Goal: Task Accomplishment & Management: Manage account settings

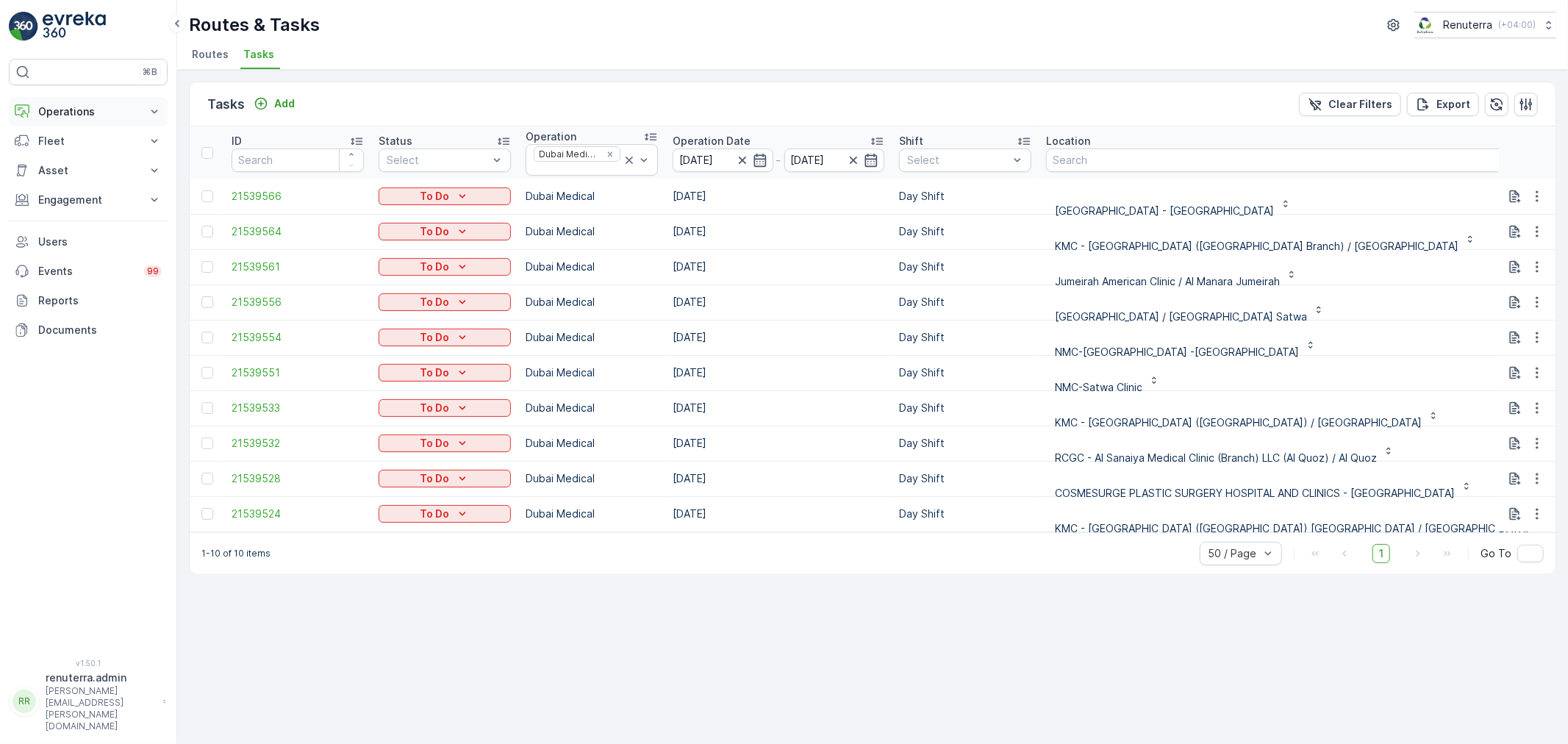
click at [87, 118] on p "Operations" at bounding box center [88, 112] width 100 height 14
click at [82, 173] on p "Routes & Tasks" at bounding box center [76, 178] width 76 height 14
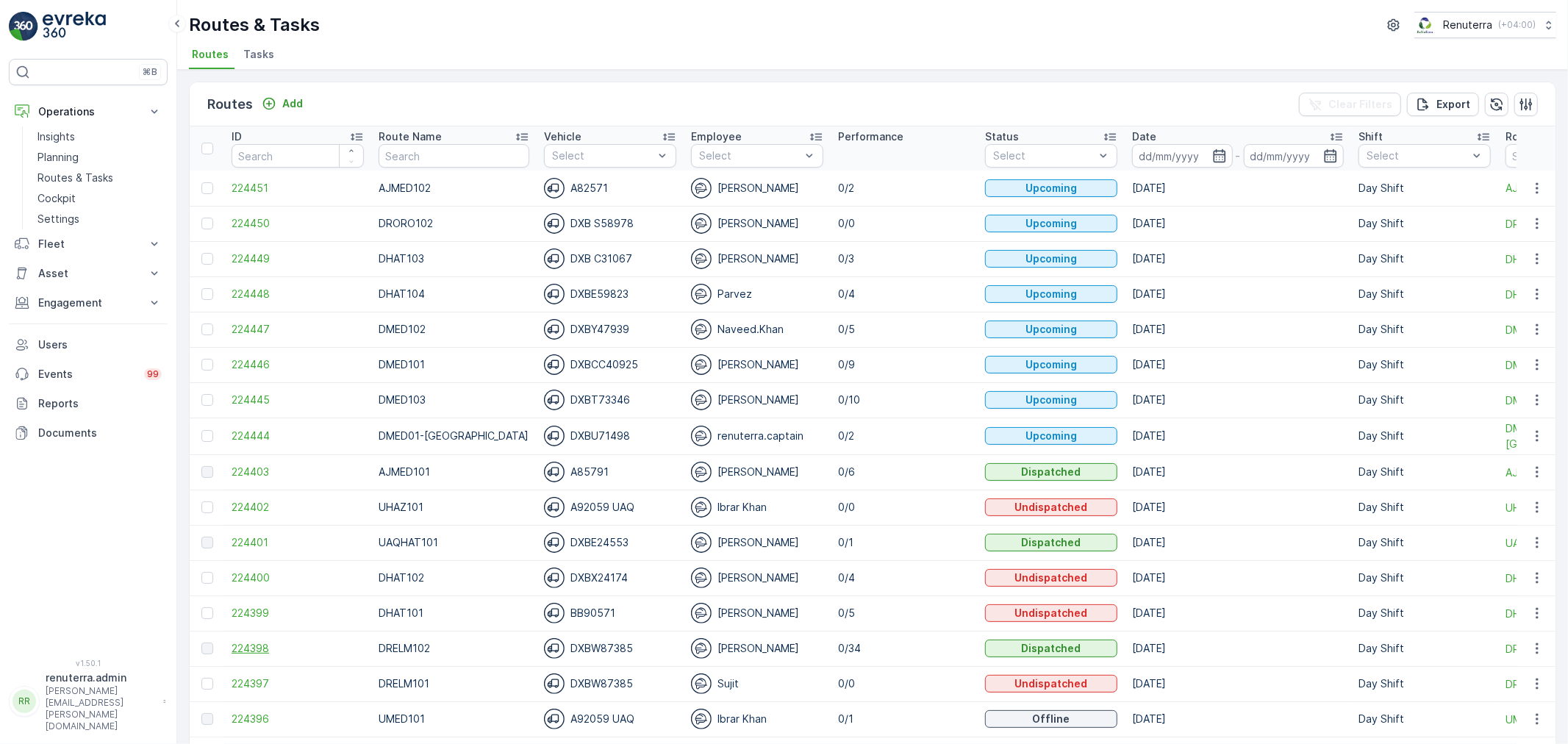
click at [263, 649] on span "224398" at bounding box center [298, 648] width 132 height 14
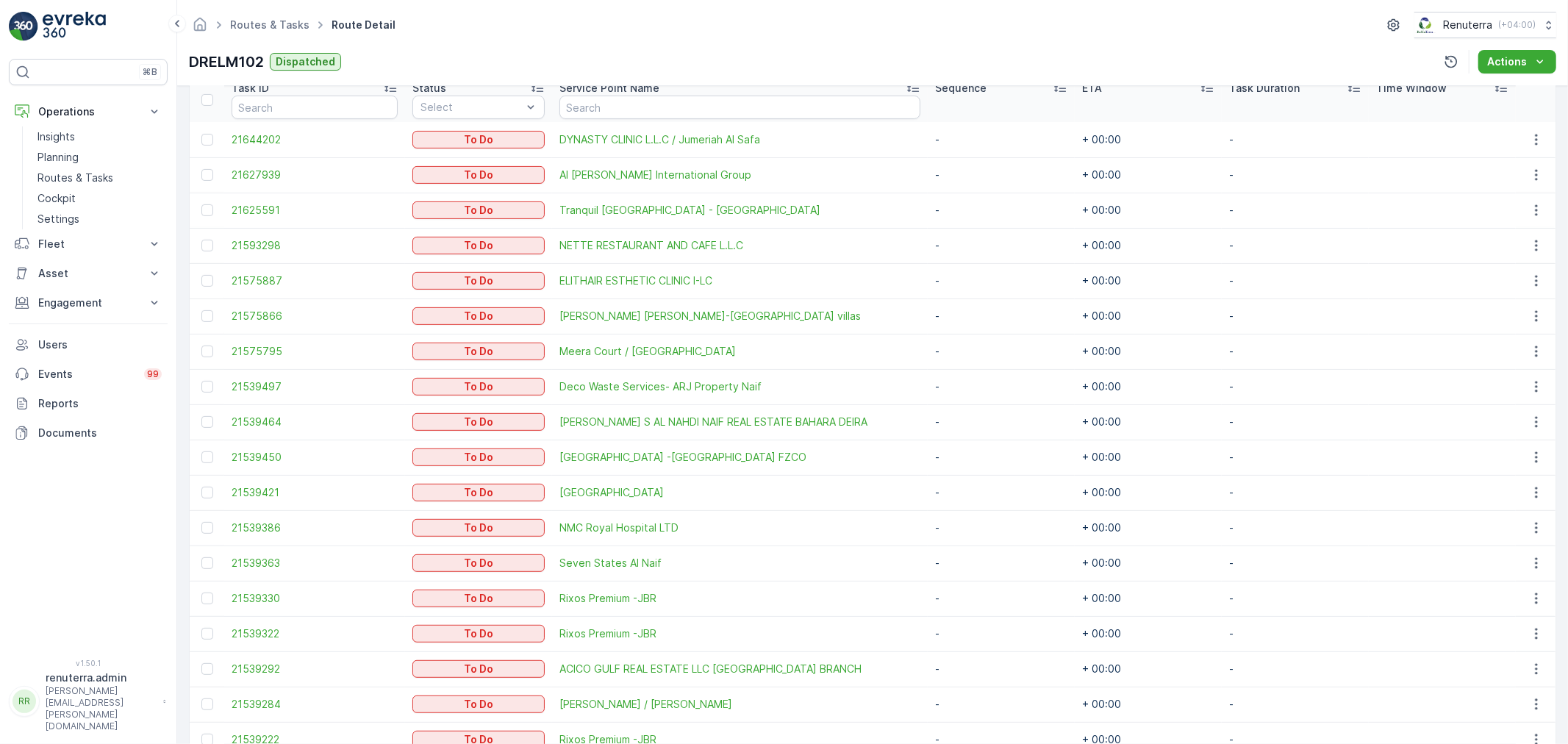
scroll to position [313, 0]
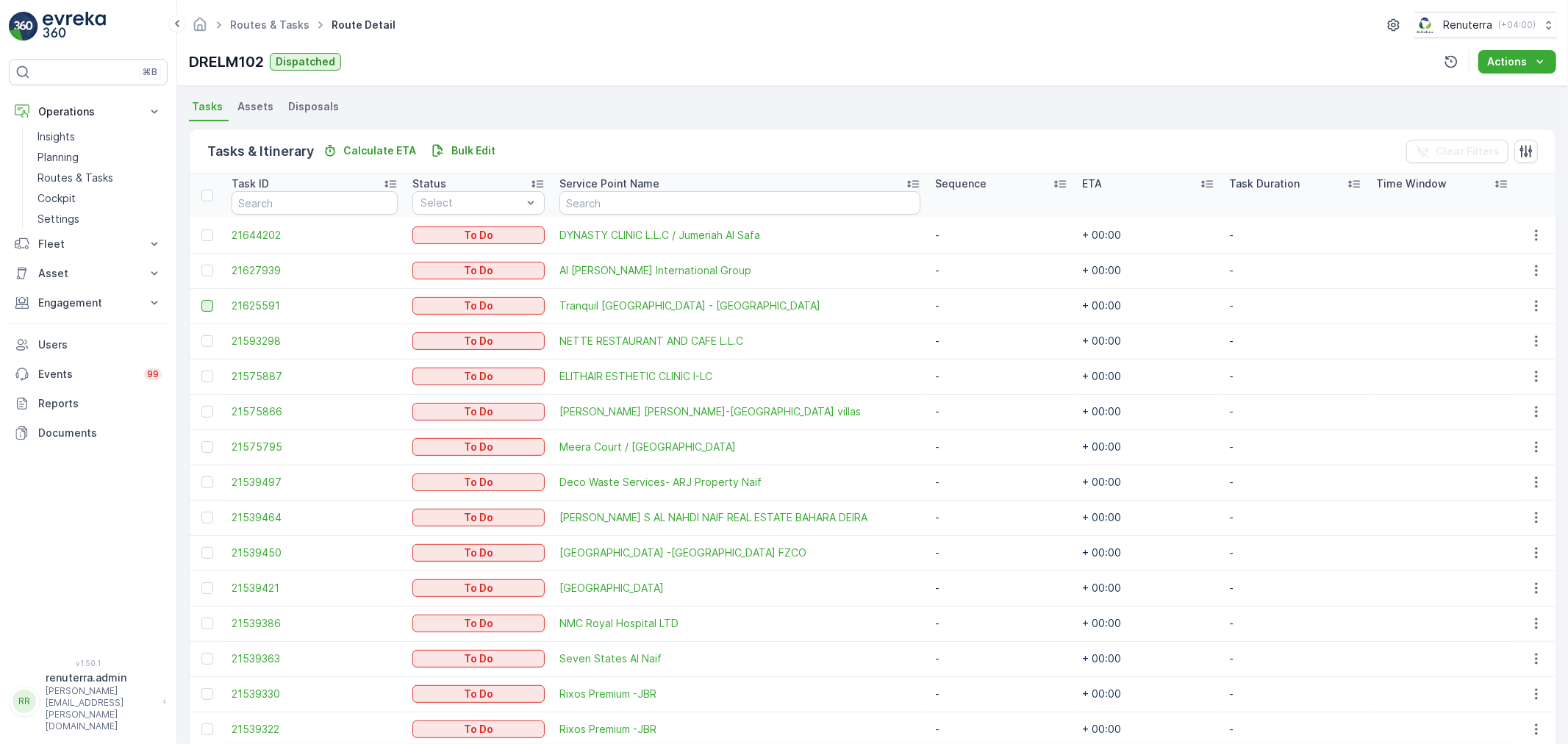
click at [206, 306] on div at bounding box center [207, 305] width 12 height 12
click at [201, 300] on input "checkbox" at bounding box center [201, 300] width 0 height 0
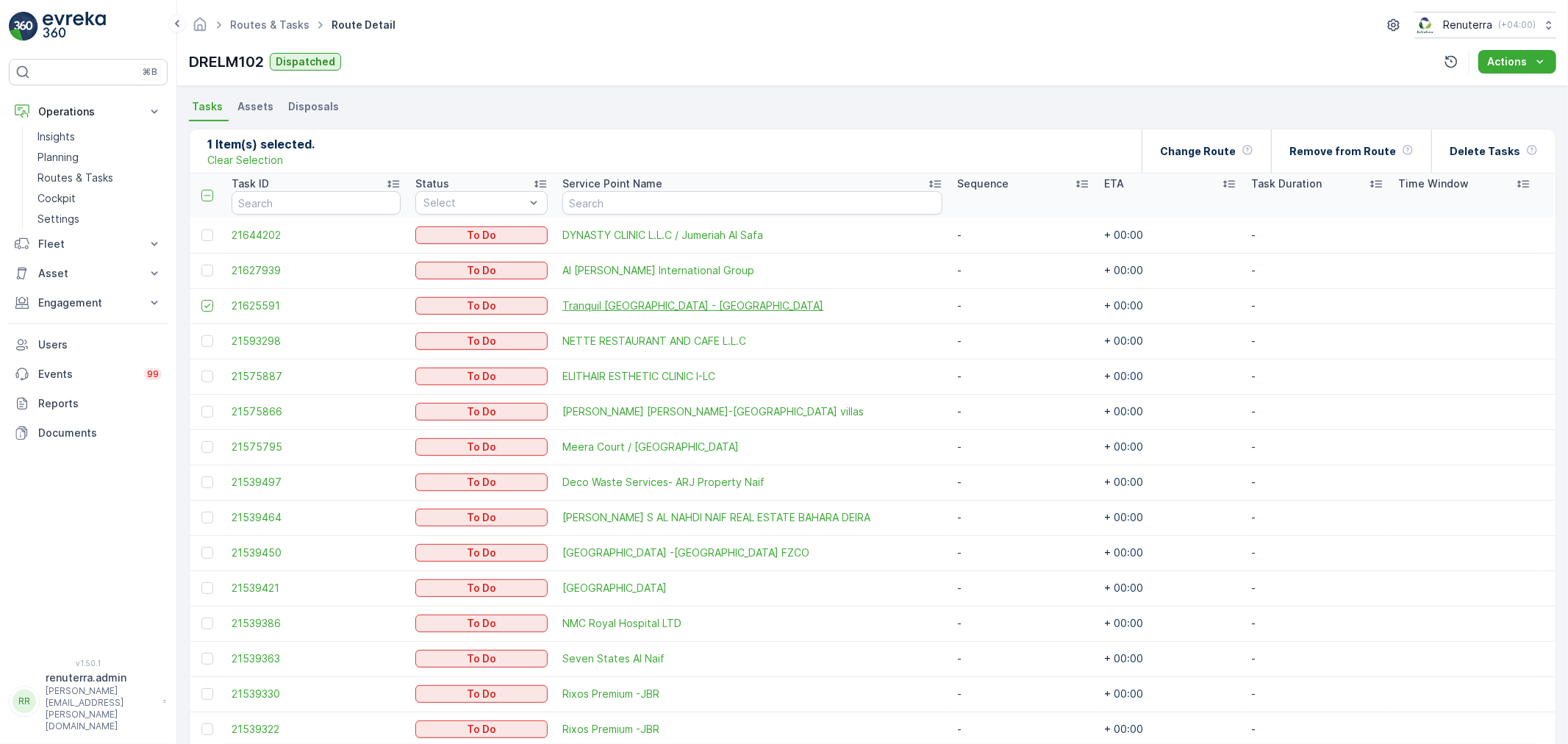
click at [660, 305] on span "Tranquil [GEOGRAPHIC_DATA] - [GEOGRAPHIC_DATA]" at bounding box center [752, 306] width 380 height 14
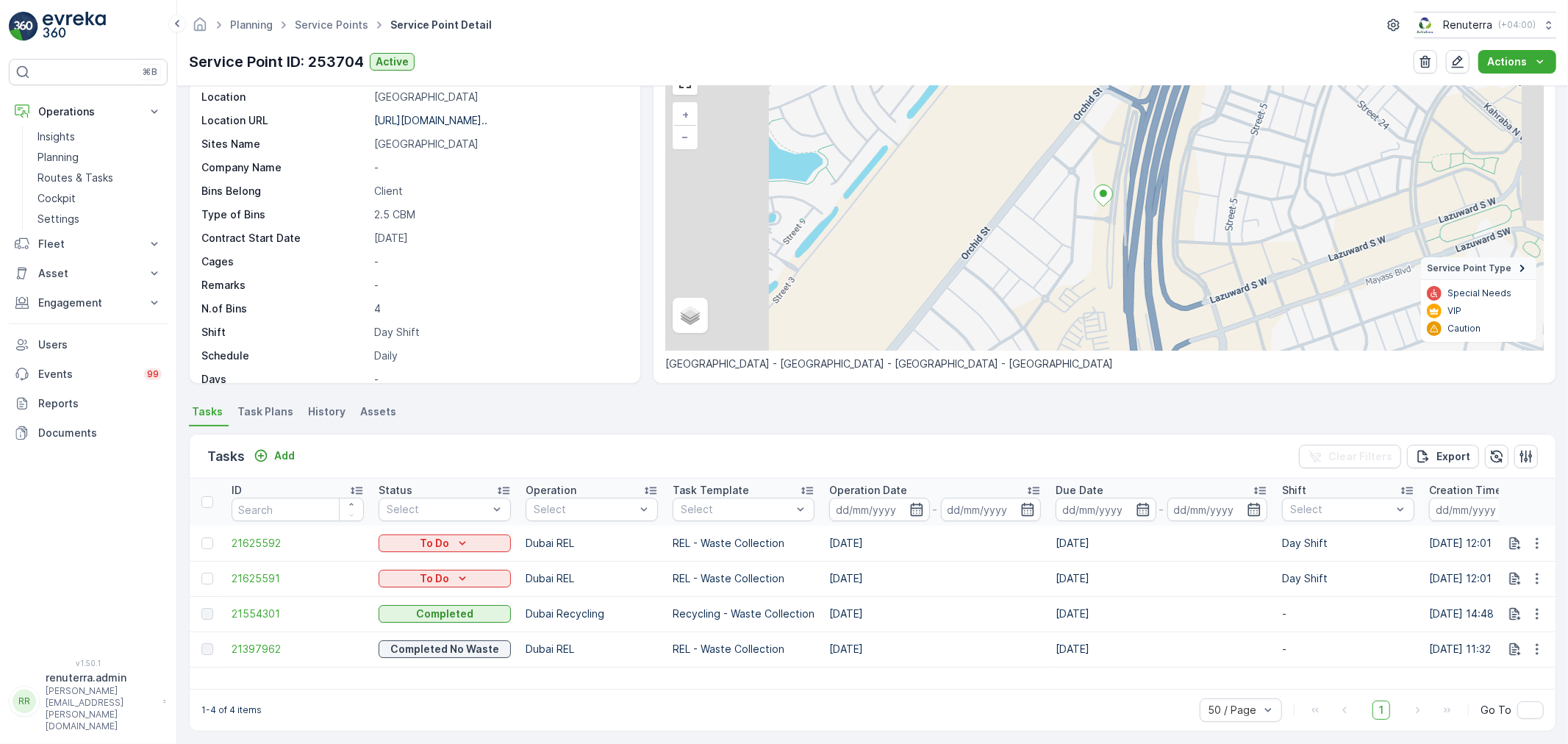
scroll to position [87, 0]
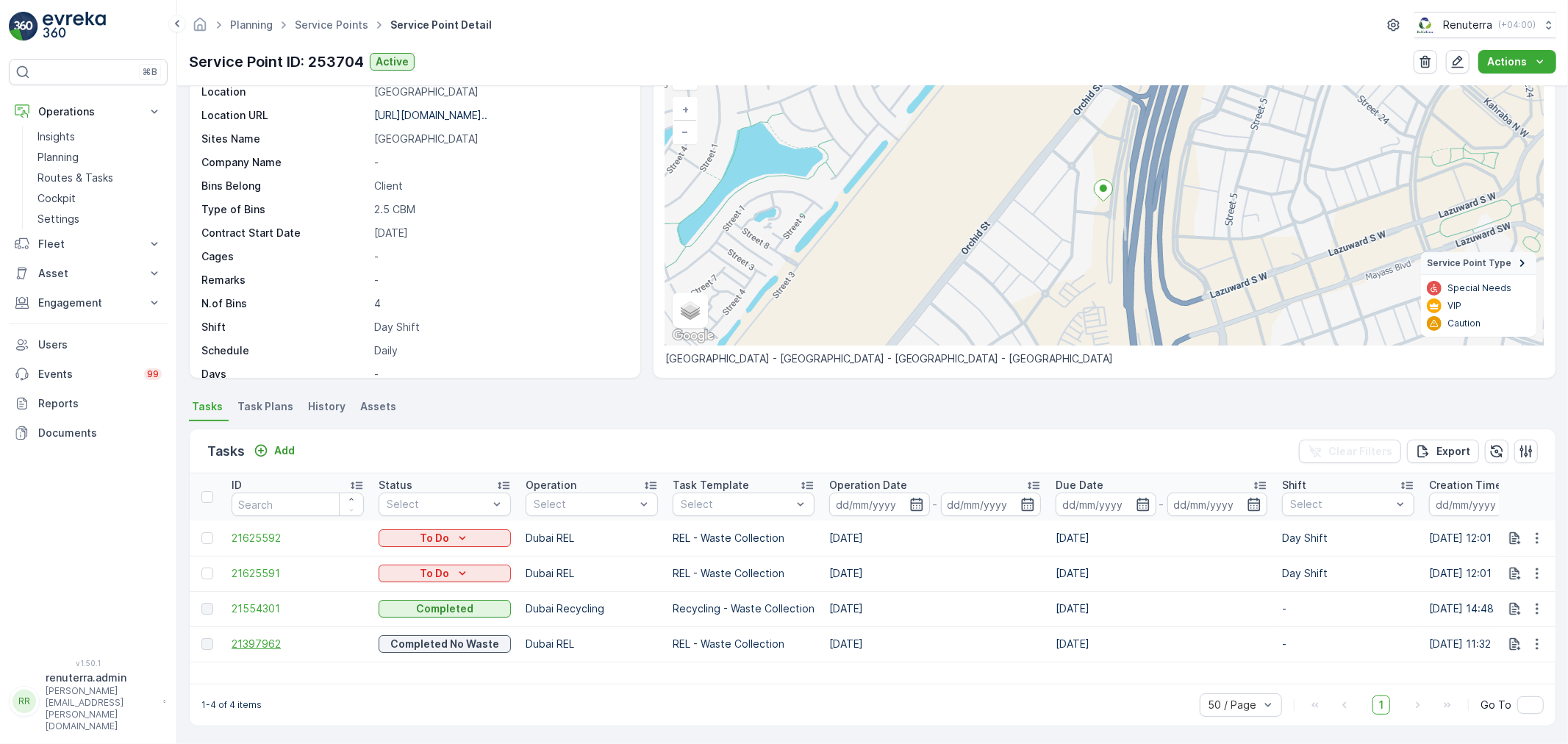
click at [247, 637] on span "21397962" at bounding box center [298, 644] width 132 height 14
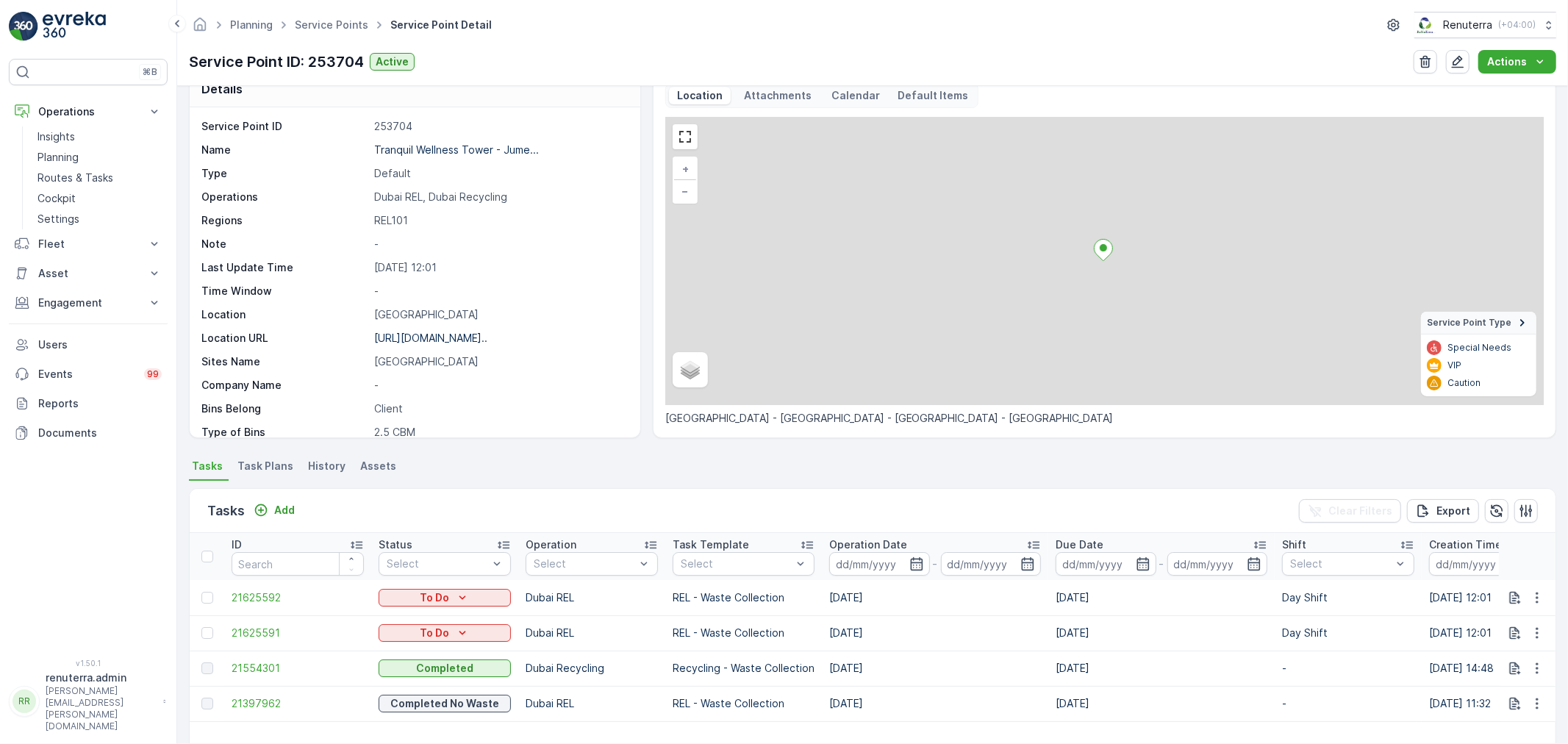
scroll to position [87, 0]
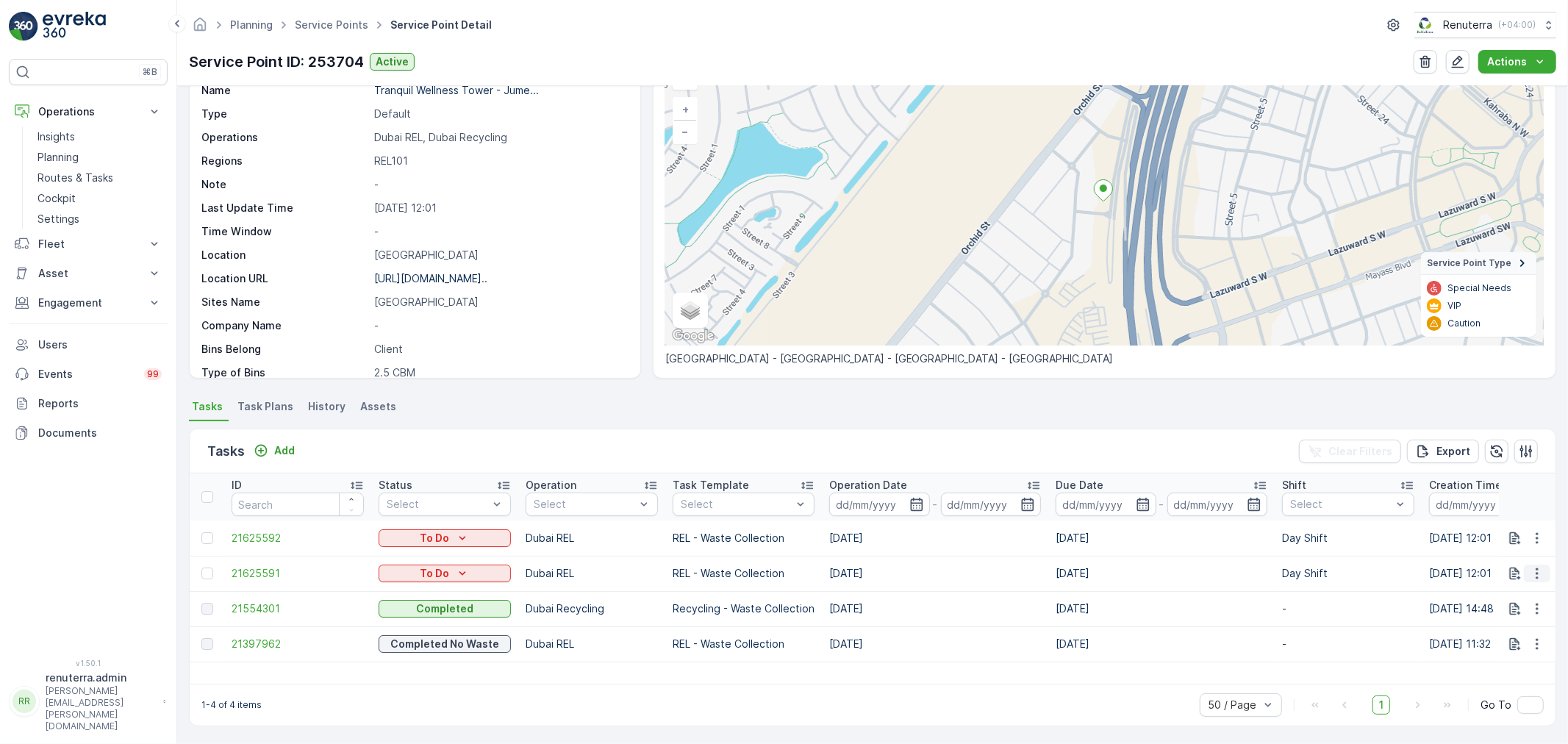
drag, startPoint x: 1537, startPoint y: 571, endPoint x: 1528, endPoint y: 576, distance: 10.3
click at [1538, 570] on icon "button" at bounding box center [1537, 573] width 14 height 14
click at [1490, 630] on span "Change Route" at bounding box center [1499, 635] width 72 height 14
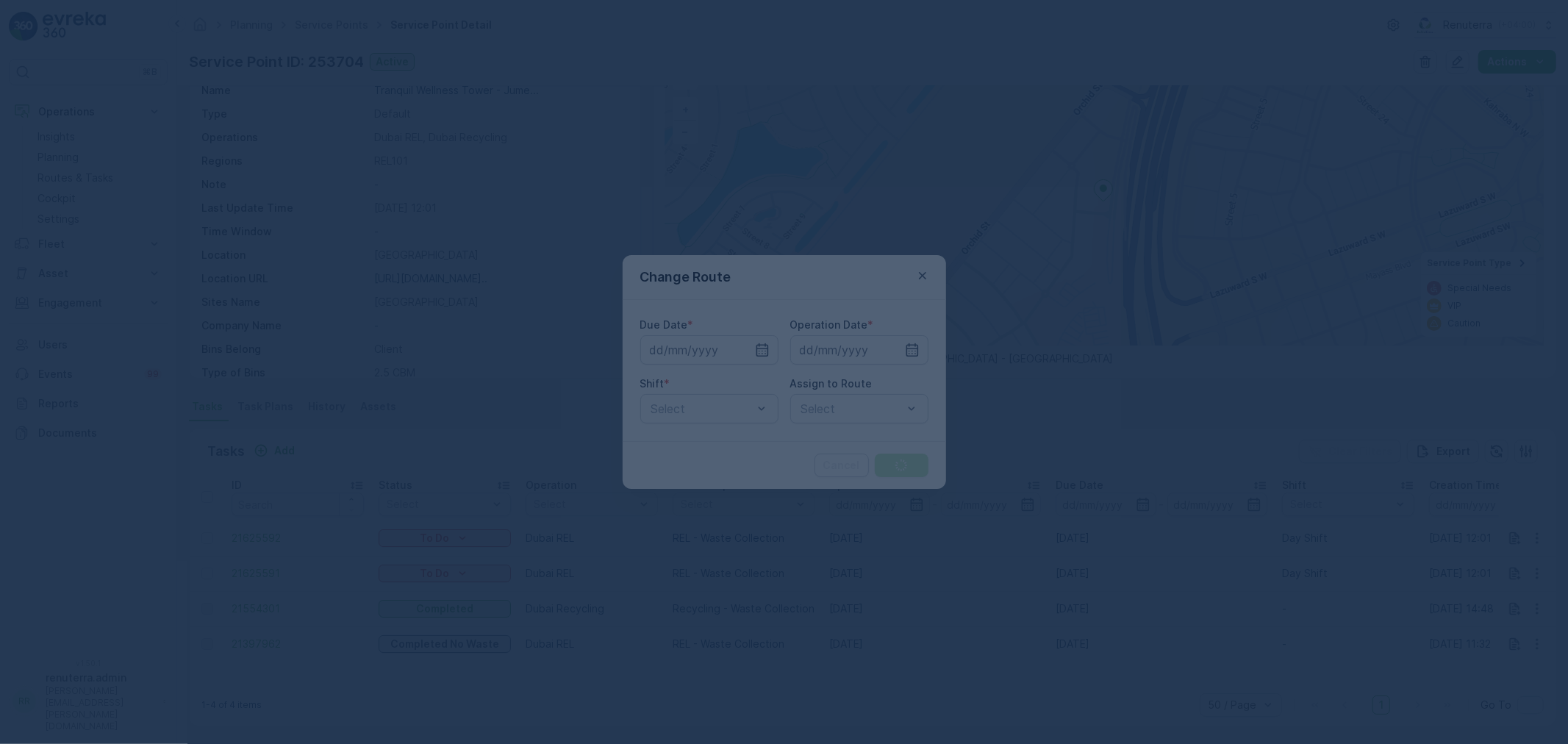
type input "14.09.2025"
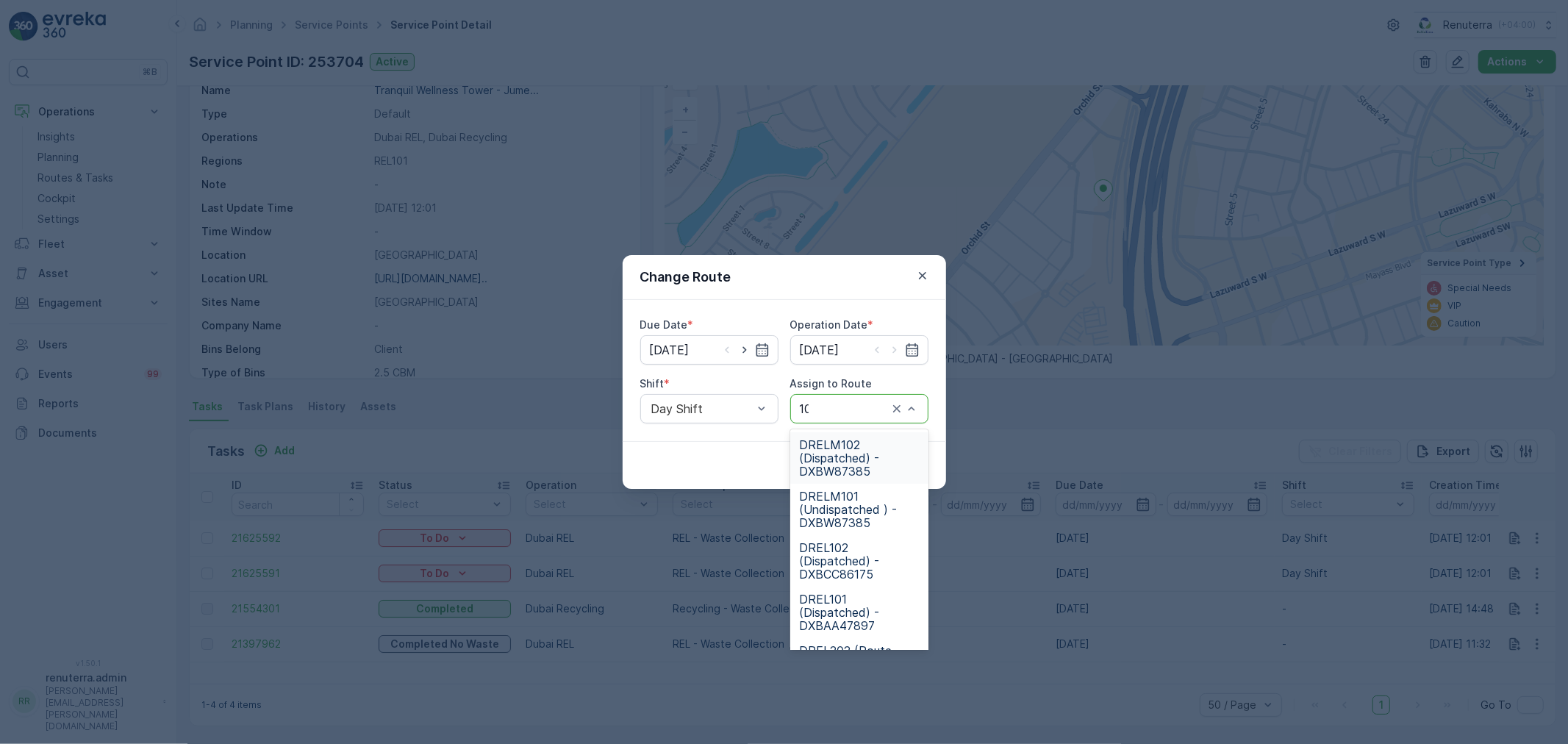
type input "101"
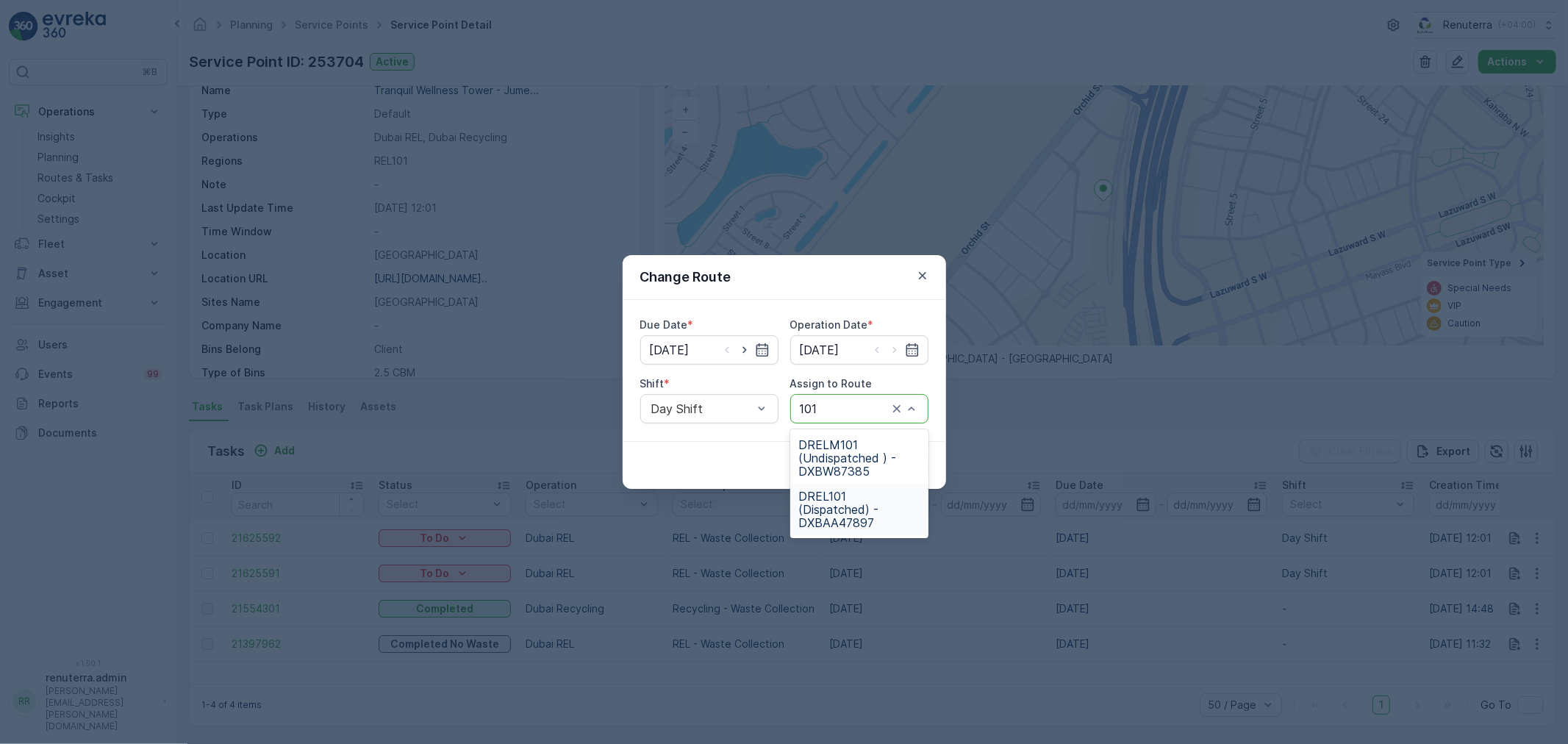
drag, startPoint x: 826, startPoint y: 524, endPoint x: 870, endPoint y: 473, distance: 67.4
click at [827, 523] on span "DREL101 (Dispatched) - DXBAA47897" at bounding box center [859, 509] width 121 height 39
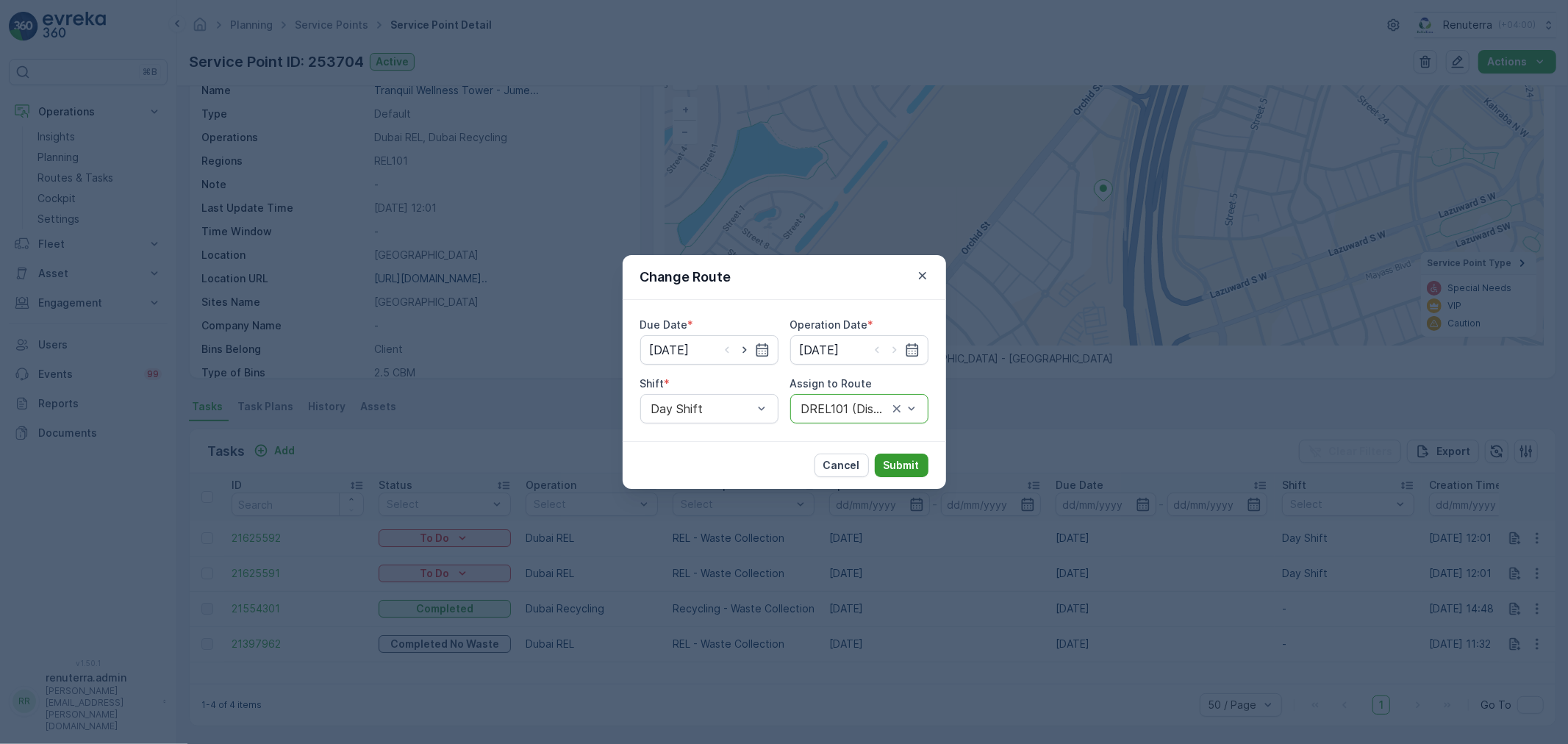
click at [907, 469] on p "Submit" at bounding box center [901, 465] width 36 height 14
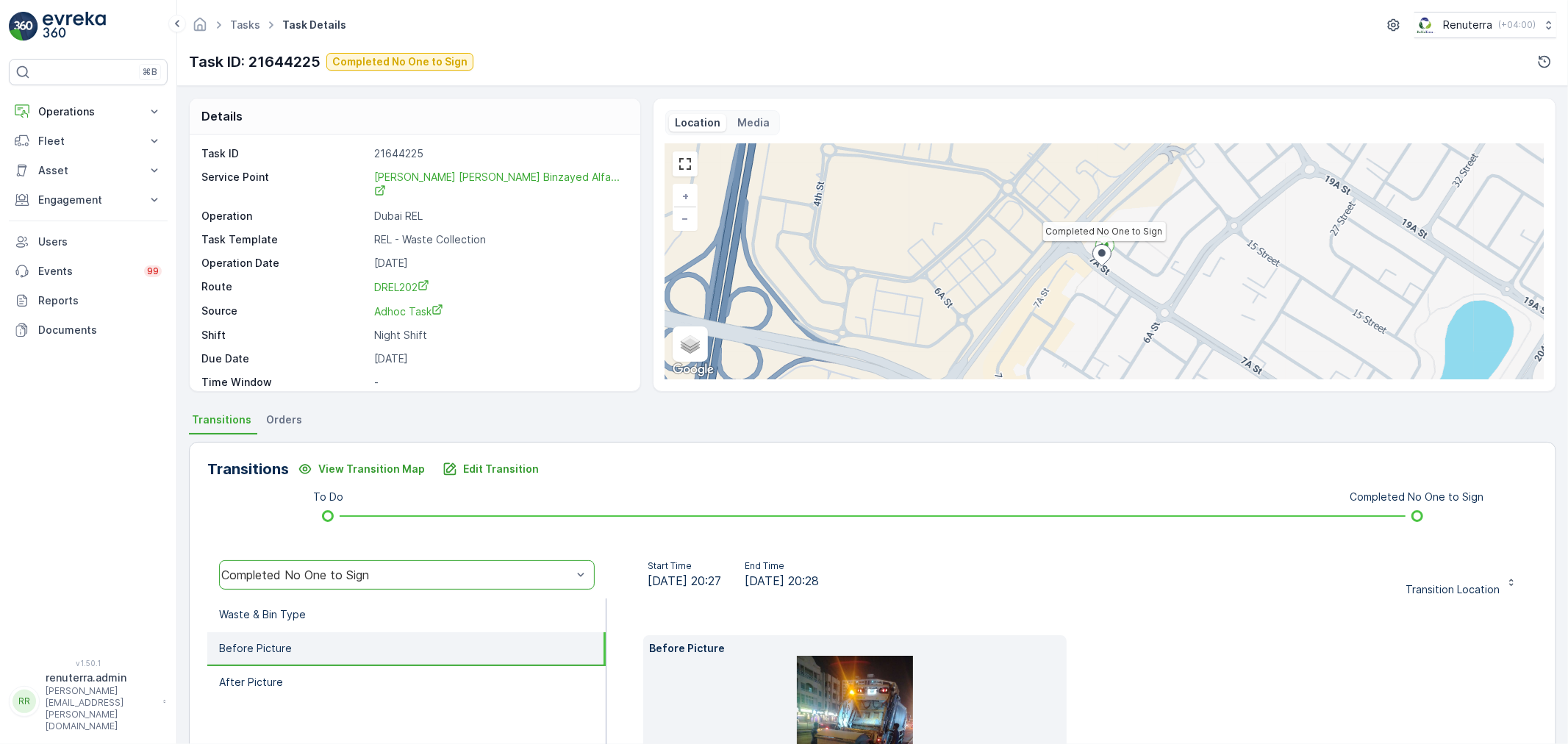
click at [100, 92] on div "⌘B Operations Insights Planning Routes & Tasks Cockpit Settings Fleet Live Trac…" at bounding box center [88, 349] width 159 height 582
drag, startPoint x: 89, startPoint y: 114, endPoint x: 85, endPoint y: 146, distance: 32.2
click at [89, 114] on p "Operations" at bounding box center [88, 112] width 100 height 14
click at [78, 155] on p "Planning" at bounding box center [58, 157] width 41 height 14
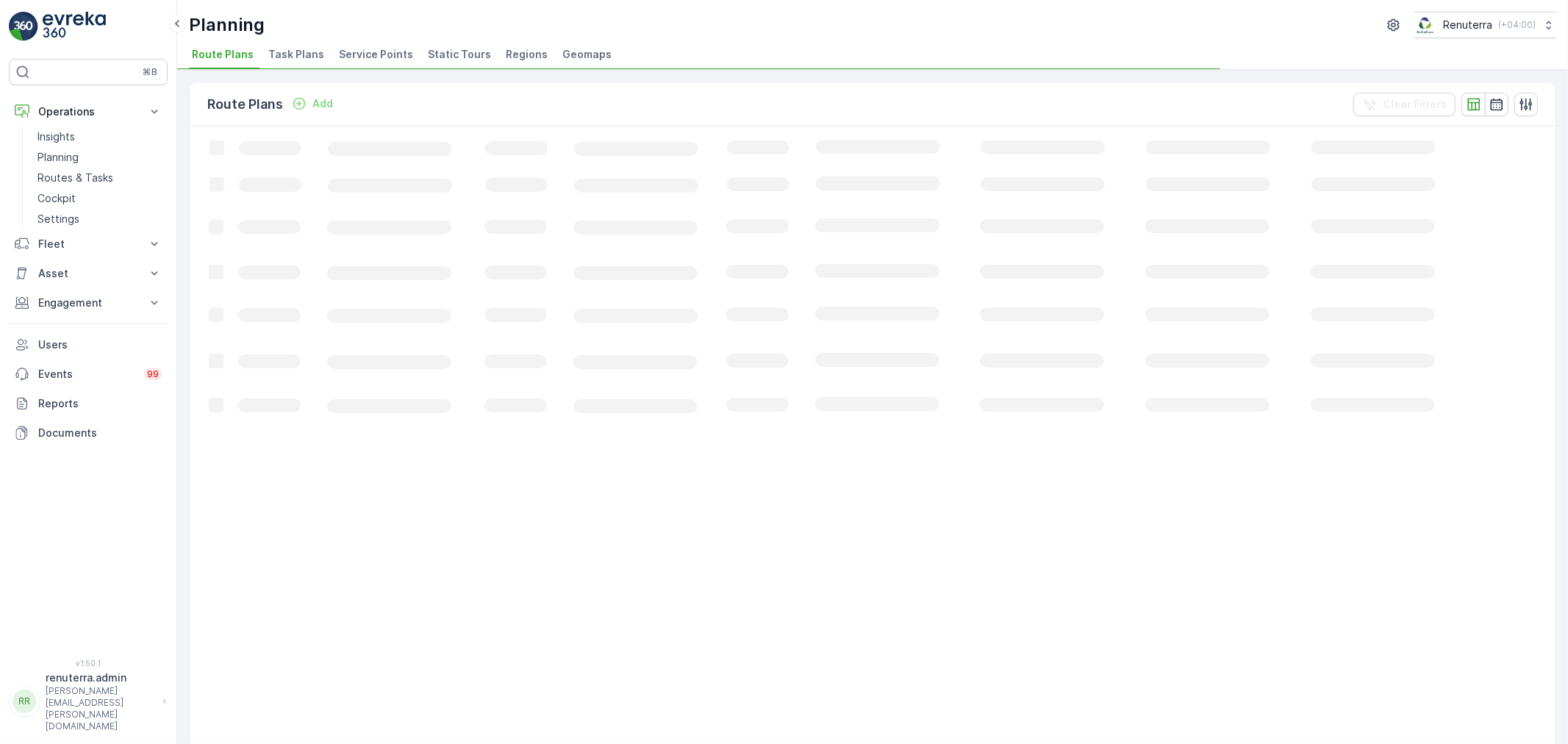
click at [379, 56] on span "Service Points" at bounding box center [376, 54] width 74 height 14
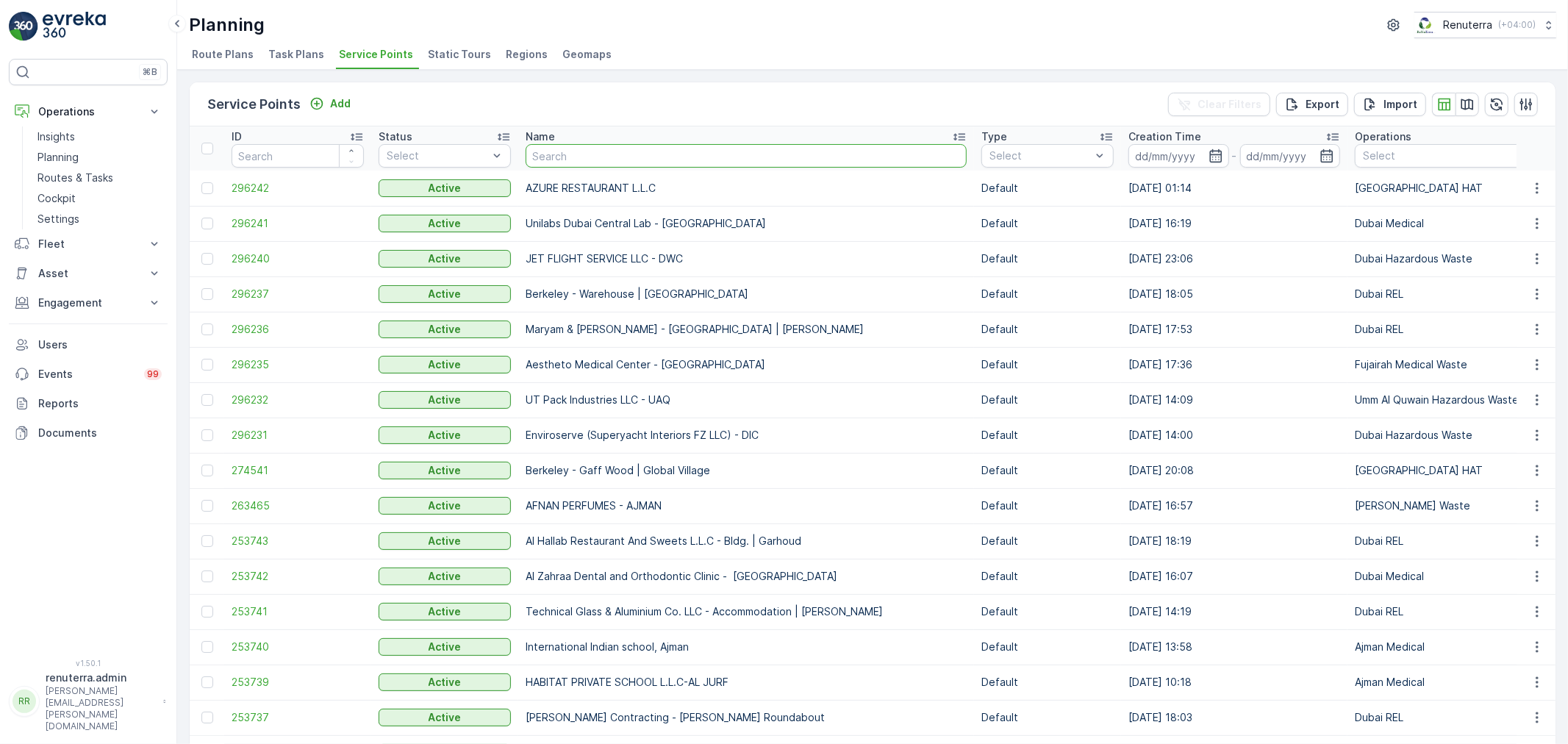
click at [603, 155] on input "text" at bounding box center [747, 155] width 441 height 23
type input "umm r"
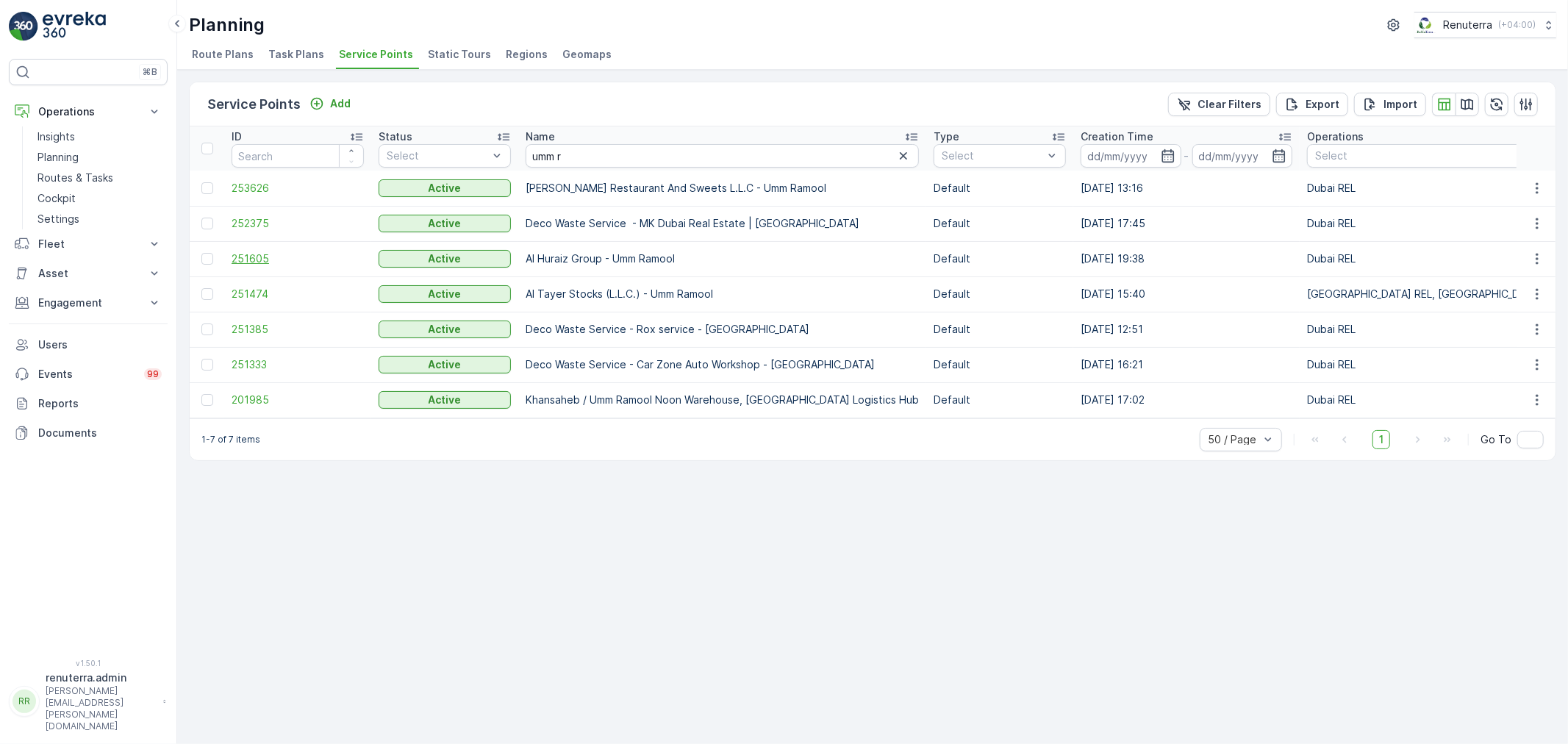
click at [248, 255] on span "251605" at bounding box center [298, 258] width 132 height 14
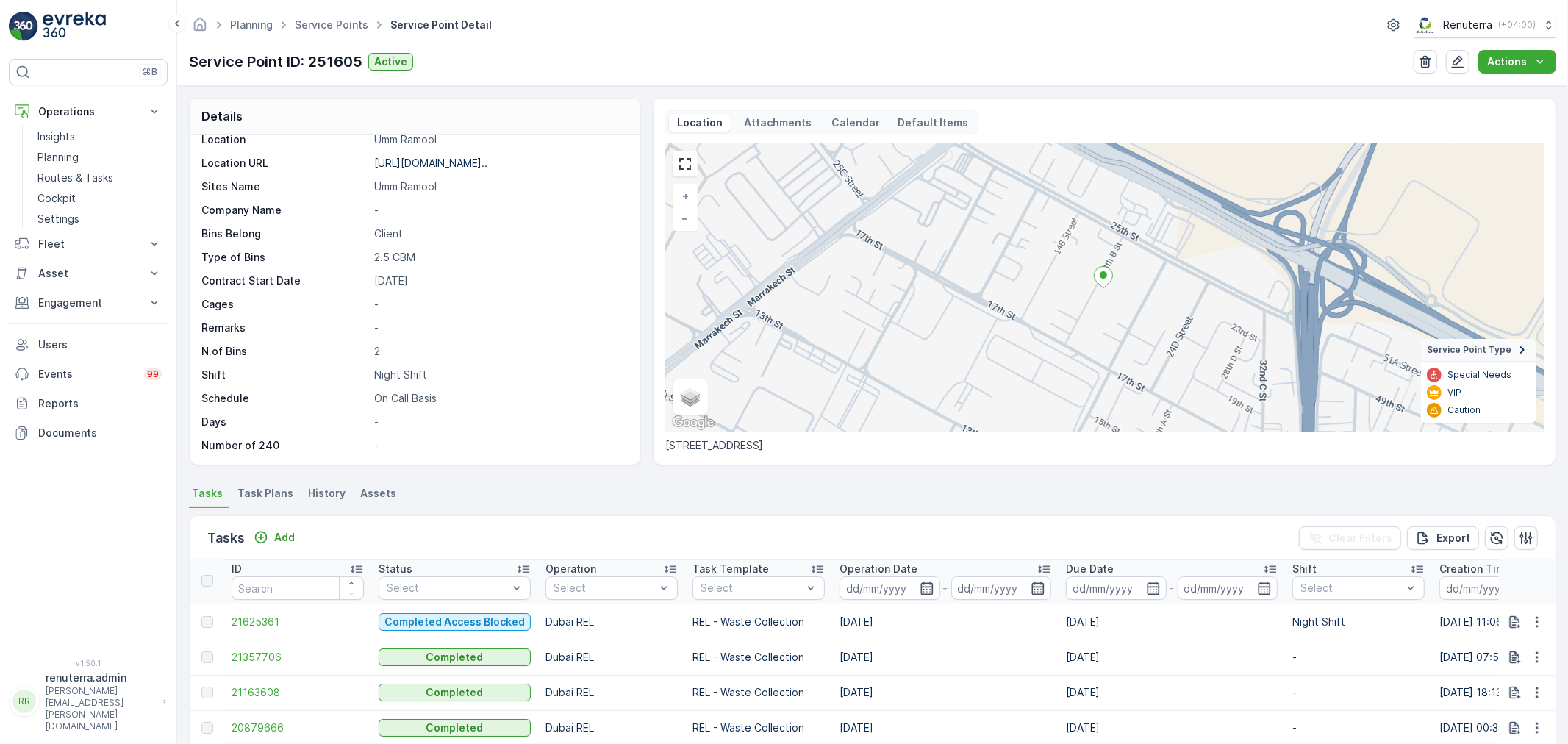
scroll to position [4, 0]
click at [274, 618] on span "21625361" at bounding box center [298, 621] width 132 height 14
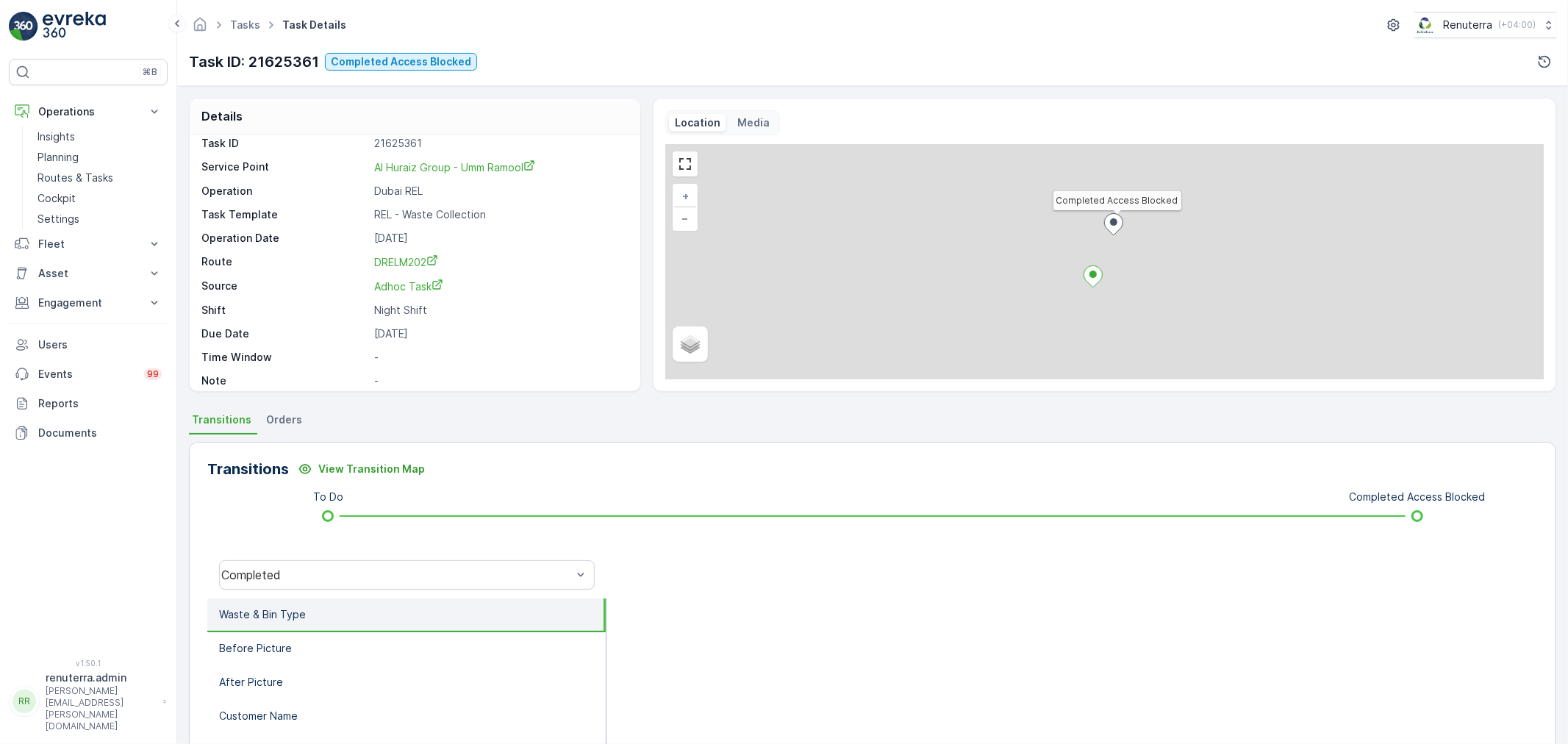
scroll to position [20, 0]
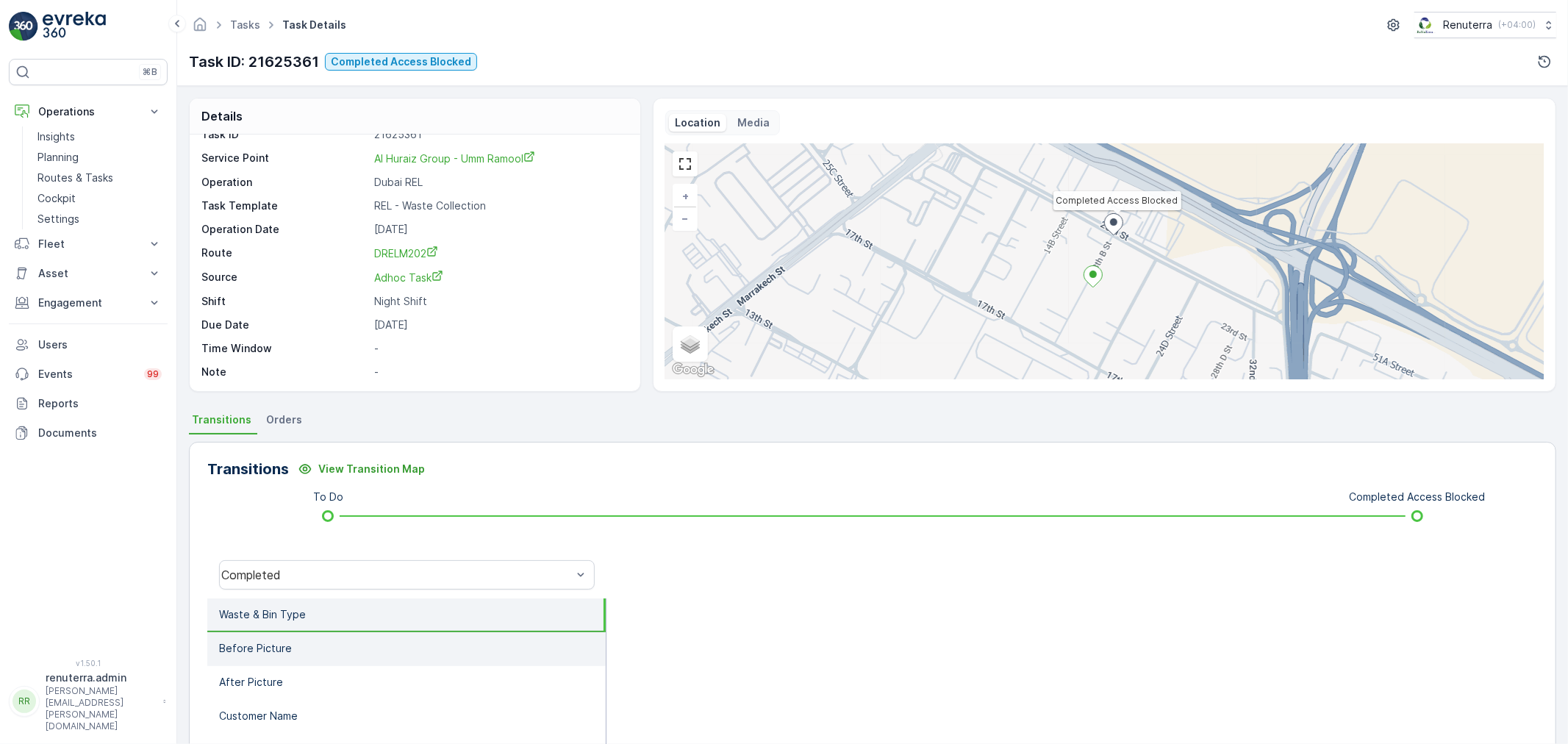
drag, startPoint x: 279, startPoint y: 643, endPoint x: 302, endPoint y: 634, distance: 24.7
click at [282, 641] on p "Before Picture" at bounding box center [255, 648] width 72 height 14
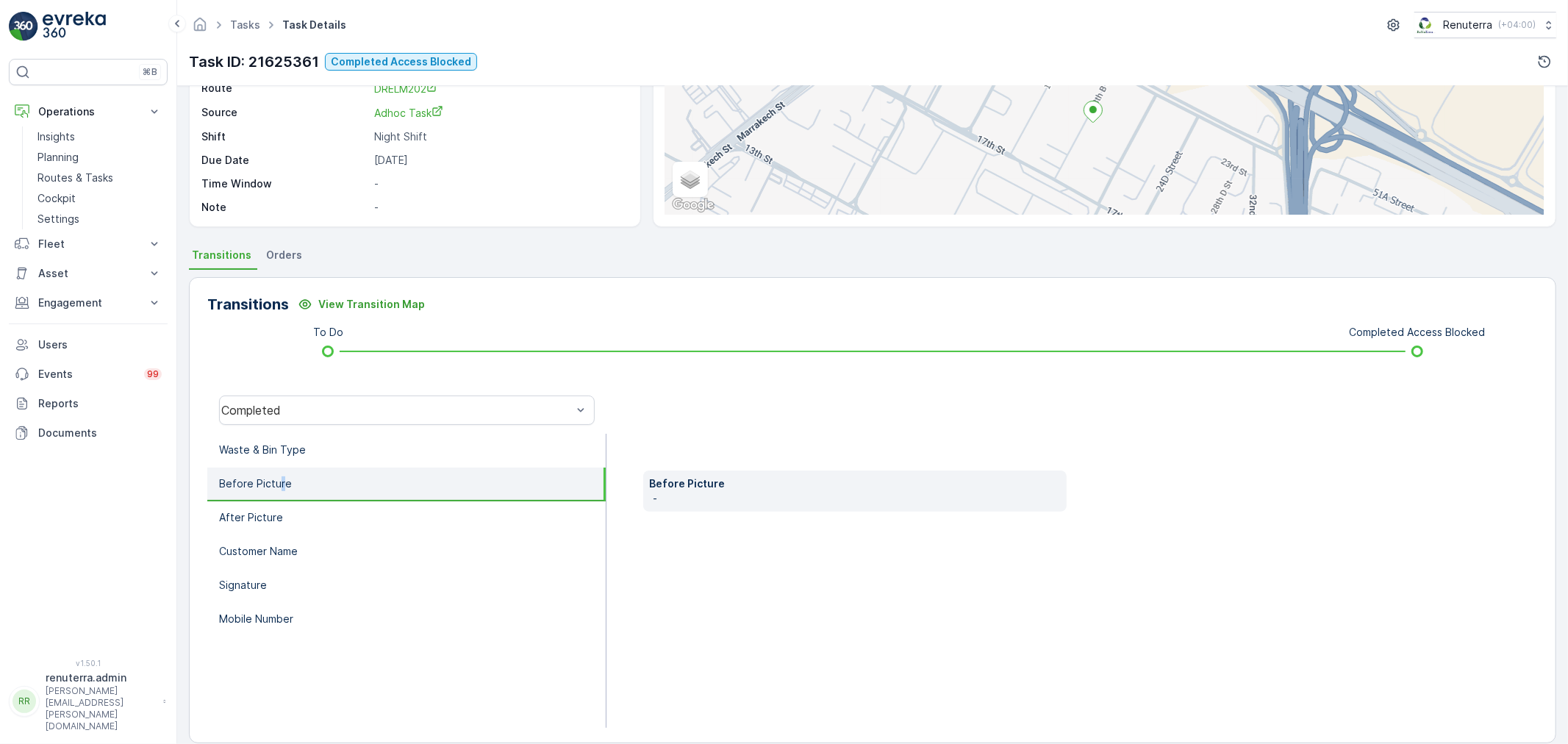
scroll to position [181, 0]
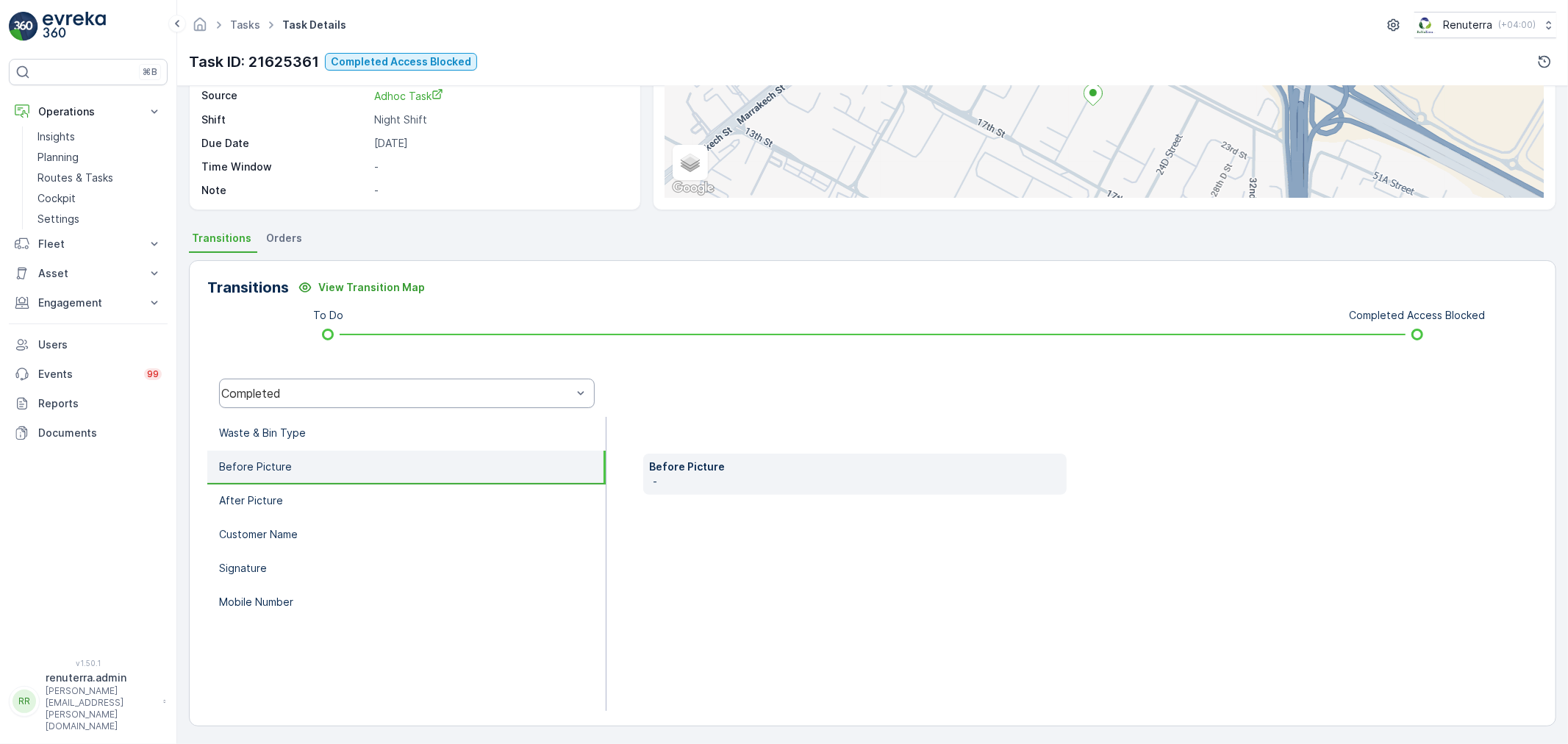
click at [337, 402] on div "Completed" at bounding box center [407, 393] width 375 height 30
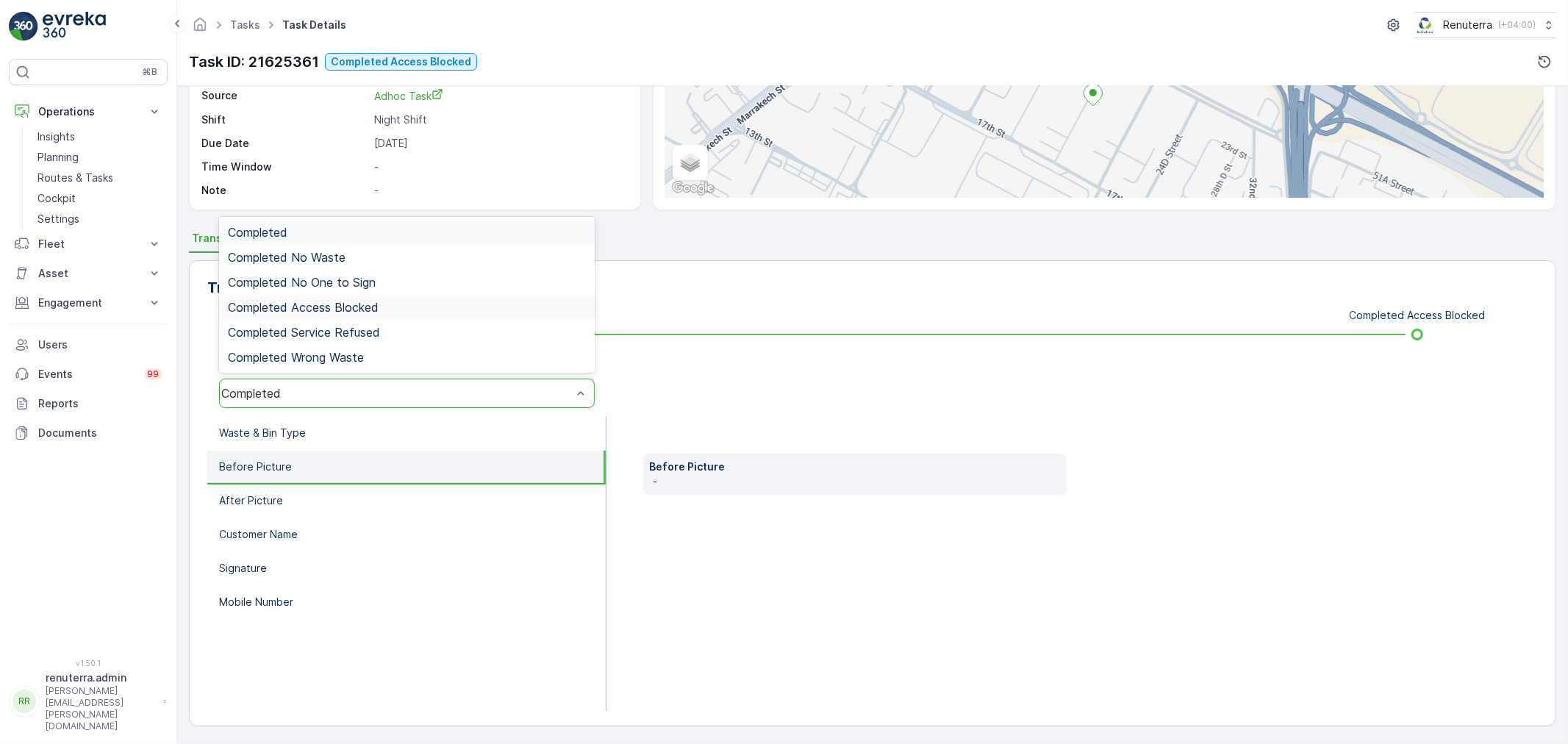
click at [349, 306] on span "Completed Access Blocked" at bounding box center [303, 307] width 151 height 13
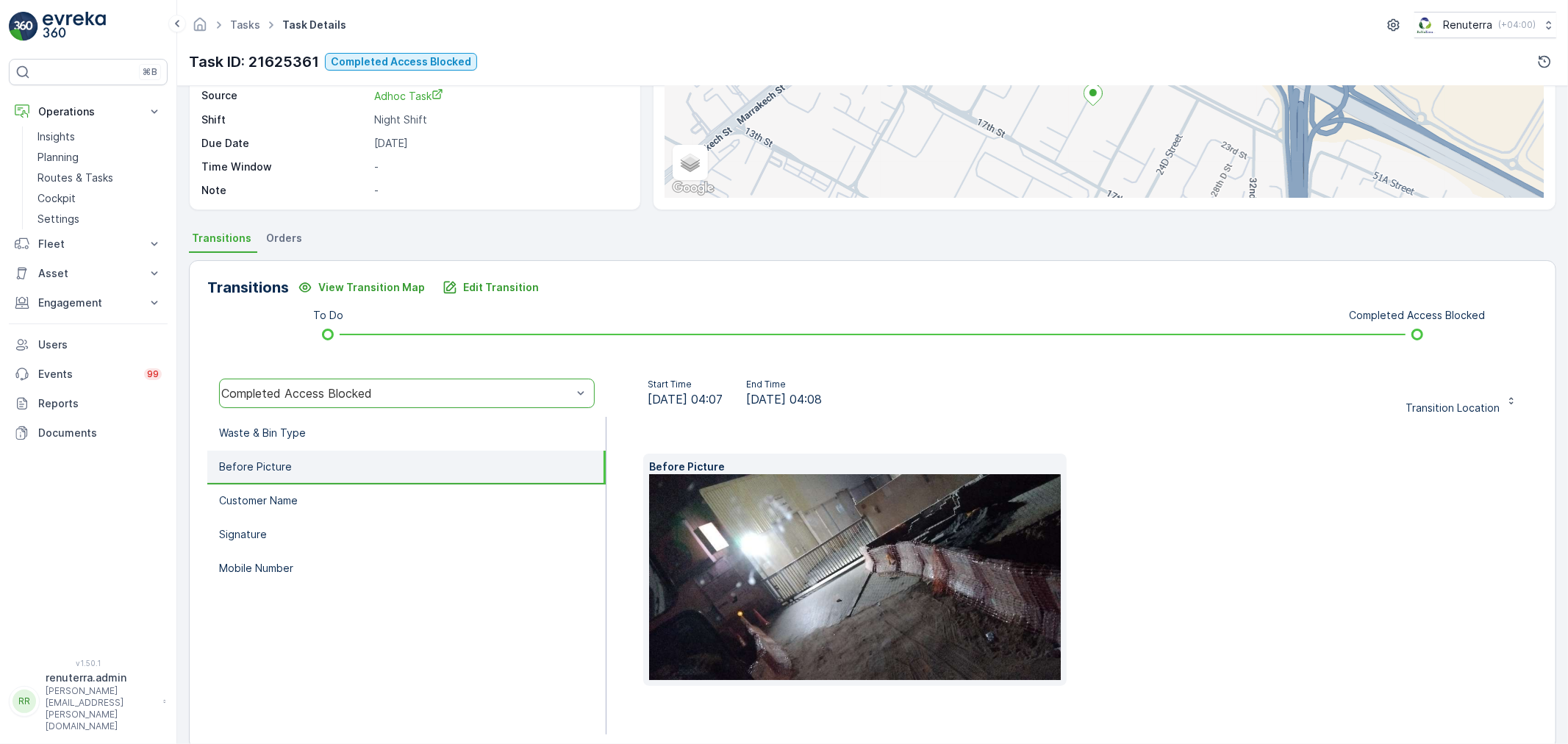
click at [837, 563] on img at bounding box center [879, 577] width 459 height 206
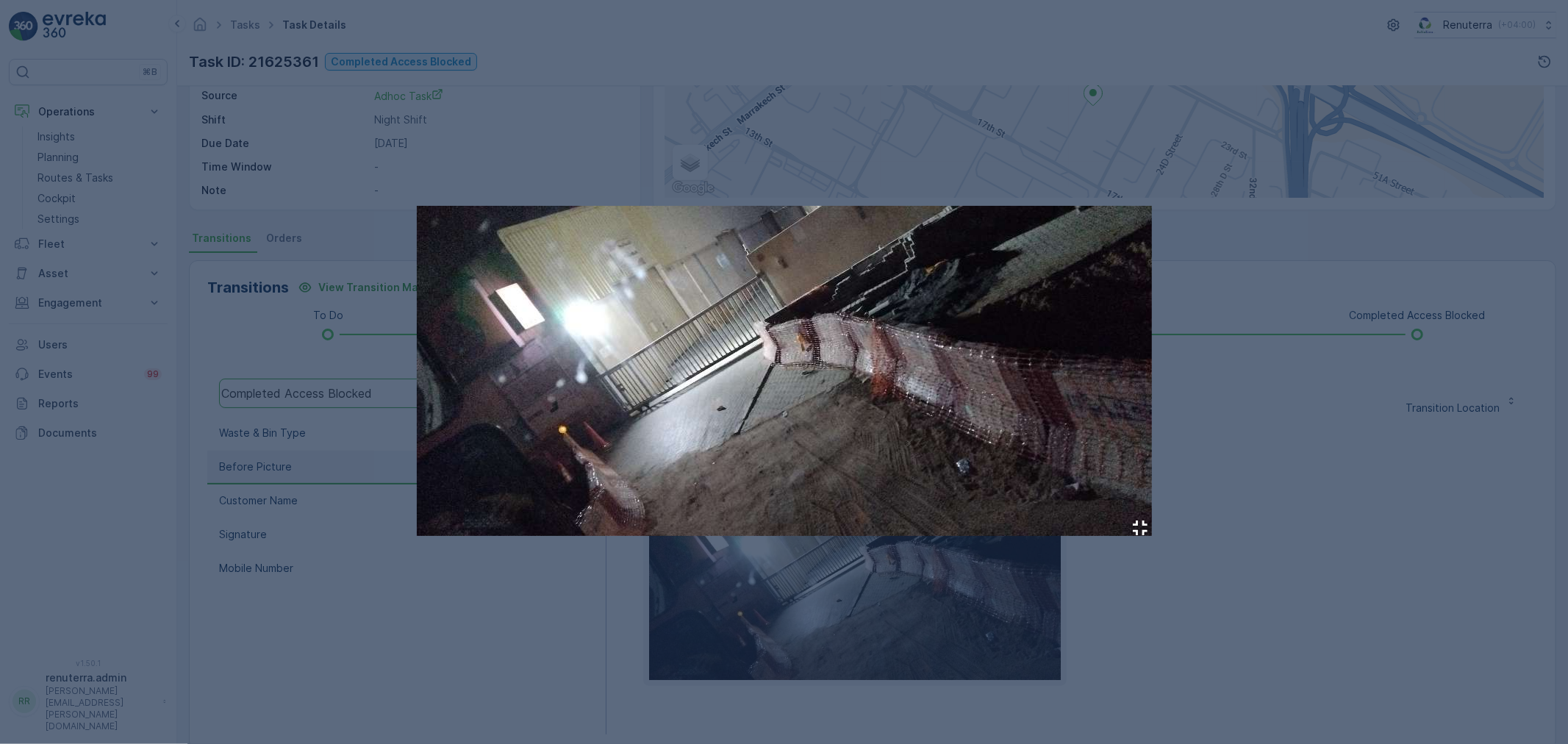
drag, startPoint x: 1343, startPoint y: 465, endPoint x: 1260, endPoint y: 502, distance: 90.9
click at [1337, 467] on div at bounding box center [784, 372] width 1568 height 744
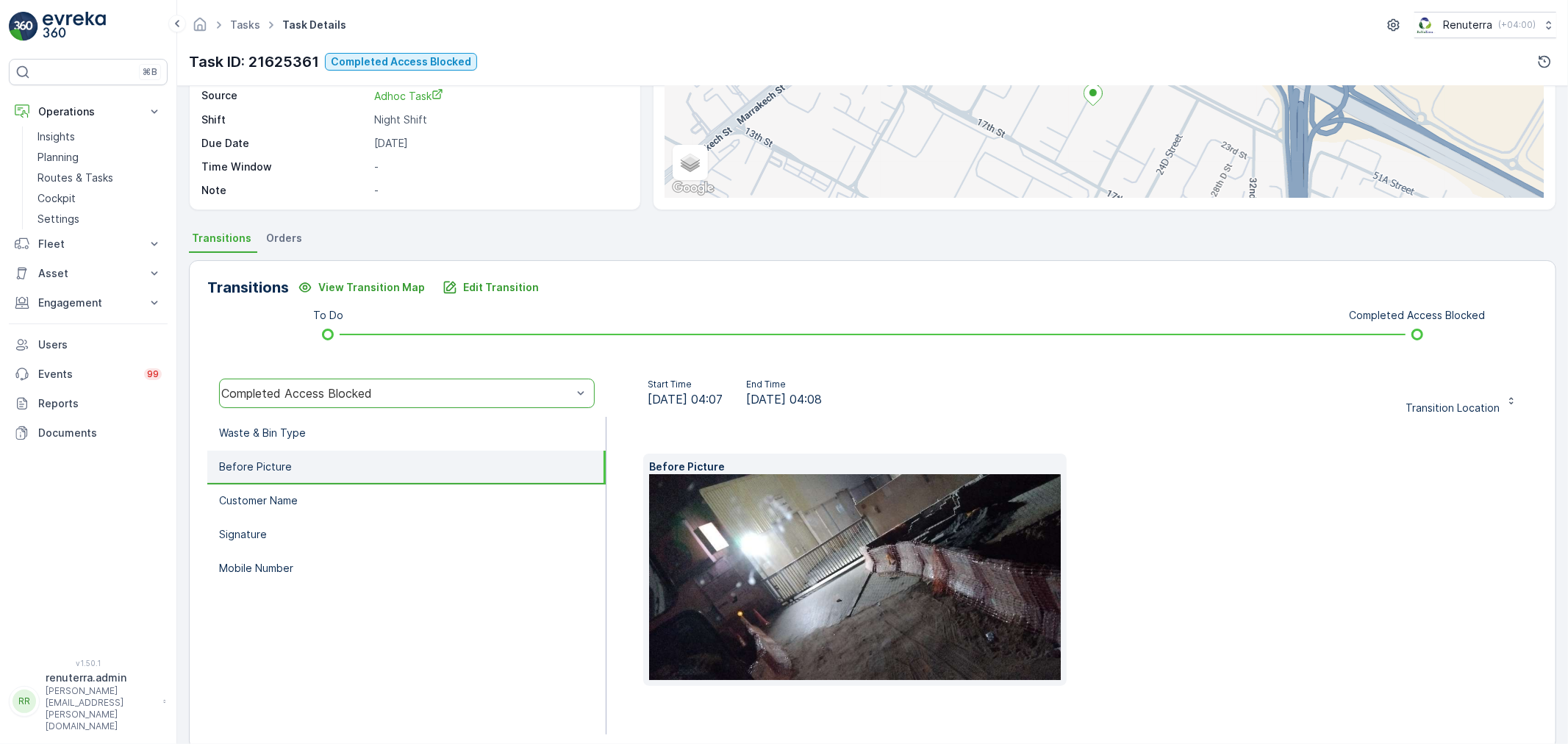
scroll to position [206, 0]
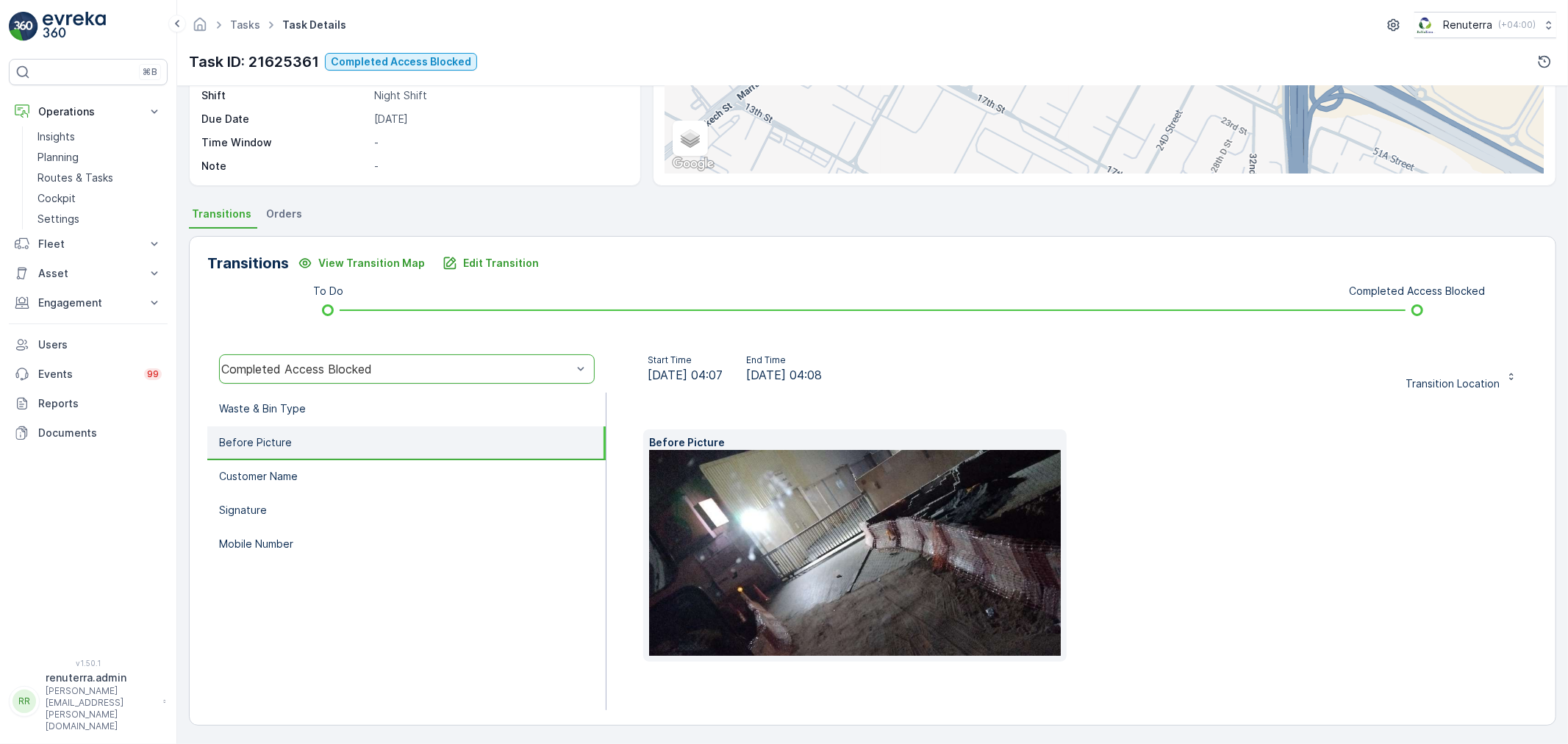
click at [795, 501] on img at bounding box center [879, 553] width 459 height 206
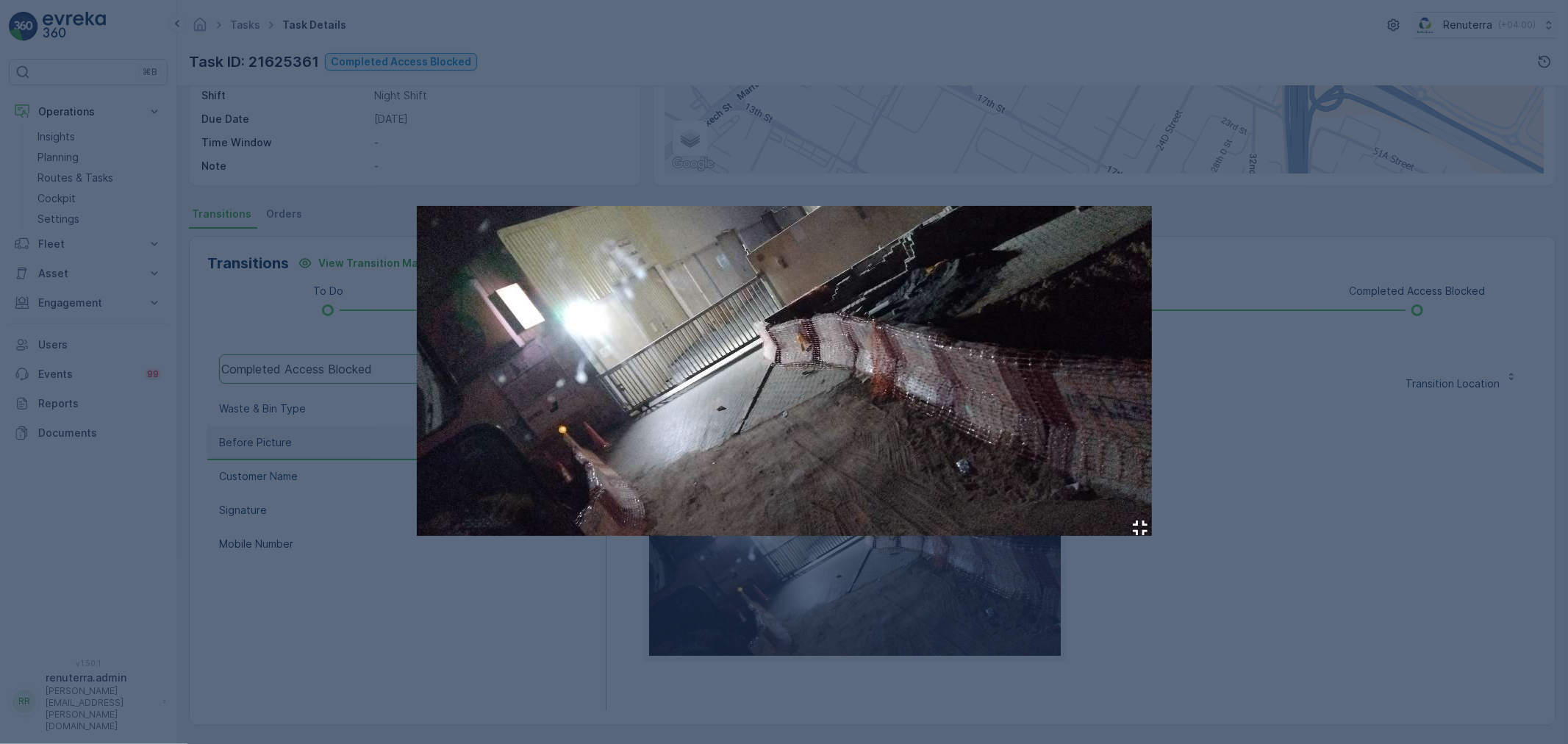
drag, startPoint x: 1247, startPoint y: 371, endPoint x: 1050, endPoint y: 392, distance: 198.1
click at [1244, 369] on div at bounding box center [784, 372] width 1568 height 744
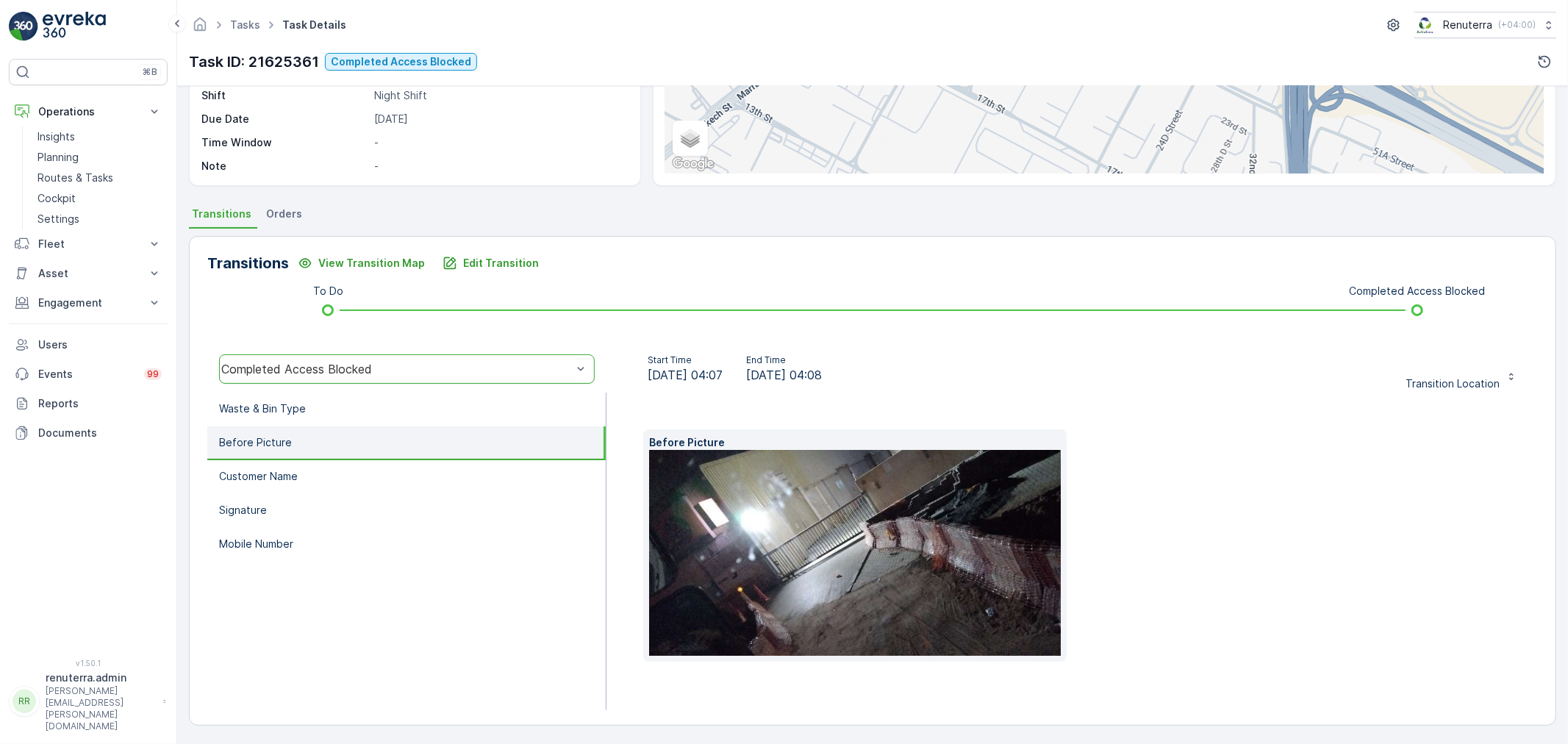
click at [805, 546] on img at bounding box center [879, 553] width 459 height 206
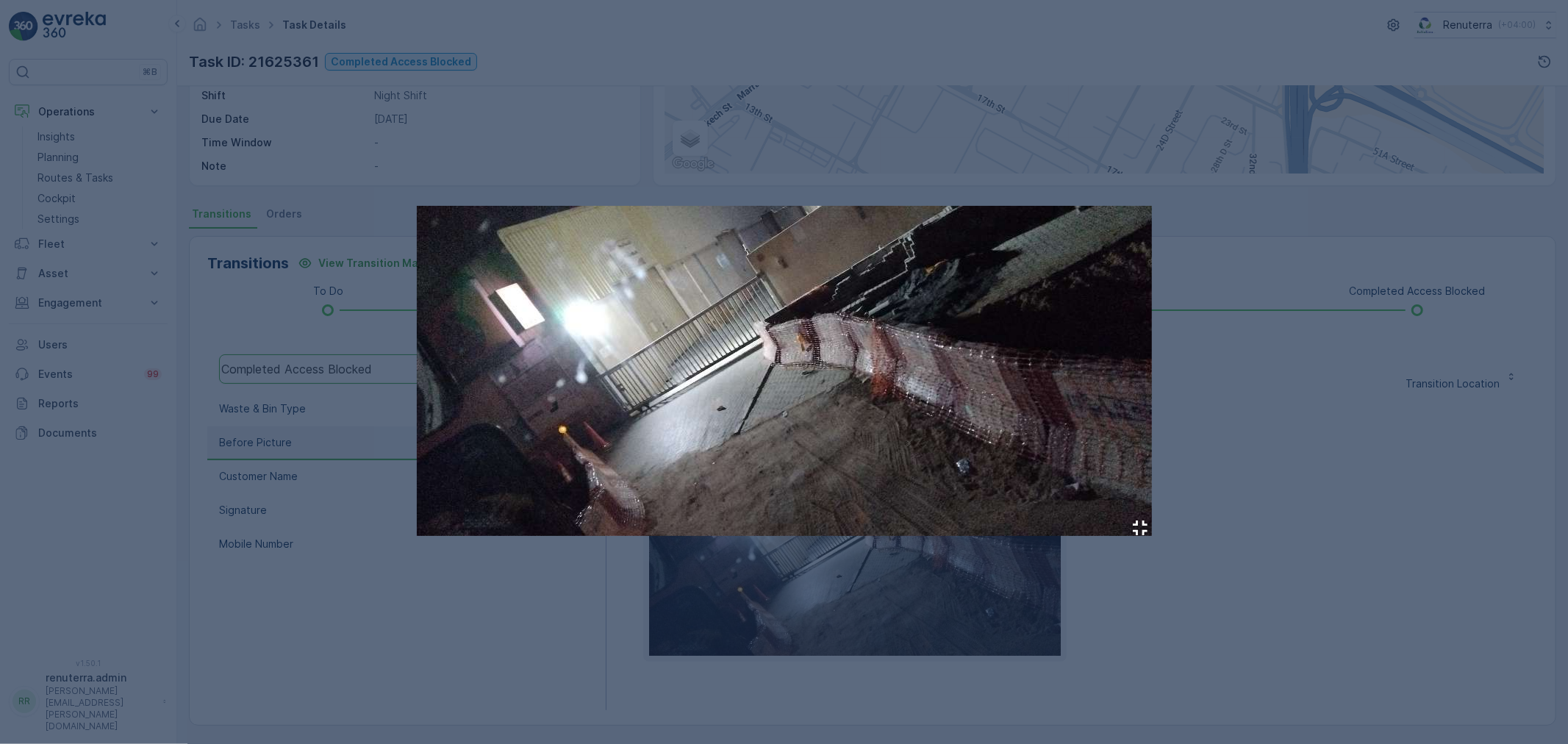
drag, startPoint x: 809, startPoint y: 85, endPoint x: 478, endPoint y: 72, distance: 331.3
click at [806, 85] on div at bounding box center [784, 372] width 1568 height 744
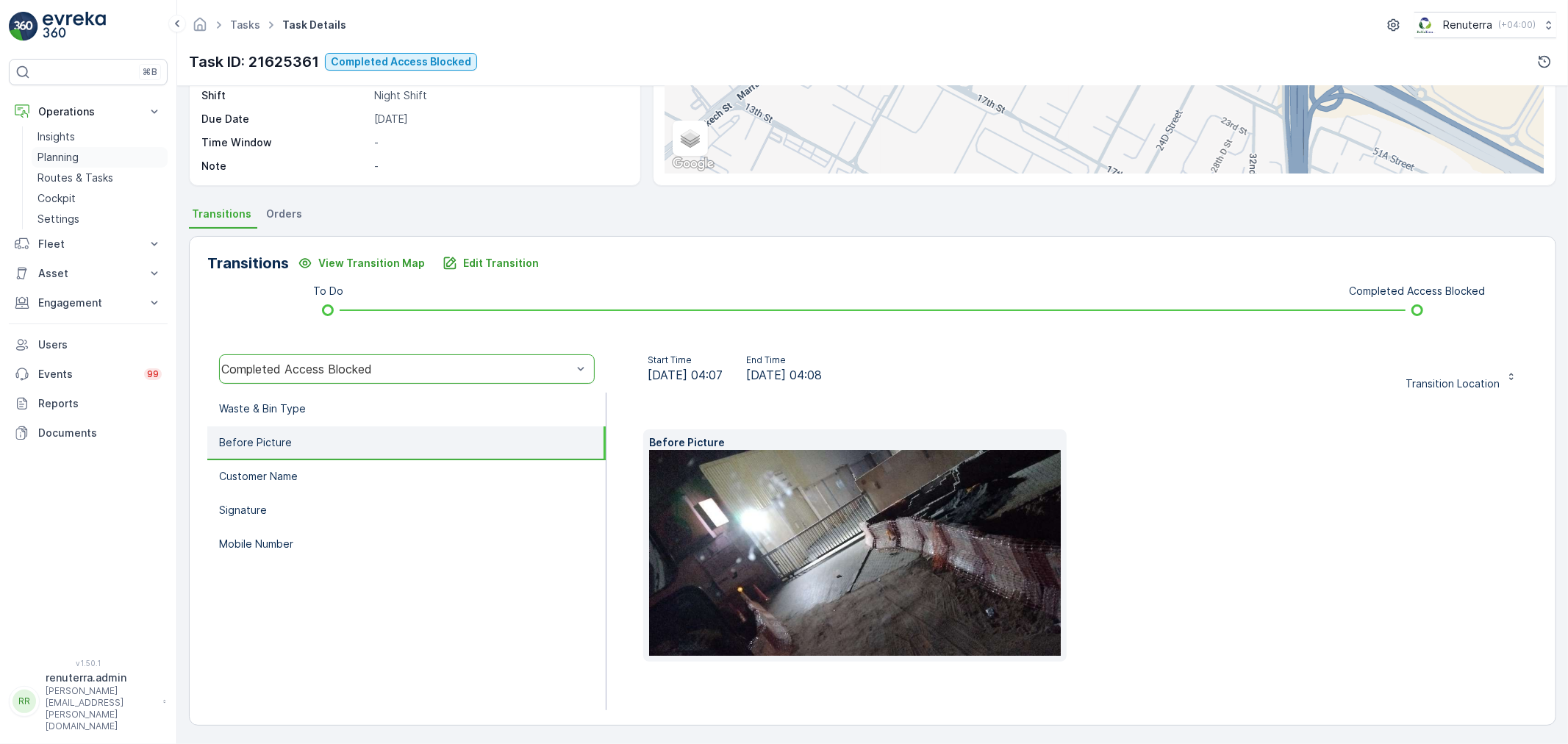
click at [61, 164] on link "Planning" at bounding box center [99, 158] width 136 height 21
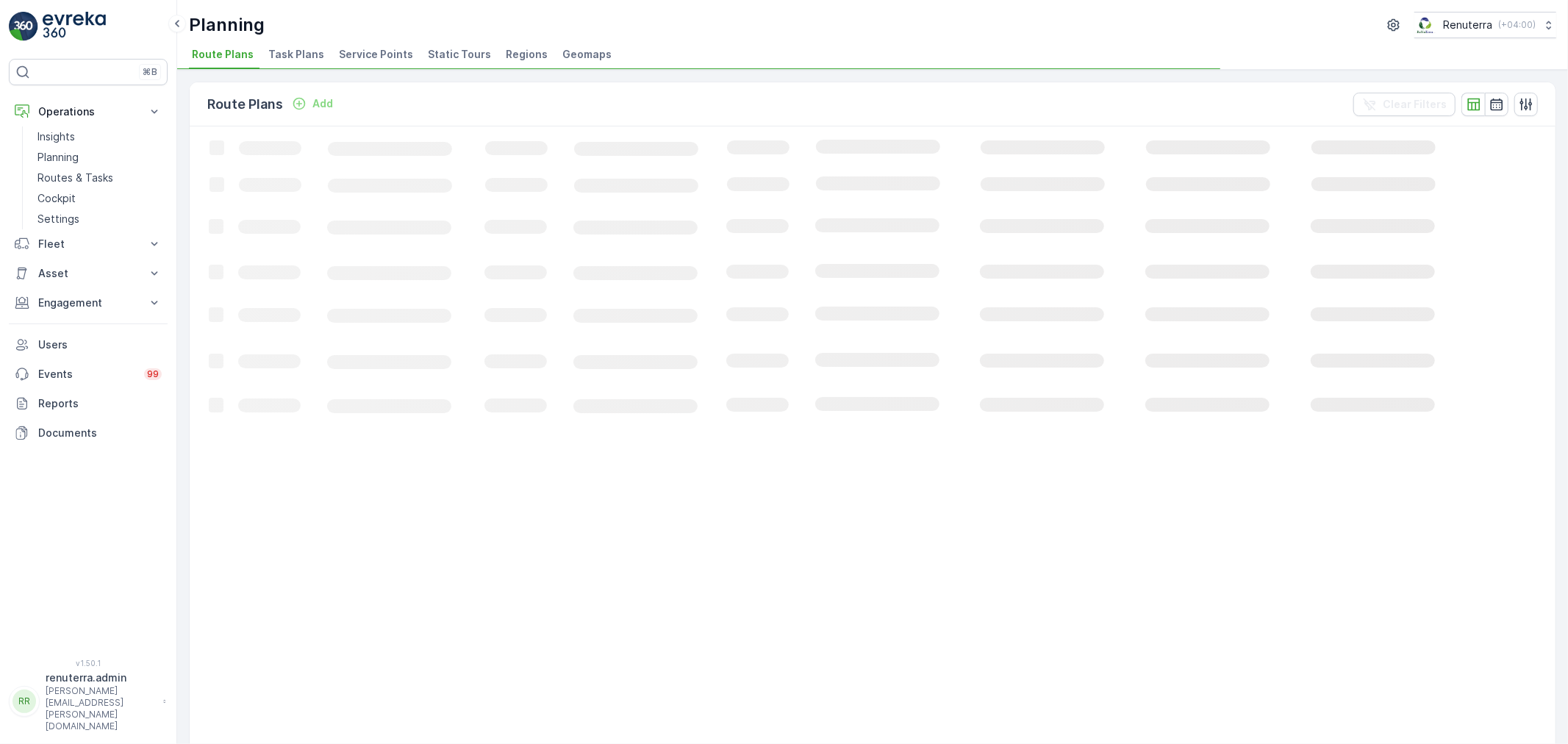
drag, startPoint x: 397, startPoint y: 59, endPoint x: 386, endPoint y: 60, distance: 11.0
click at [393, 59] on span "Service Points" at bounding box center [376, 54] width 74 height 14
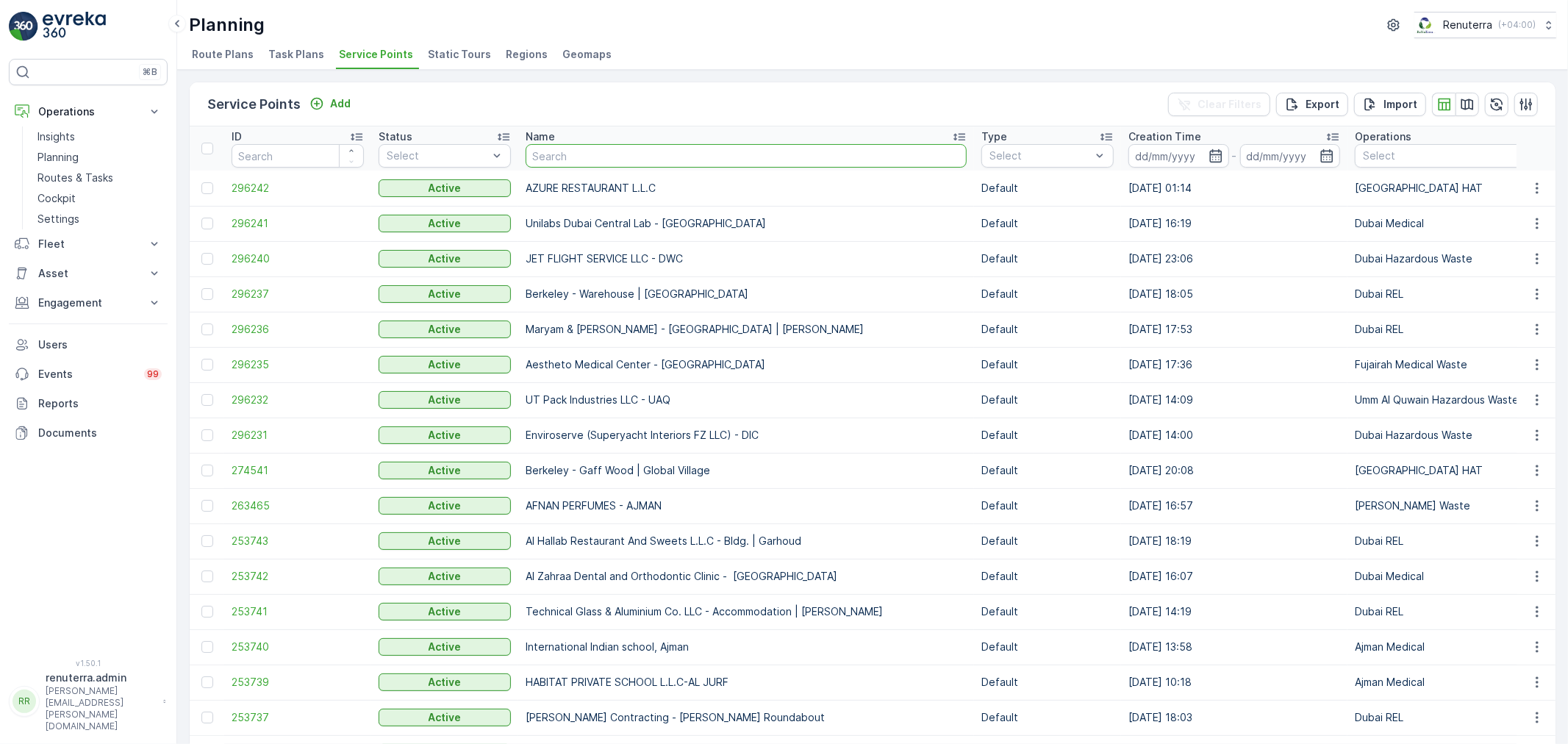
click at [668, 151] on input "text" at bounding box center [747, 155] width 441 height 23
type input "saudi"
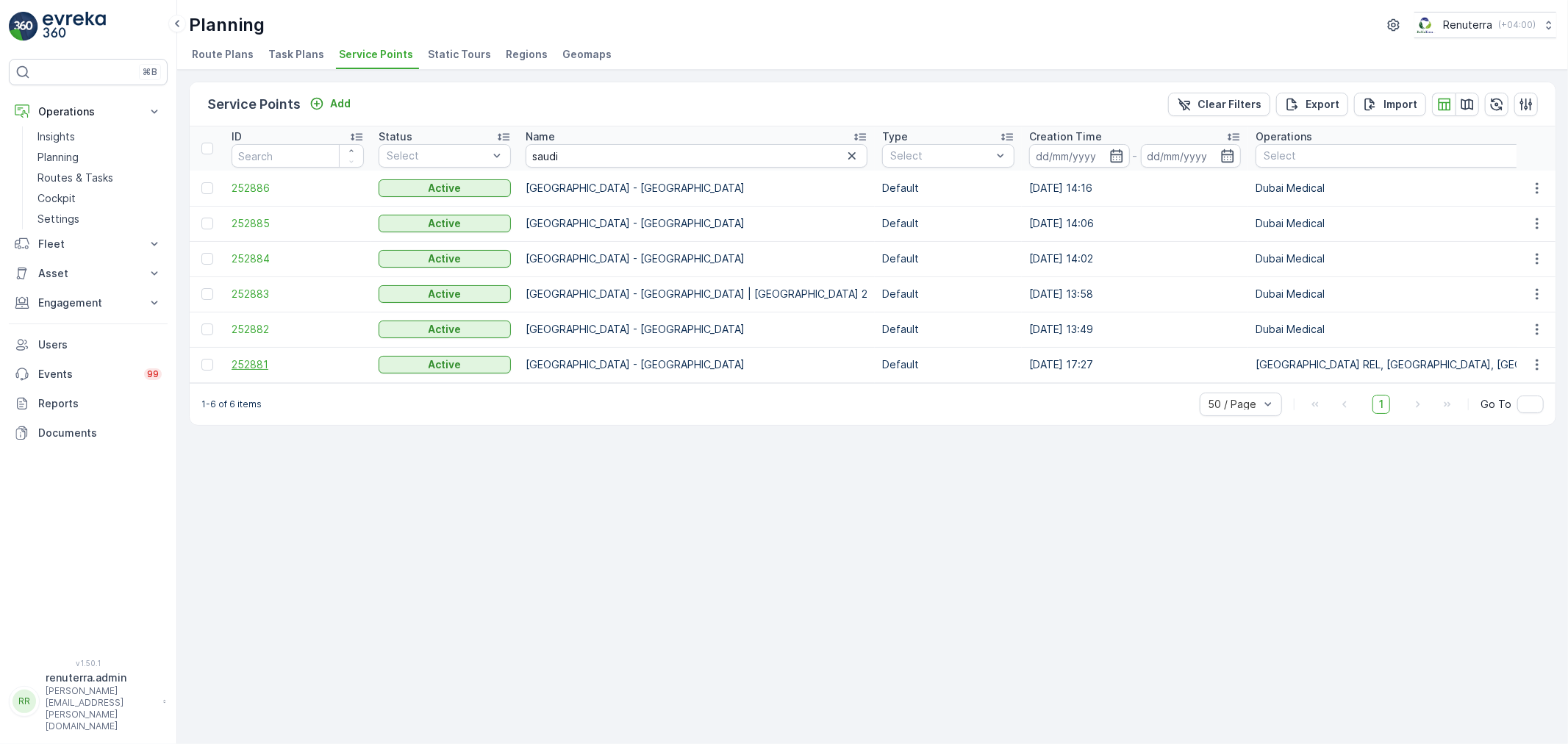
click at [265, 362] on span "252881" at bounding box center [298, 365] width 132 height 14
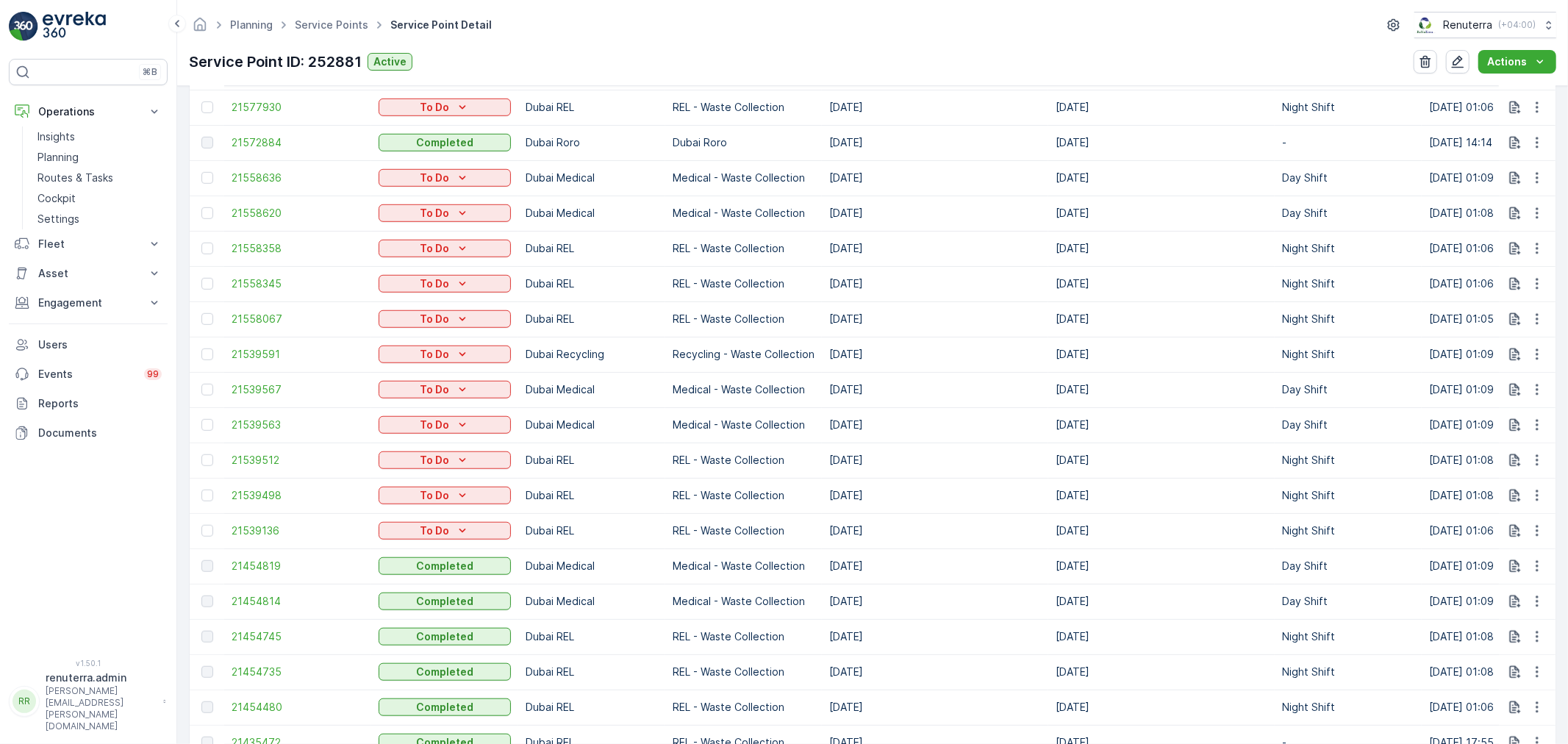
scroll to position [1306, 0]
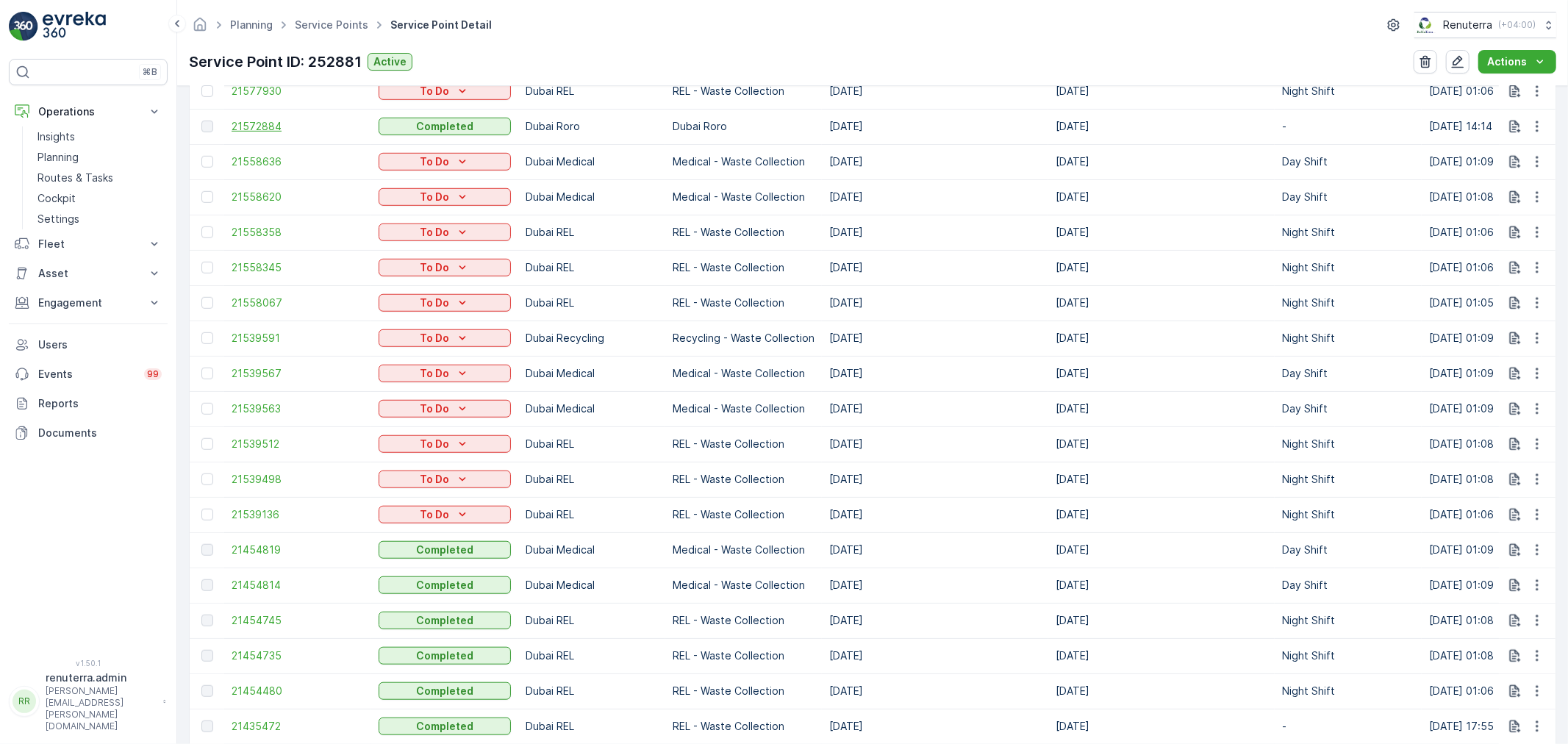
click at [262, 121] on span "21572884" at bounding box center [298, 126] width 132 height 14
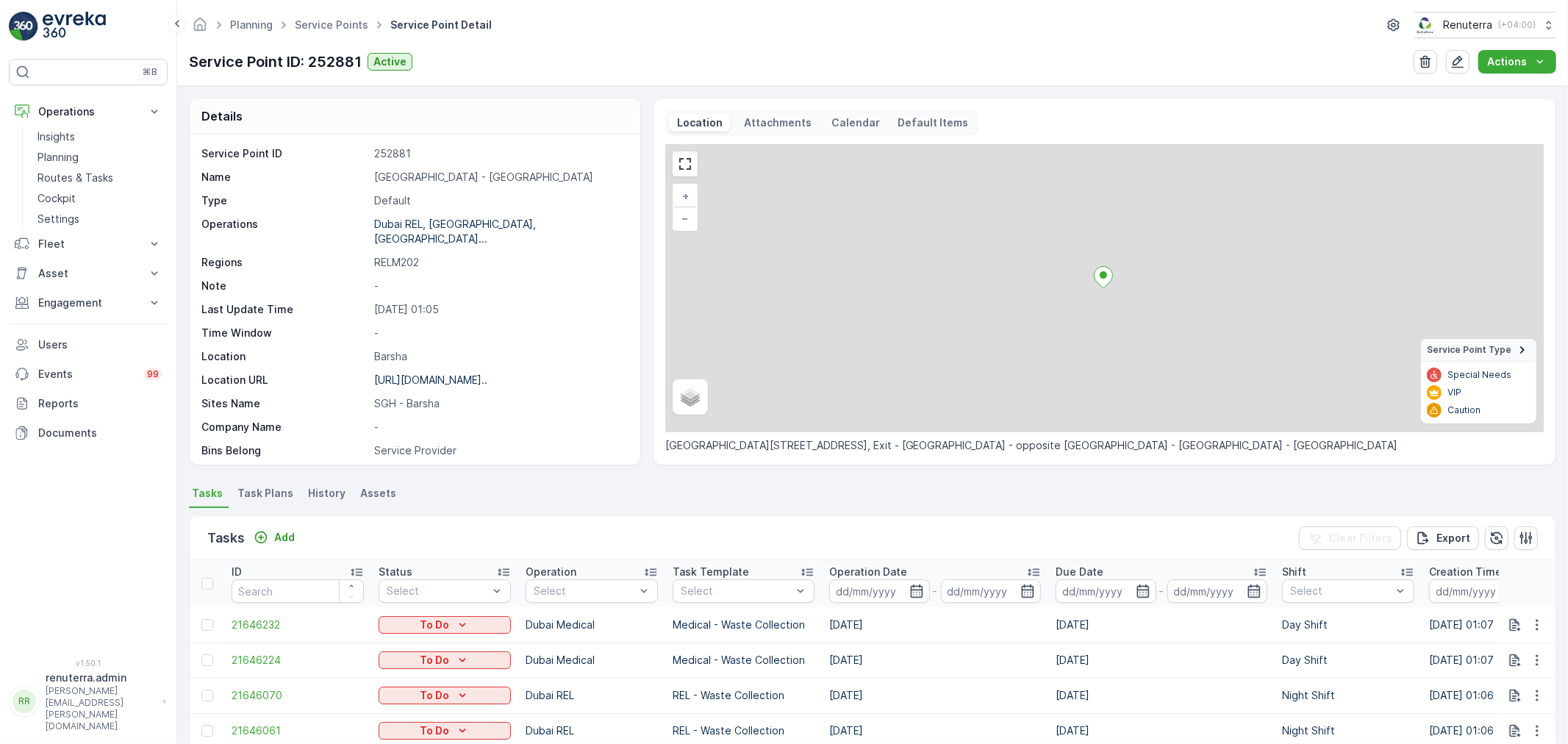
click at [287, 527] on div "Tasks Add" at bounding box center [254, 538] width 93 height 21
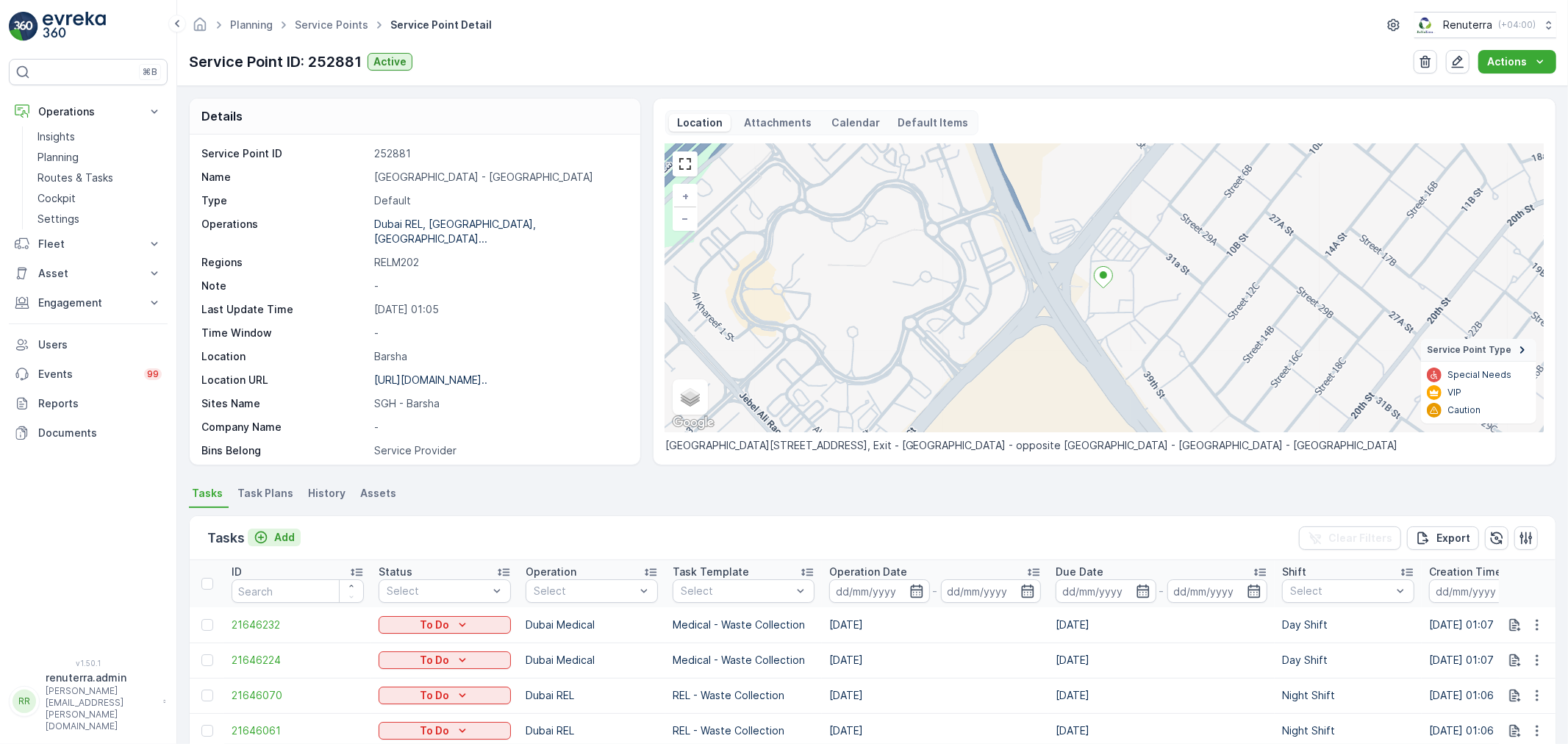
click at [283, 540] on p "Add" at bounding box center [284, 537] width 21 height 14
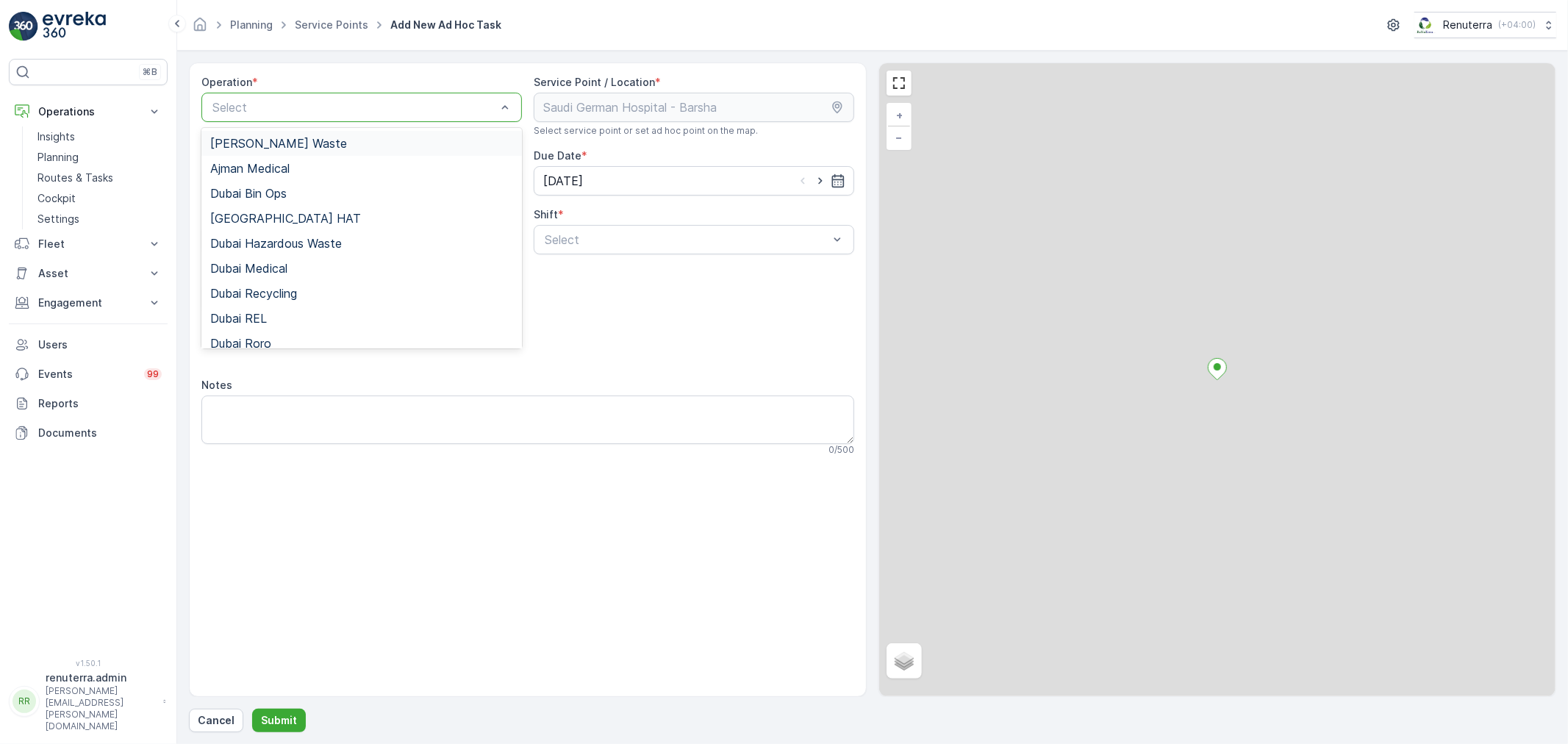
drag, startPoint x: 299, startPoint y: 106, endPoint x: 298, endPoint y: 97, distance: 9.1
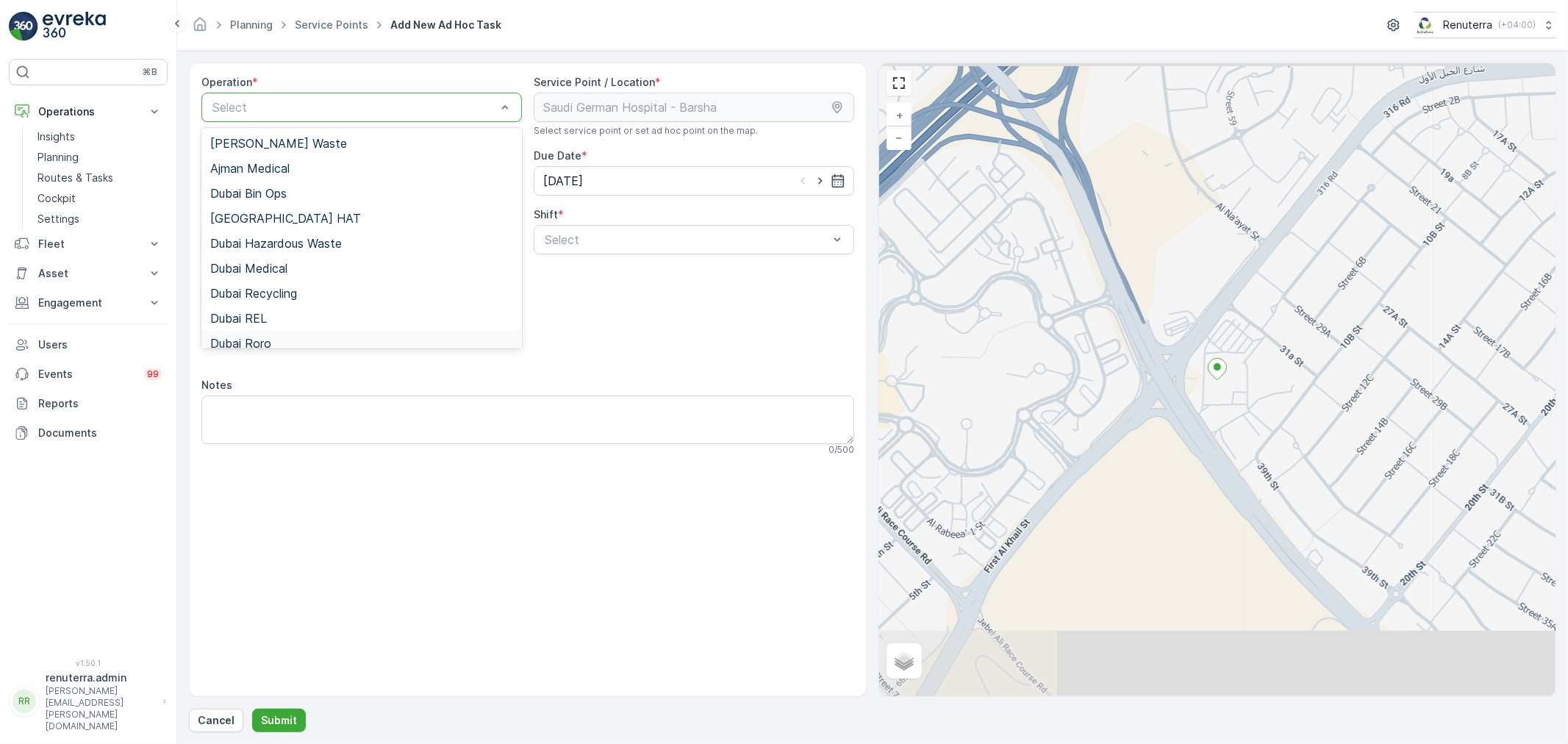
click at [279, 349] on div "Add Attachments" at bounding box center [527, 345] width 653 height 41
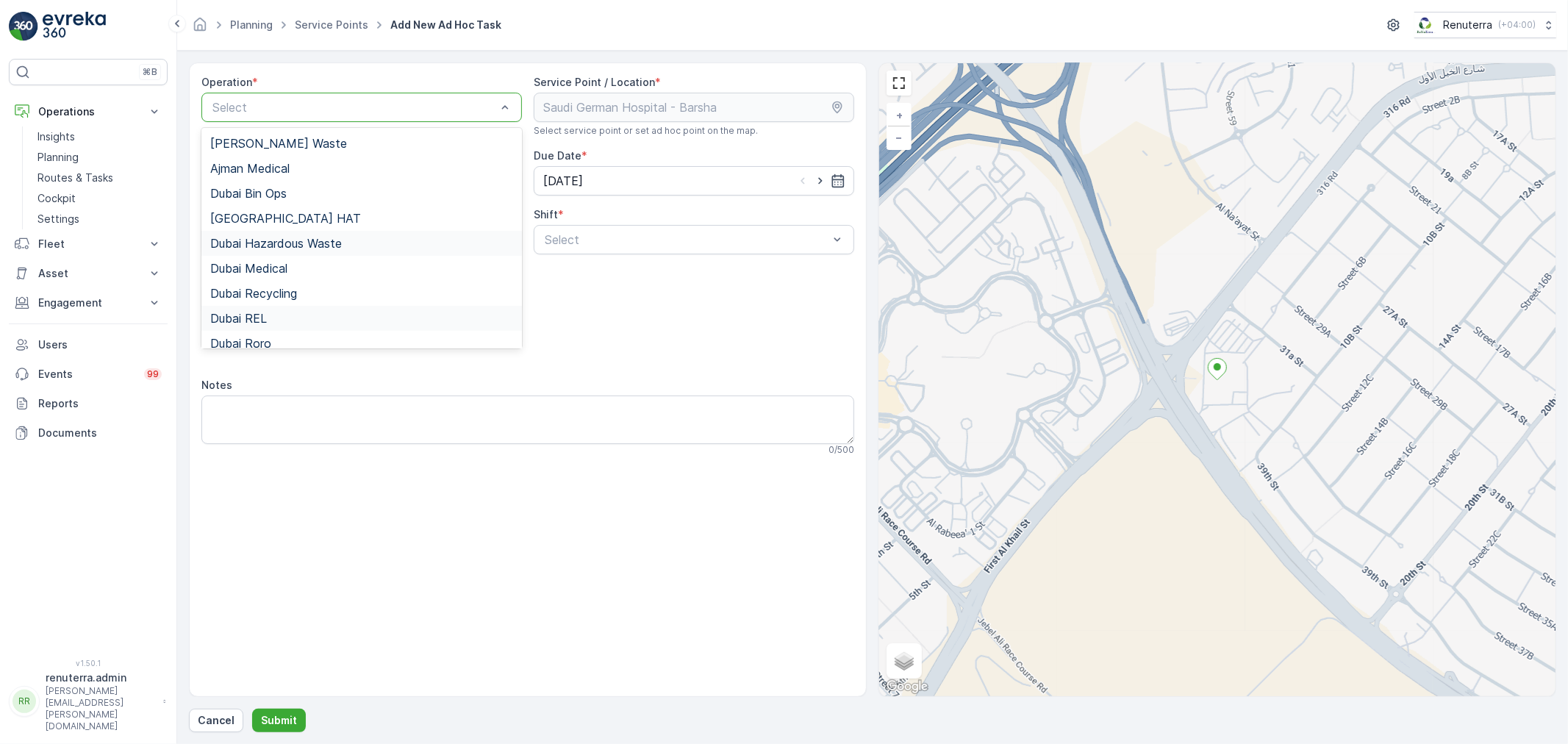
drag, startPoint x: 257, startPoint y: 300, endPoint x: 249, endPoint y: 318, distance: 19.7
click at [256, 311] on div "Ajman Hazardous Waste Ajman Medical Dubai Bin Ops Dubai HAT Dubai Hazardous Was…" at bounding box center [362, 238] width 321 height 221
click at [243, 338] on span "Dubai Roro" at bounding box center [241, 343] width 61 height 13
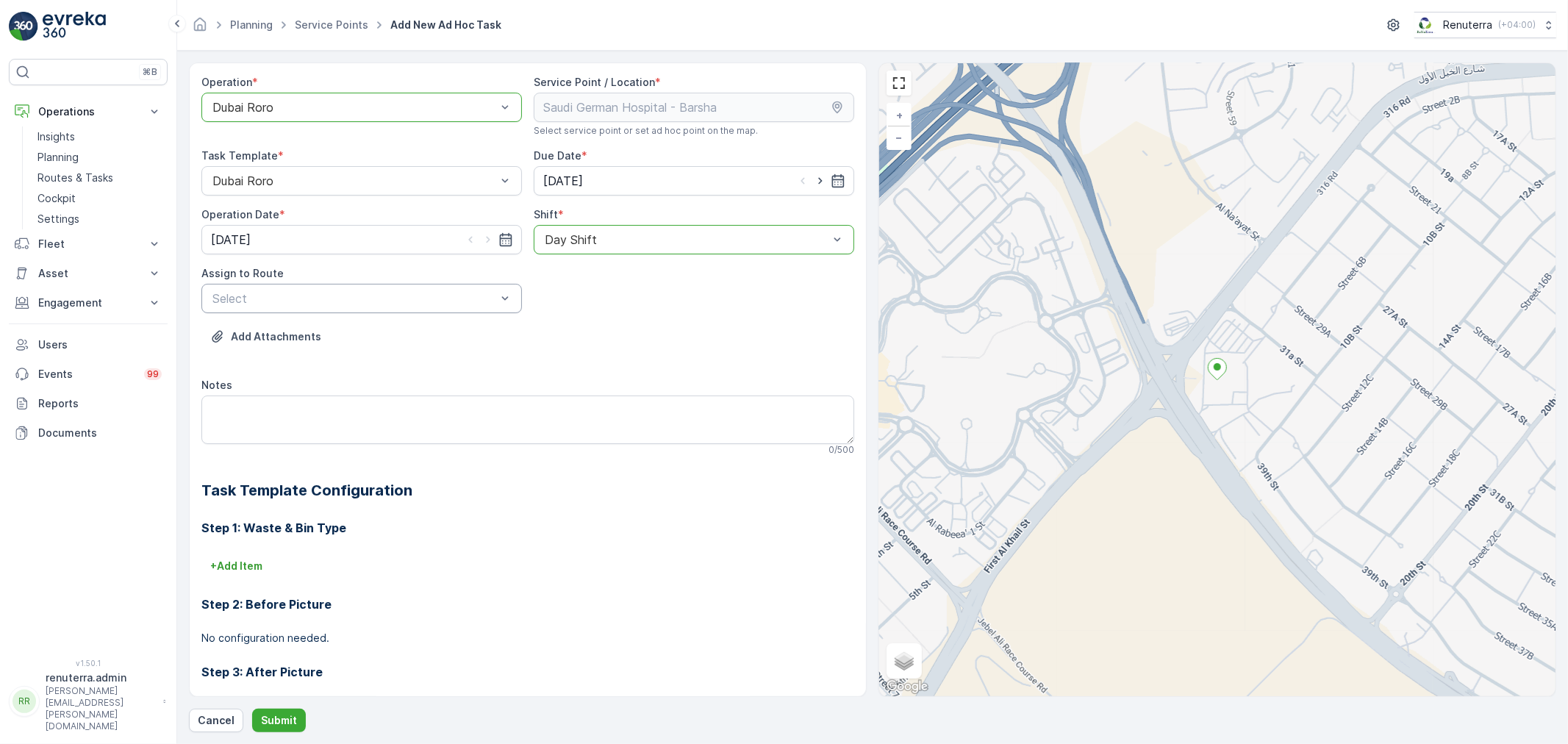
click at [360, 285] on div "Select" at bounding box center [362, 298] width 321 height 30
type input "101"
drag, startPoint x: 366, startPoint y: 341, endPoint x: 358, endPoint y: 362, distance: 22.5
click at [370, 339] on span "DRORO101 (Undispatched ) - DXBCC95212" at bounding box center [329, 334] width 239 height 13
click at [281, 726] on p "Submit" at bounding box center [279, 720] width 36 height 14
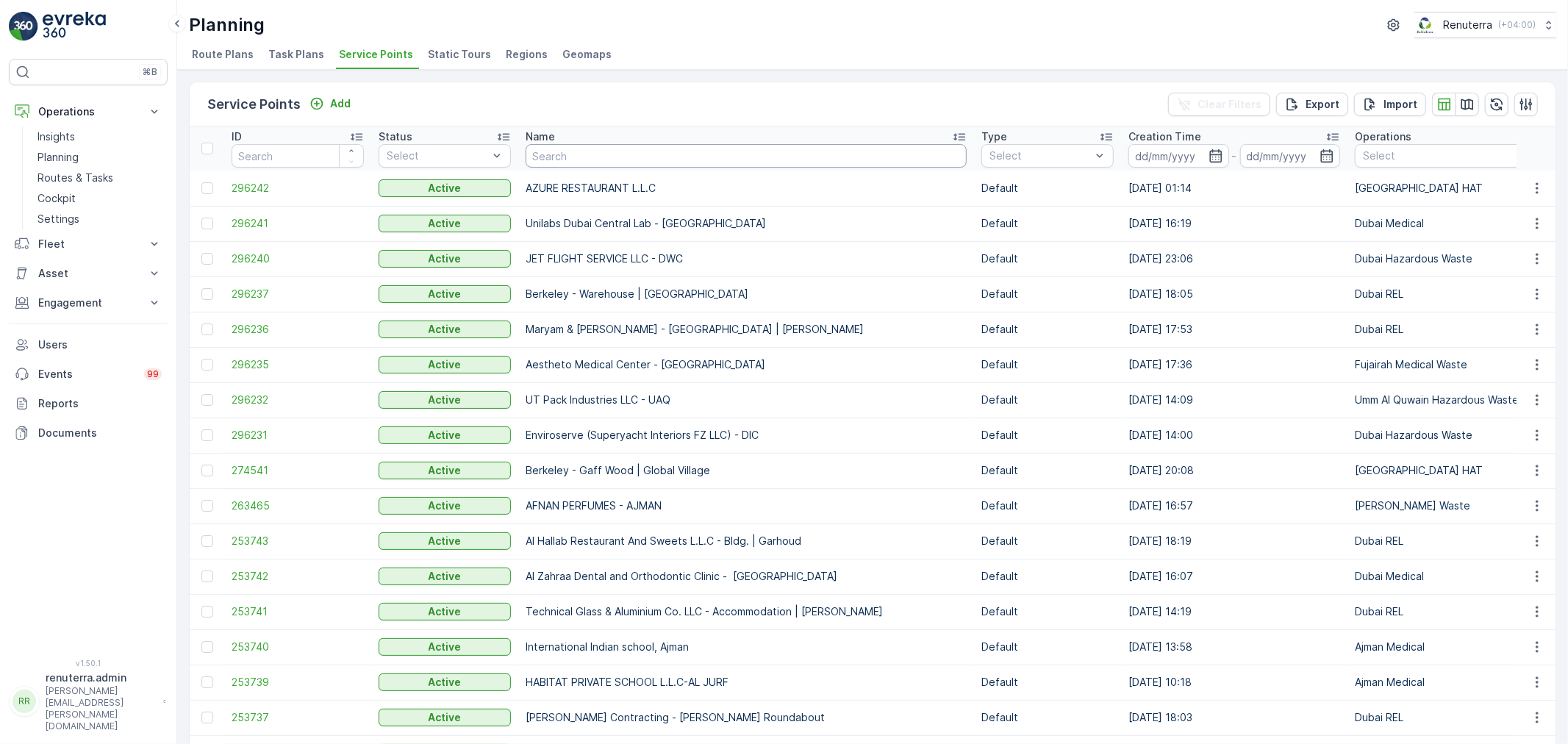
click at [592, 158] on input "text" at bounding box center [747, 155] width 441 height 23
type input "better"
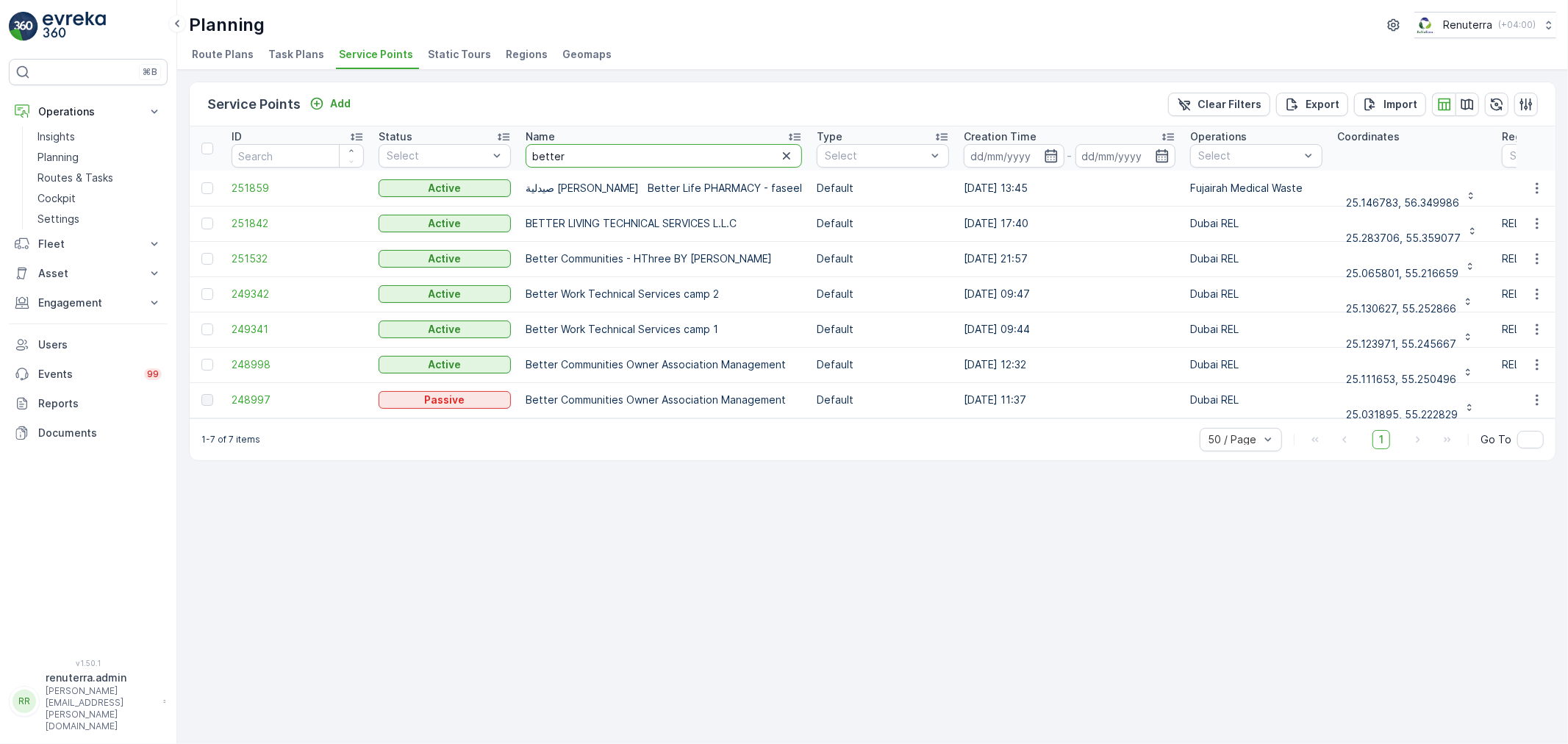
click at [620, 144] on input "better" at bounding box center [664, 155] width 276 height 23
type input "better li"
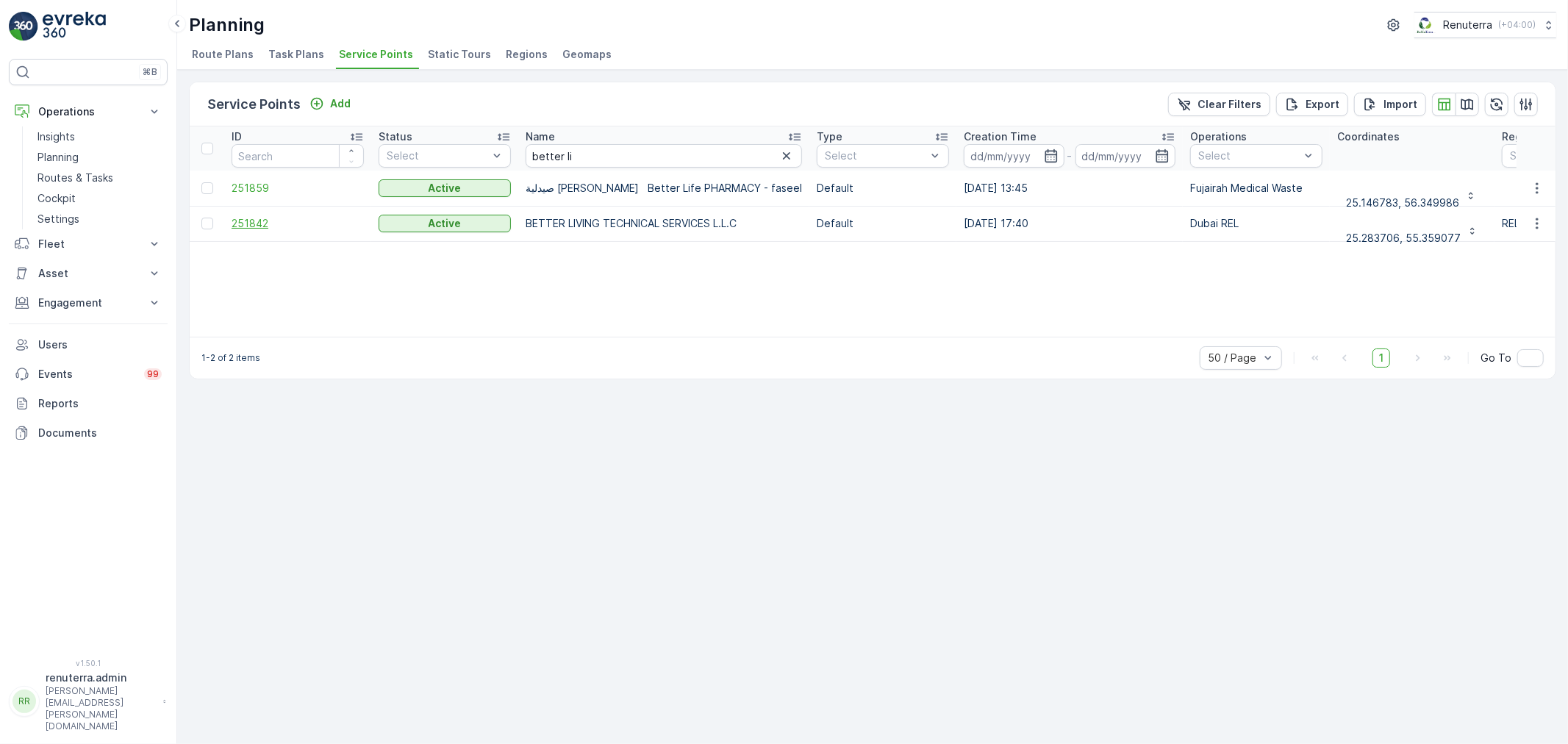
click at [240, 224] on span "251842" at bounding box center [298, 223] width 132 height 14
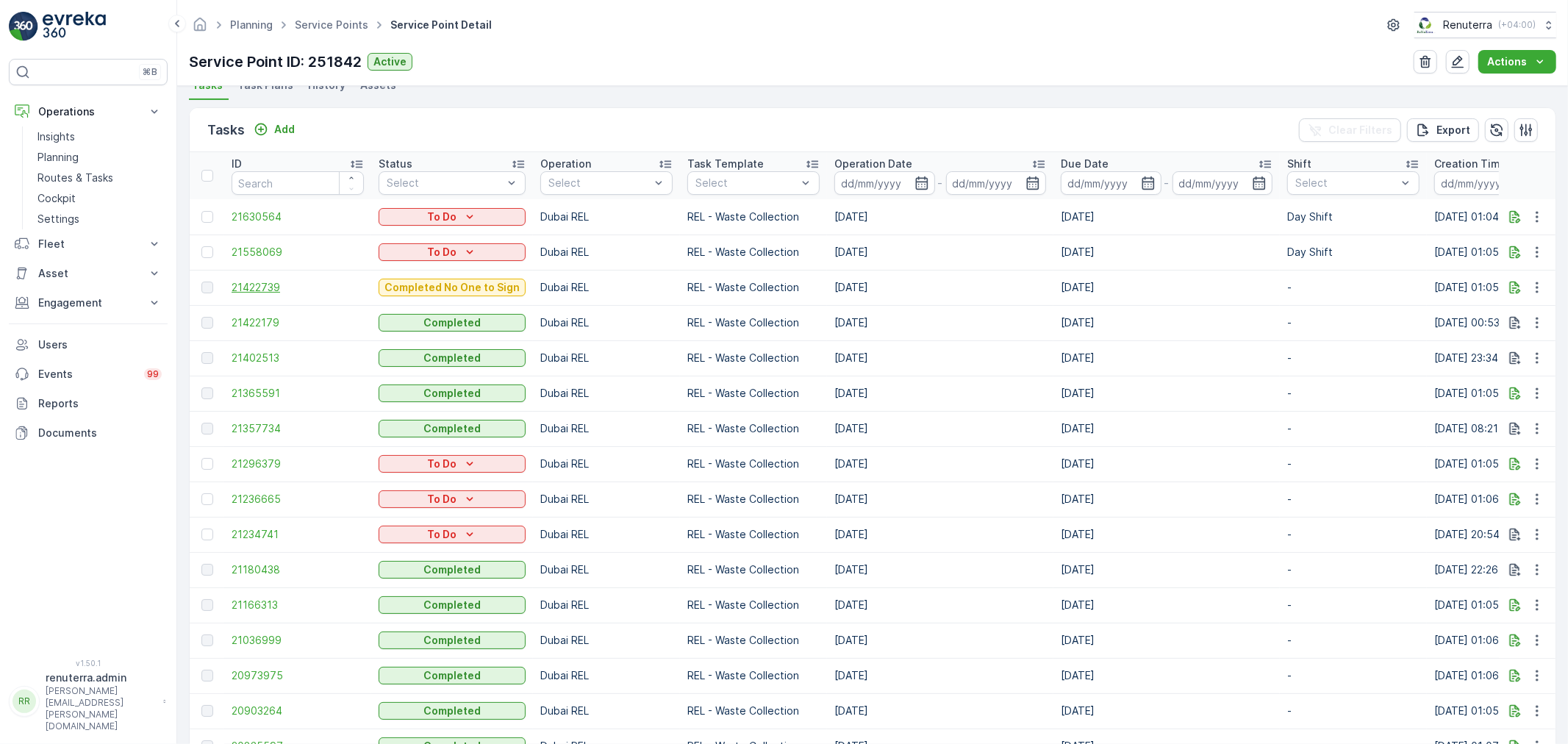
click at [258, 289] on span "21422739" at bounding box center [298, 287] width 132 height 14
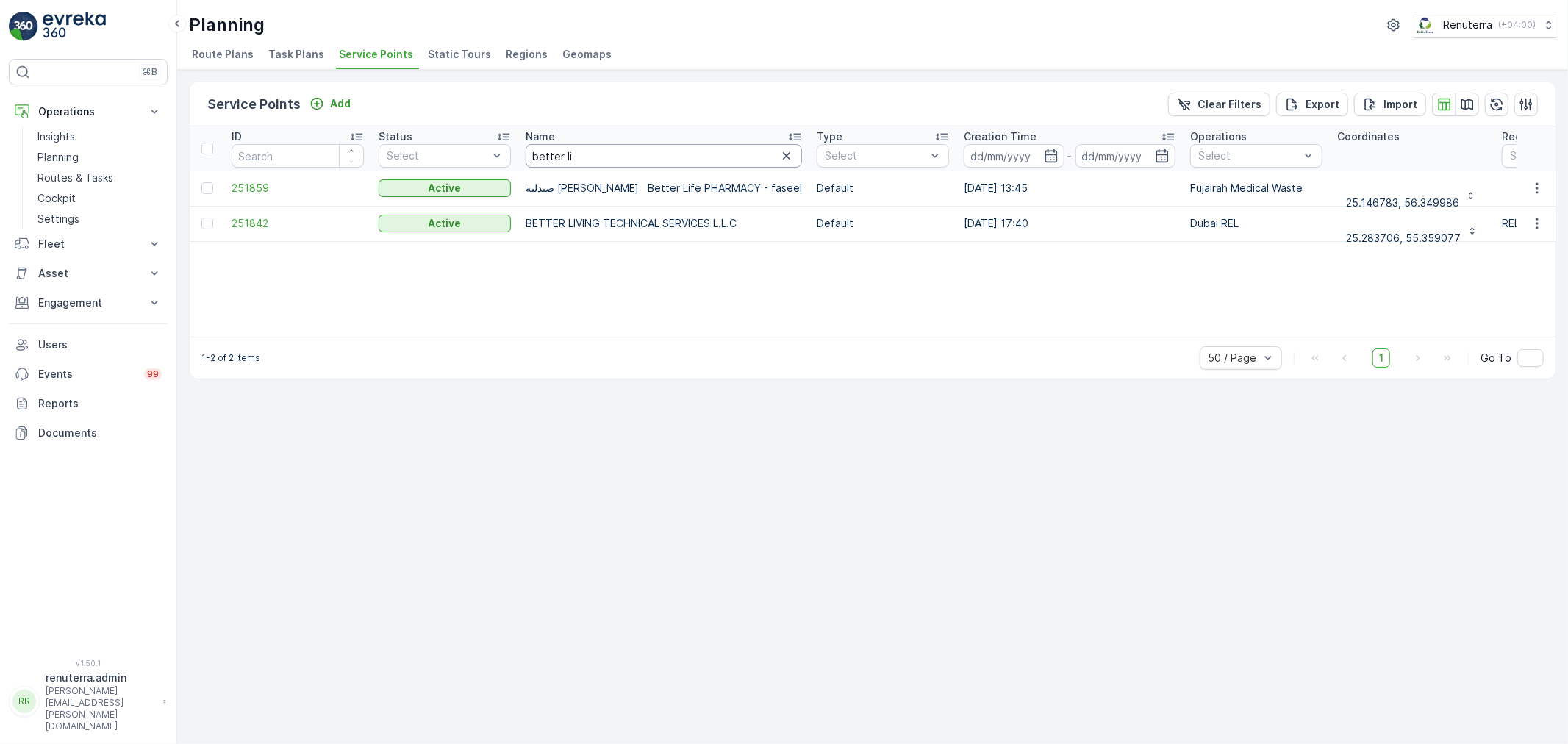
click at [629, 158] on input "better li" at bounding box center [664, 155] width 276 height 23
click at [780, 149] on icon "button" at bounding box center [787, 155] width 14 height 14
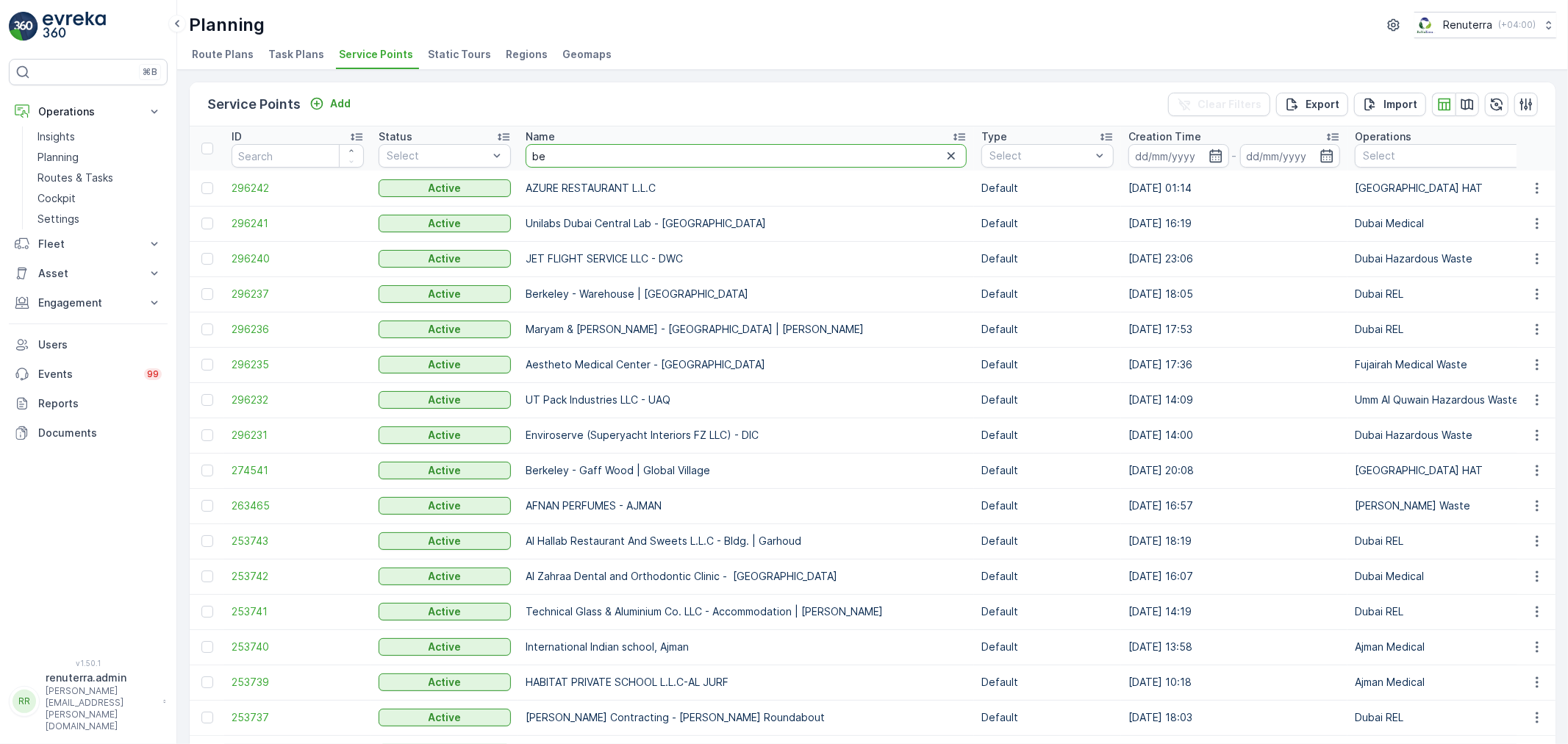
type input "bet"
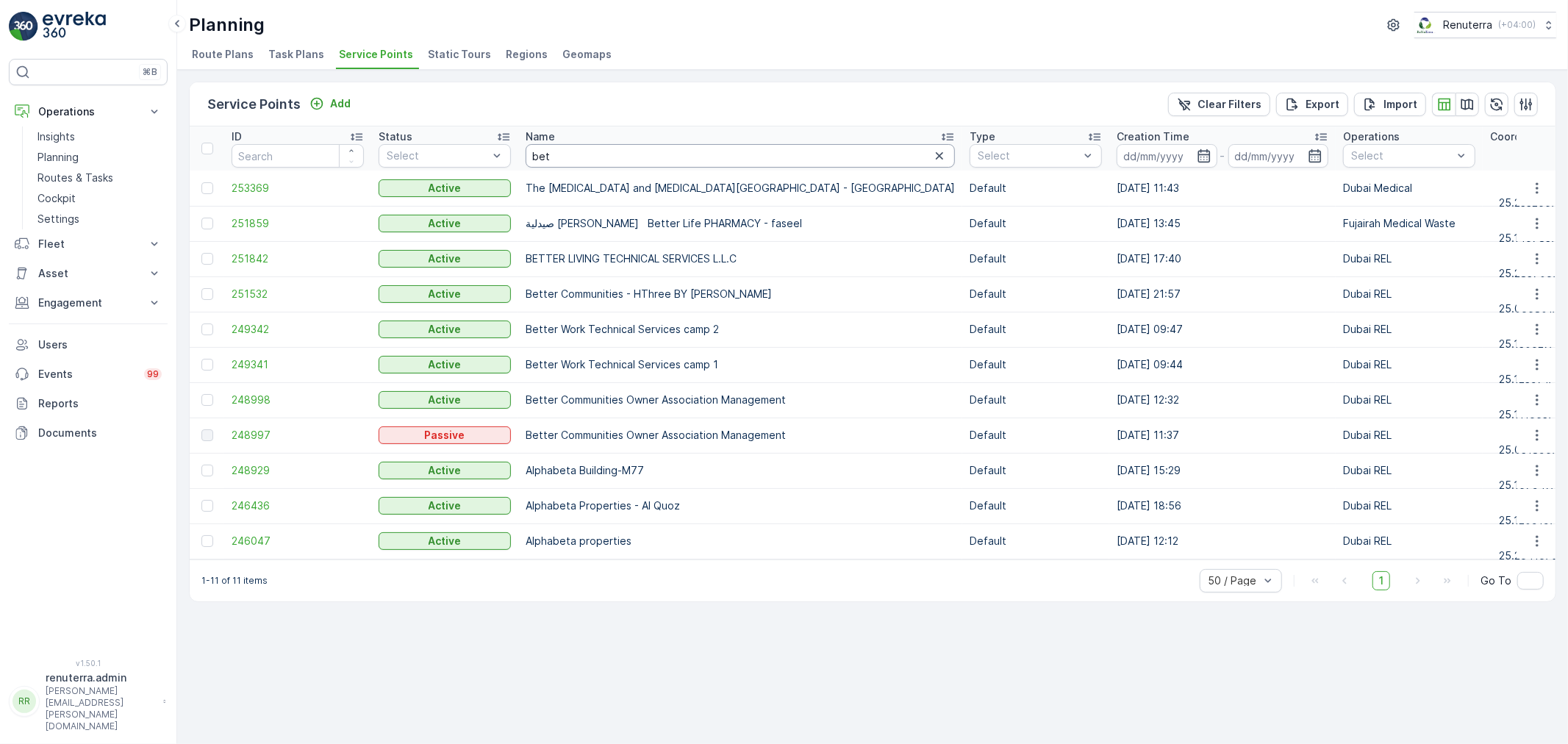
click at [662, 156] on input "bet" at bounding box center [740, 155] width 429 height 23
type input "better"
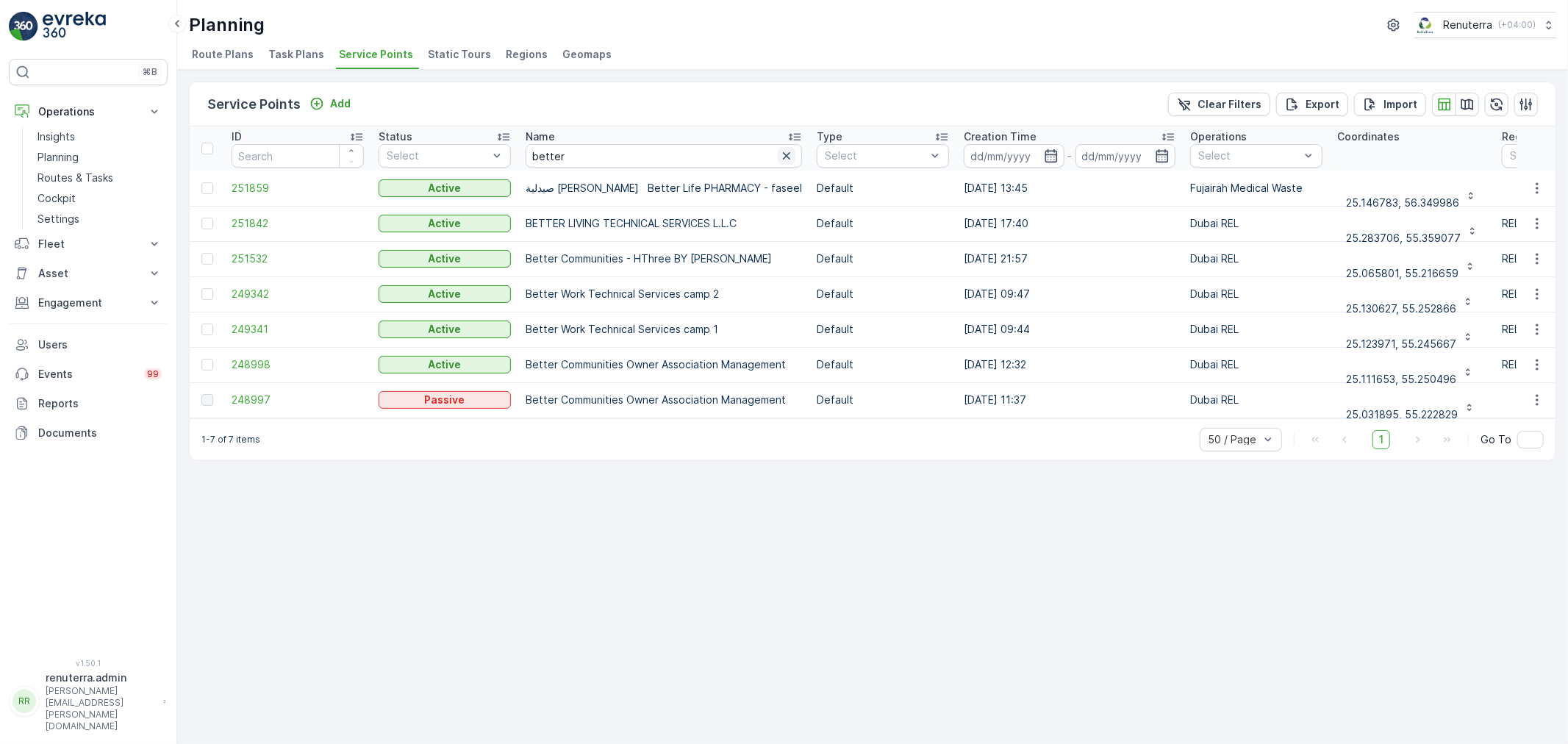
click at [780, 155] on icon "button" at bounding box center [787, 155] width 14 height 14
click at [679, 155] on input "text" at bounding box center [664, 155] width 276 height 23
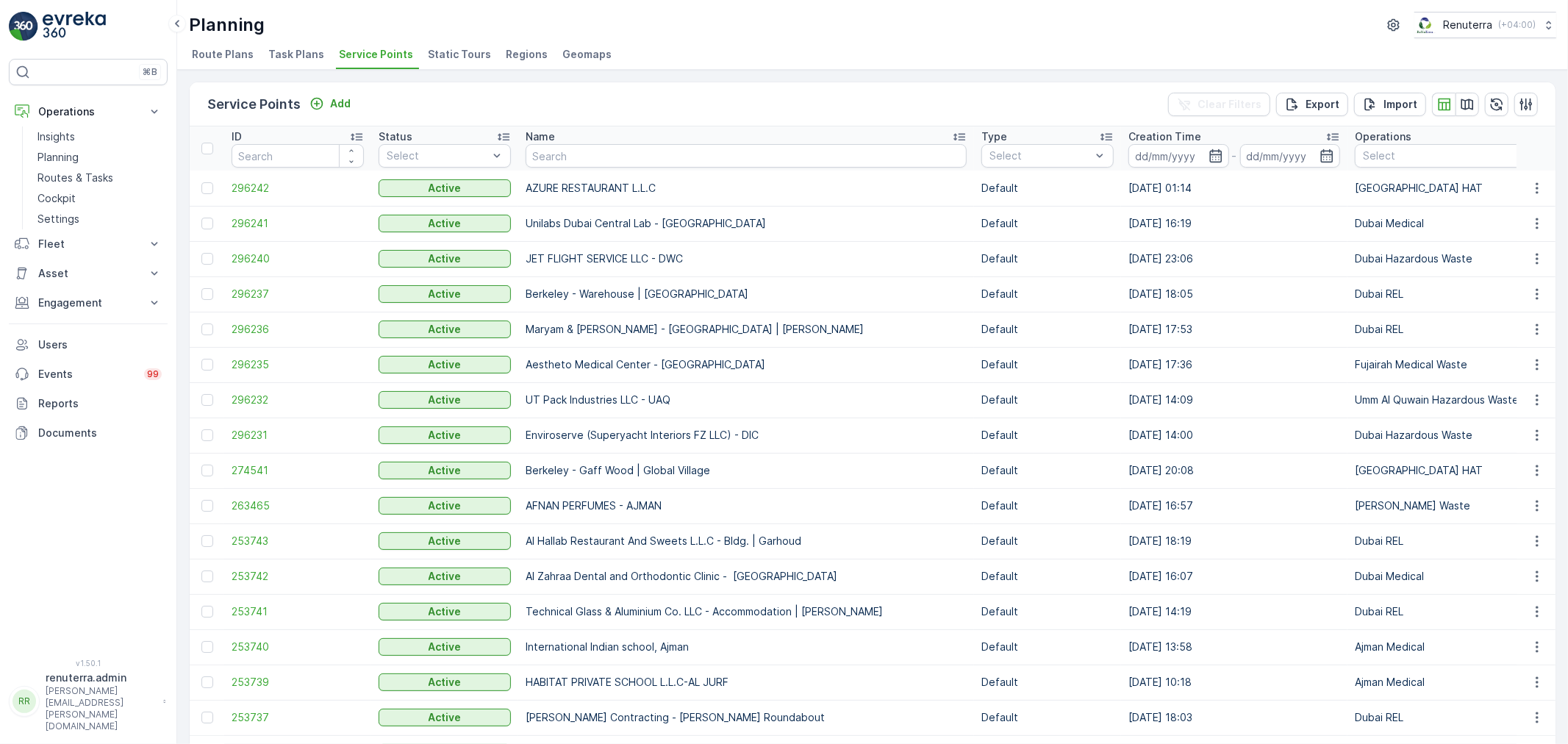
click at [637, 159] on input "text" at bounding box center [747, 155] width 441 height 23
type input "Al hu"
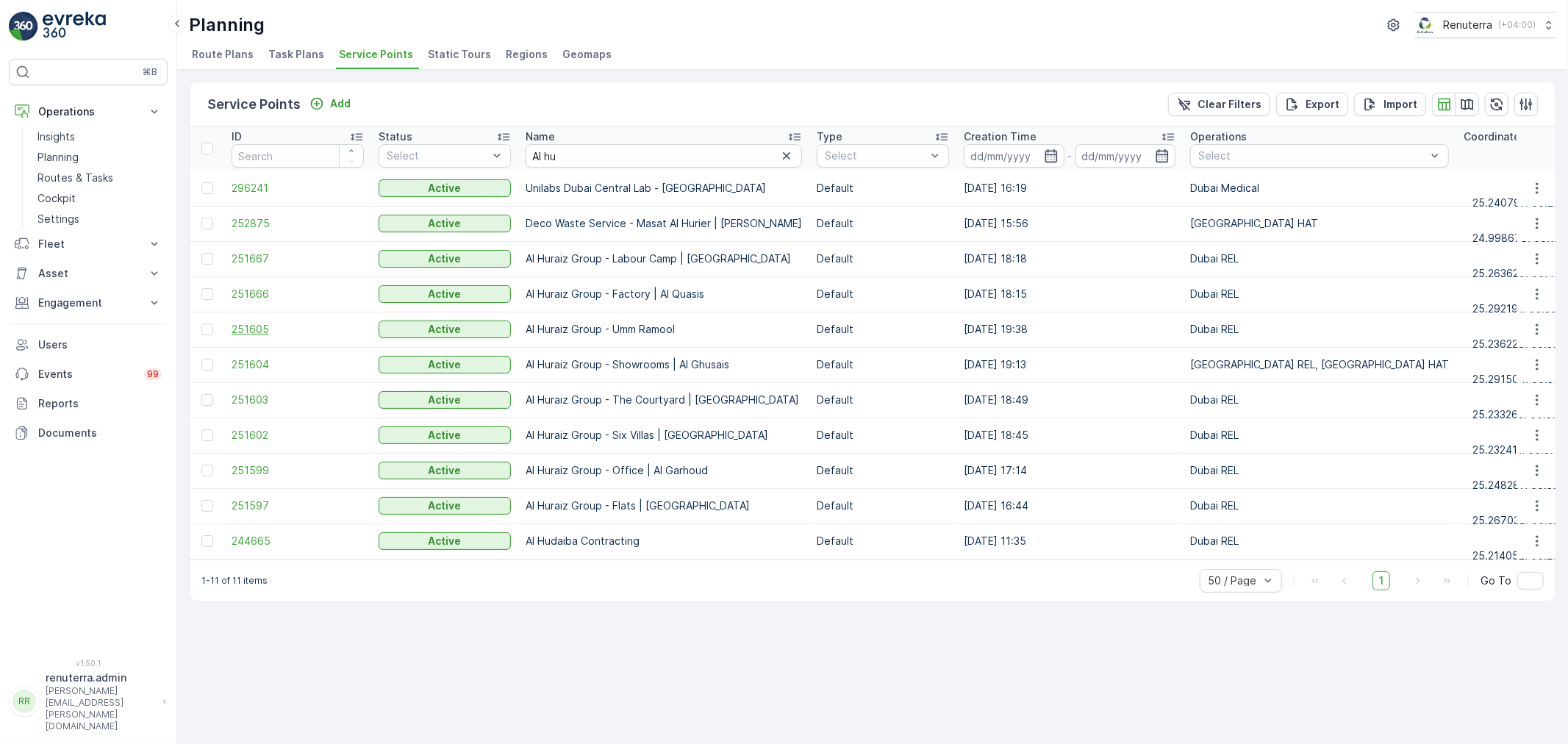
click at [244, 329] on span "251605" at bounding box center [298, 329] width 132 height 14
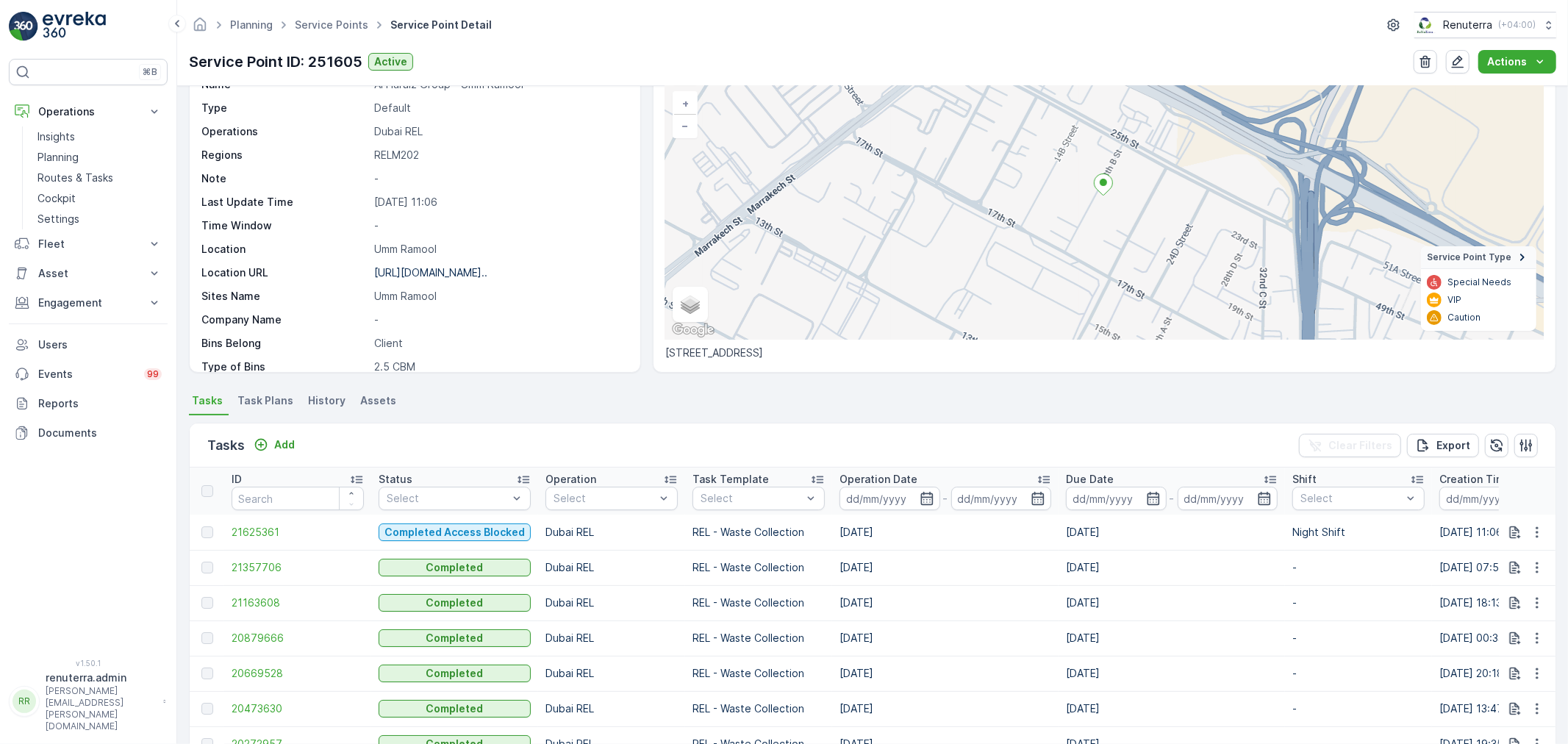
scroll to position [73, 0]
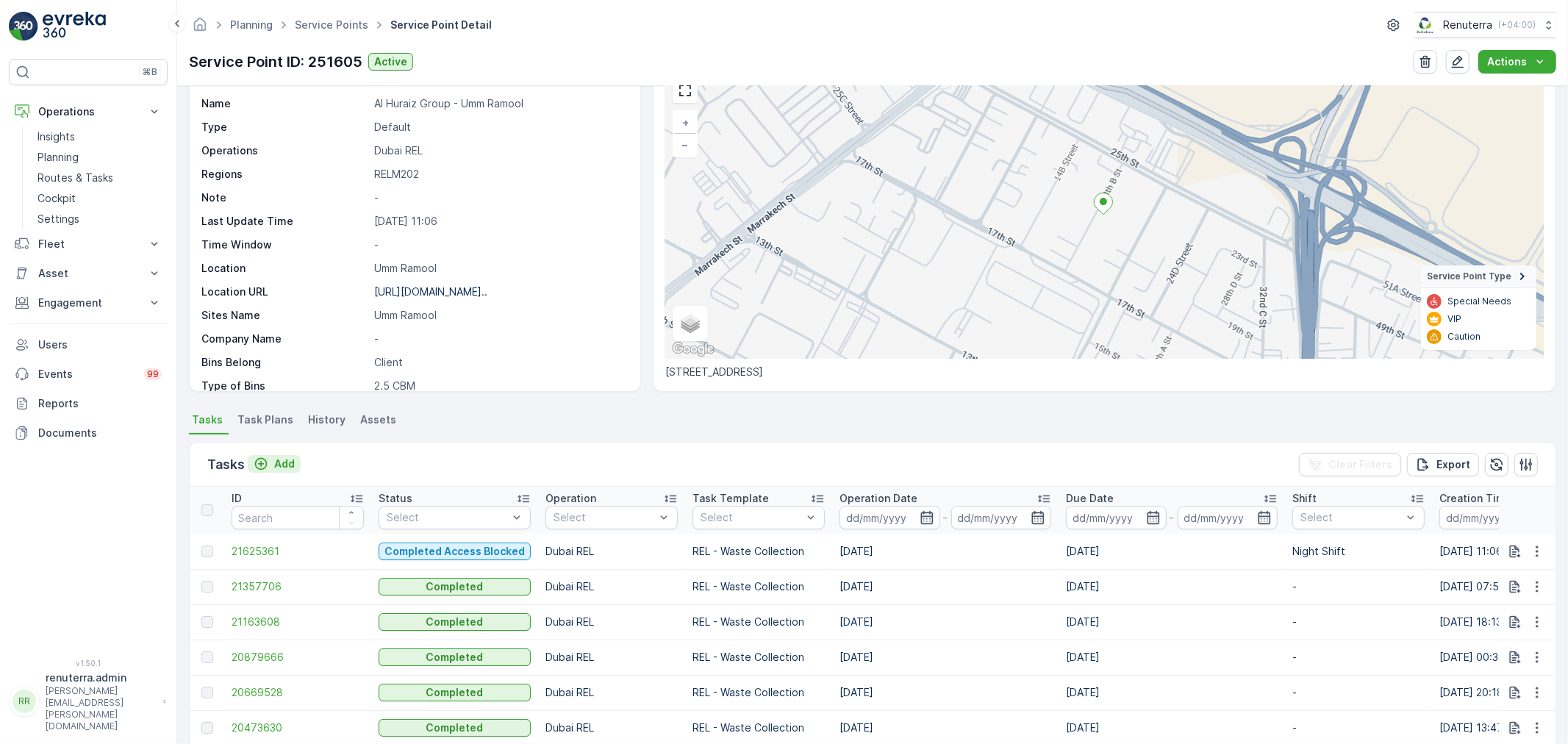
click at [283, 457] on p "Add" at bounding box center [284, 464] width 21 height 14
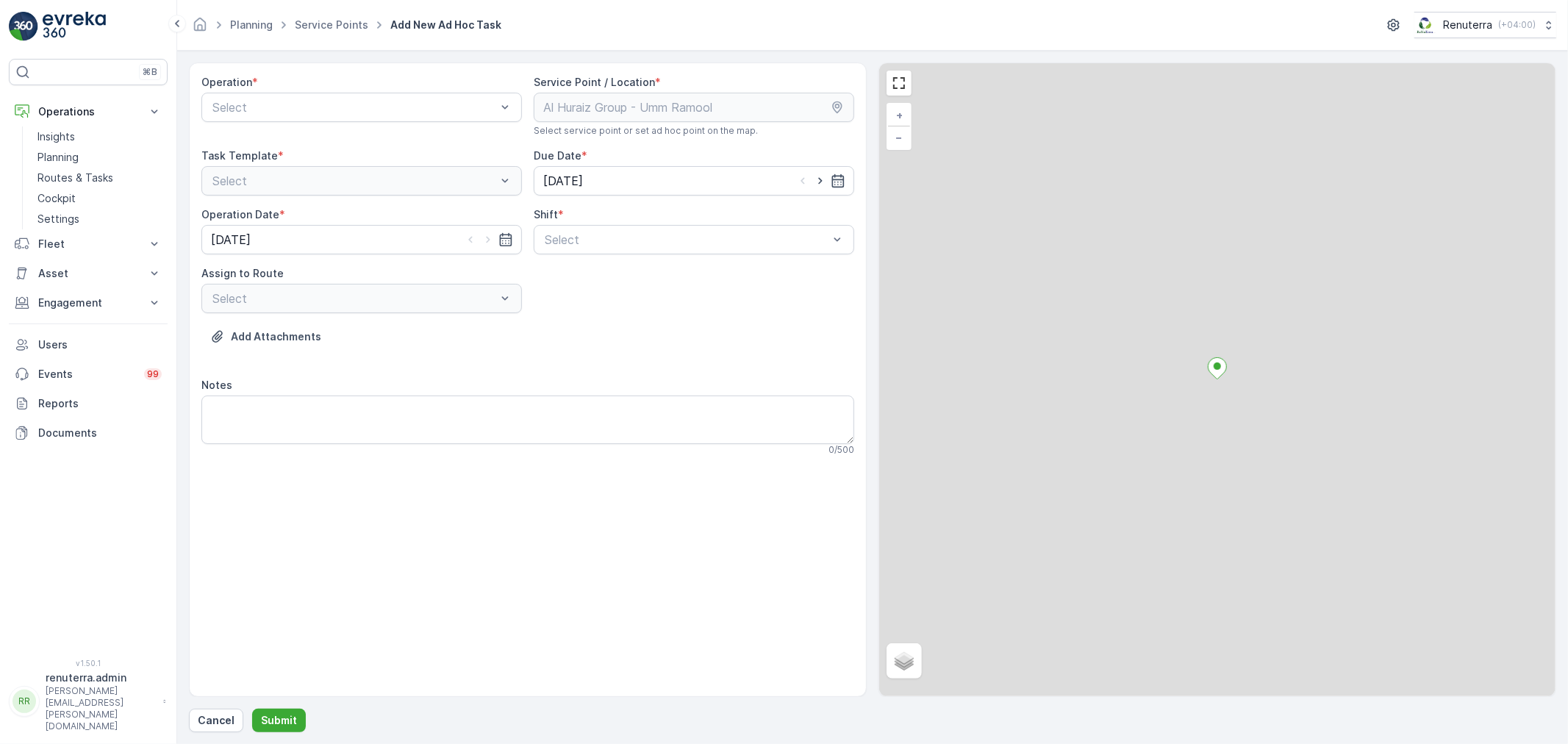
click at [333, 119] on div "Select" at bounding box center [362, 107] width 321 height 30
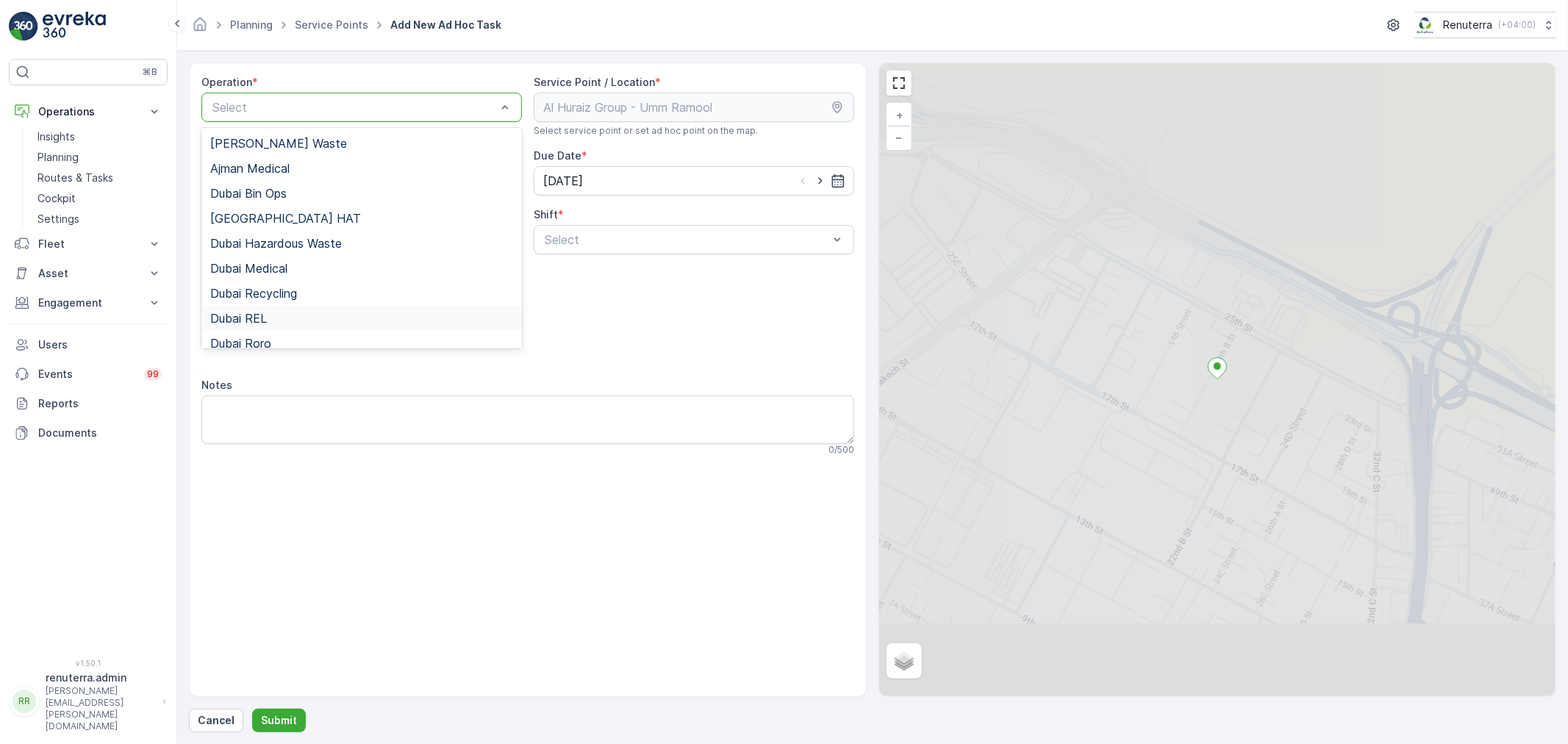
click at [312, 307] on div "Dubai REL" at bounding box center [362, 318] width 321 height 25
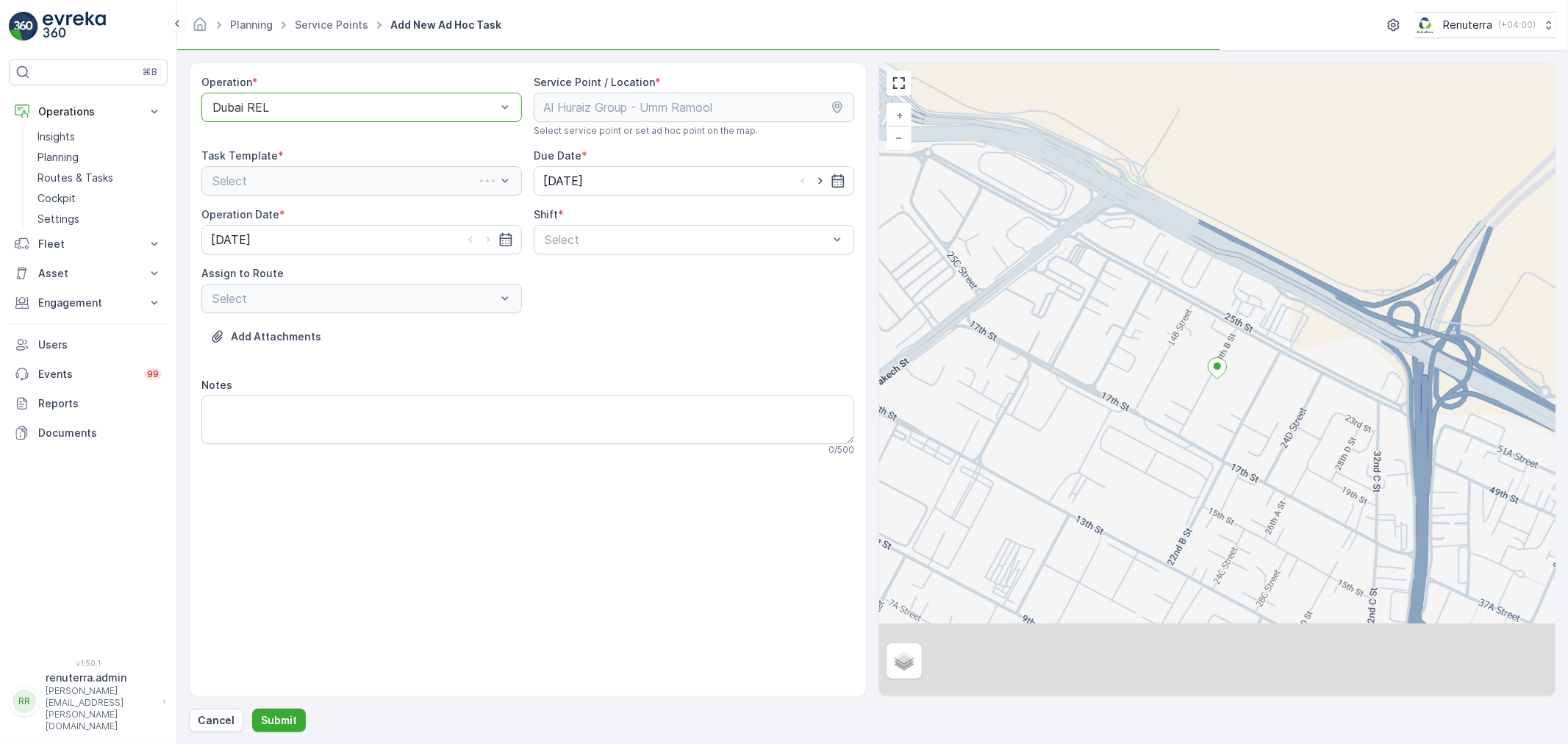
click at [670, 258] on div "Operation * option Dubai REL, selected. Dubai REL Service Point / Location * Se…" at bounding box center [527, 271] width 653 height 392
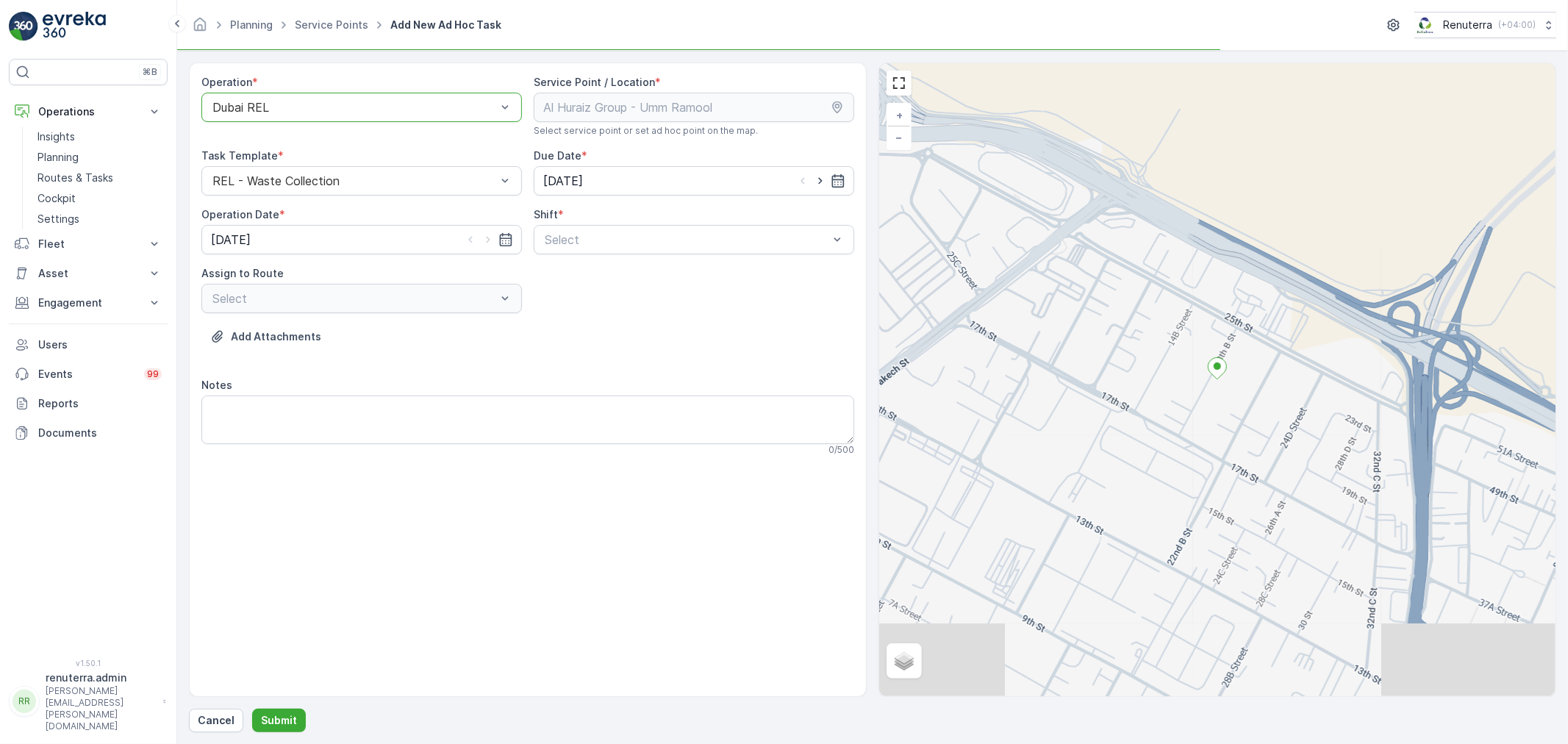
click at [659, 224] on div "Shift * Select" at bounding box center [694, 230] width 321 height 47
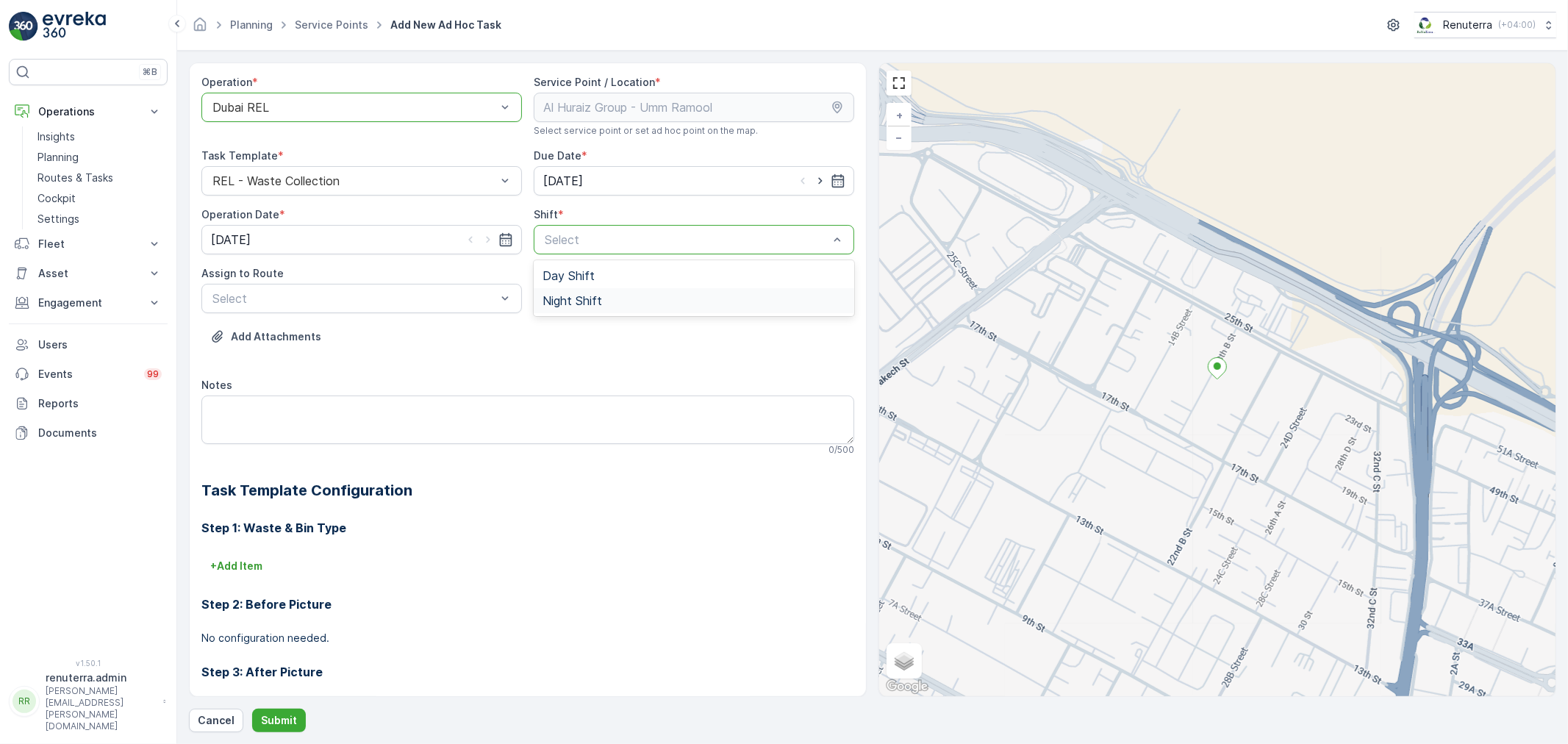
click at [616, 308] on div "Night Shift" at bounding box center [694, 300] width 321 height 25
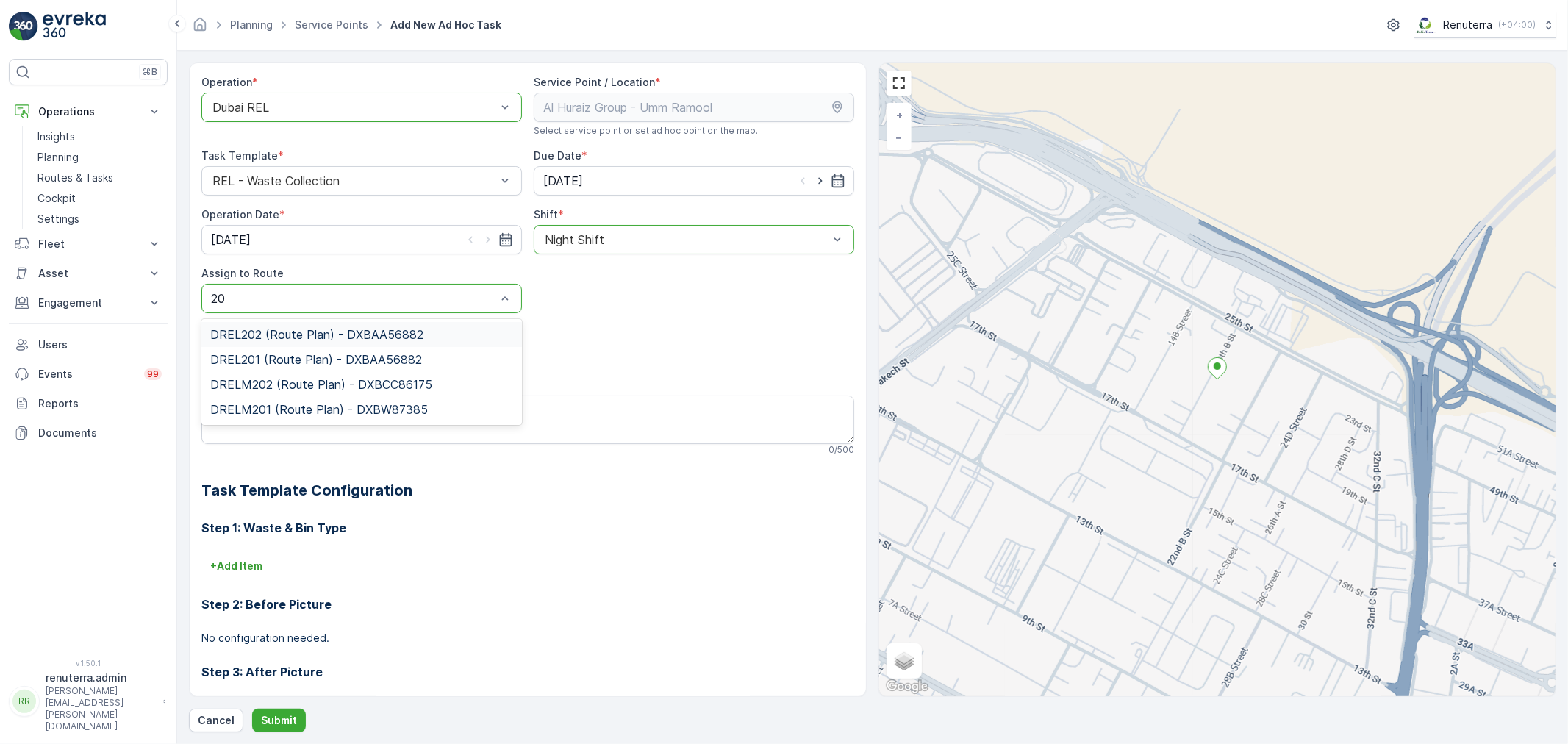
type input "202"
drag, startPoint x: 267, startPoint y: 337, endPoint x: 274, endPoint y: 374, distance: 37.7
click at [268, 337] on span "DREL202 (Route Plan) - DXBAA56882" at bounding box center [316, 334] width 213 height 13
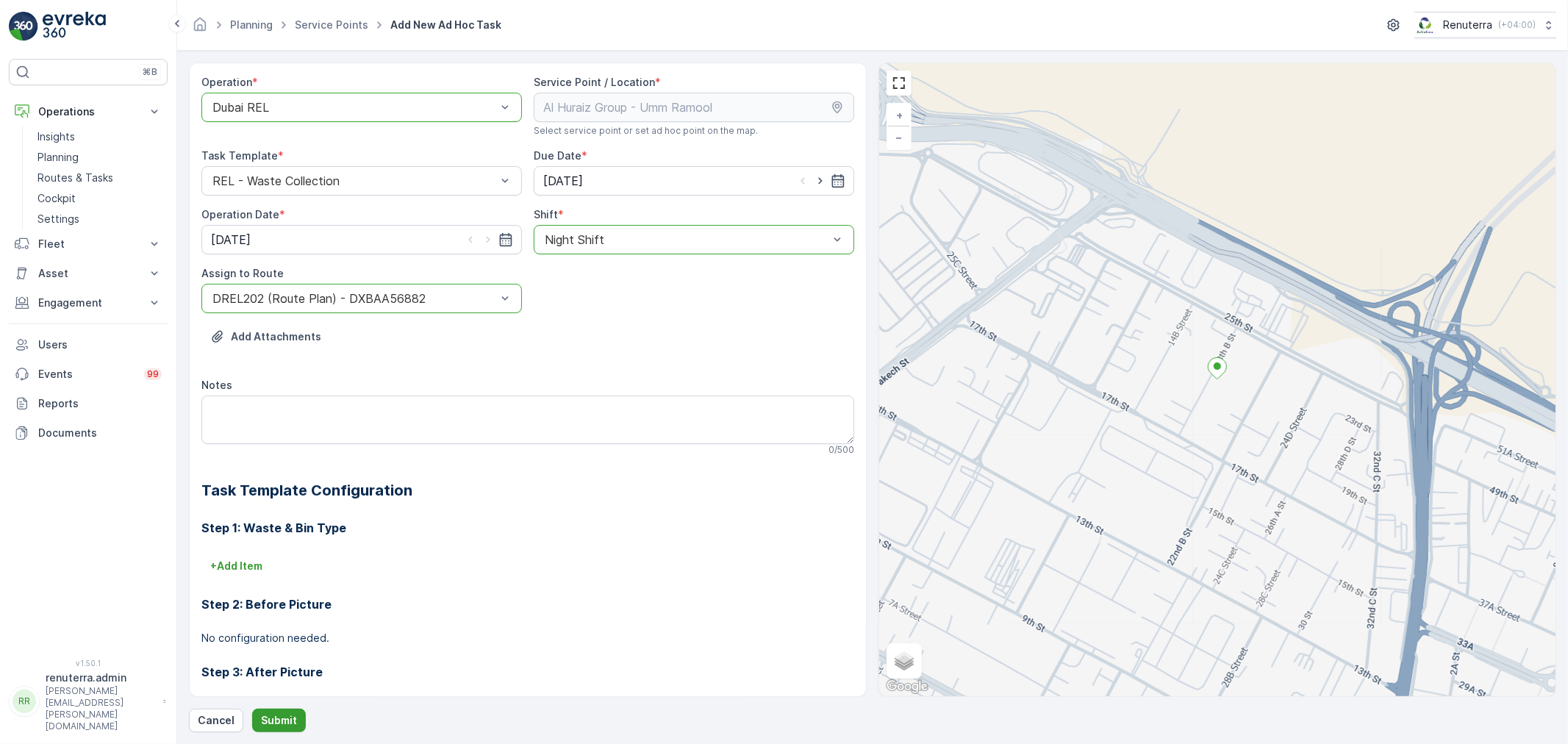
click at [276, 724] on p "Submit" at bounding box center [279, 720] width 36 height 14
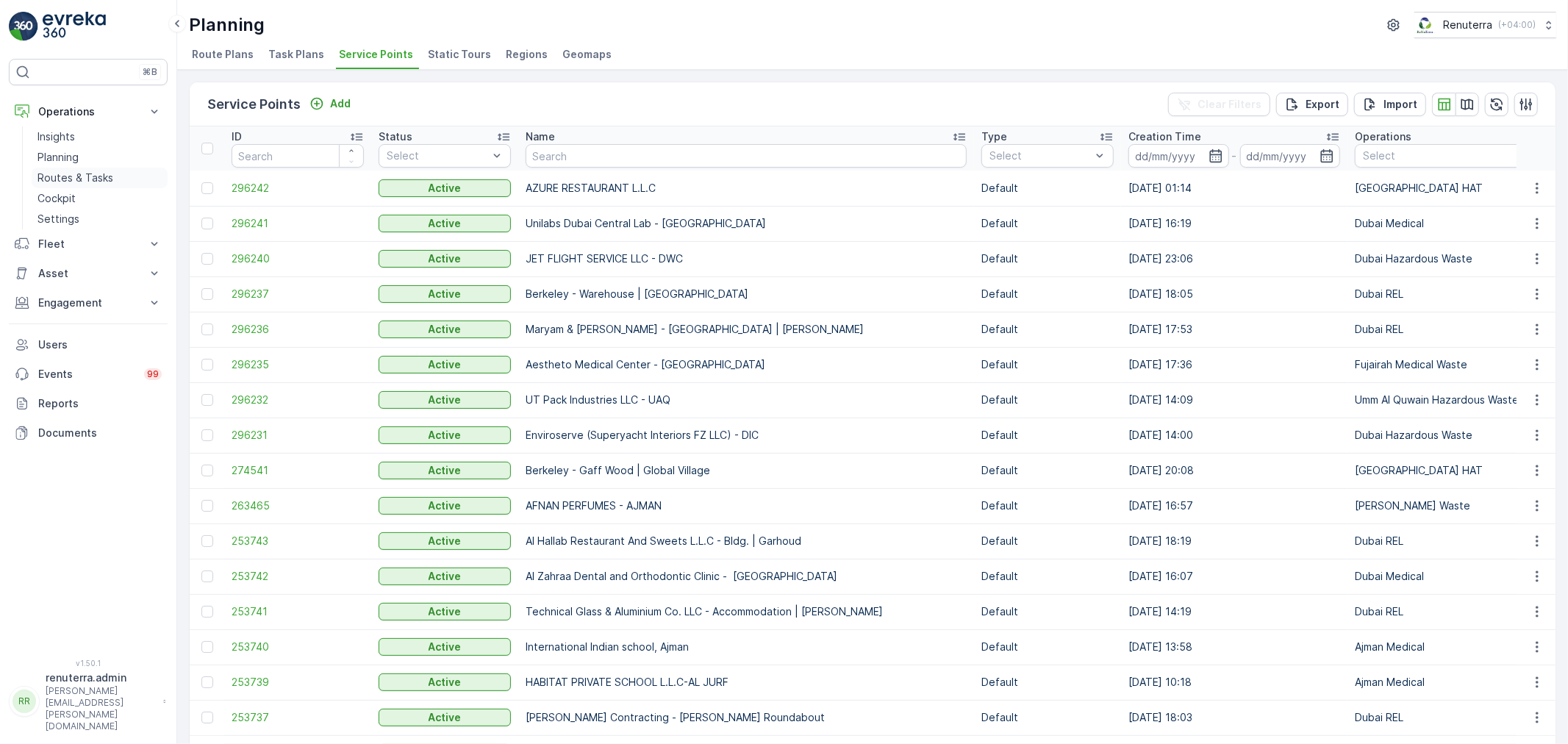
click at [60, 178] on p "Routes & Tasks" at bounding box center [76, 178] width 76 height 14
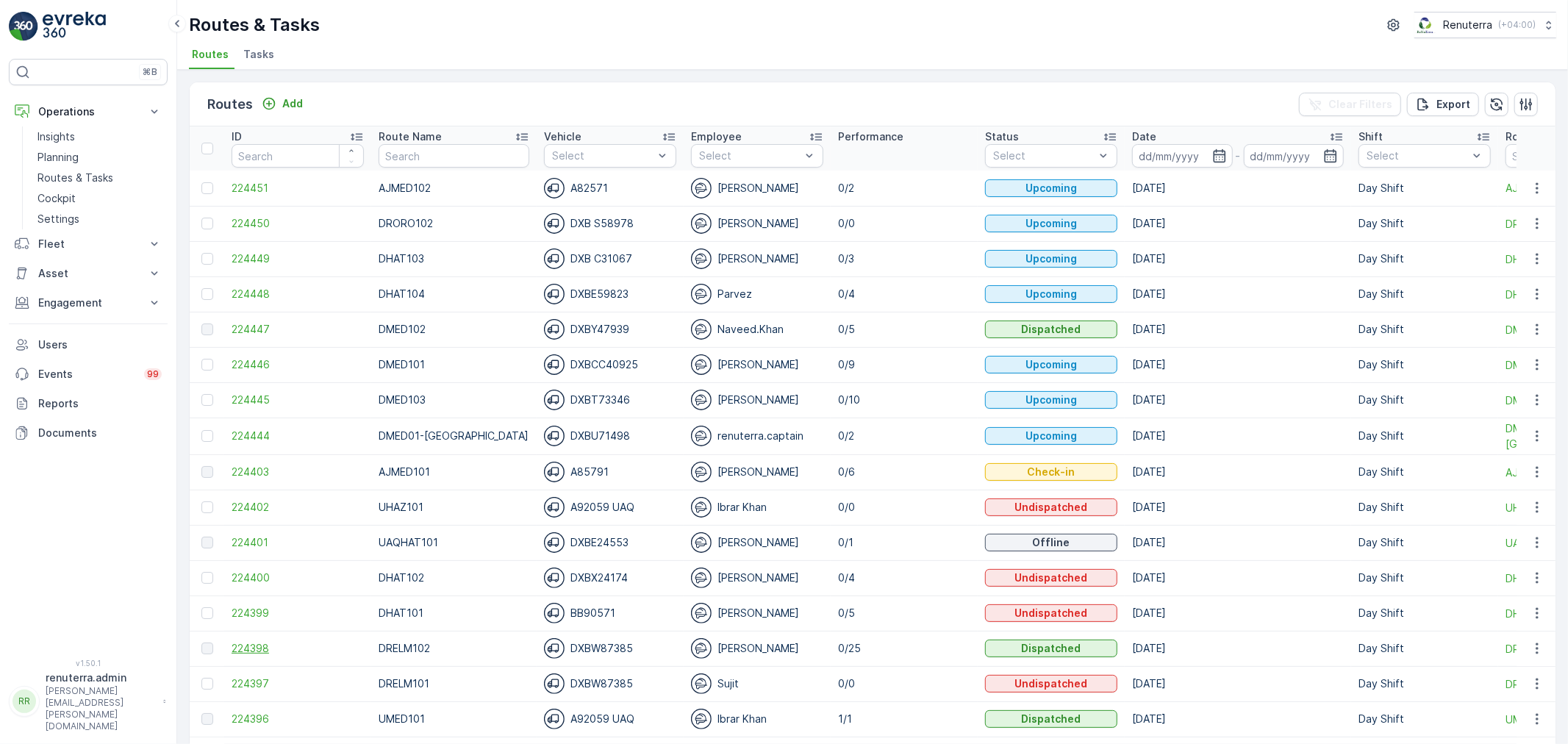
click at [243, 651] on span "224398" at bounding box center [298, 648] width 132 height 14
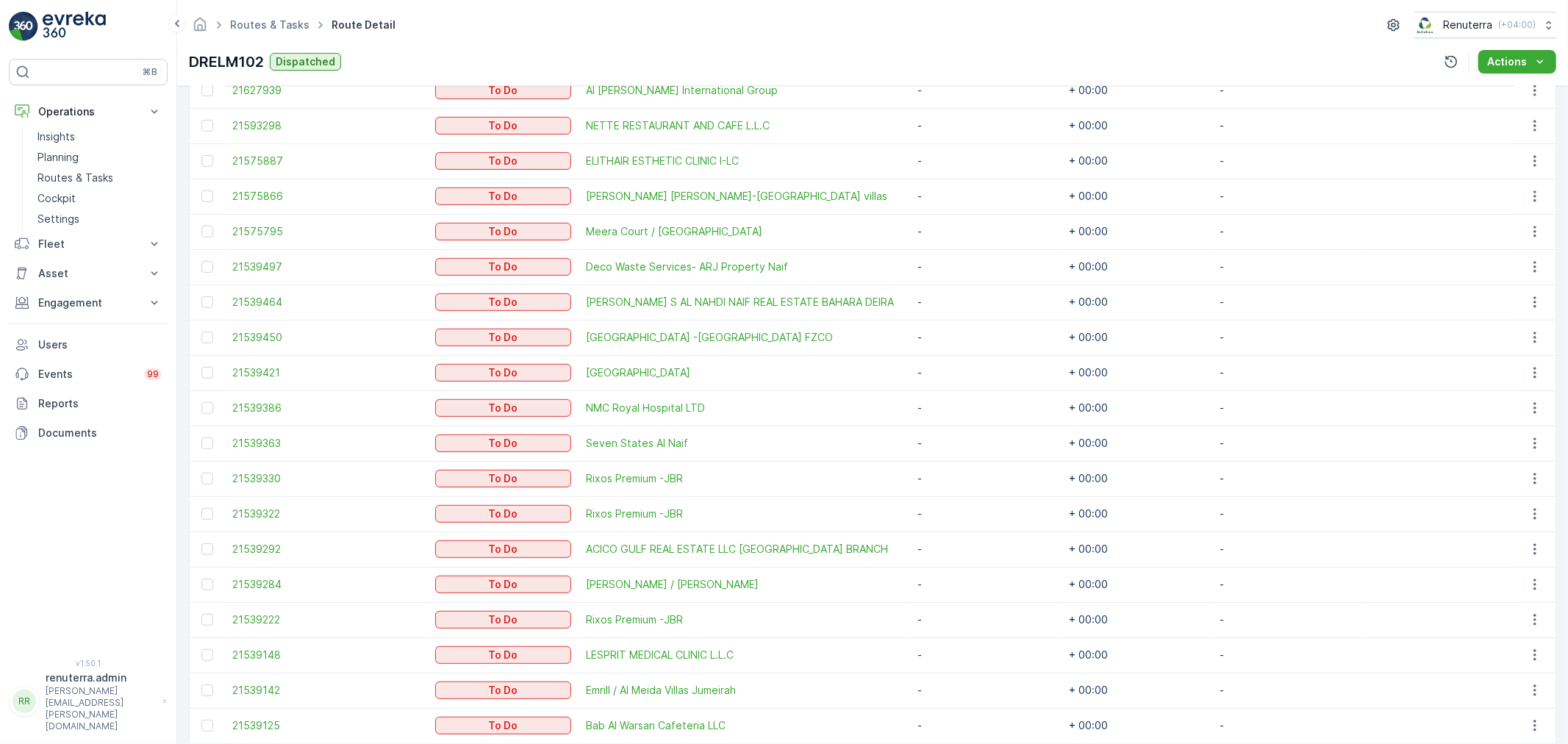
scroll to position [485, 0]
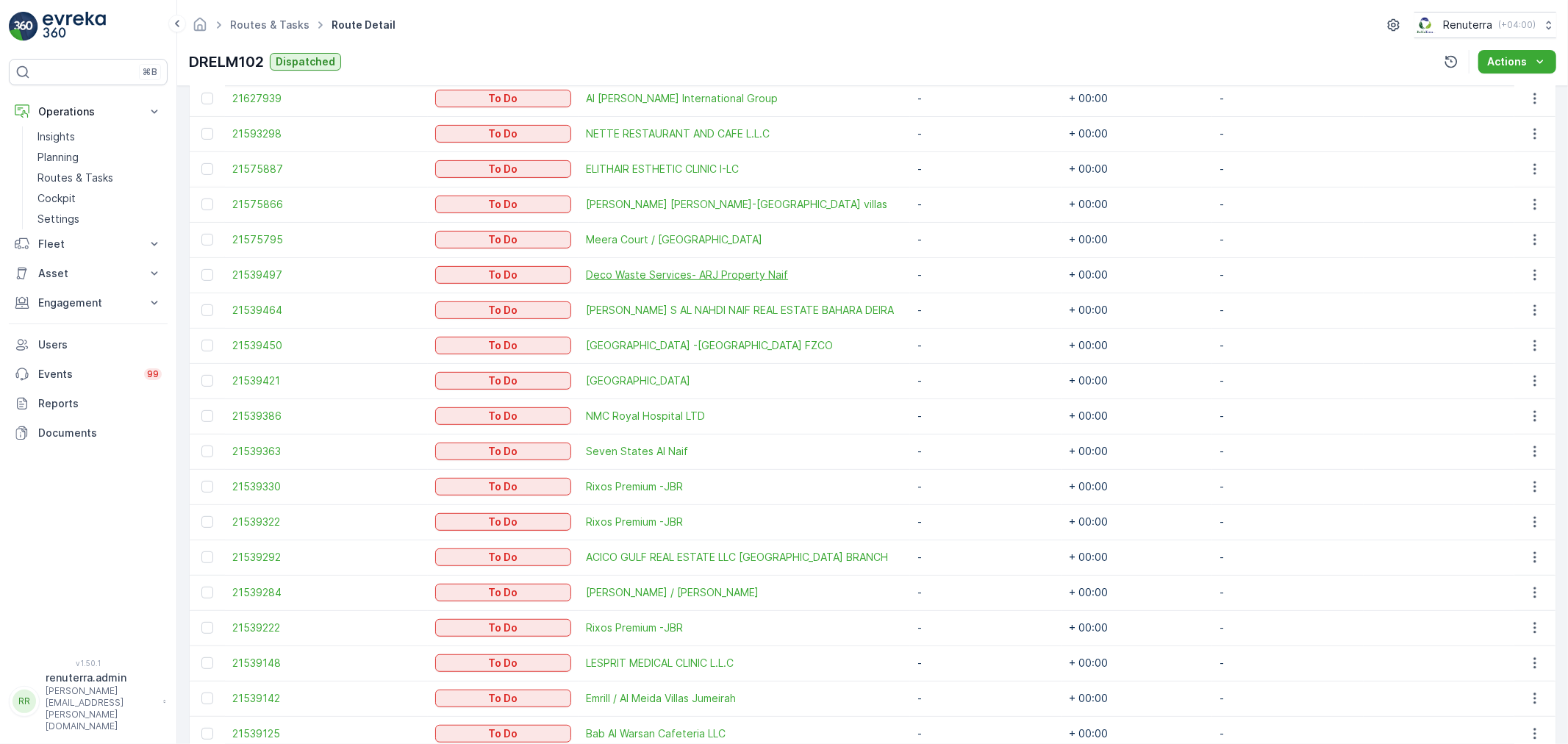
click at [701, 275] on span "Deco Waste Services- ARJ Property Naif" at bounding box center [744, 275] width 316 height 14
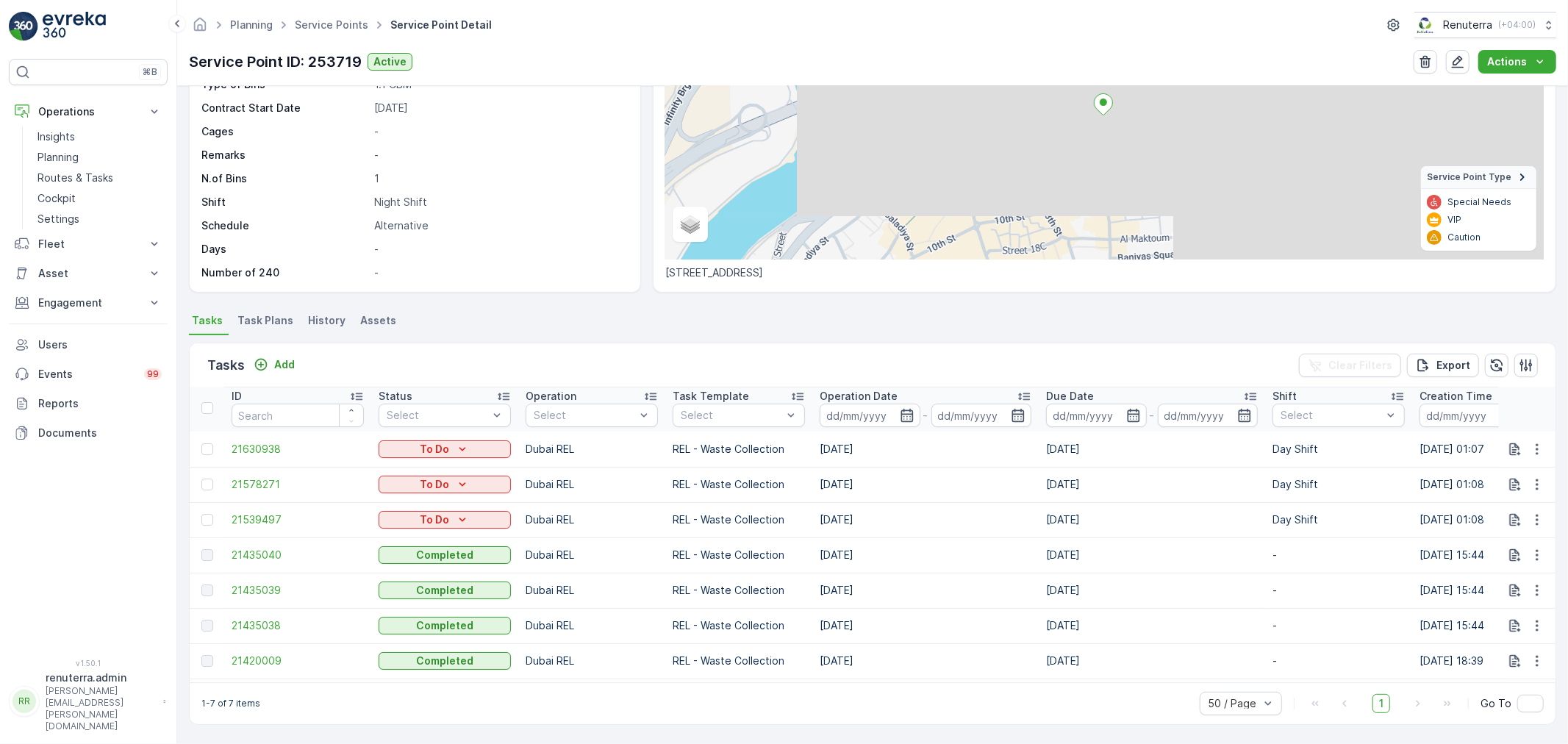
scroll to position [4, 0]
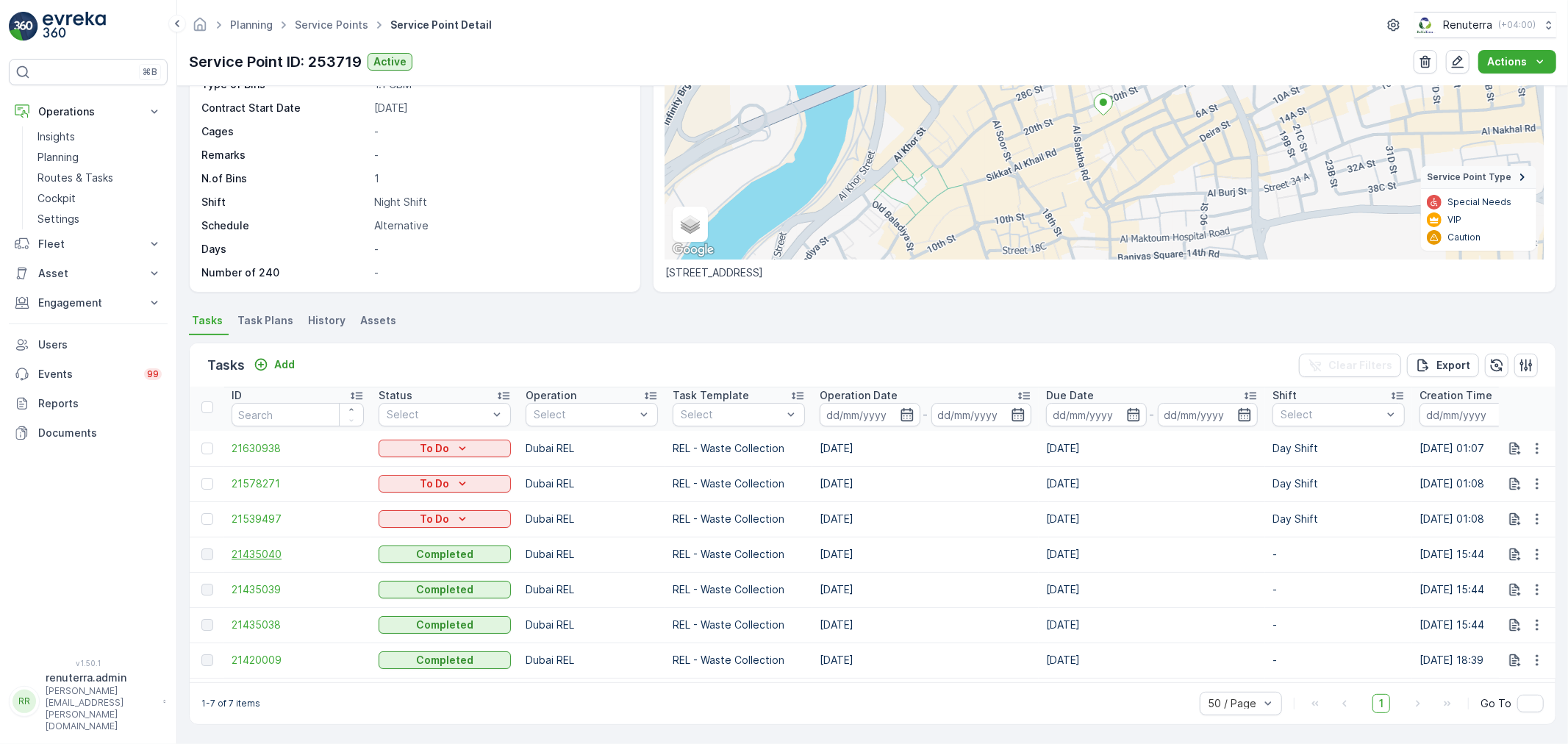
click at [256, 549] on span "21435040" at bounding box center [298, 554] width 132 height 14
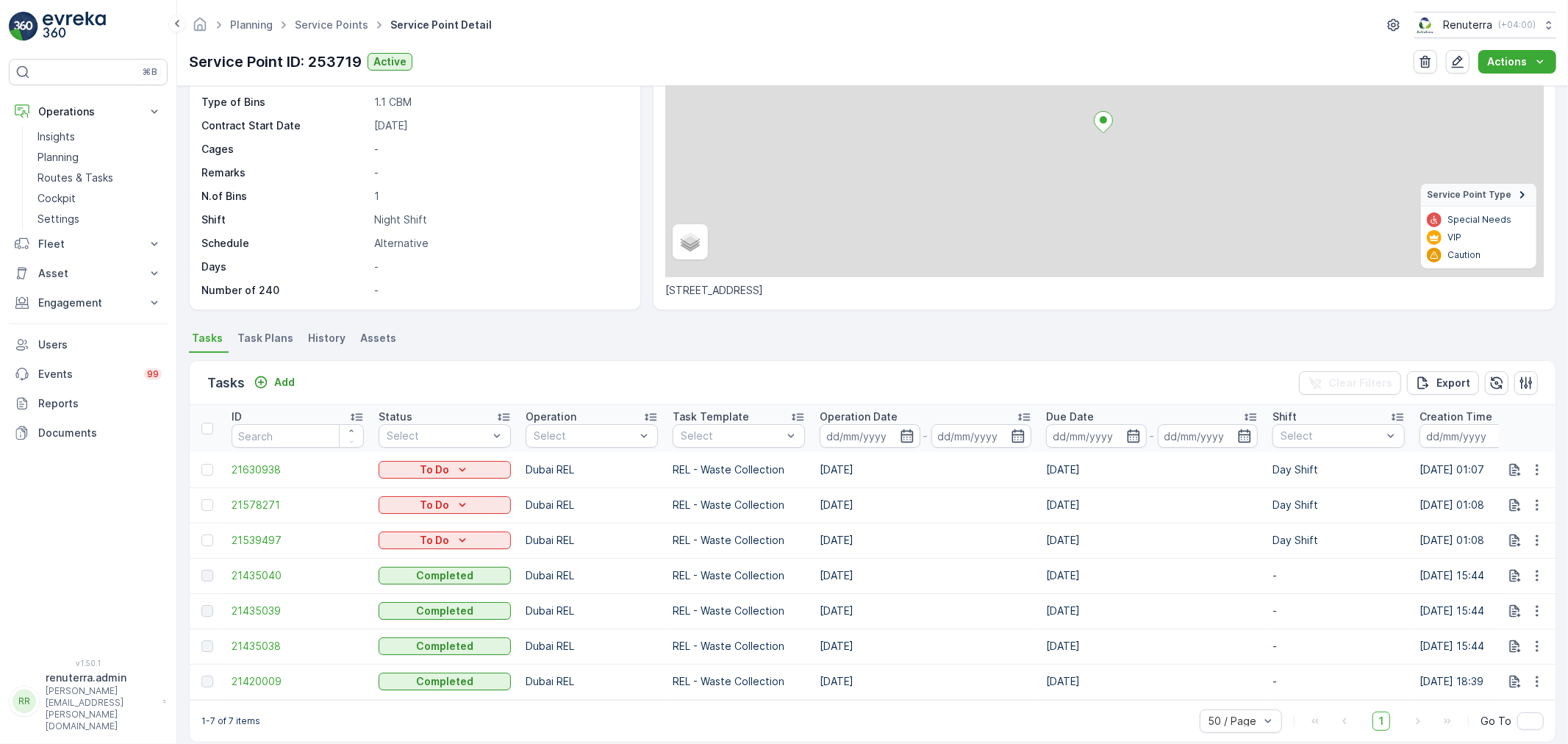
scroll to position [179, 0]
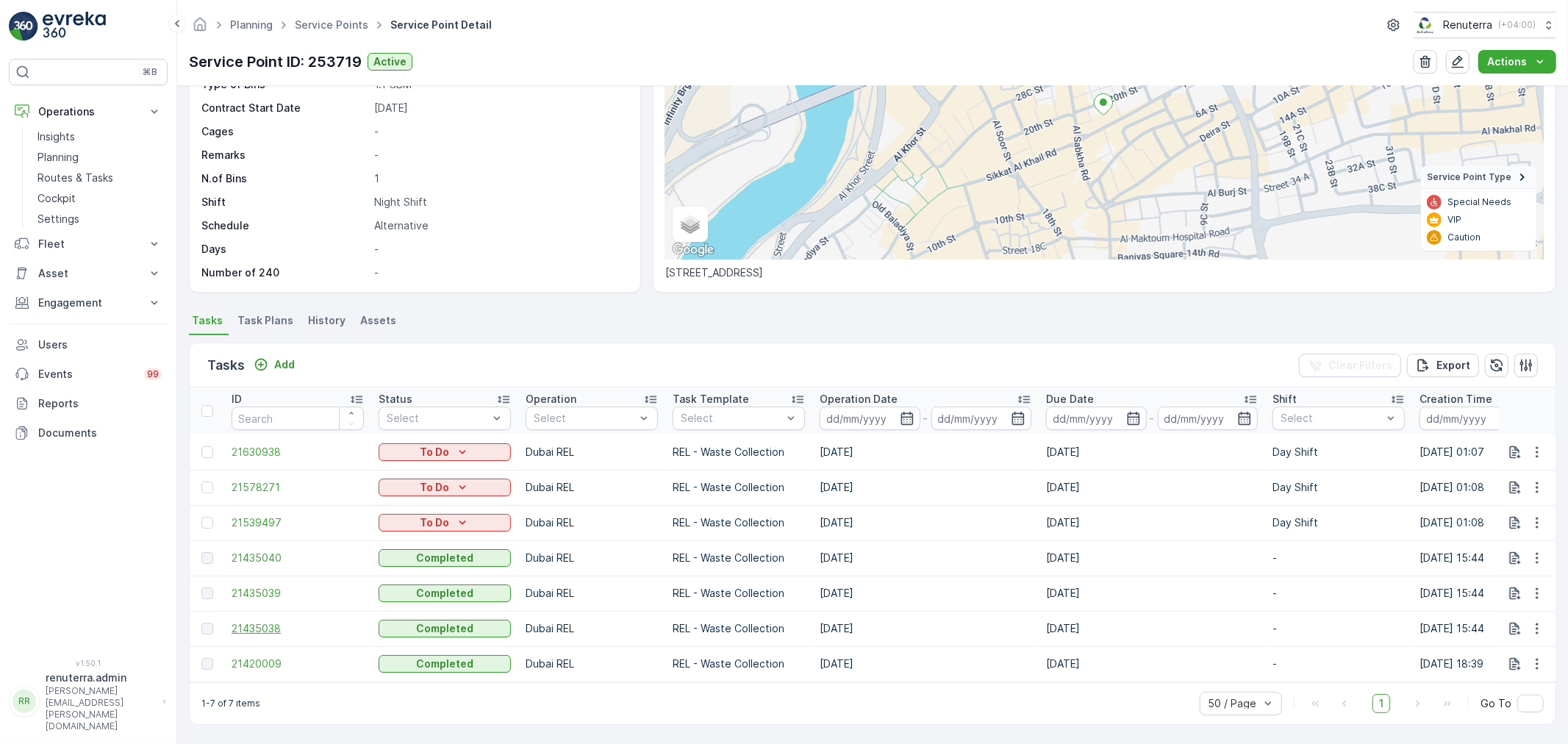
click at [258, 621] on span "21435038" at bounding box center [298, 628] width 132 height 14
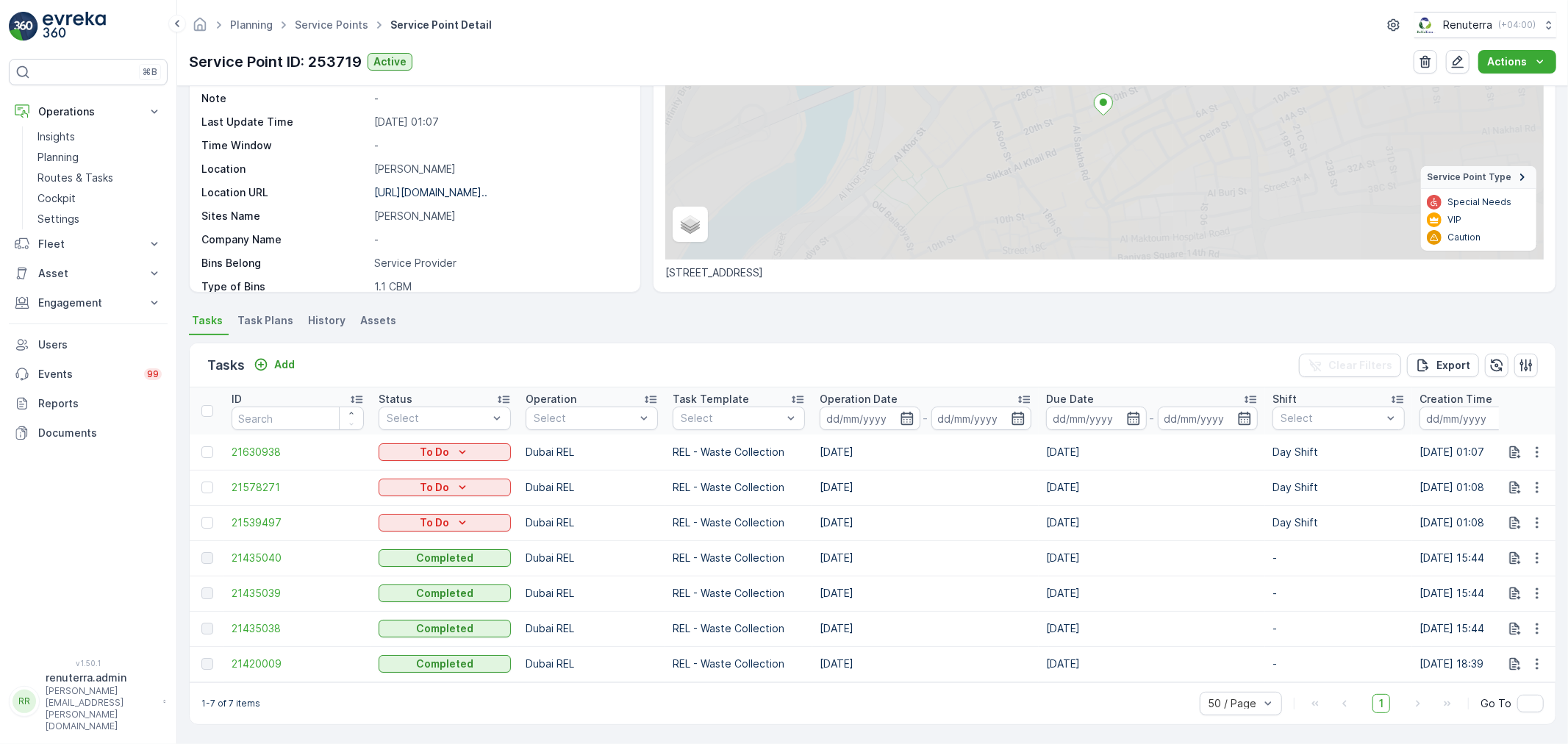
scroll to position [4, 0]
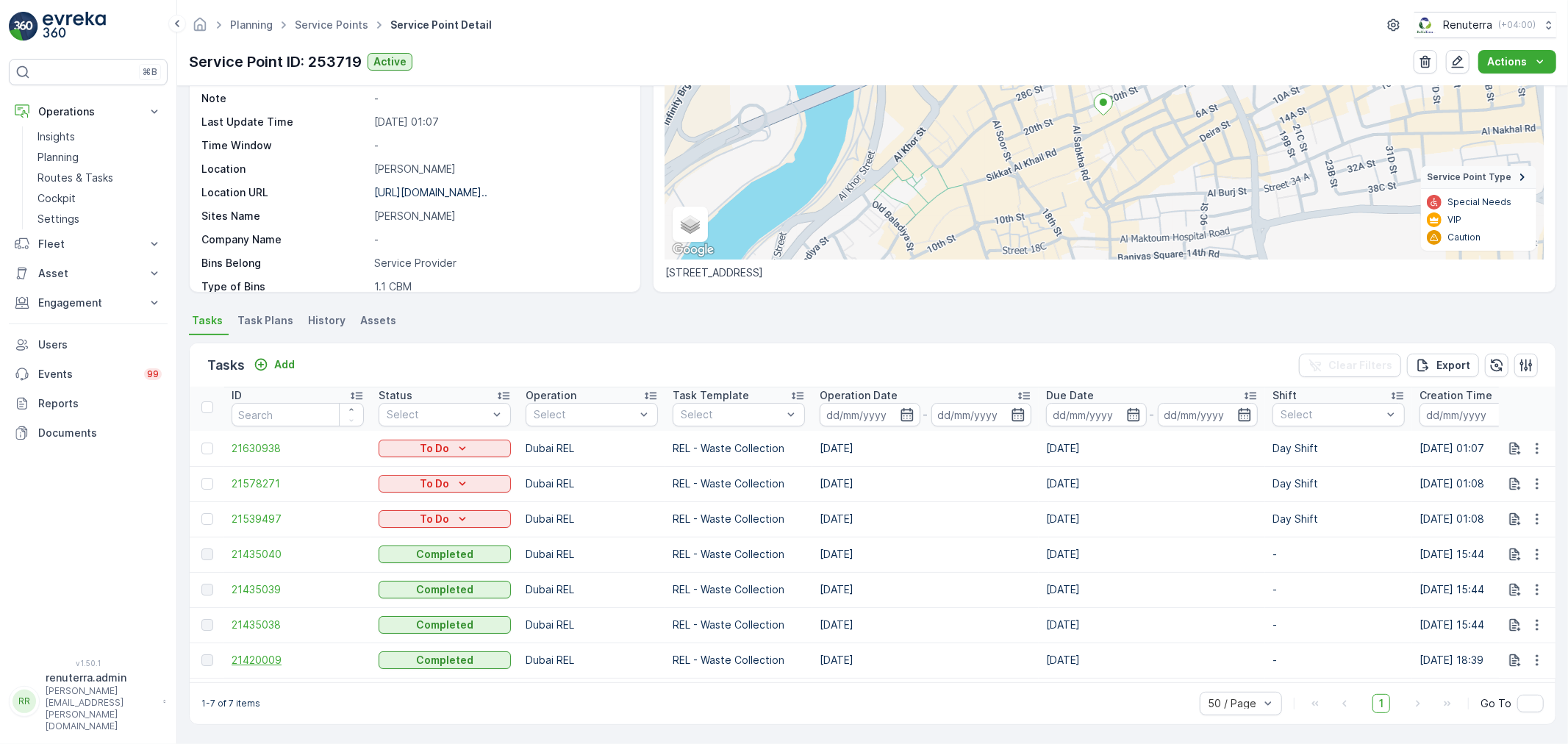
click at [241, 653] on span "21420009" at bounding box center [298, 660] width 132 height 14
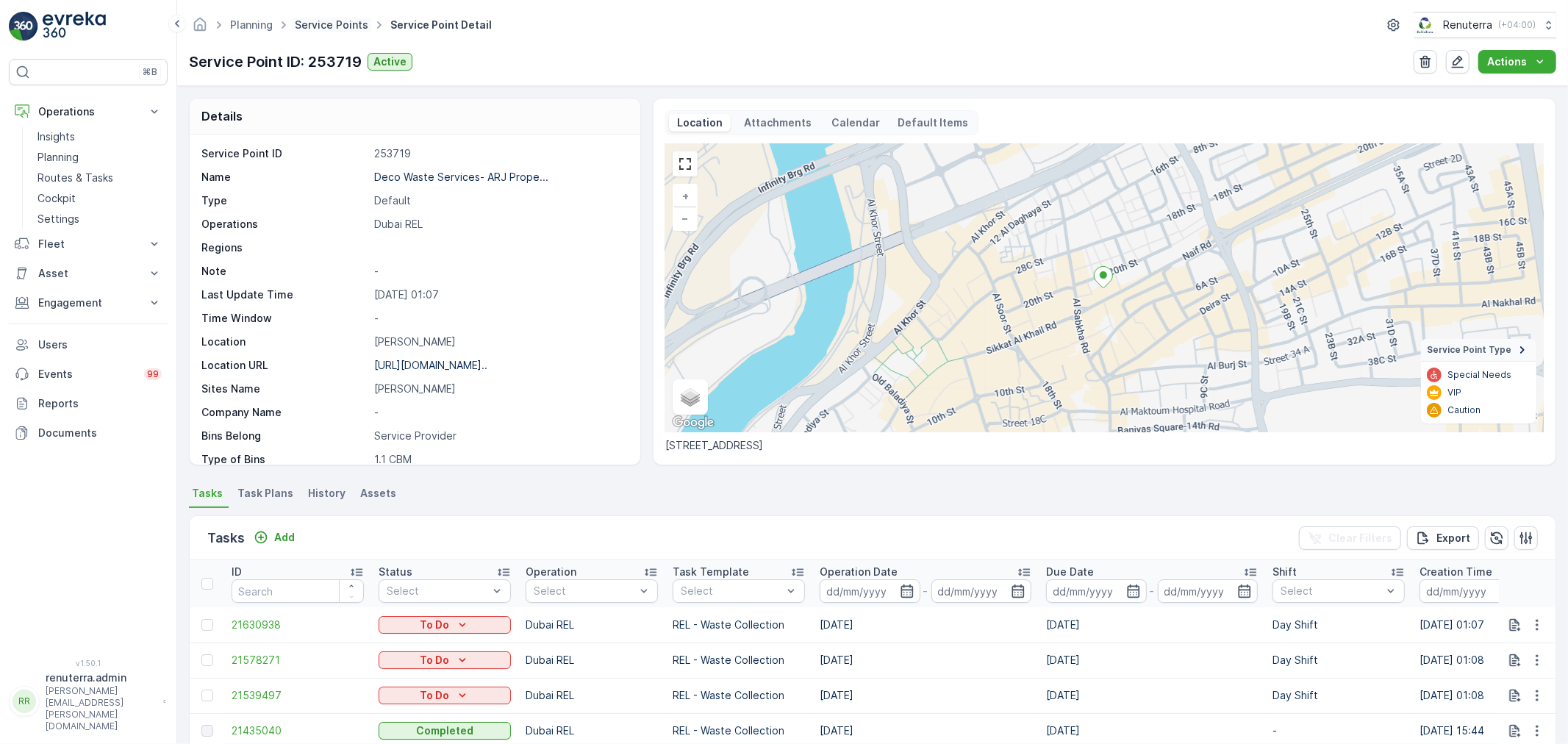
click at [305, 19] on link "Service Points" at bounding box center [331, 25] width 73 height 13
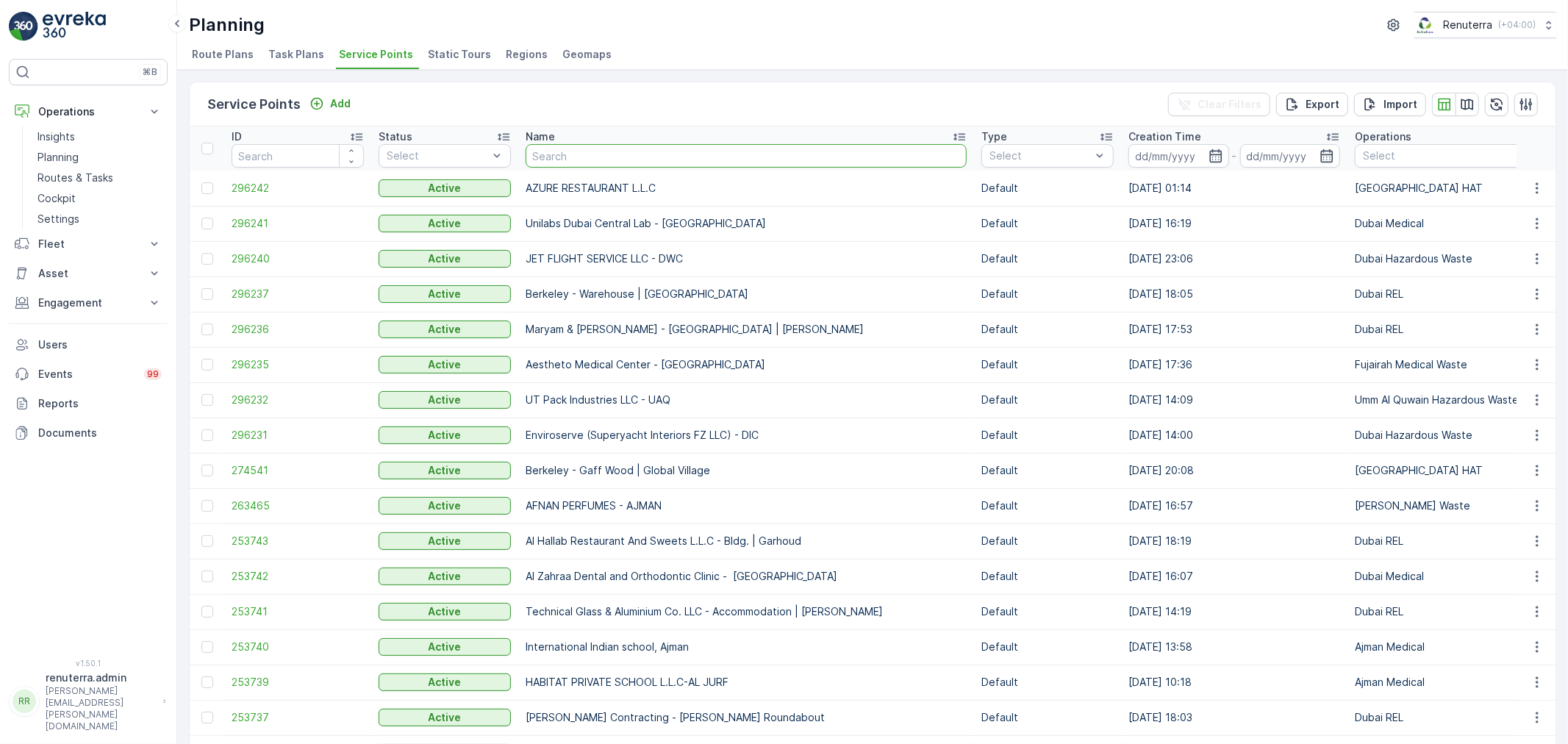
click at [570, 158] on input "text" at bounding box center [747, 155] width 441 height 23
type input "nmc r"
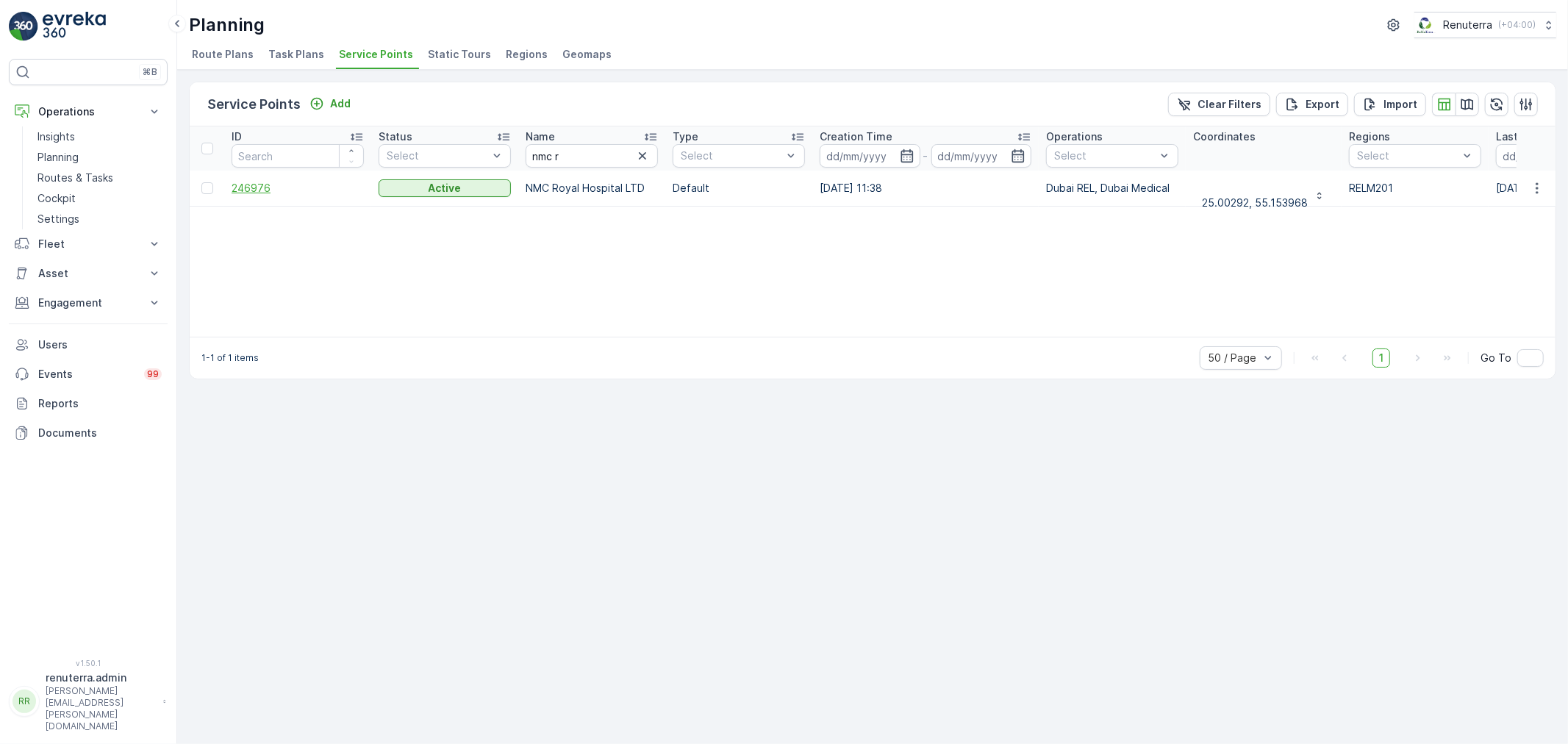
click at [262, 185] on span "246976" at bounding box center [298, 188] width 132 height 14
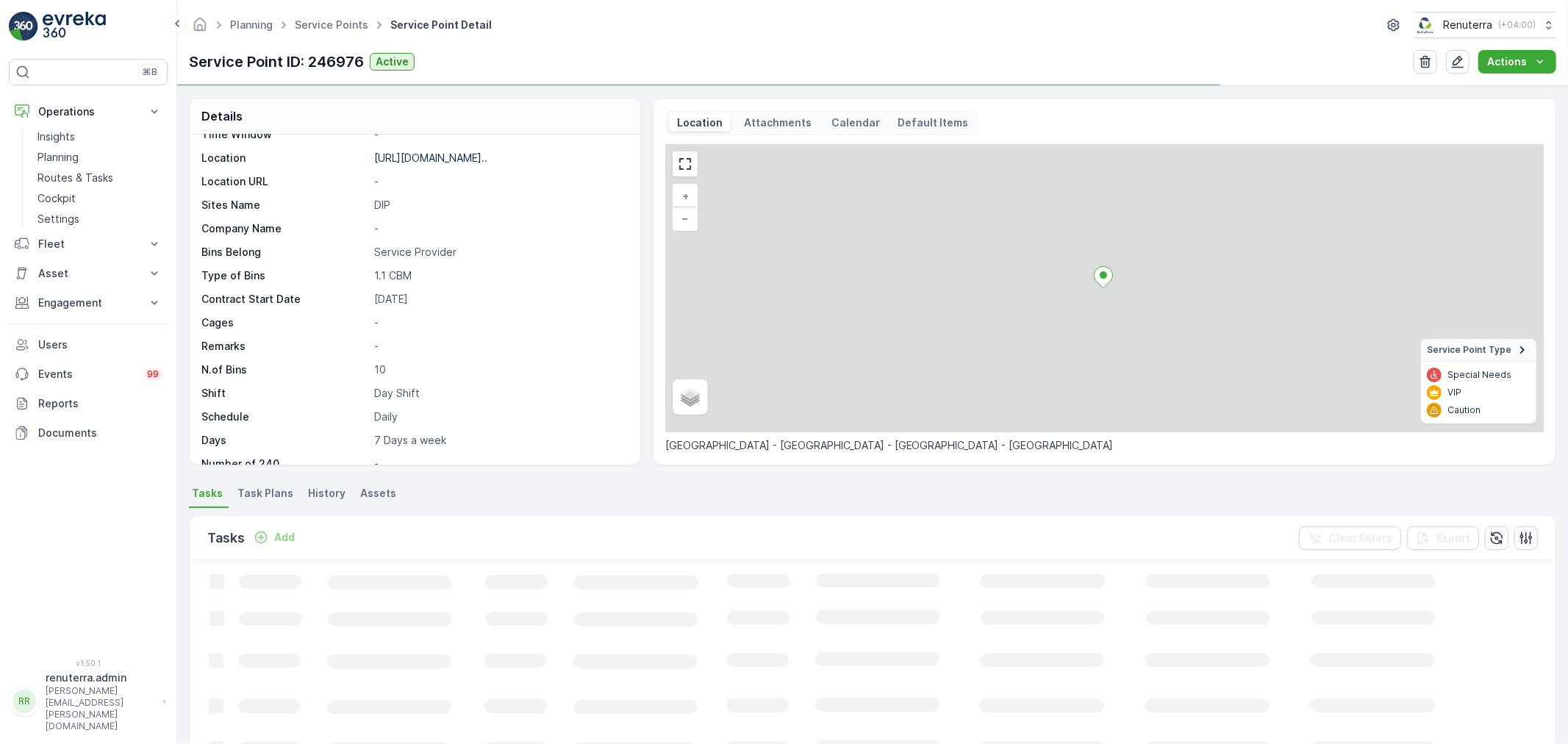
scroll to position [202, 0]
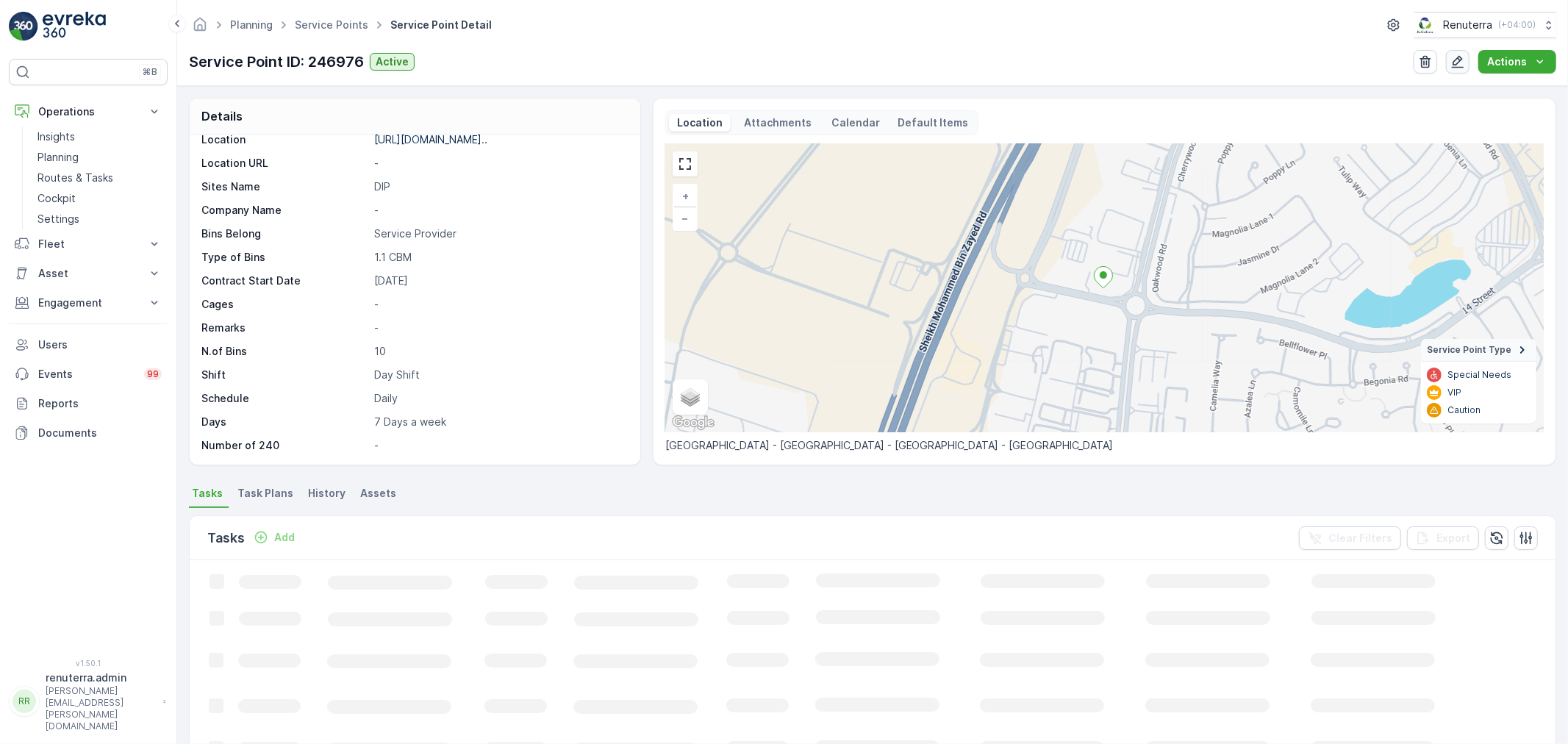
click at [1458, 53] on button "button" at bounding box center [1458, 61] width 23 height 23
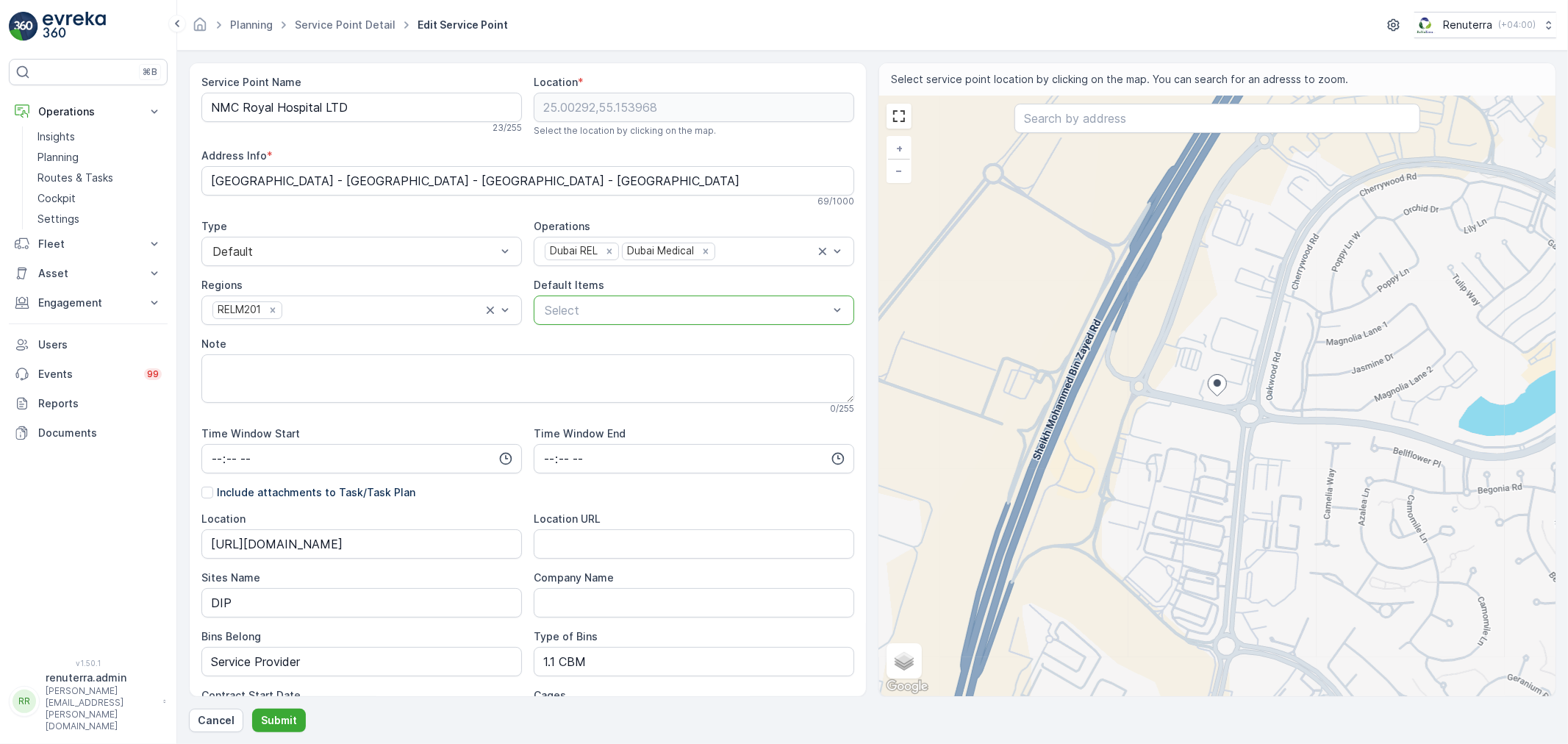
click at [714, 308] on div at bounding box center [687, 310] width 287 height 13
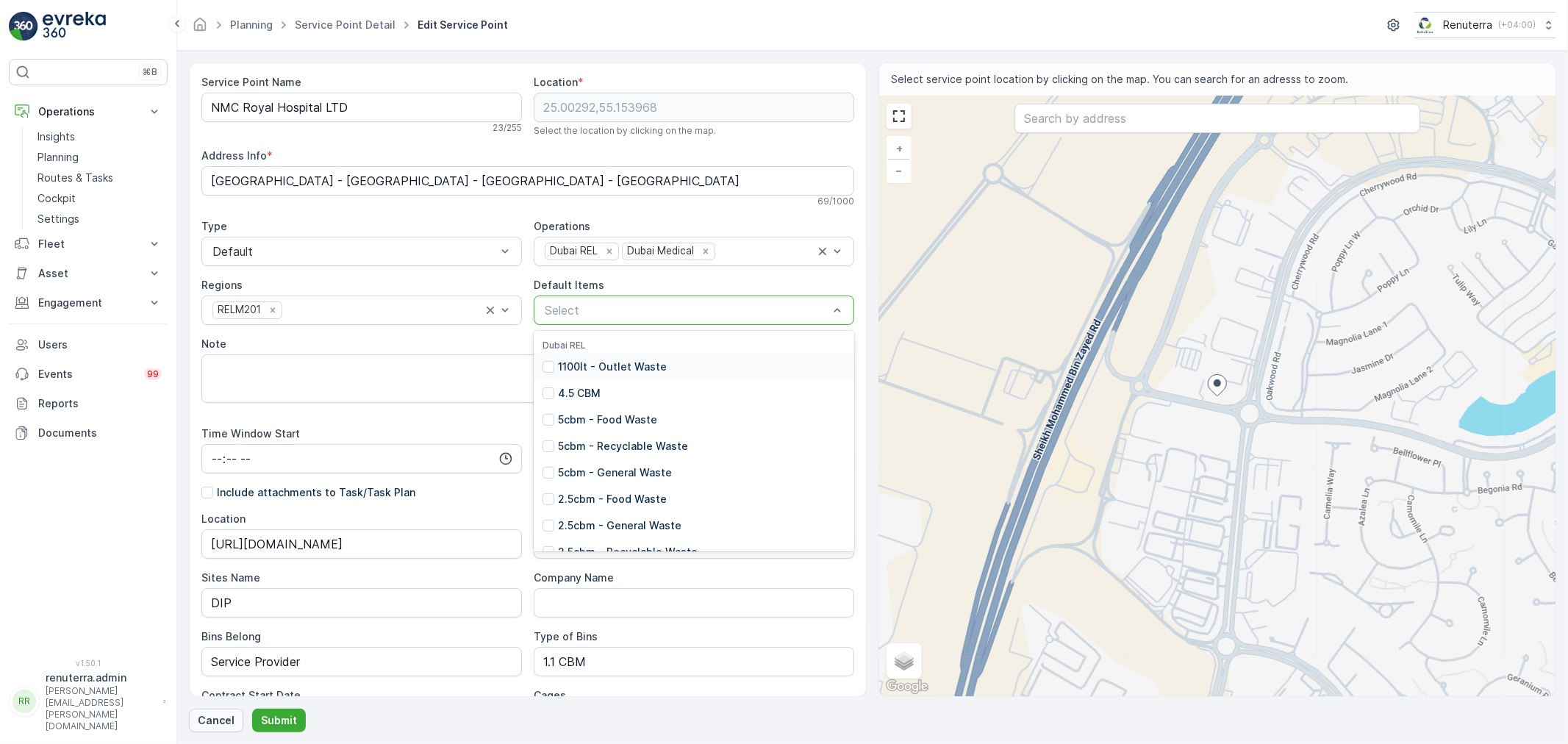
click at [202, 717] on p "Cancel" at bounding box center [217, 720] width 37 height 14
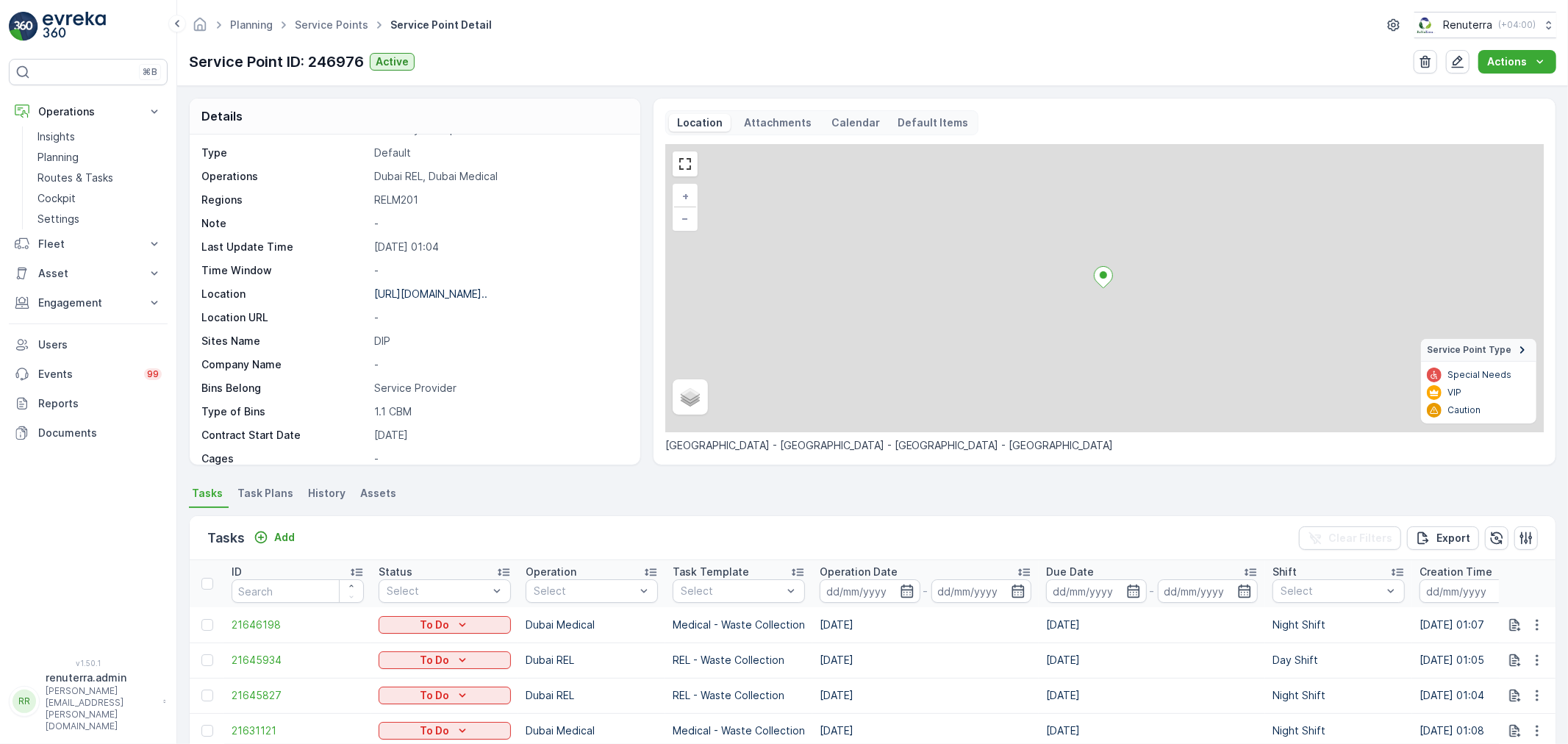
scroll to position [81, 0]
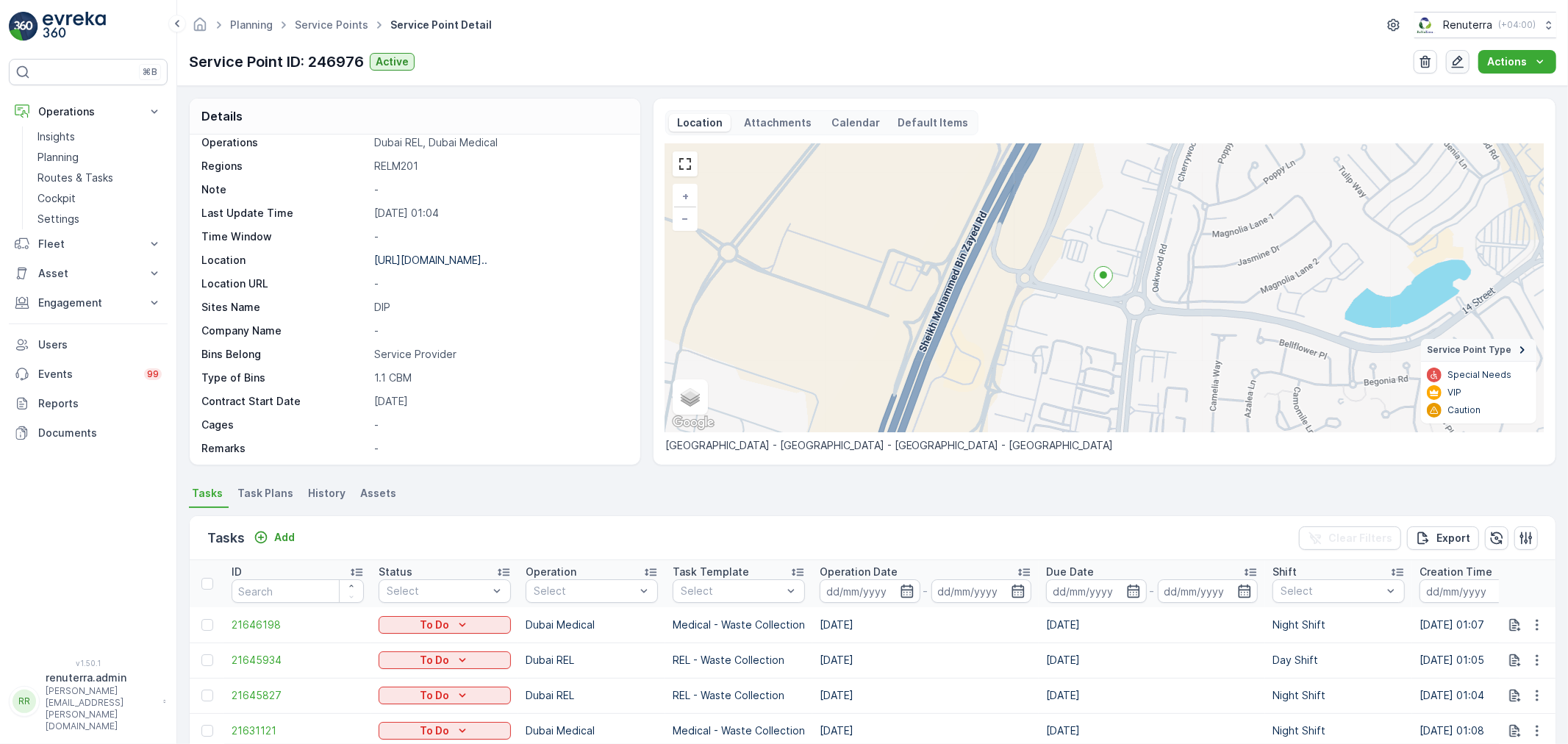
click at [1458, 57] on icon "button" at bounding box center [1458, 62] width 14 height 14
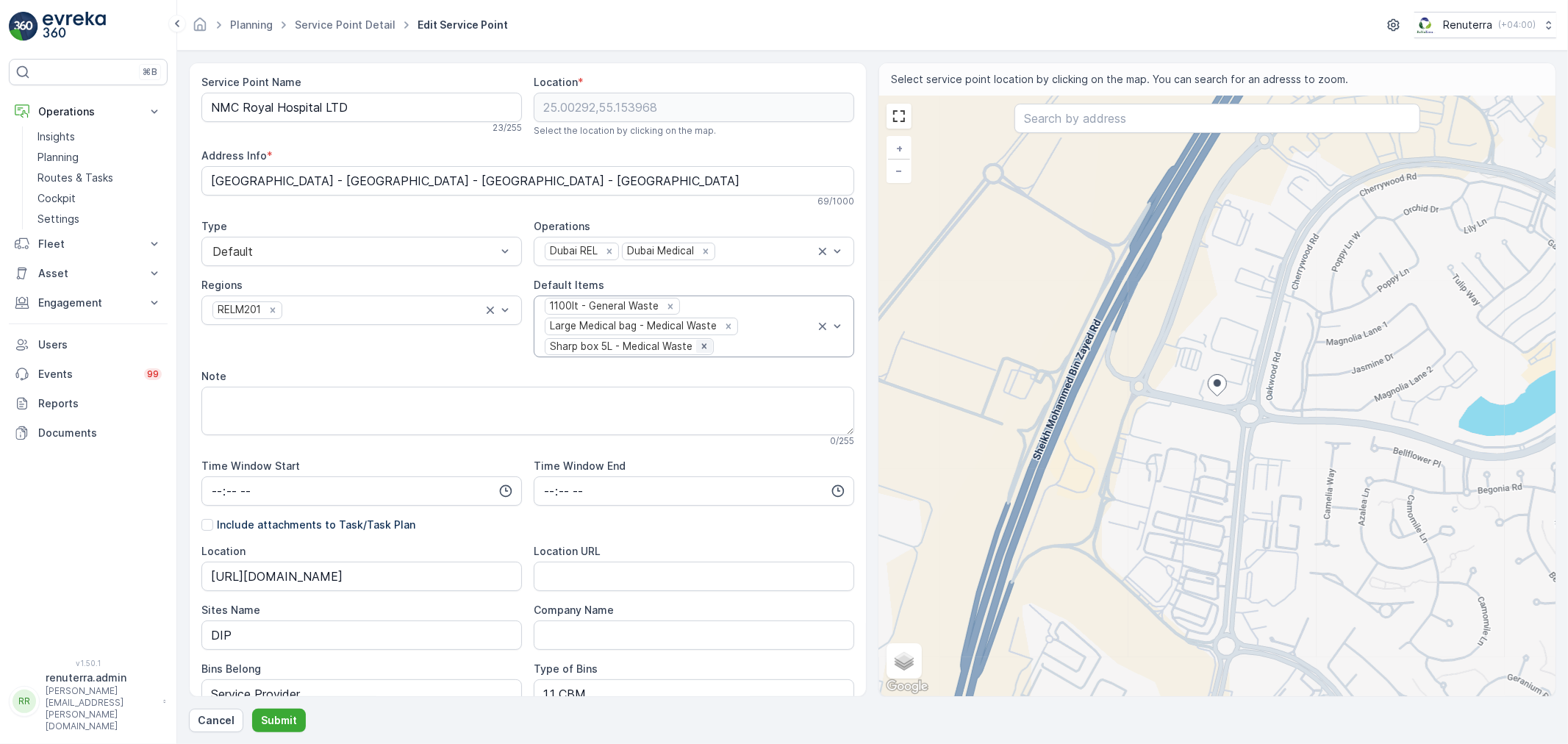
click at [699, 345] on icon "Remove Sharp box 5L - Medical Waste" at bounding box center [704, 346] width 10 height 10
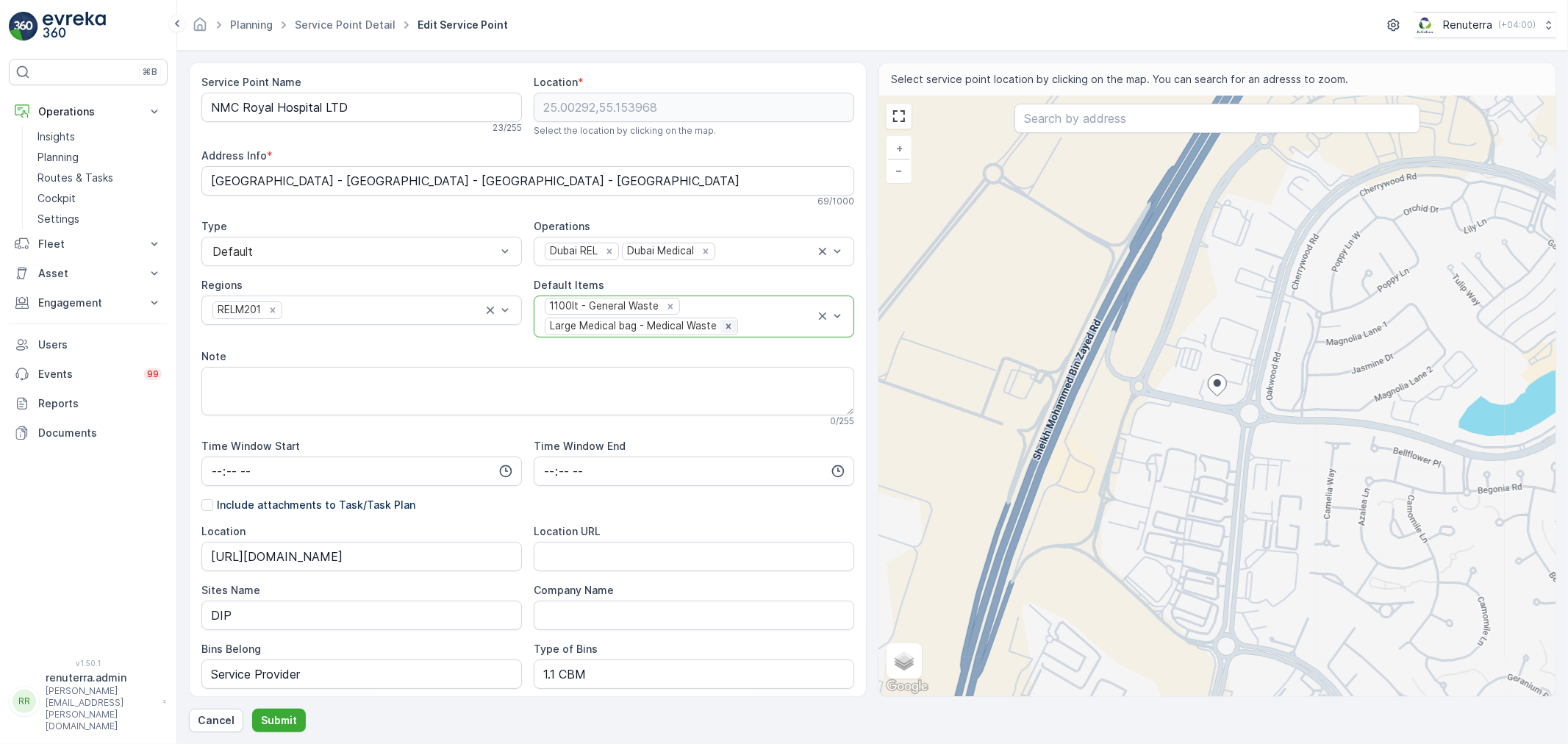
click at [723, 324] on icon "Remove Large Medical bag - Medical Waste" at bounding box center [728, 326] width 10 height 10
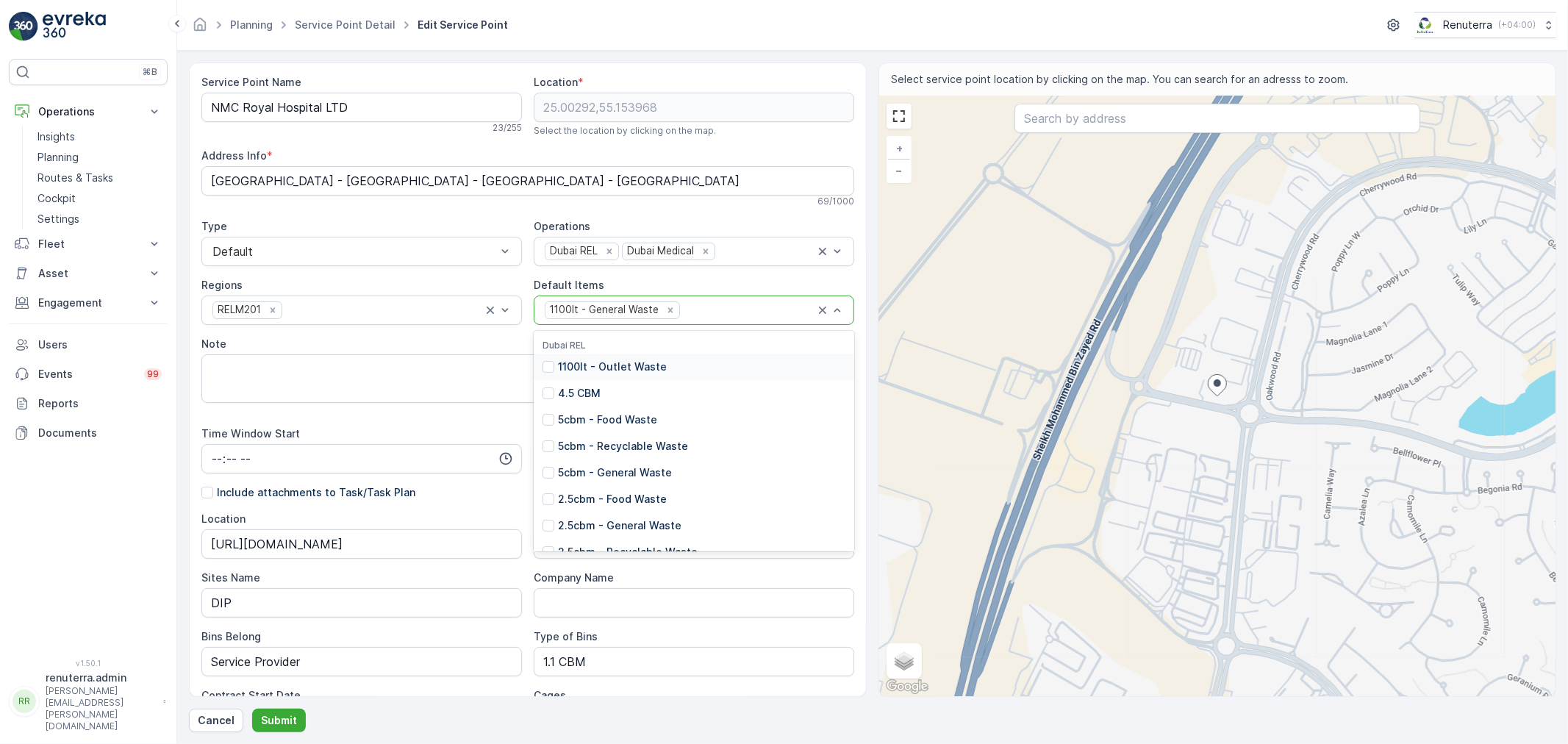
click at [747, 314] on div at bounding box center [748, 310] width 134 height 13
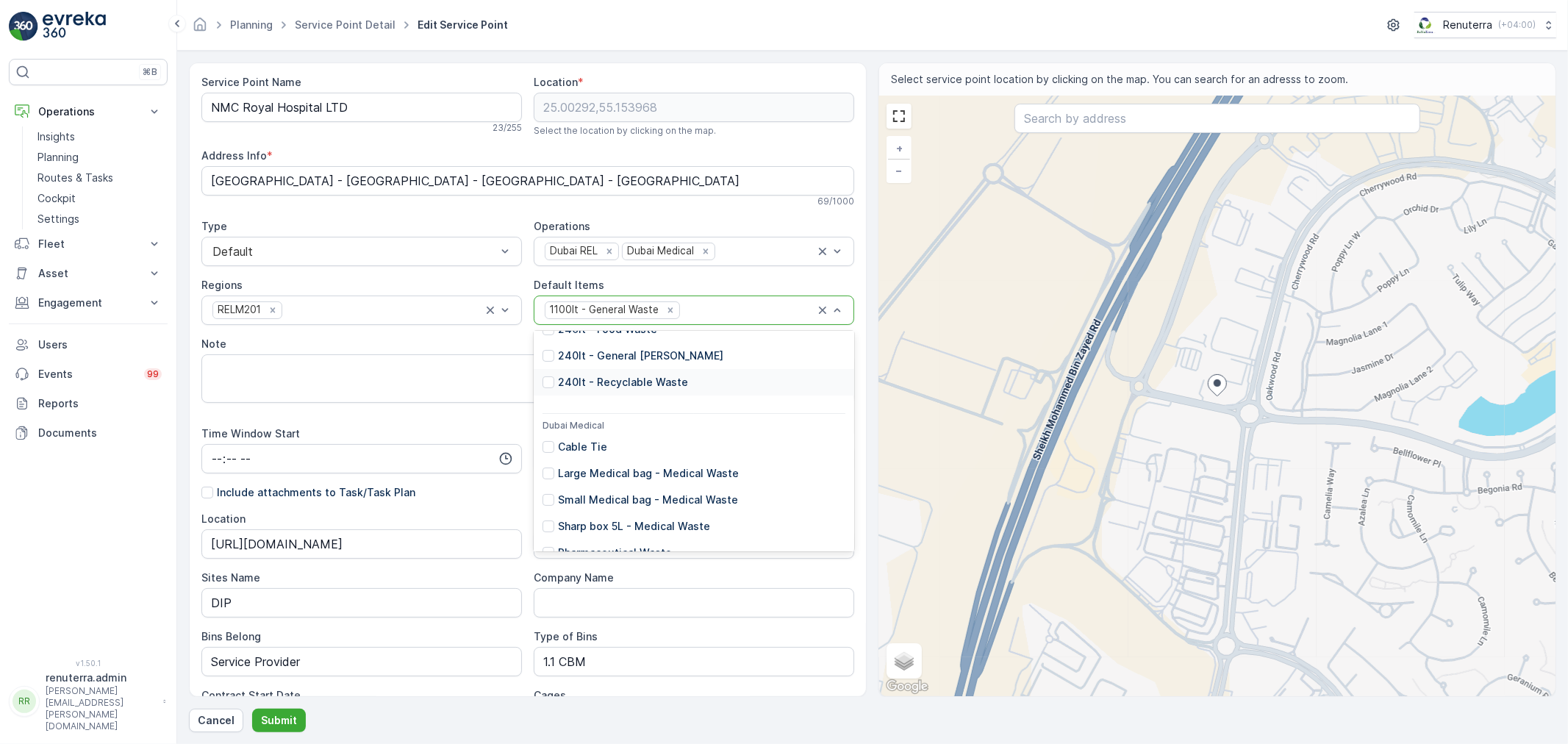
scroll to position [484, 0]
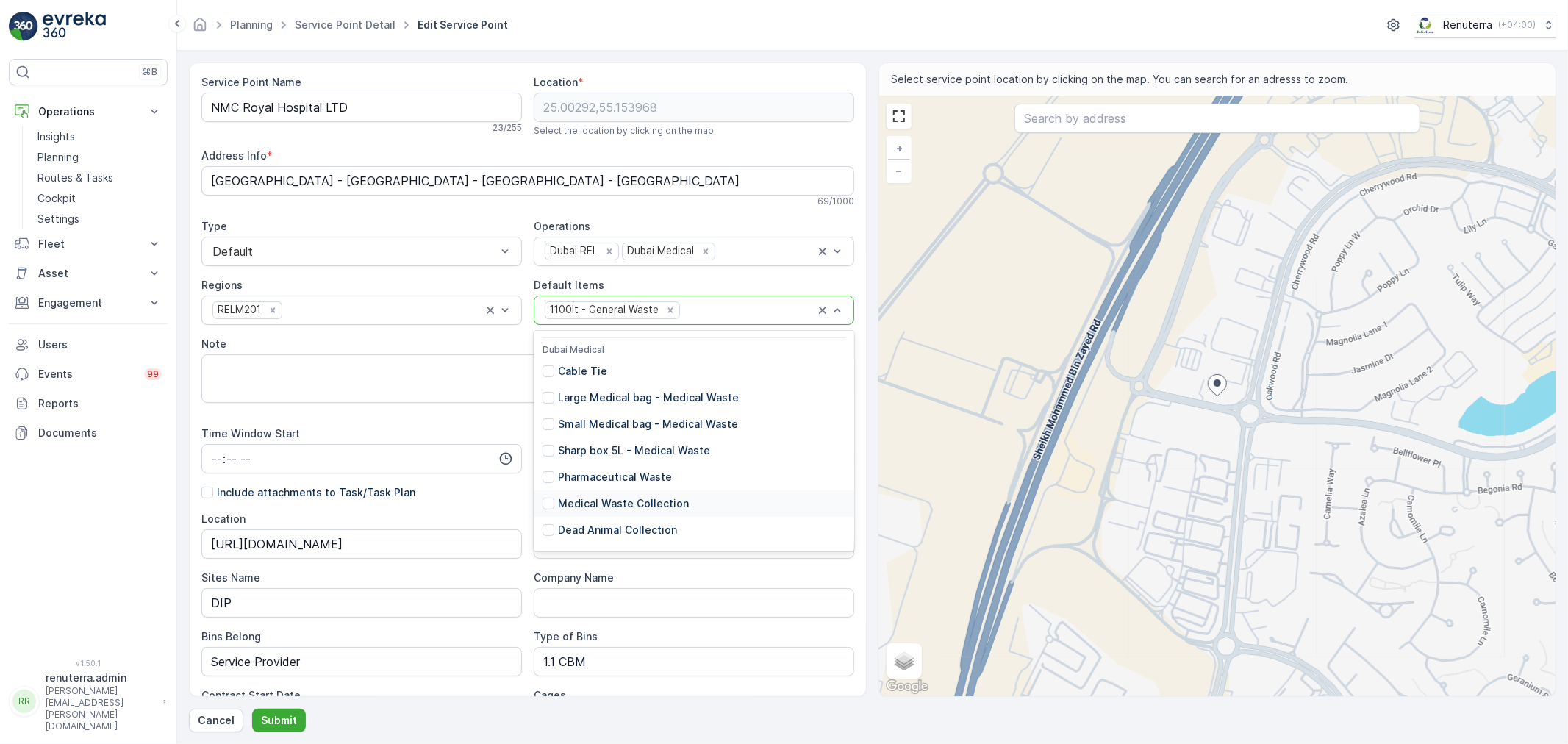
click at [635, 502] on p "Medical Waste Collection" at bounding box center [623, 503] width 130 height 14
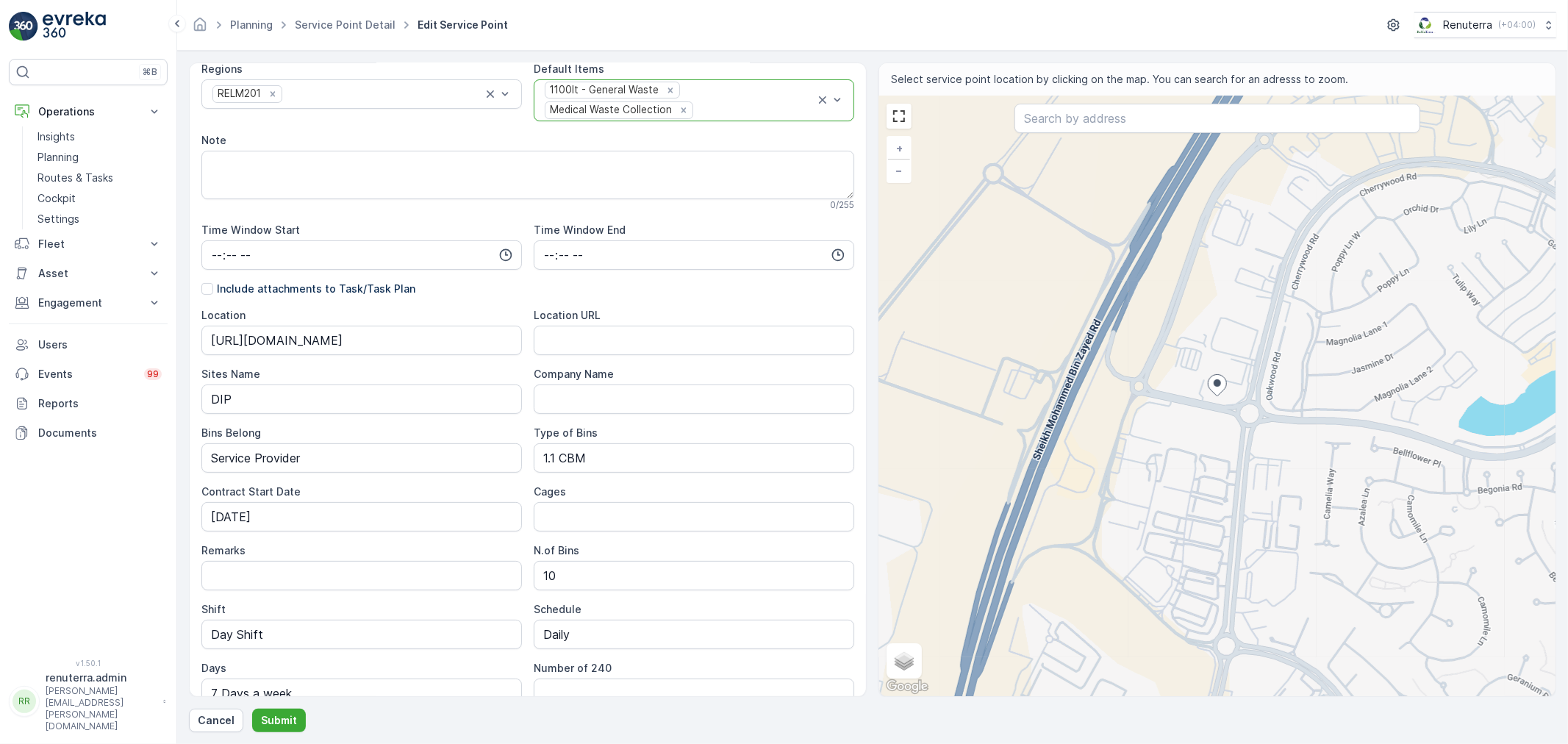
scroll to position [0, 0]
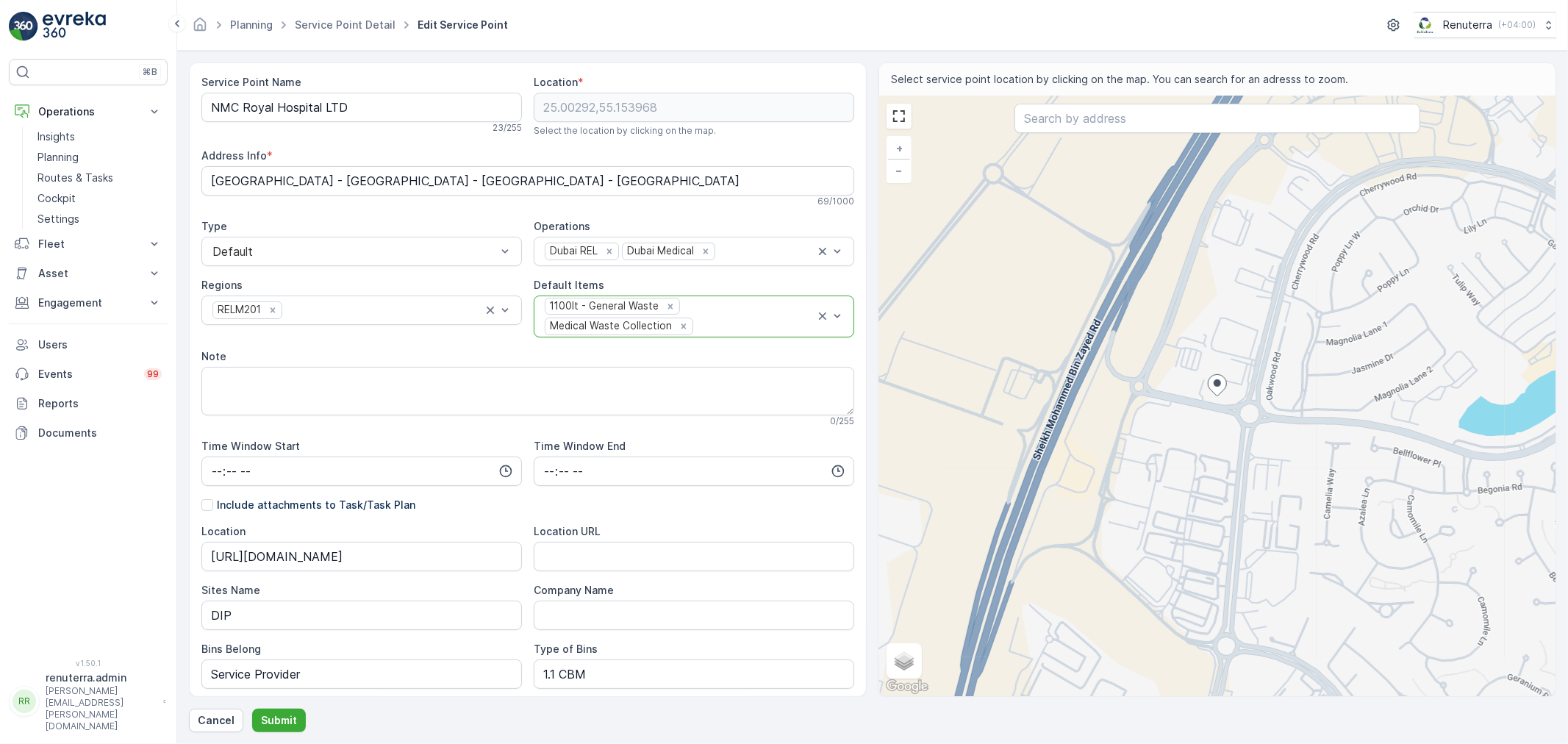
click at [292, 707] on div "Service Point Name NMC Royal Hospital LTD 23 / 255 Location * 25.00292,55.15396…" at bounding box center [873, 398] width 1367 height 670
click at [289, 715] on p "Submit" at bounding box center [279, 720] width 36 height 14
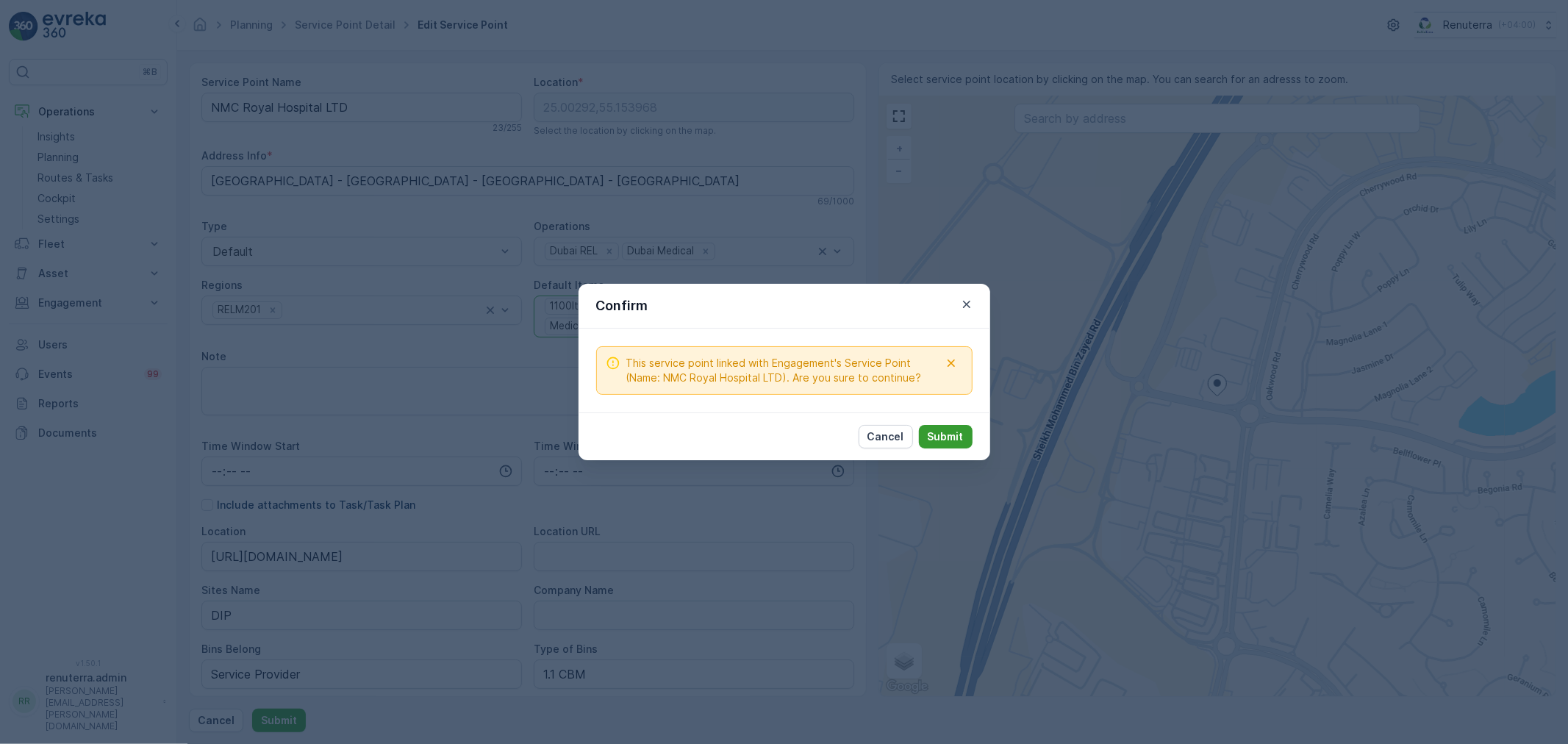
click at [938, 430] on p "Submit" at bounding box center [945, 436] width 36 height 14
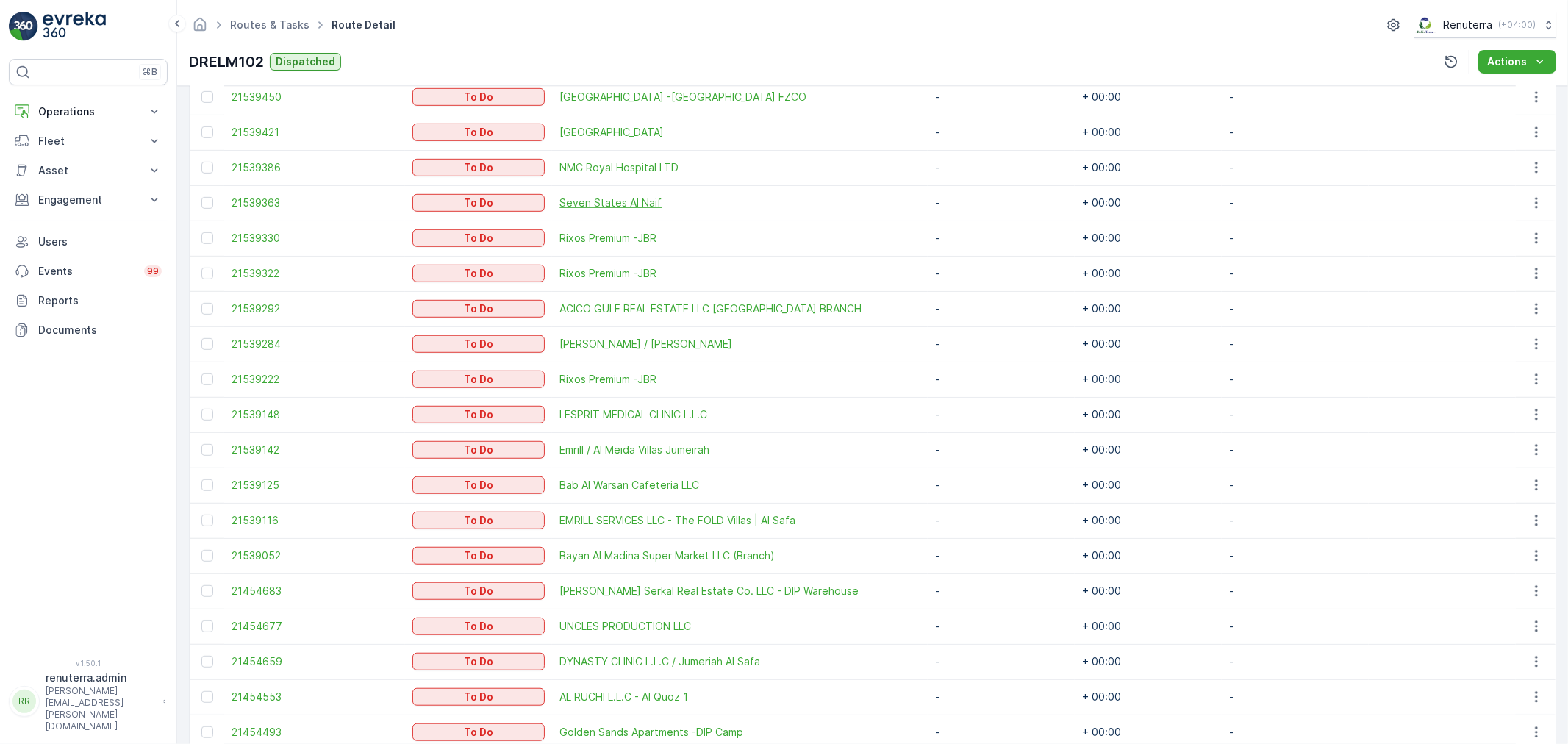
scroll to position [735, 0]
click at [614, 626] on span "UNCLES PRODUCTION LLC" at bounding box center [740, 625] width 361 height 14
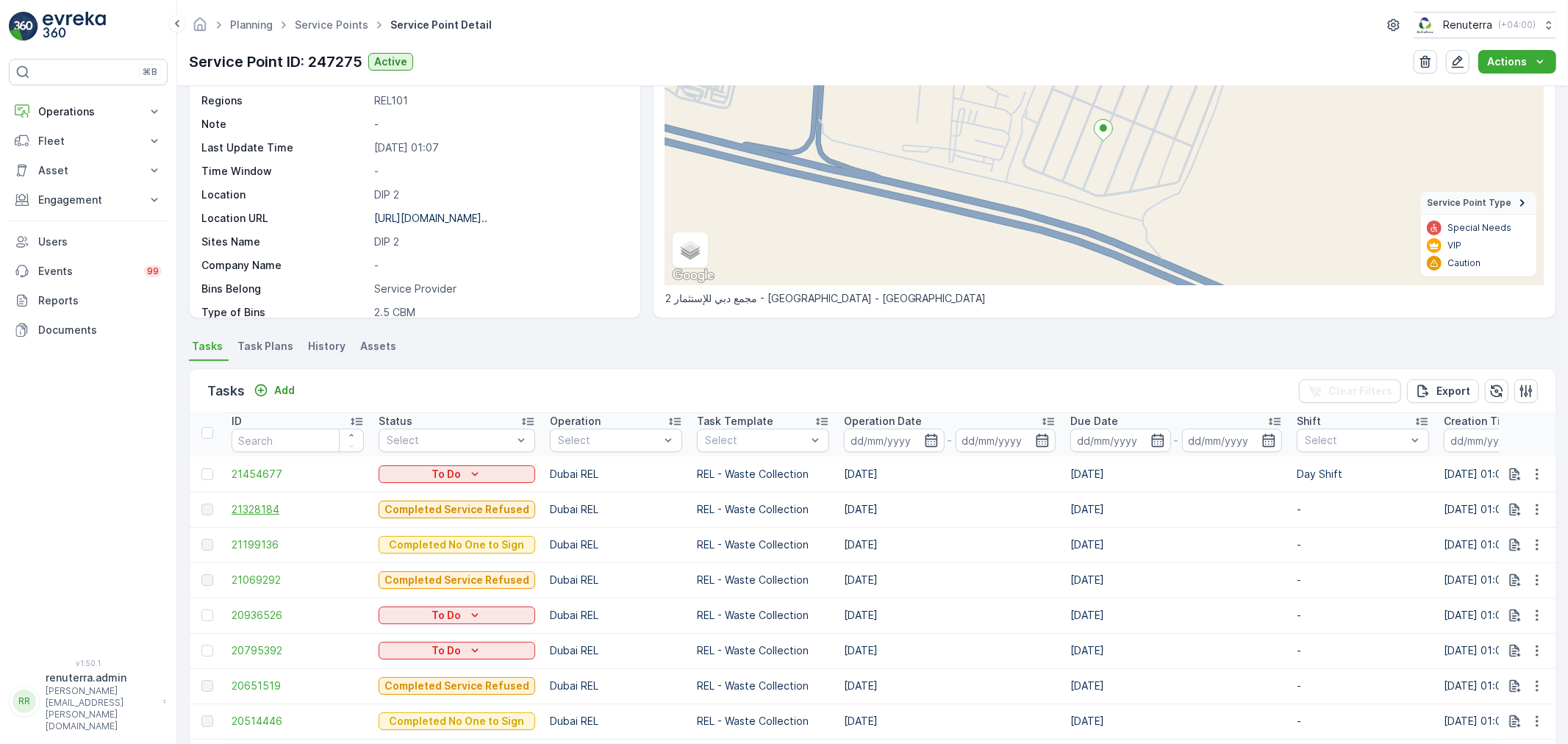
scroll to position [163, 0]
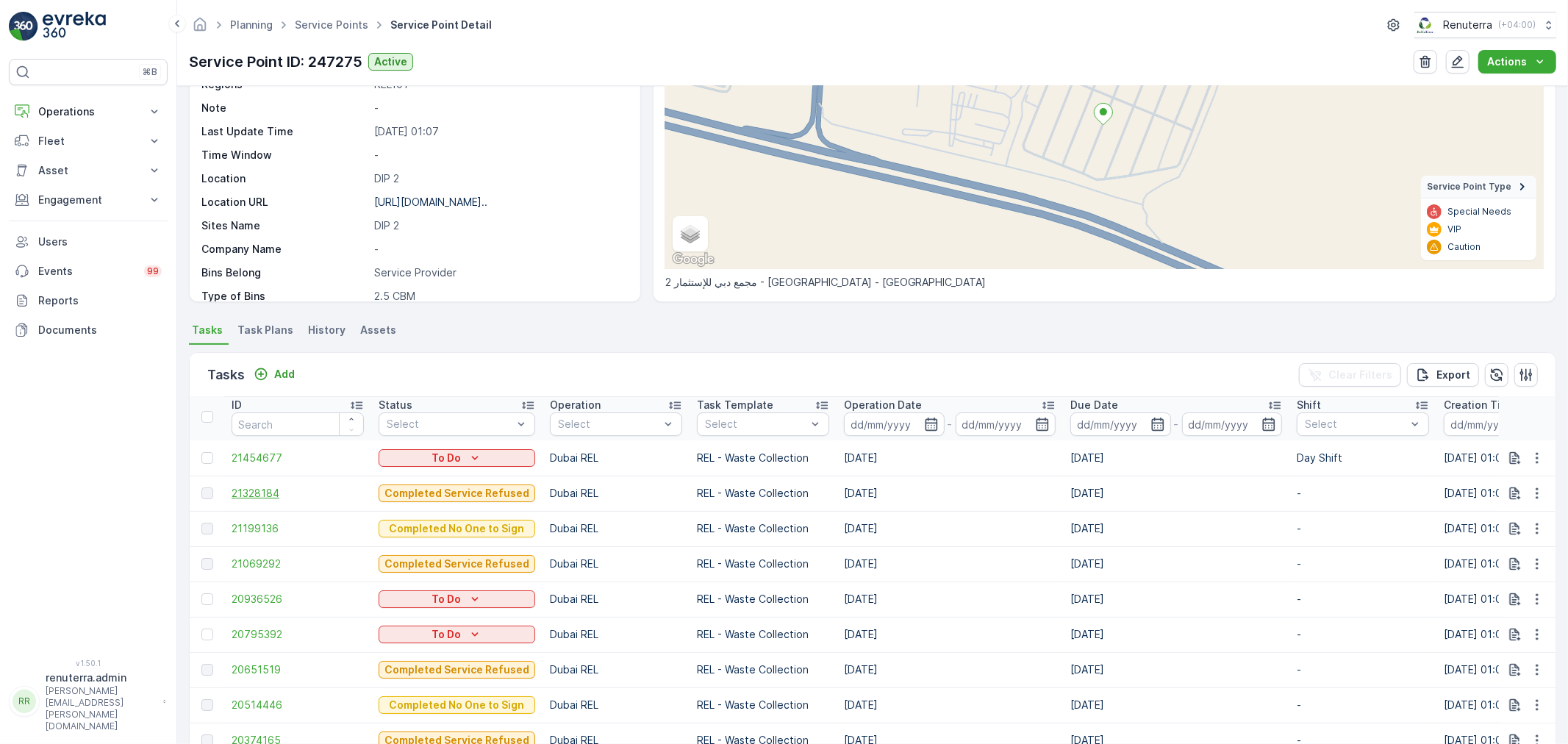
click at [260, 493] on span "21328184" at bounding box center [298, 493] width 132 height 14
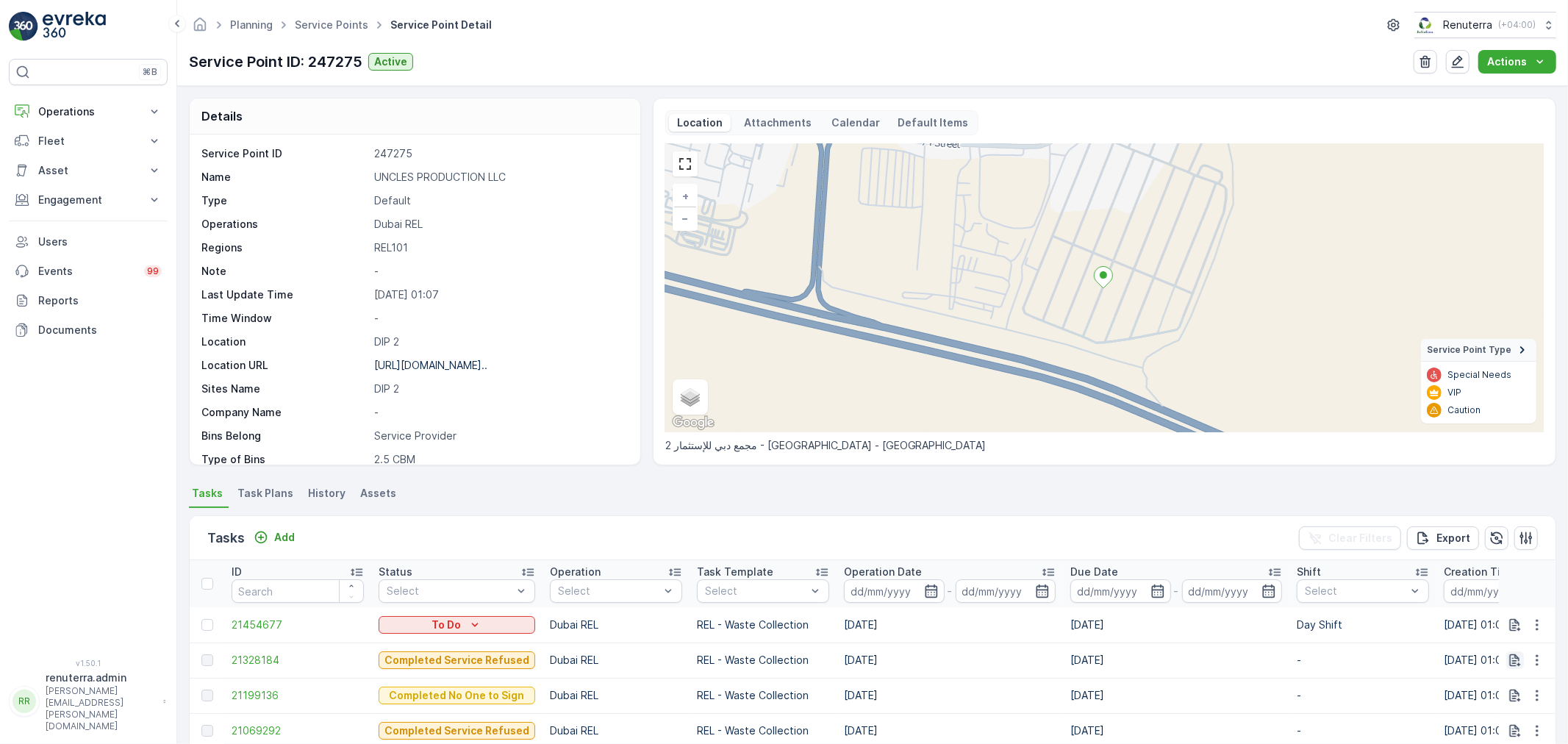
drag, startPoint x: 1532, startPoint y: 623, endPoint x: 1504, endPoint y: 653, distance: 41.0
click at [1531, 623] on icon "button" at bounding box center [1537, 625] width 14 height 14
click at [1481, 549] on span "Change Route" at bounding box center [1499, 554] width 72 height 14
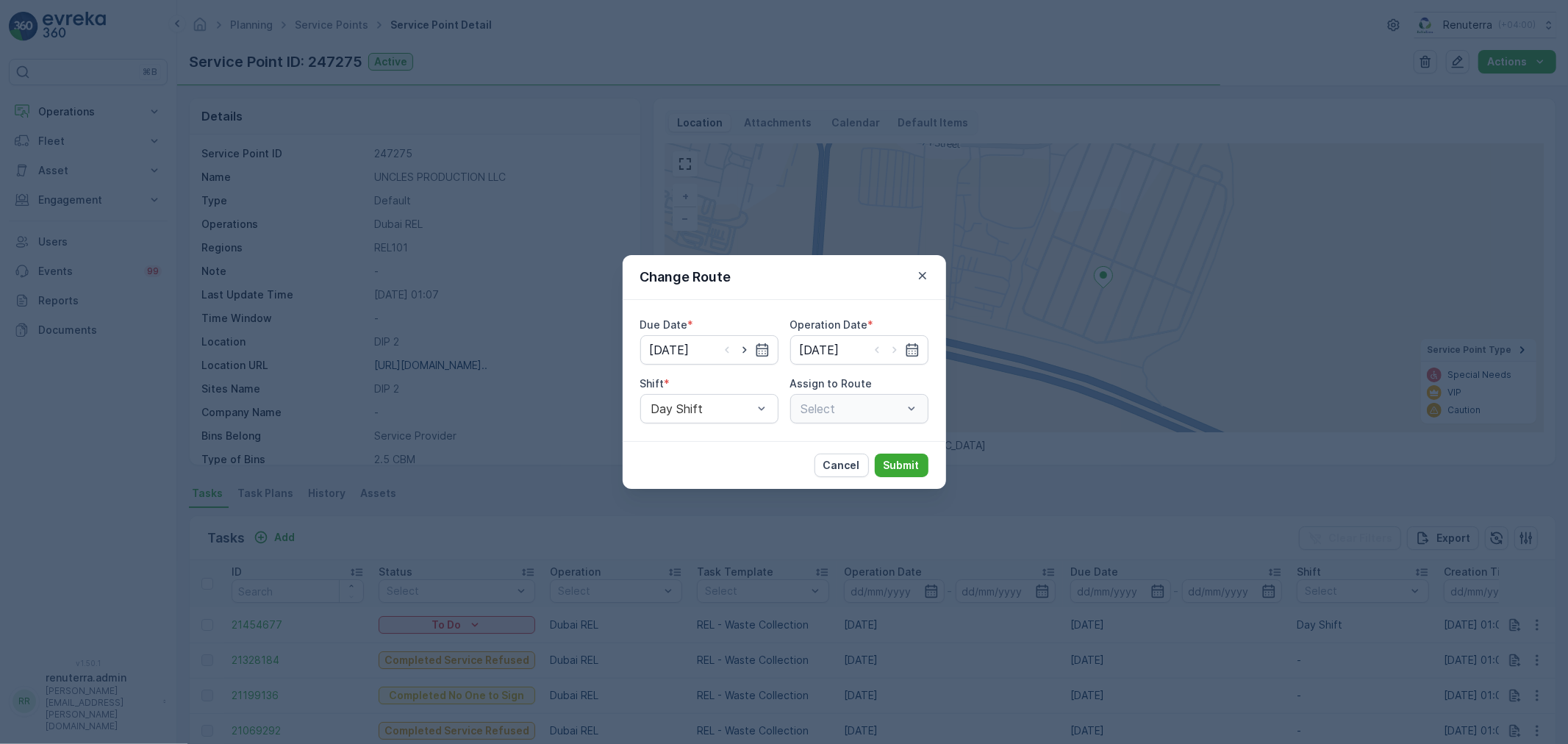
type input "[DATE]"
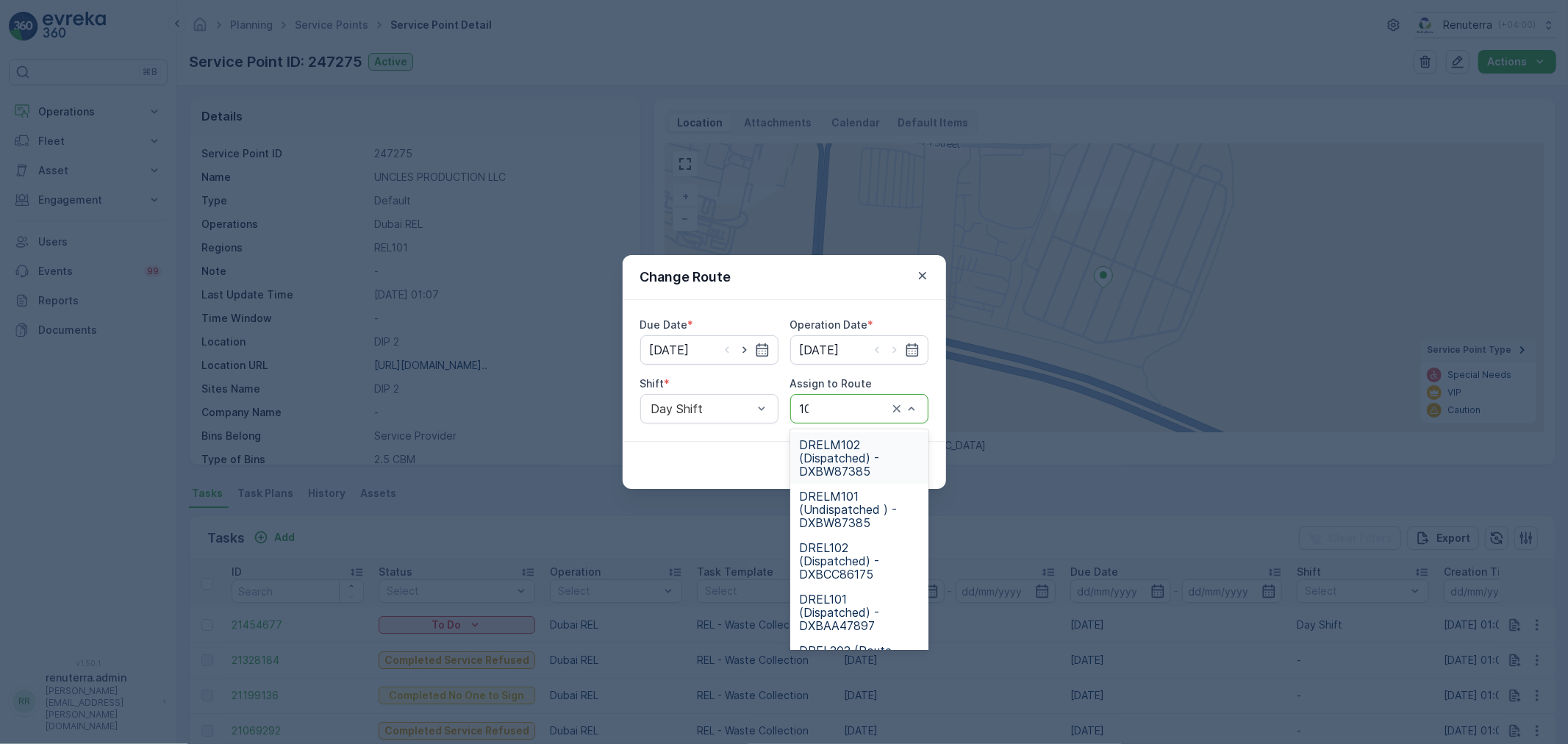
type input "101"
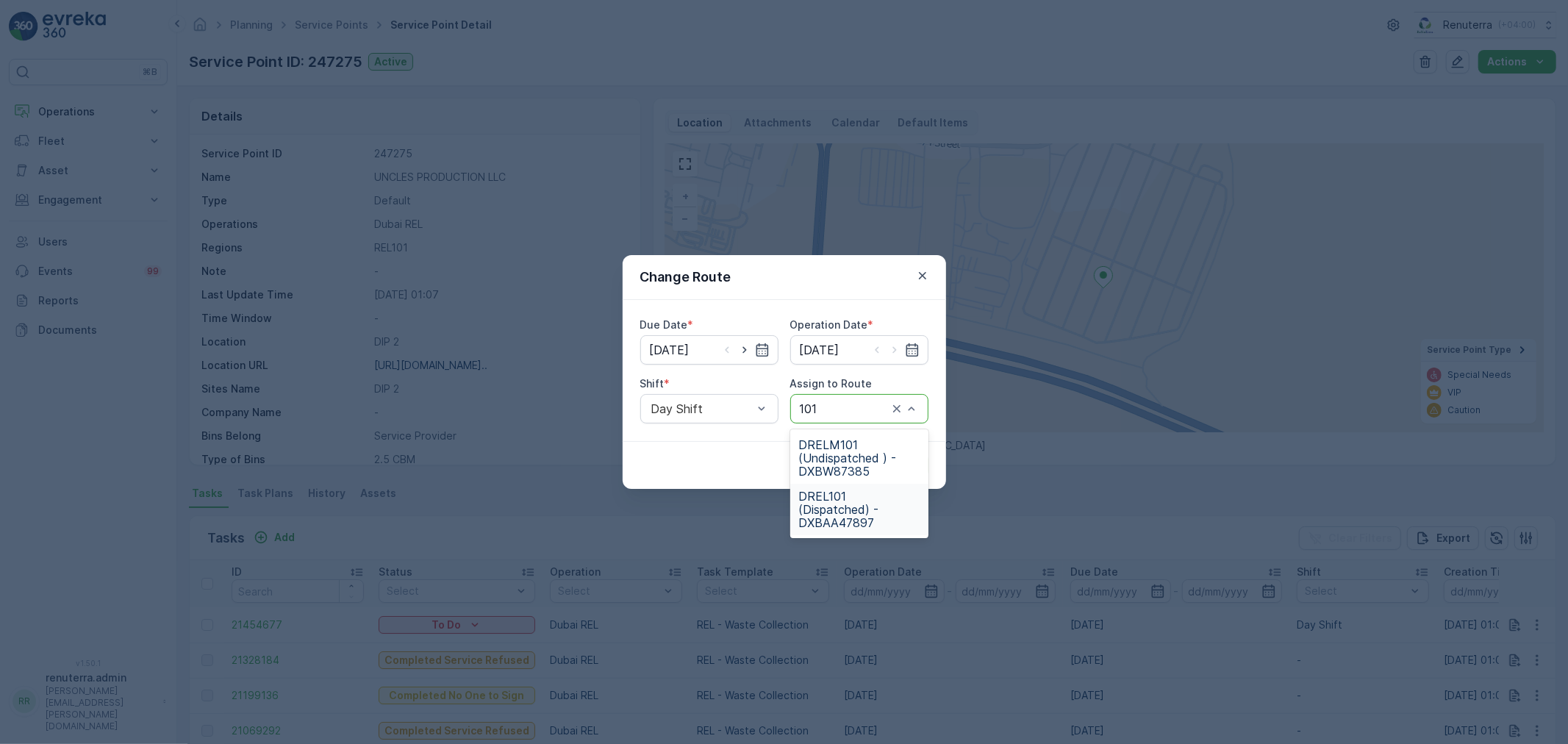
drag, startPoint x: 847, startPoint y: 515, endPoint x: 915, endPoint y: 494, distance: 71.2
click at [849, 517] on span "DREL101 (Dispatched) - DXBAA47897" at bounding box center [859, 509] width 121 height 39
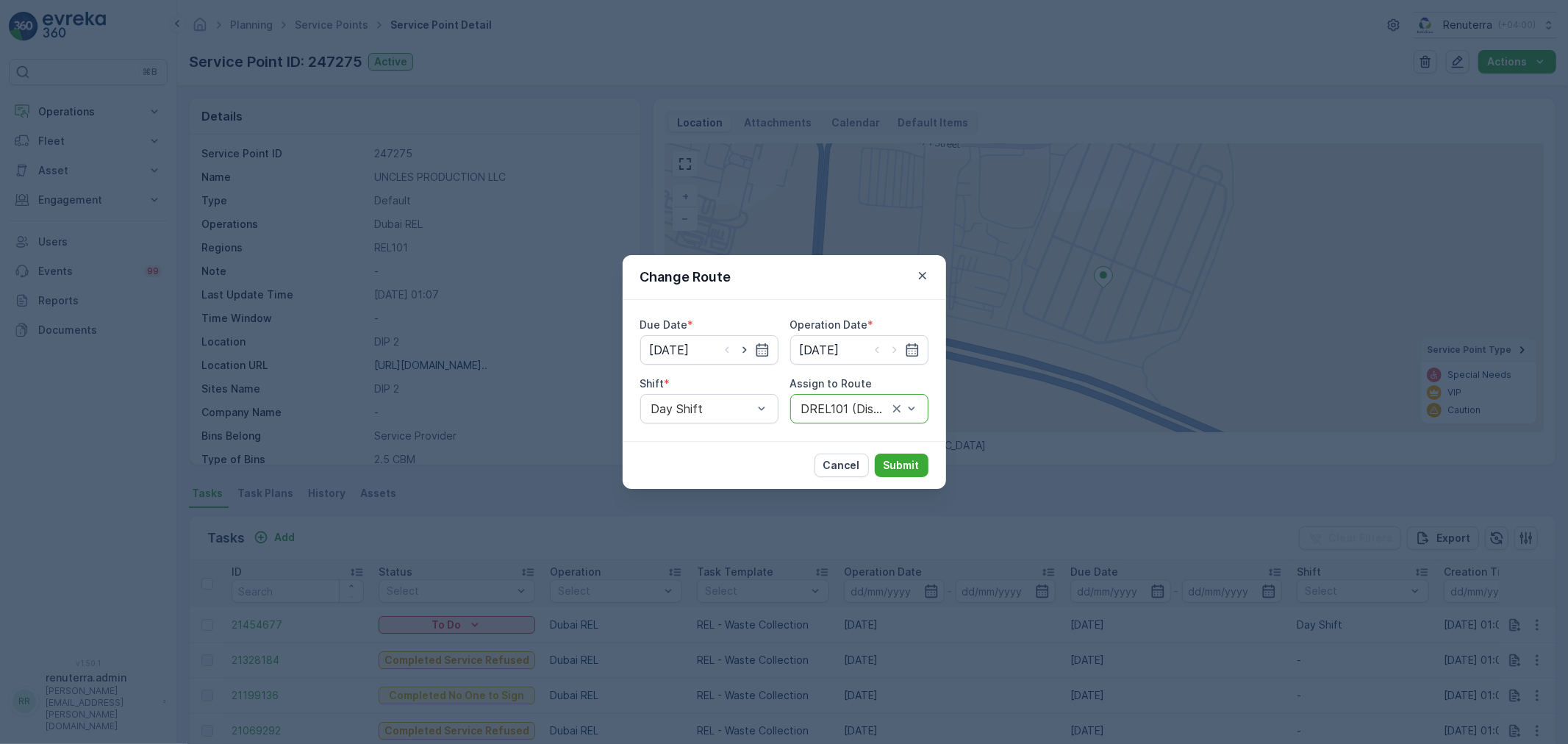
drag, startPoint x: 913, startPoint y: 468, endPoint x: 914, endPoint y: 444, distance: 24.0
click at [914, 444] on div "Cancel Submit" at bounding box center [784, 465] width 324 height 48
click at [887, 457] on button "Submit" at bounding box center [901, 465] width 54 height 23
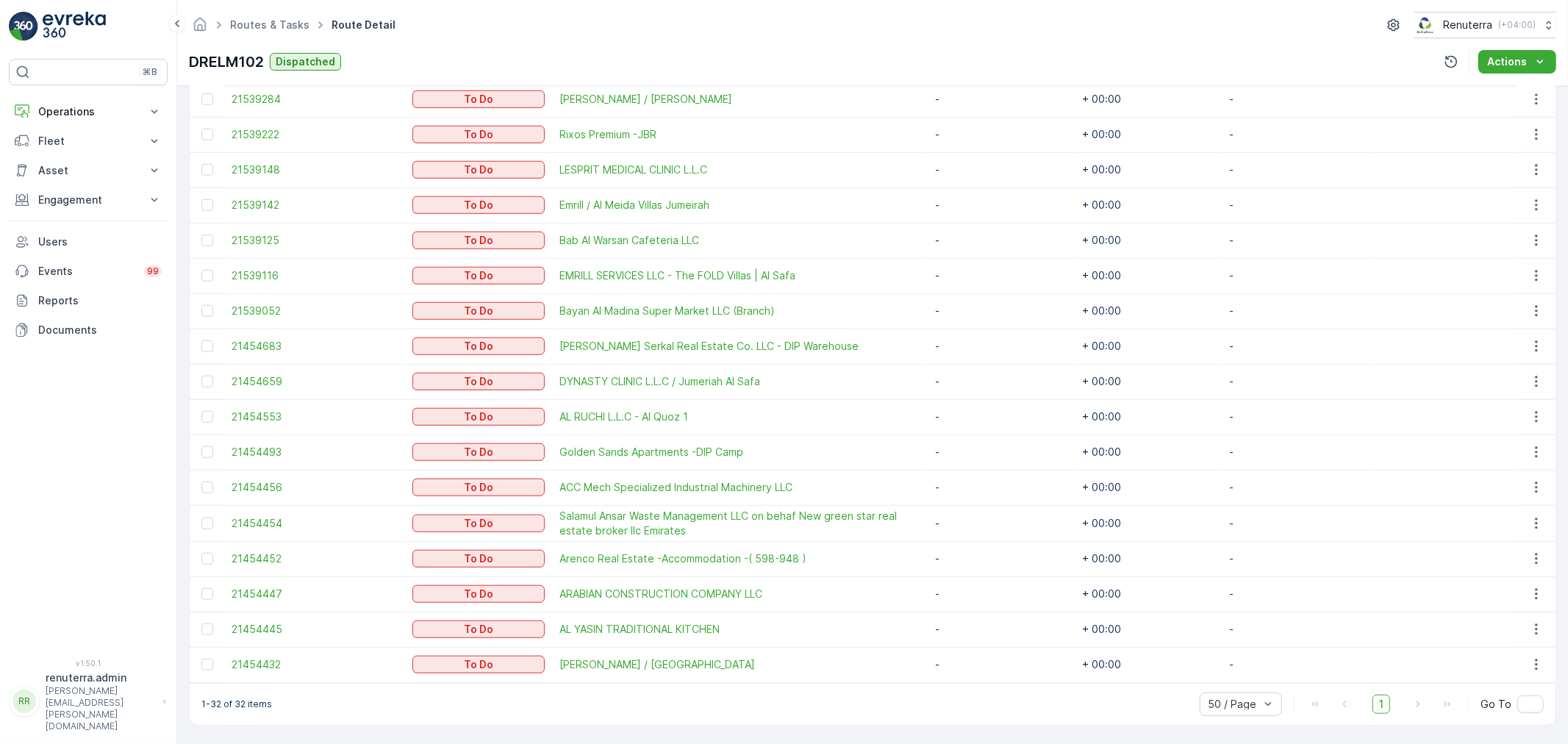
scroll to position [897, 0]
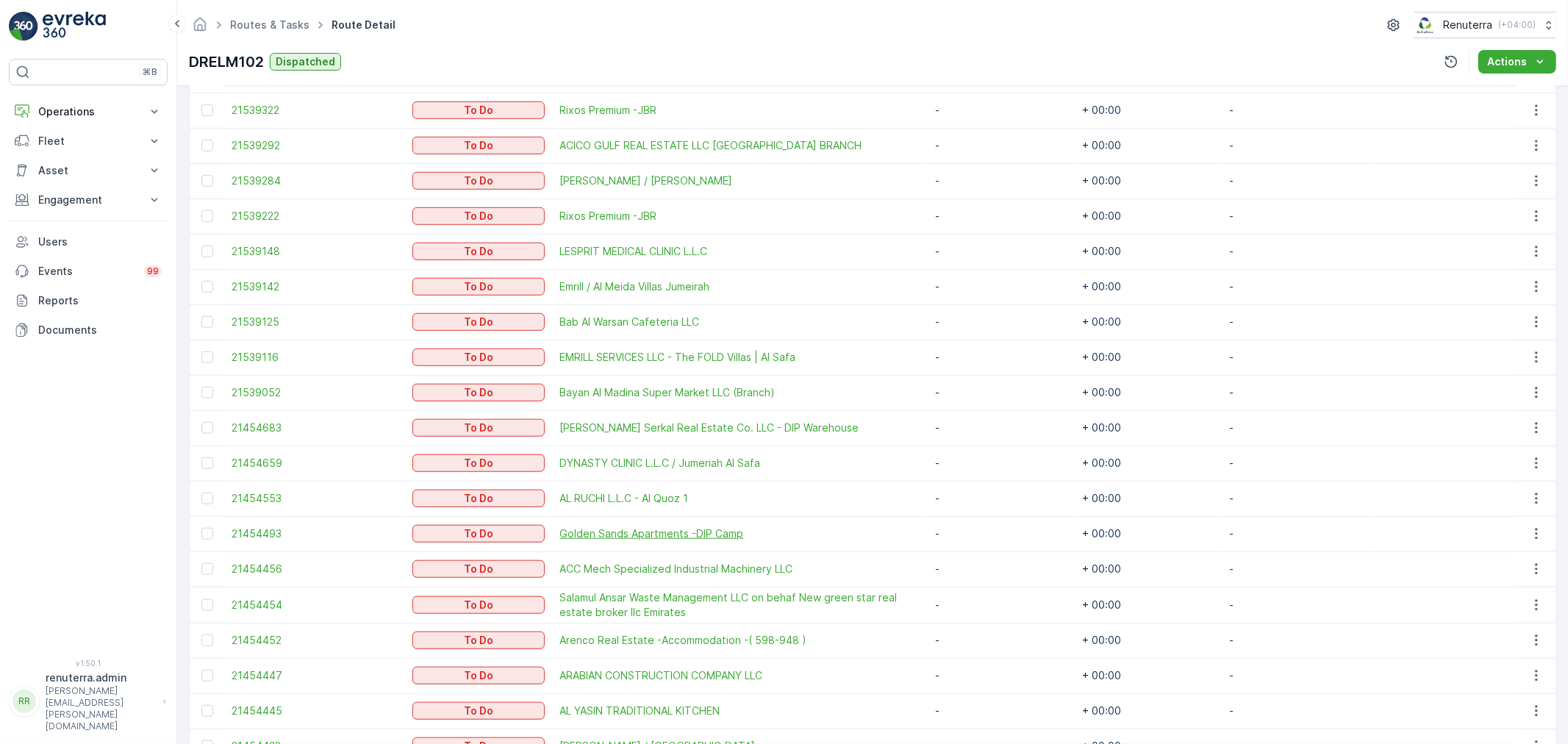
click at [610, 532] on span "Golden Sands Apartments -DIP Camp" at bounding box center [740, 534] width 361 height 14
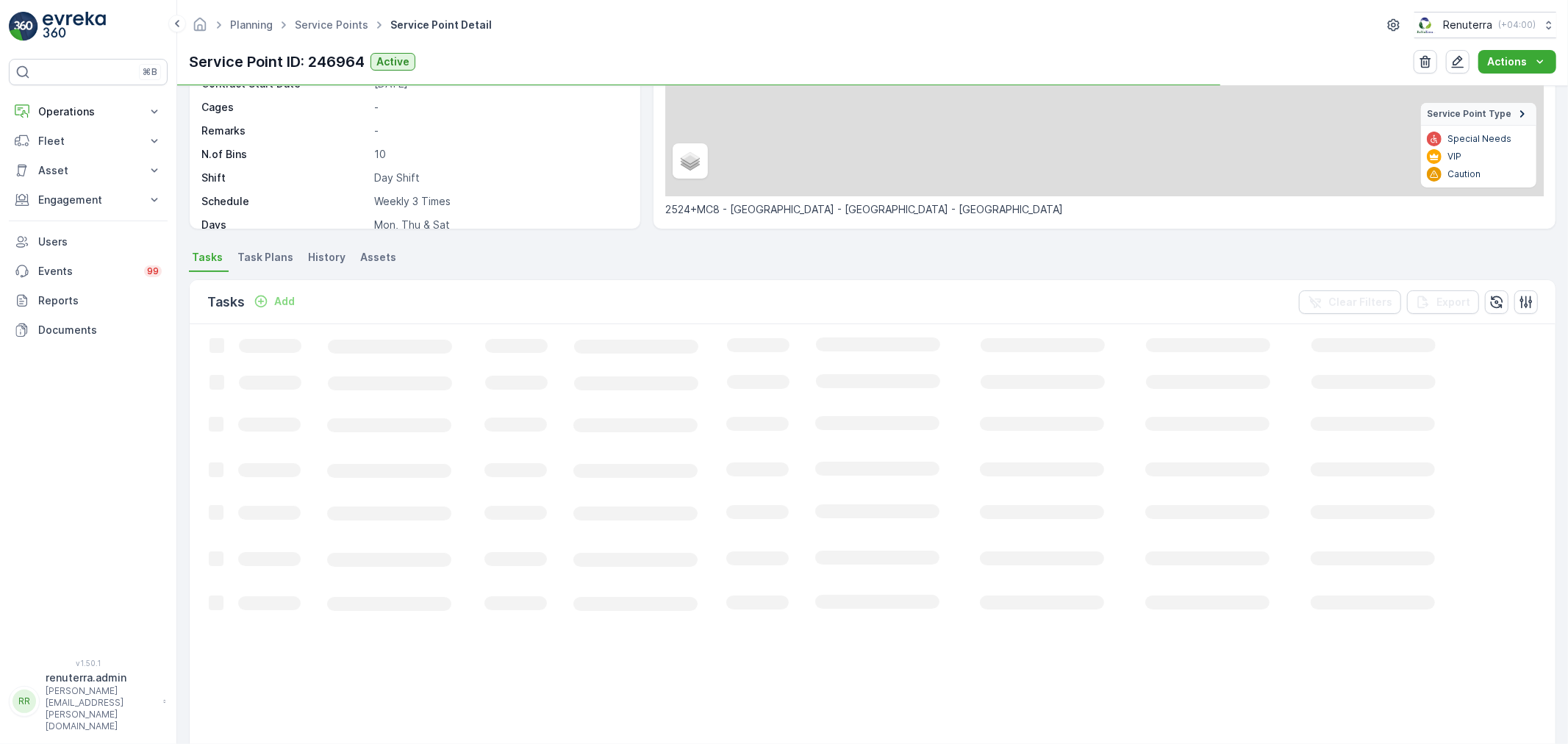
scroll to position [245, 0]
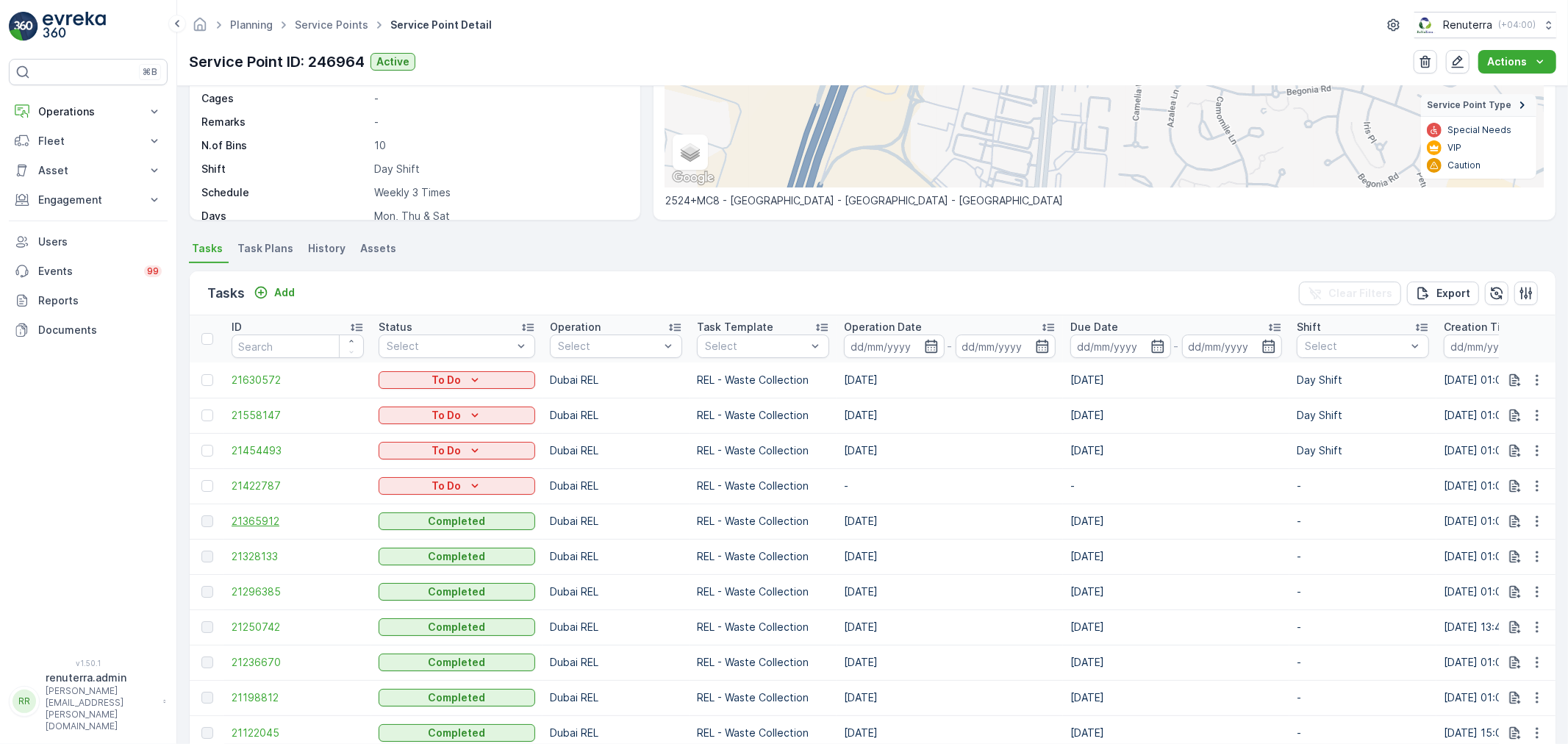
click at [262, 519] on span "21365912" at bounding box center [298, 521] width 132 height 14
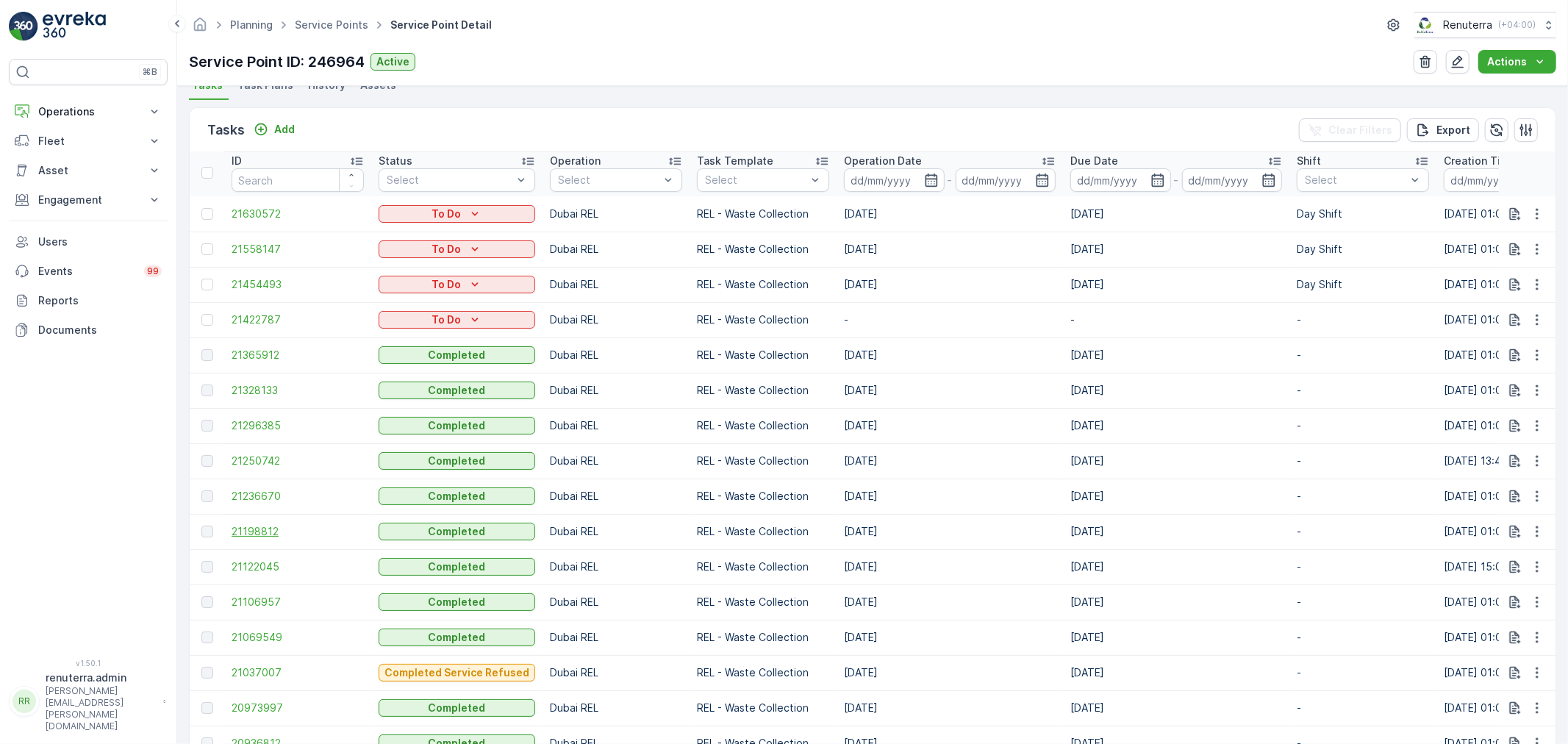
scroll to position [4, 0]
click at [266, 494] on span "21236670" at bounding box center [298, 495] width 132 height 14
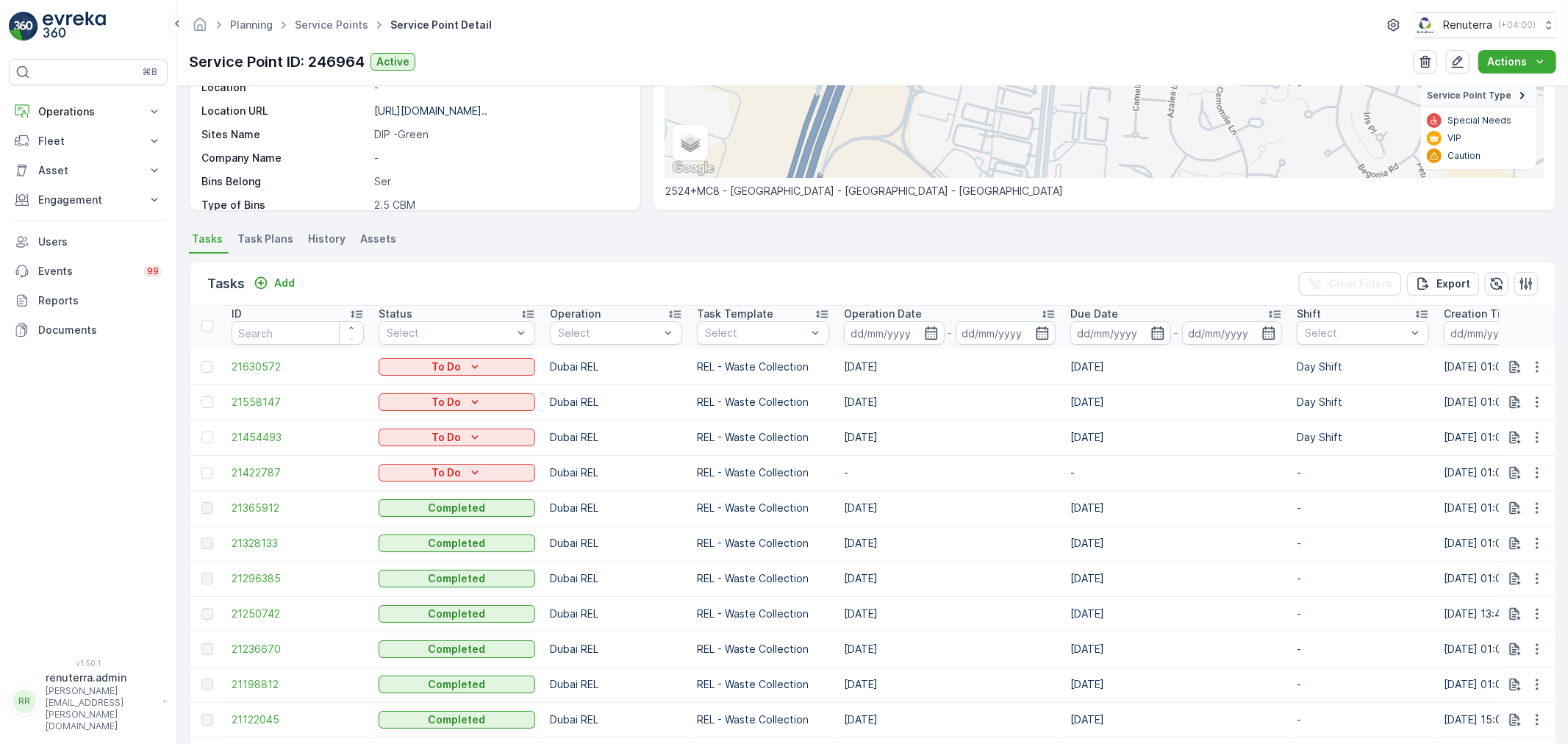
scroll to position [245, 0]
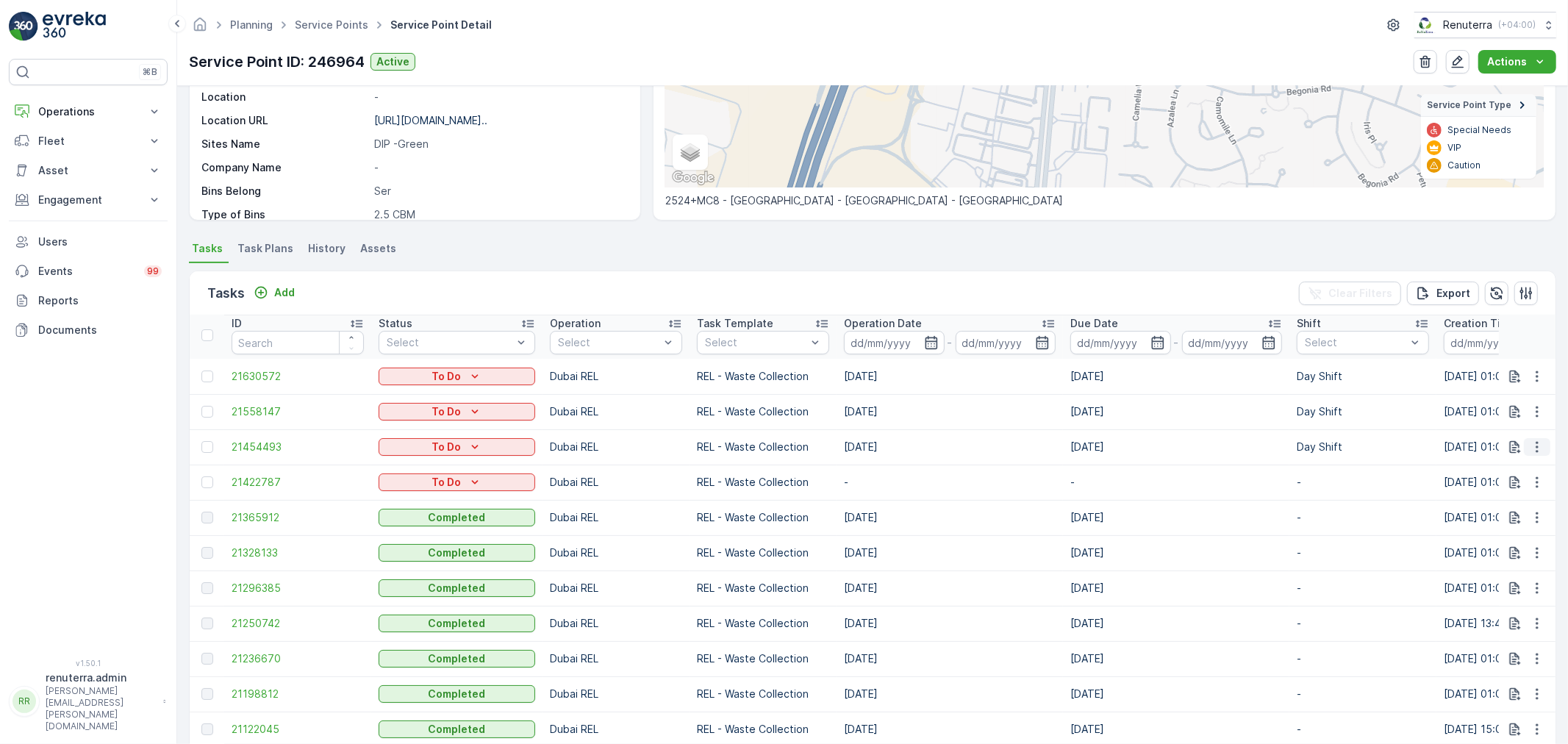
click at [1537, 447] on icon "button" at bounding box center [1537, 447] width 14 height 14
click at [1487, 502] on span "Change Route" at bounding box center [1499, 509] width 72 height 14
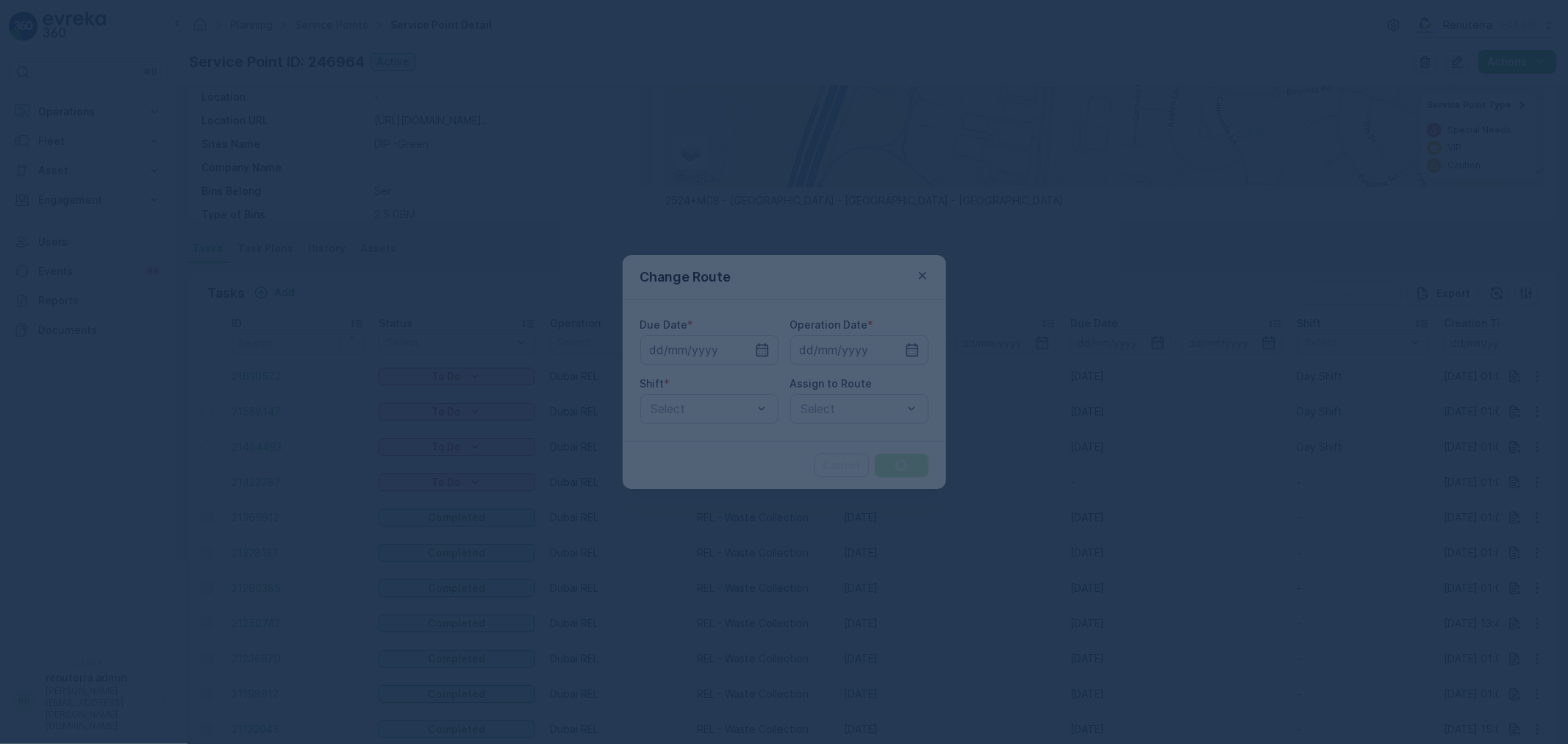
type input "[DATE]"
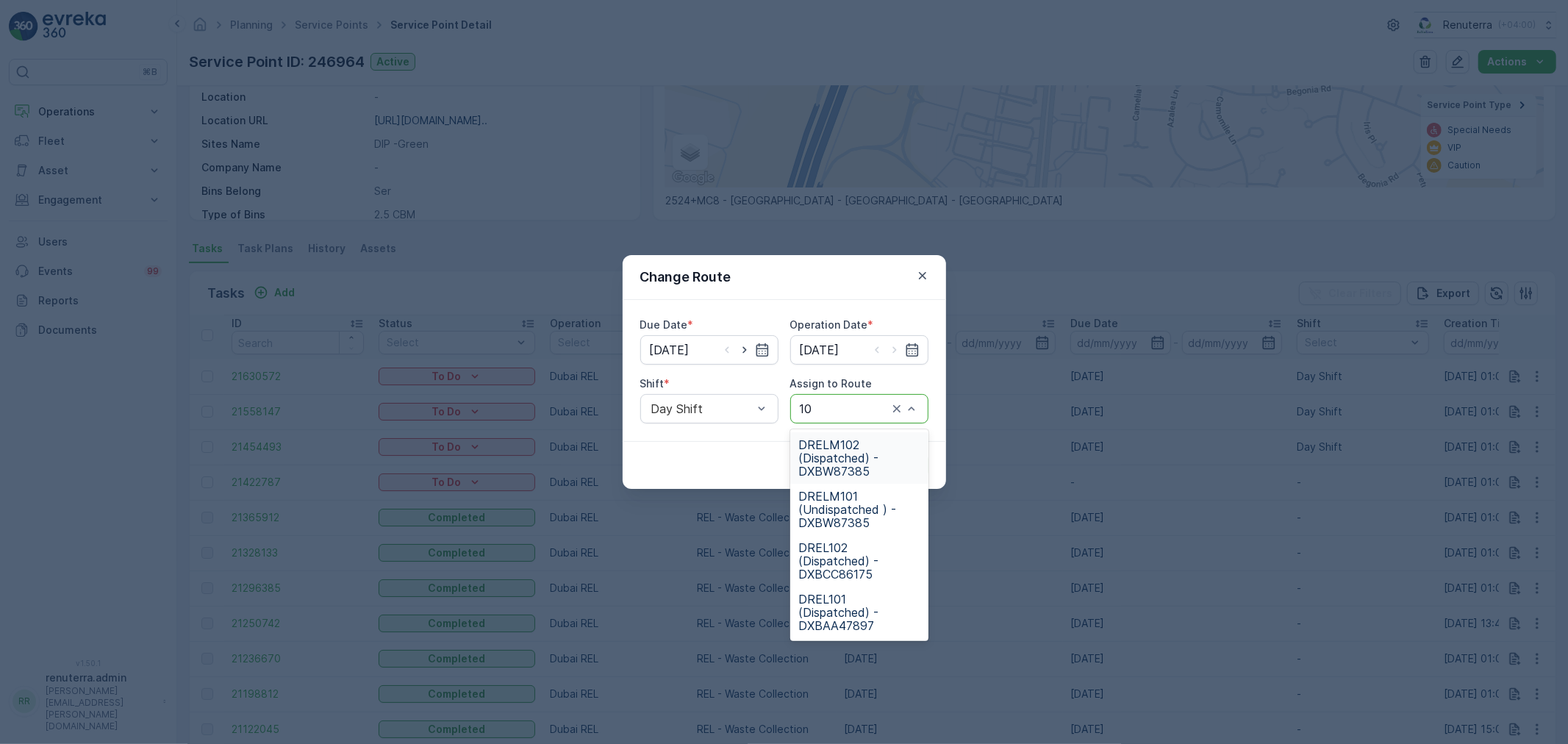
type input "101"
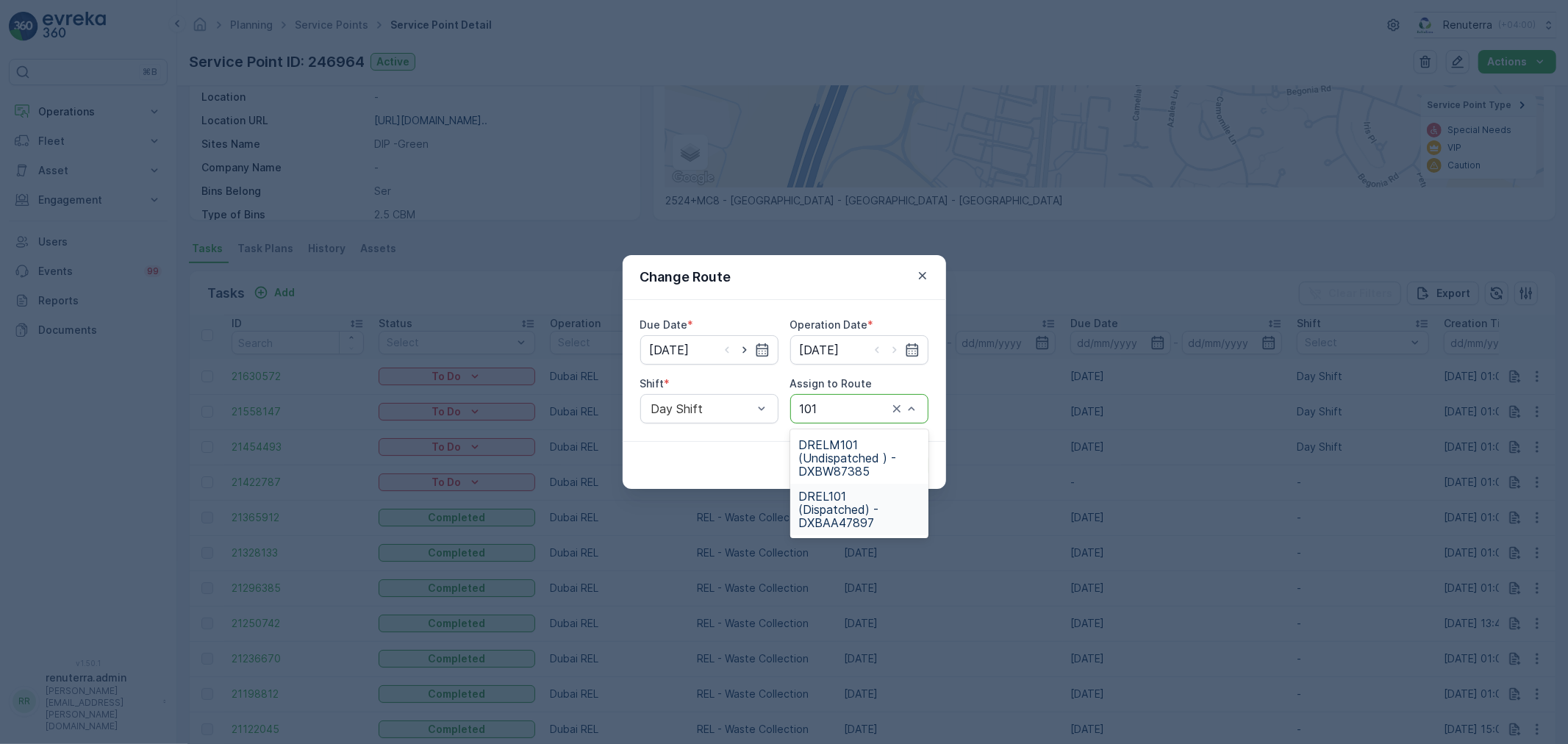
drag, startPoint x: 848, startPoint y: 518, endPoint x: 910, endPoint y: 452, distance: 90.6
click at [858, 510] on span "DREL101 (Dispatched) - DXBAA47897" at bounding box center [859, 509] width 121 height 39
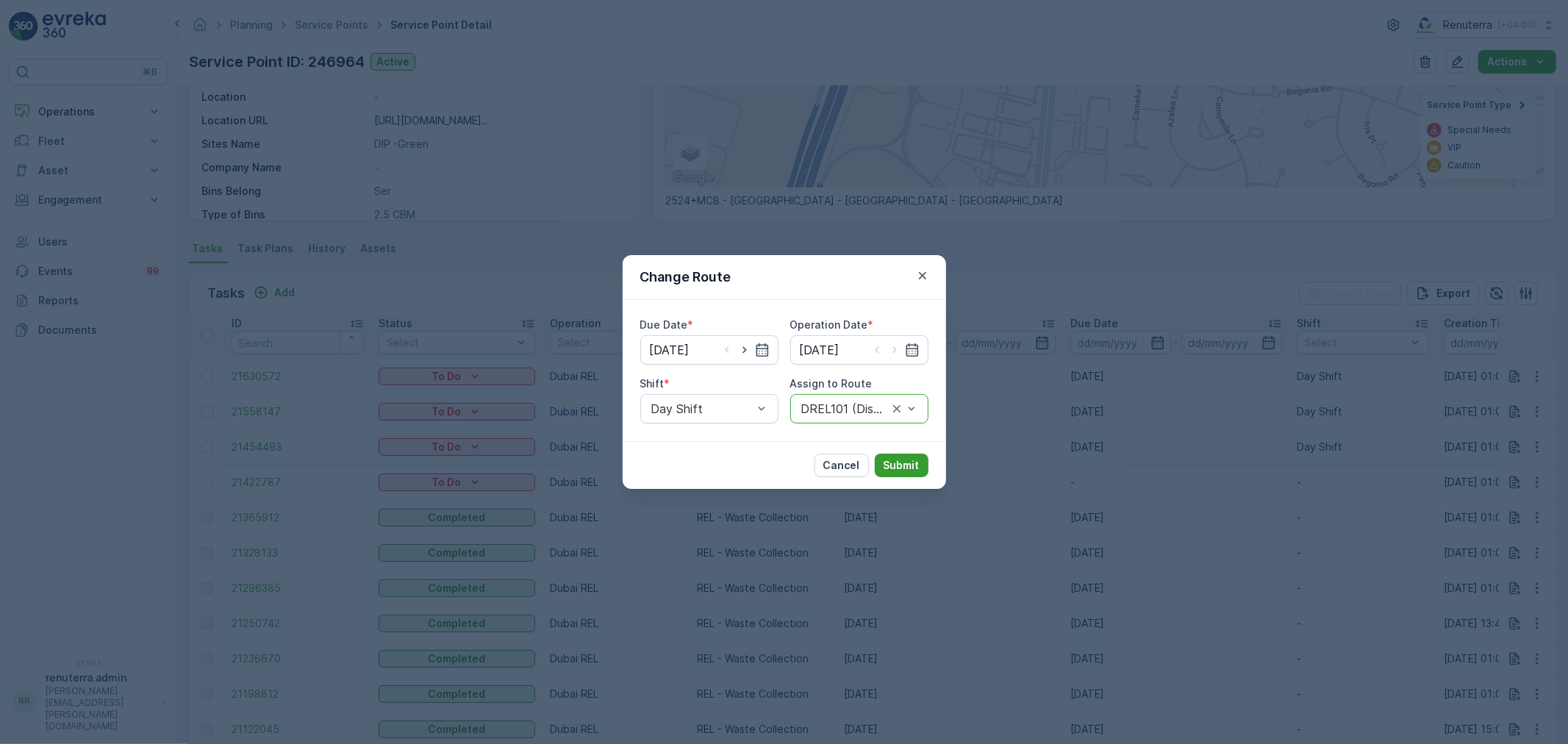
click at [908, 457] on button "Submit" at bounding box center [901, 465] width 54 height 23
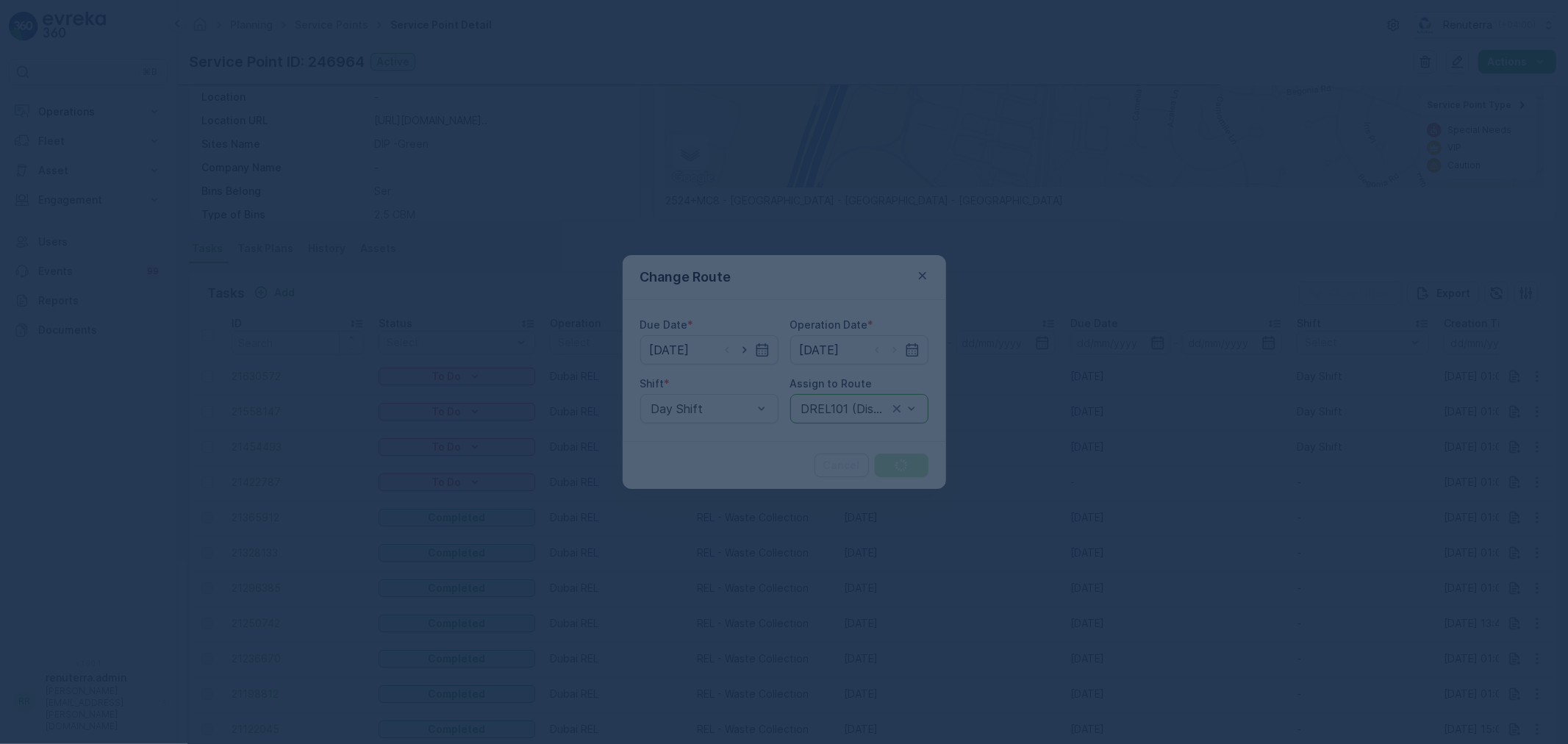
scroll to position [0, 0]
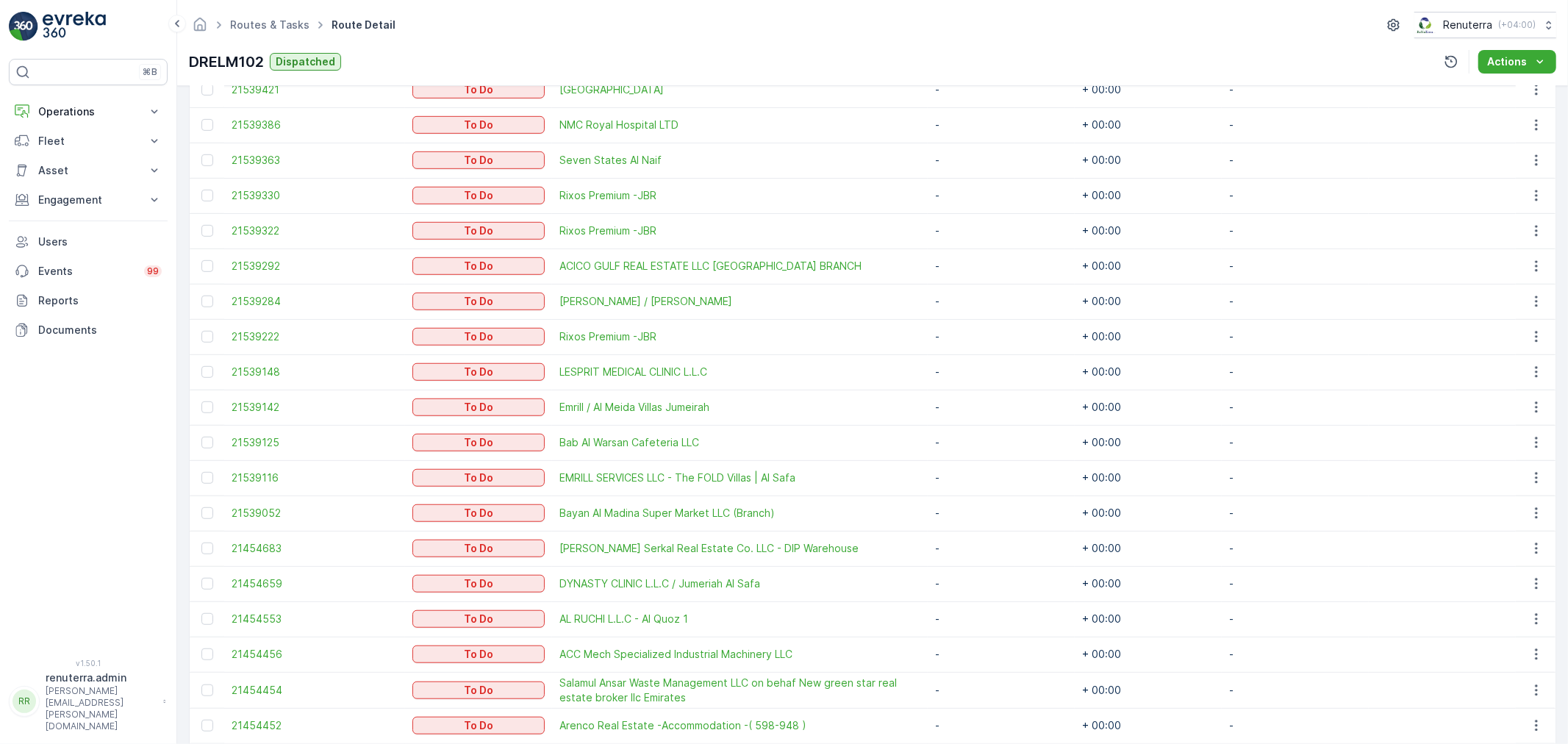
scroll to position [816, 0]
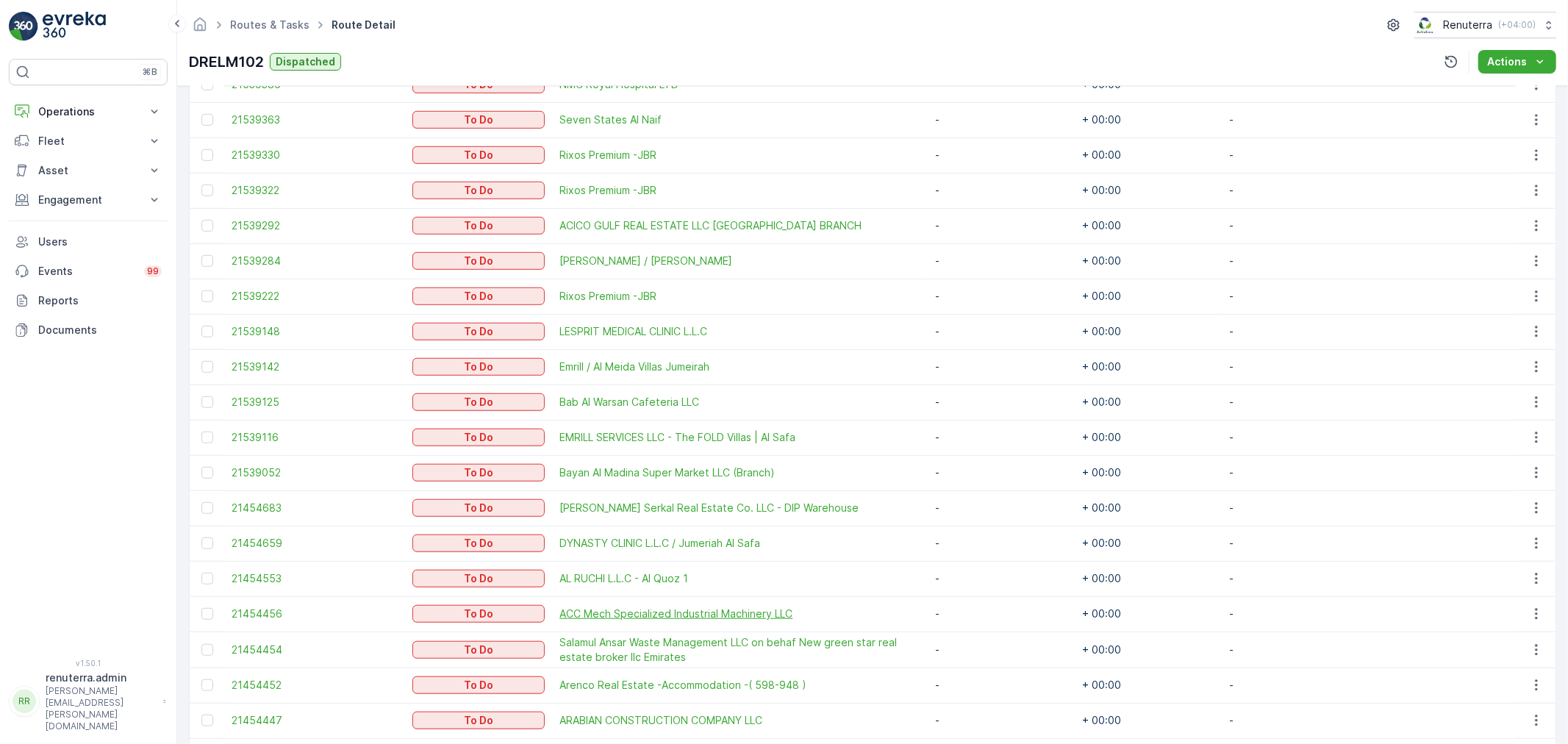
click at [637, 612] on span "ACC Mech Specialized Industrial Machinery LLC" at bounding box center [740, 614] width 361 height 14
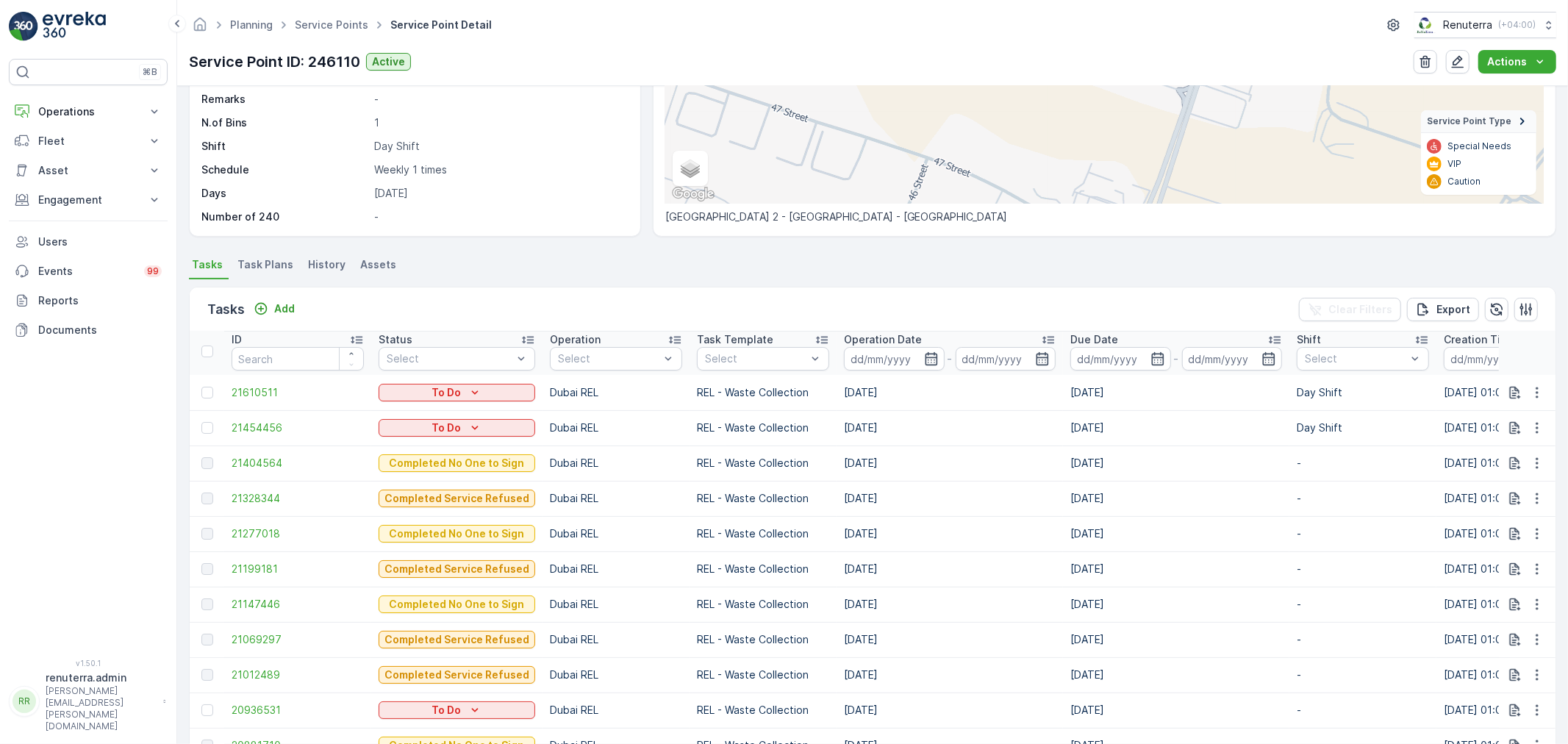
scroll to position [245, 0]
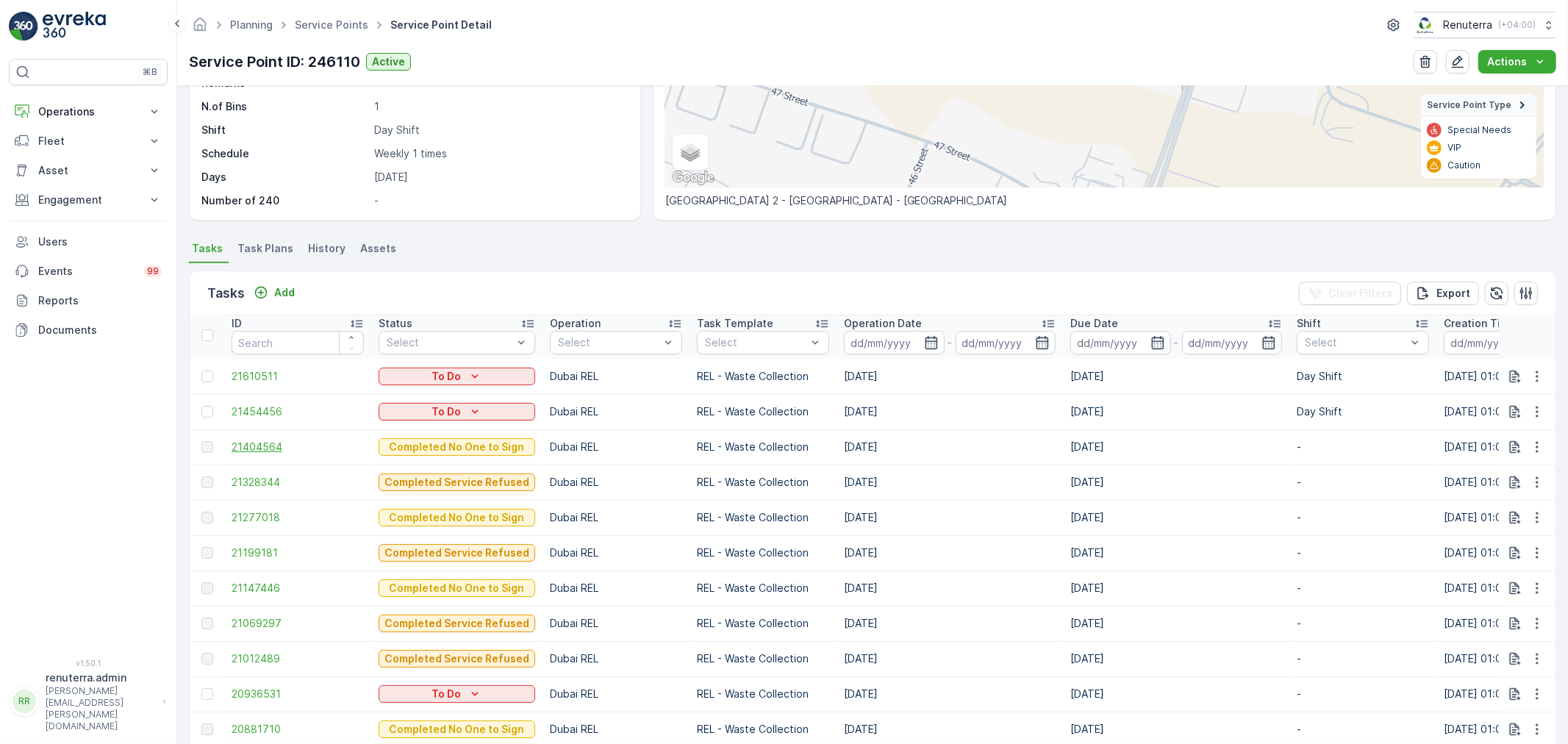
click at [272, 444] on span "21404564" at bounding box center [298, 447] width 132 height 14
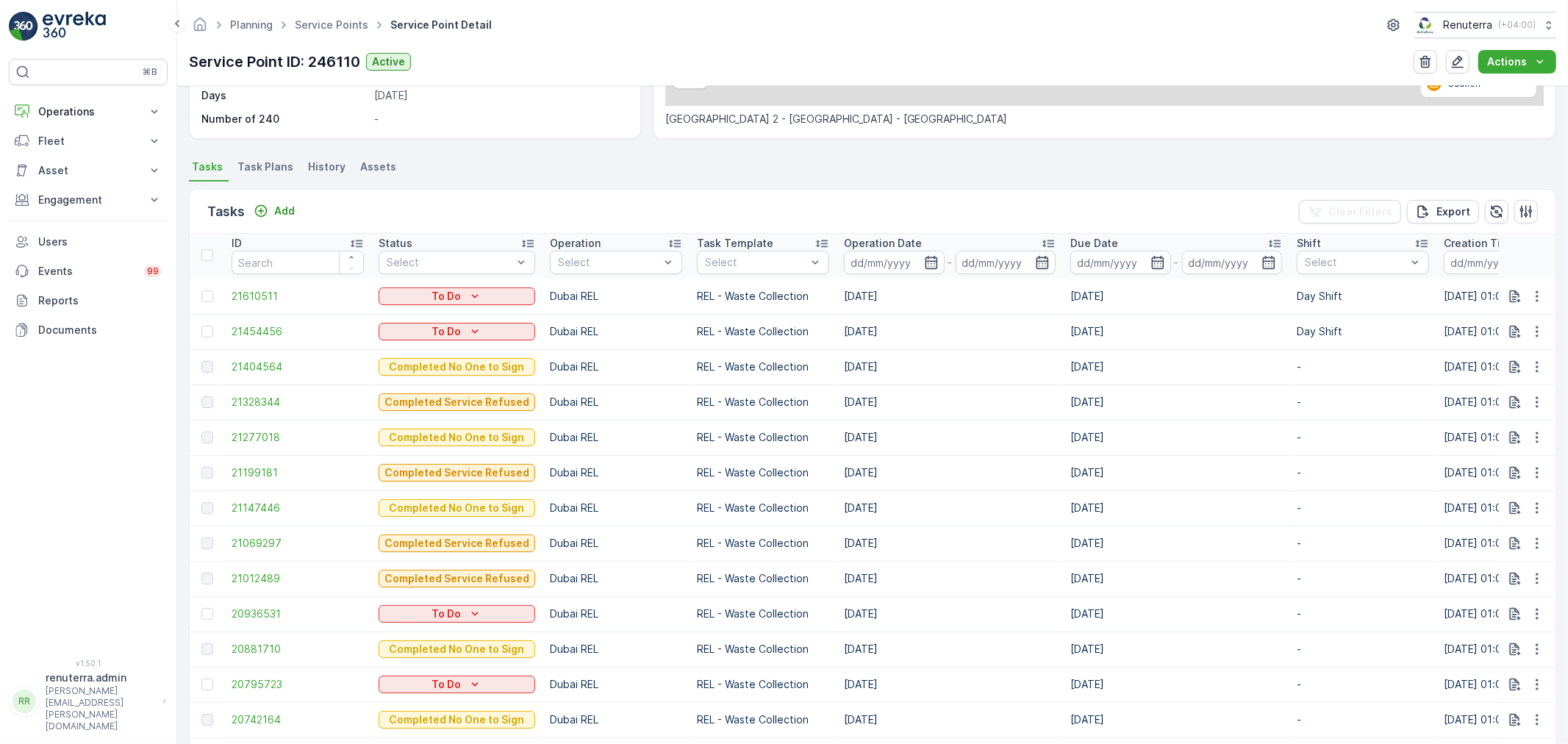
scroll to position [4, 0]
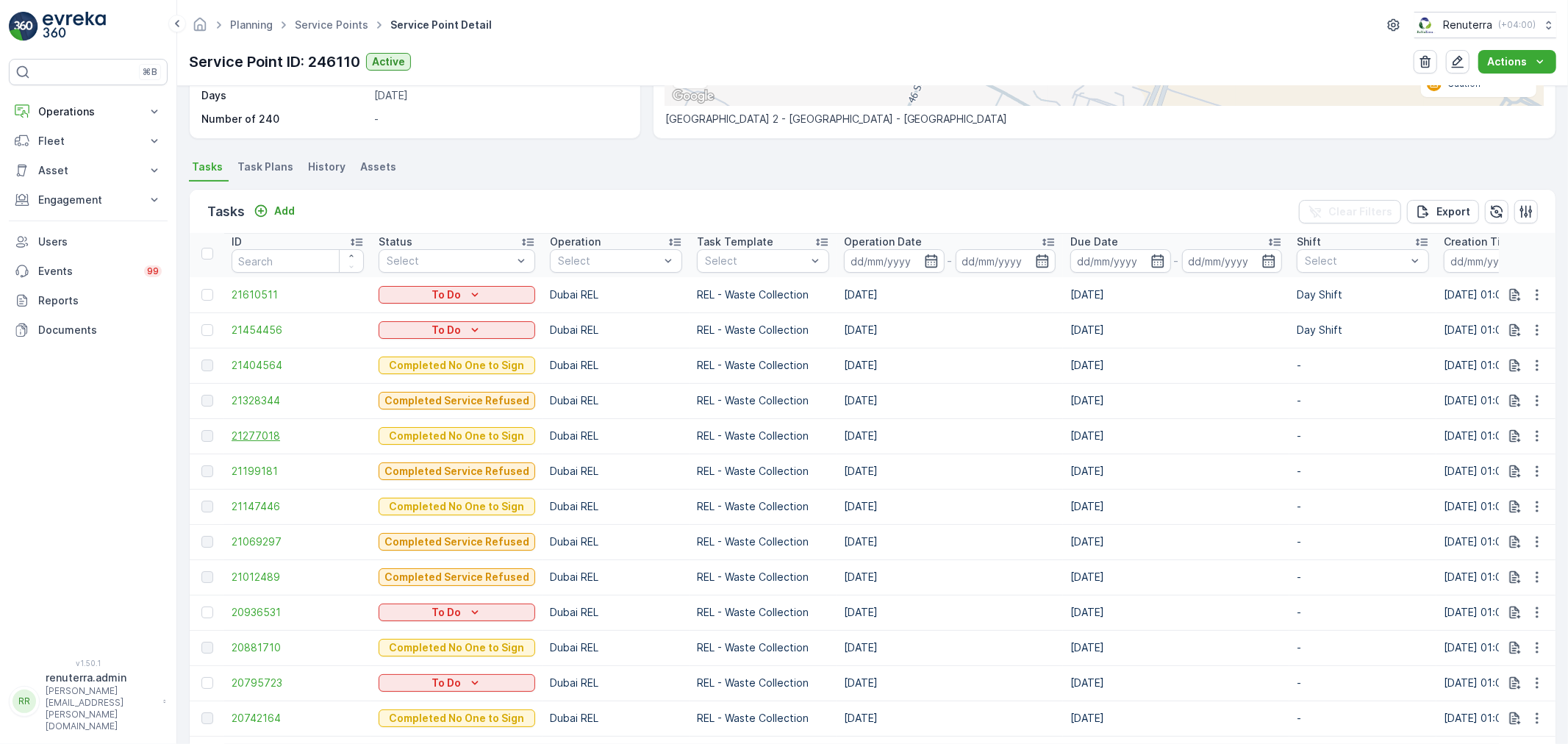
drag, startPoint x: 250, startPoint y: 422, endPoint x: 251, endPoint y: 432, distance: 10.0
click at [251, 422] on td "21277018" at bounding box center [297, 436] width 147 height 35
click at [251, 436] on span "21277018" at bounding box center [298, 436] width 132 height 14
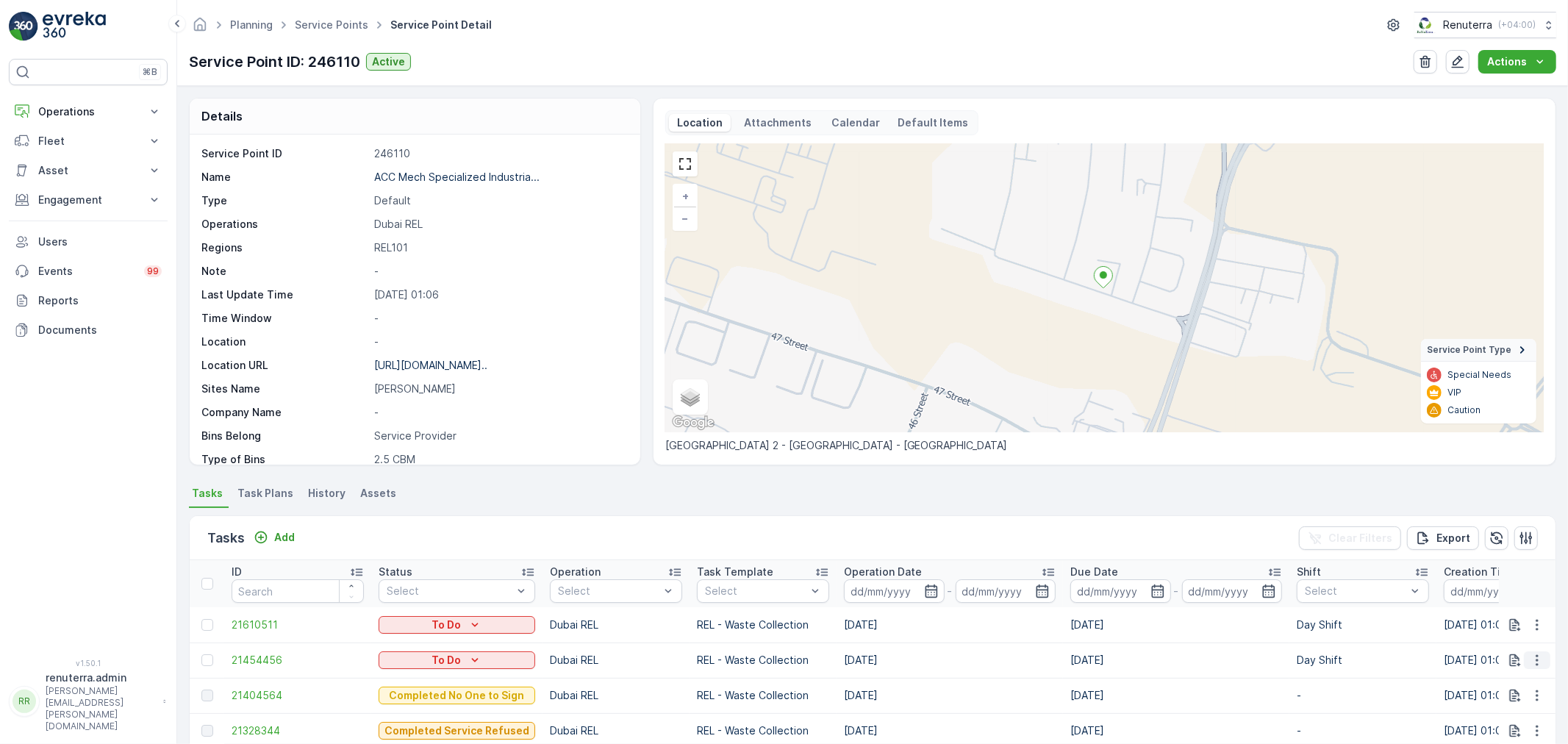
click at [1530, 659] on icon "button" at bounding box center [1537, 660] width 14 height 14
click at [1509, 589] on span "Change Route" at bounding box center [1499, 589] width 72 height 14
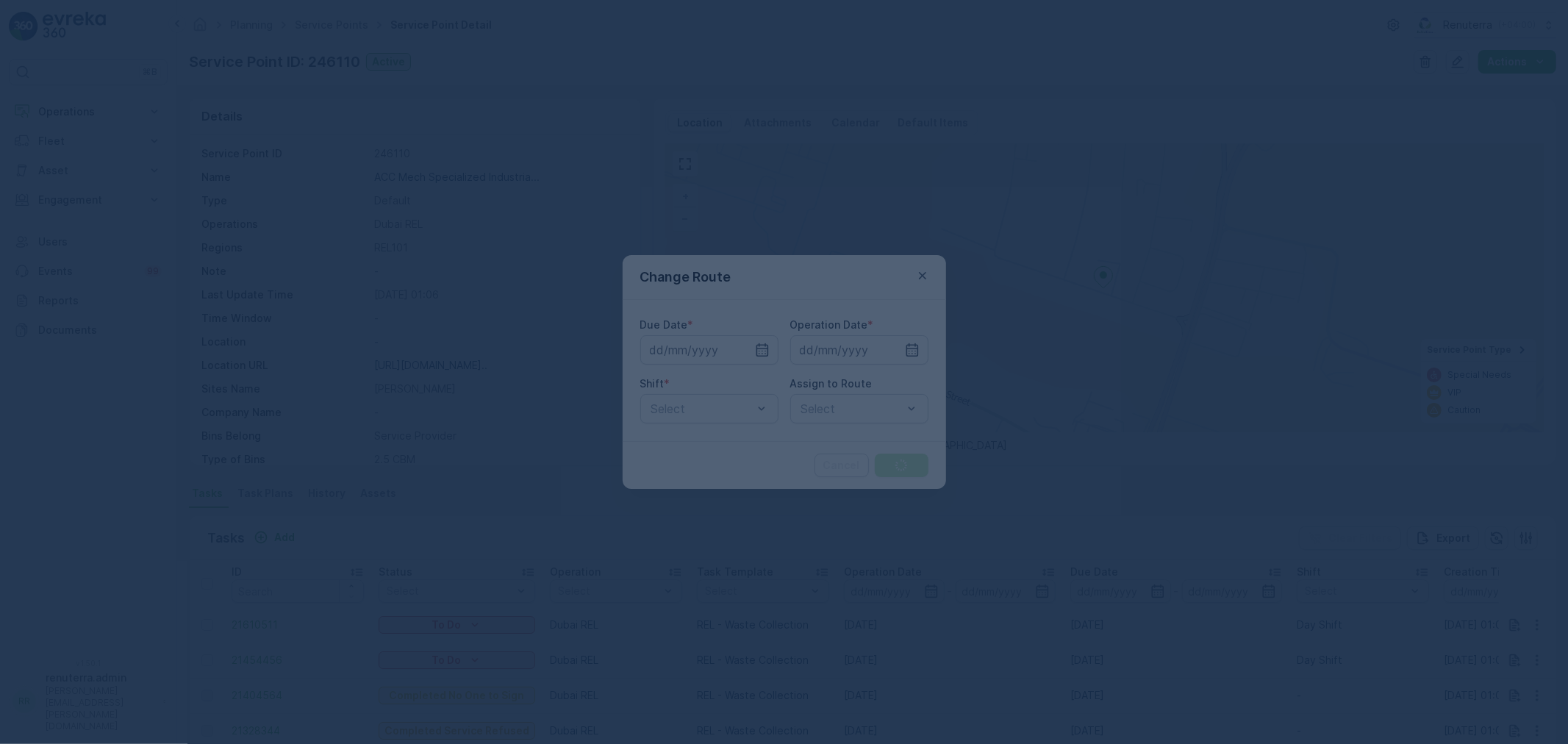
type input "14.09.2025"
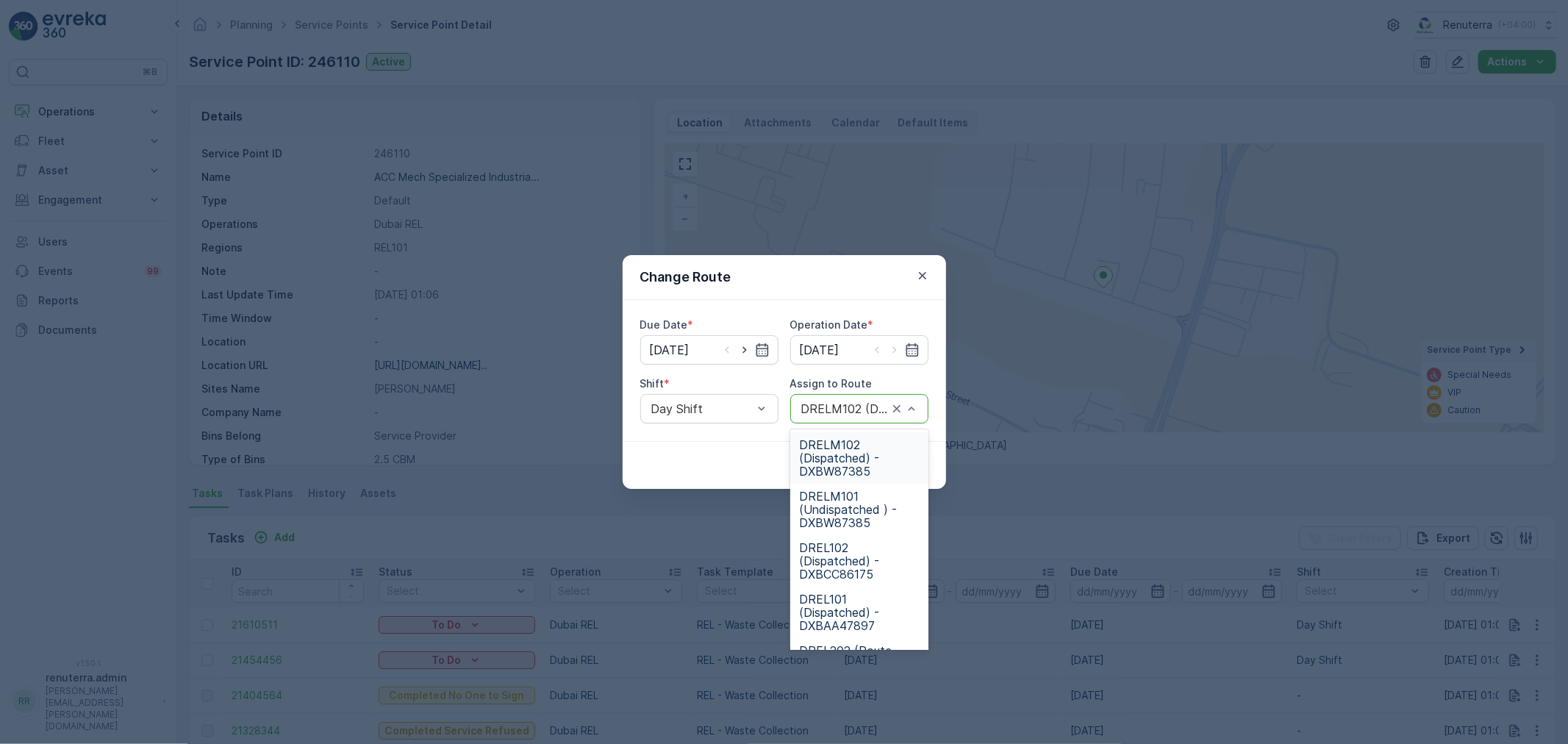
click at [921, 408] on div "DRELM102 (Dispatched) - DXBW87385" at bounding box center [859, 408] width 139 height 30
type input "101"
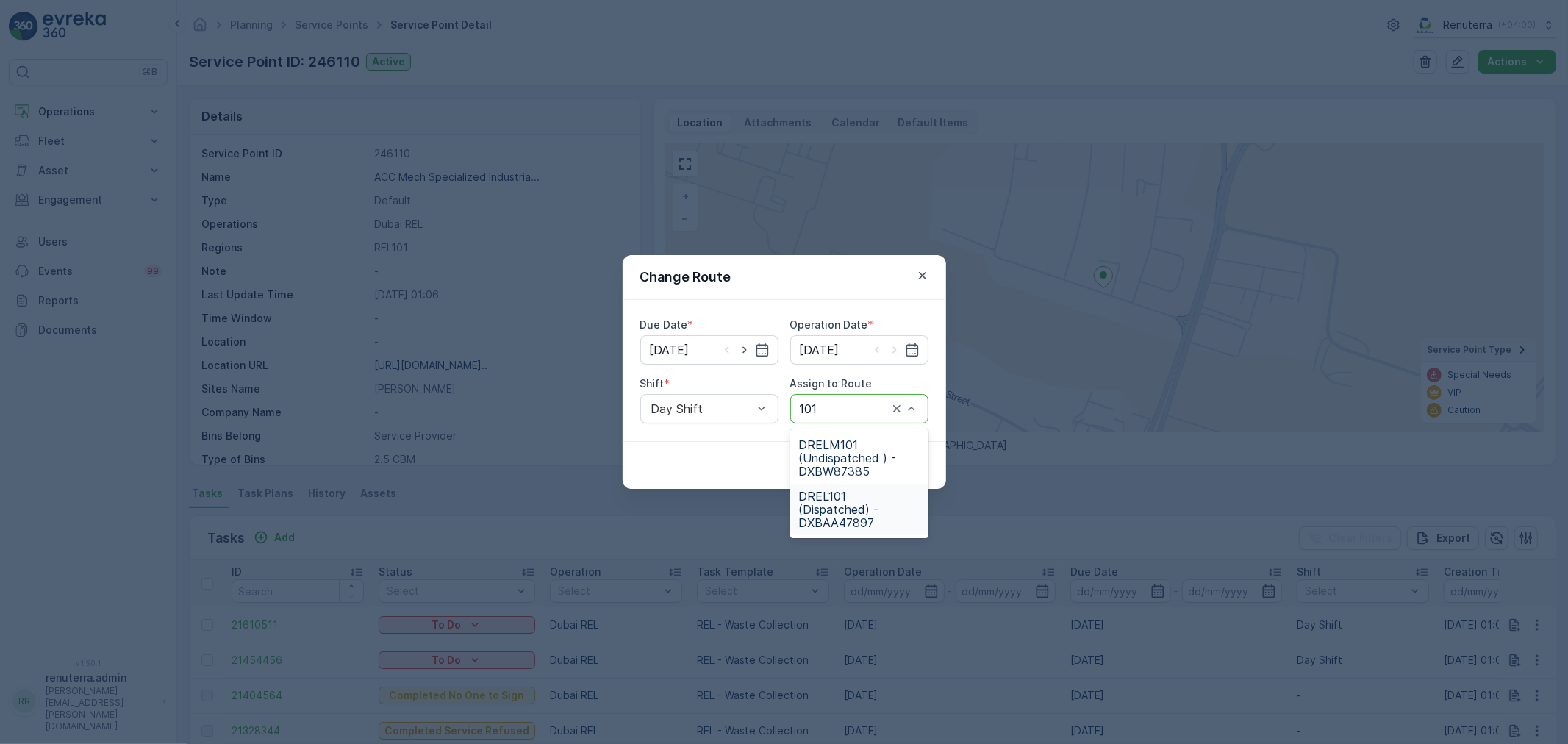
click at [835, 517] on span "DREL101 (Dispatched) - DXBAA47897" at bounding box center [859, 509] width 121 height 39
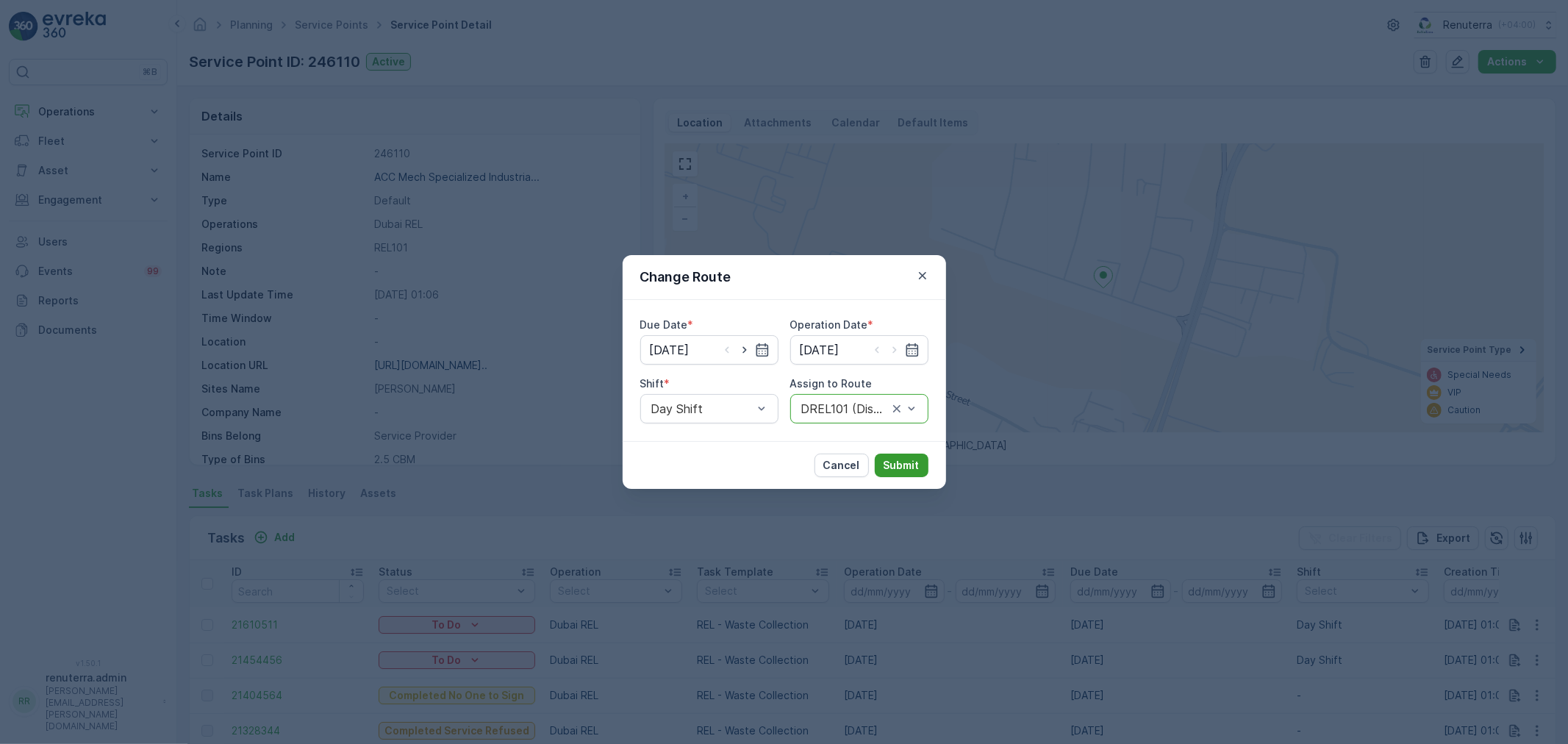
click at [906, 461] on p "Submit" at bounding box center [901, 465] width 36 height 14
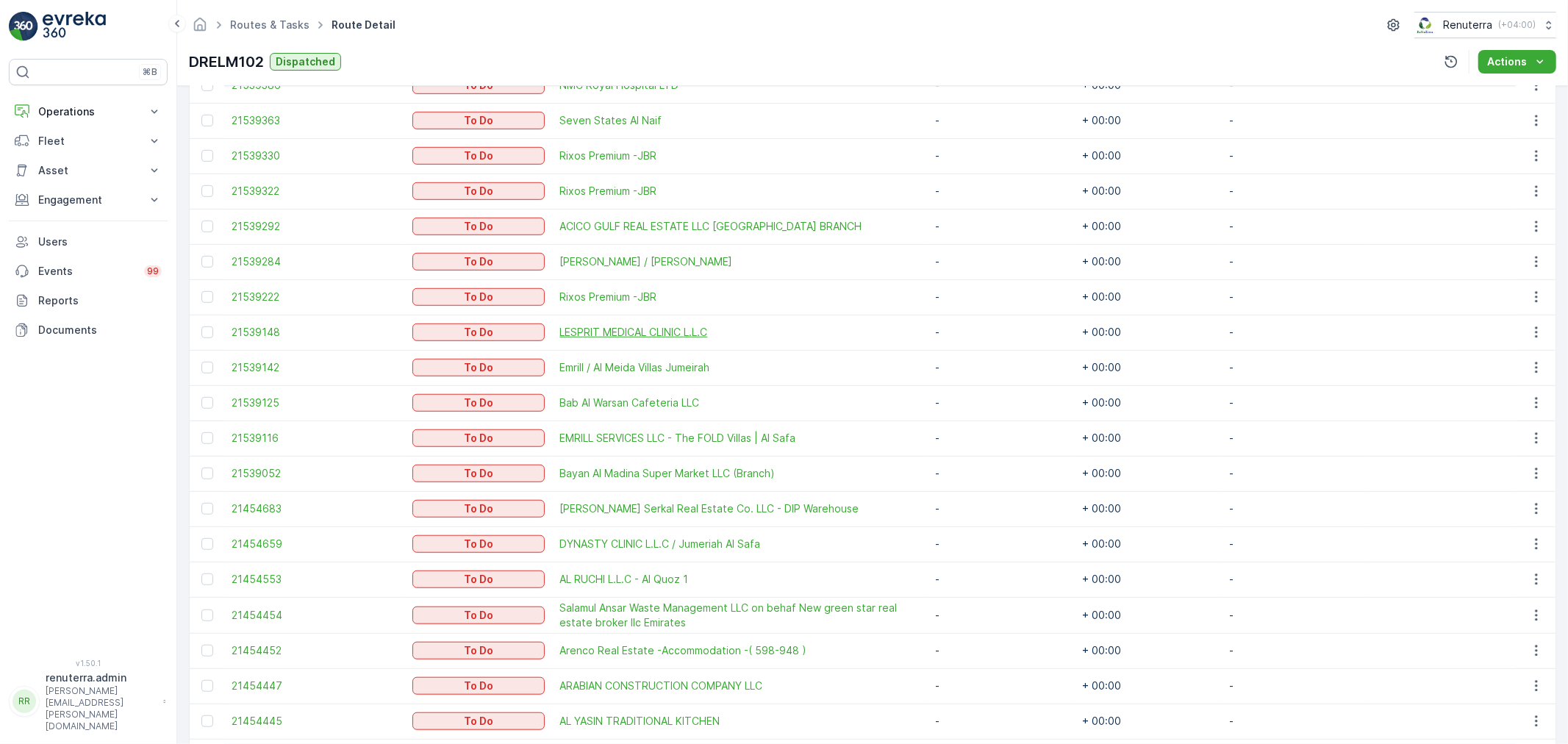
scroll to position [816, 0]
click at [672, 605] on span "Salamul Ansar Waste Management LLC on behaf New green star real estate broker l…" at bounding box center [740, 614] width 361 height 30
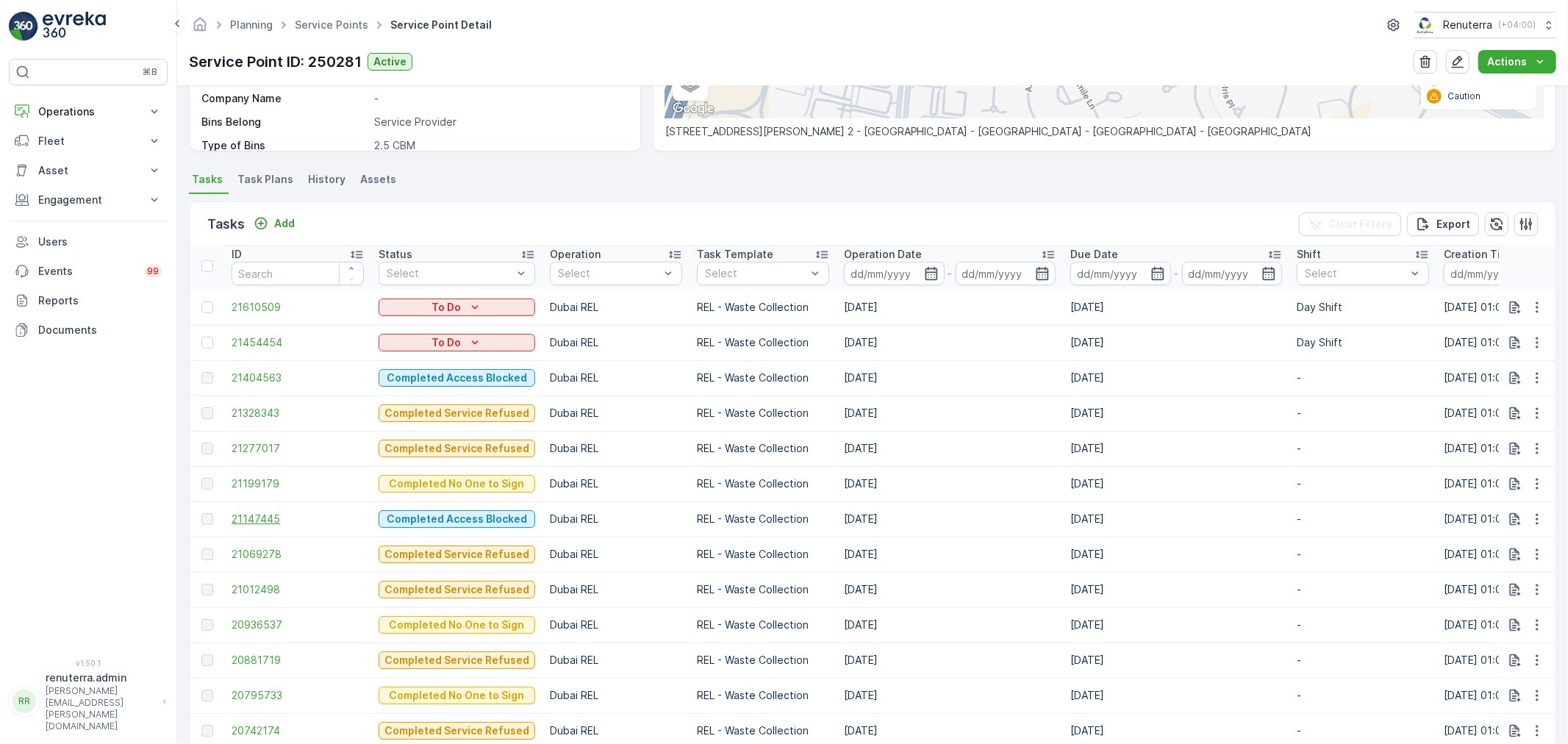
scroll to position [326, 0]
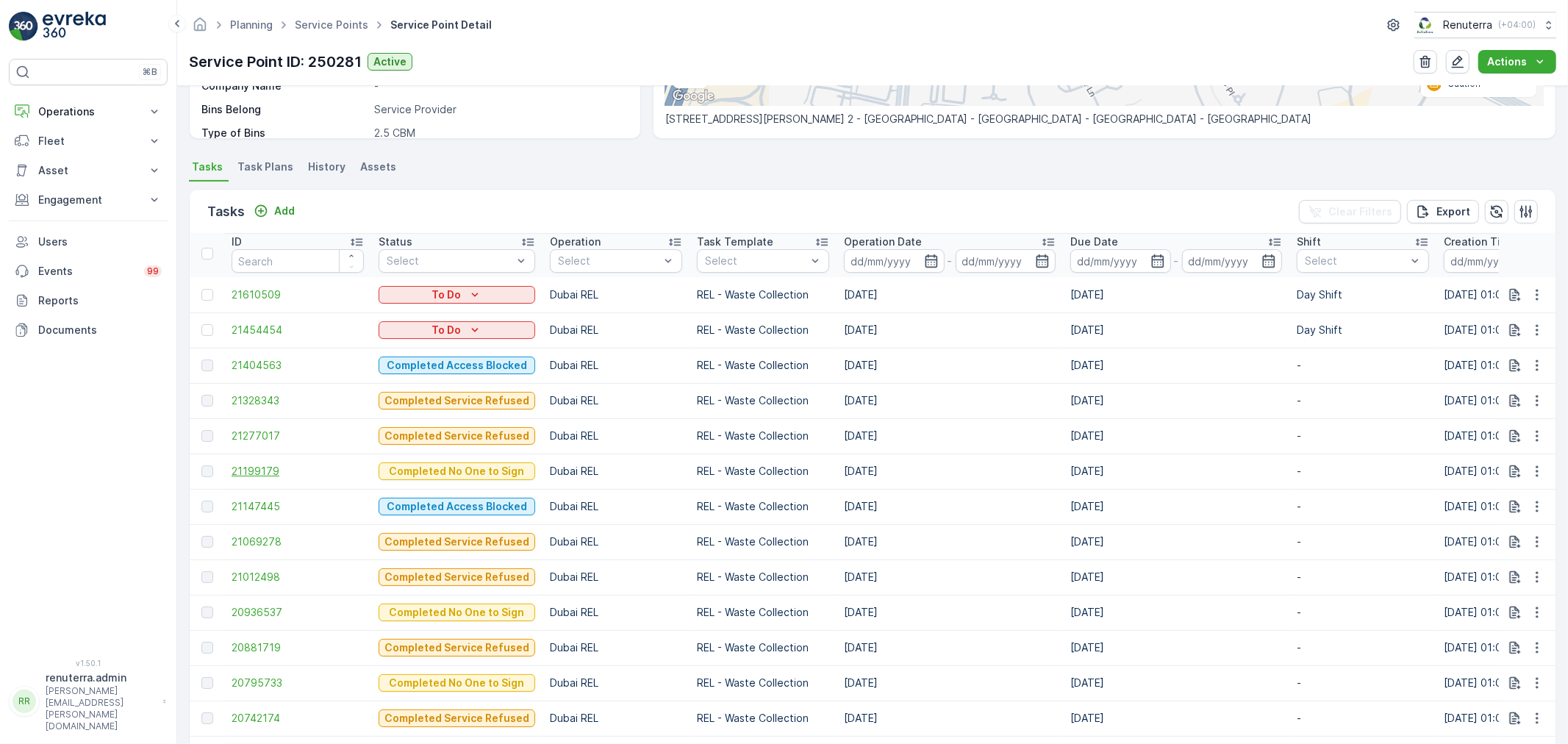
click at [259, 473] on span "21199179" at bounding box center [298, 471] width 132 height 14
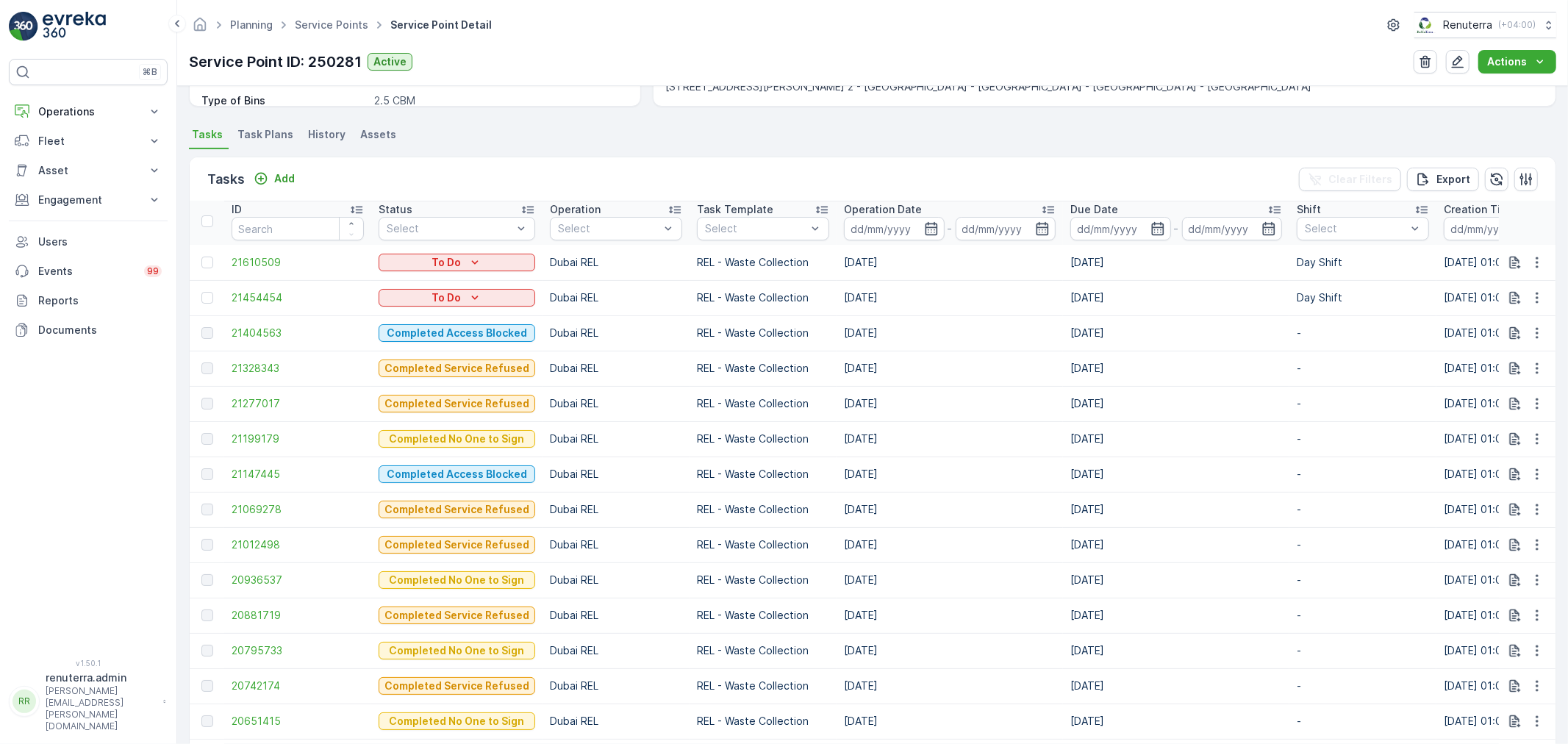
scroll to position [490, 0]
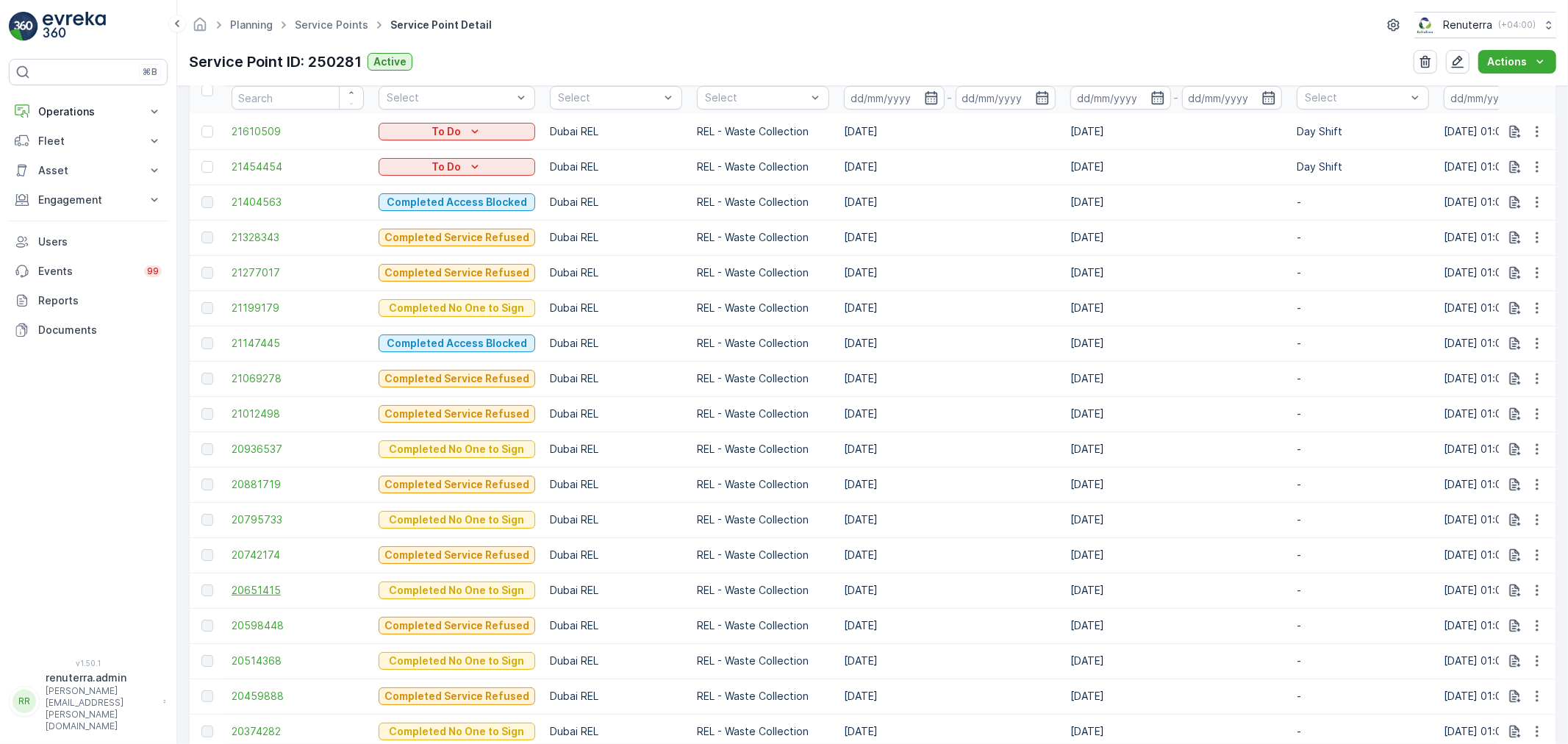
click at [266, 592] on span "20651415" at bounding box center [298, 590] width 132 height 14
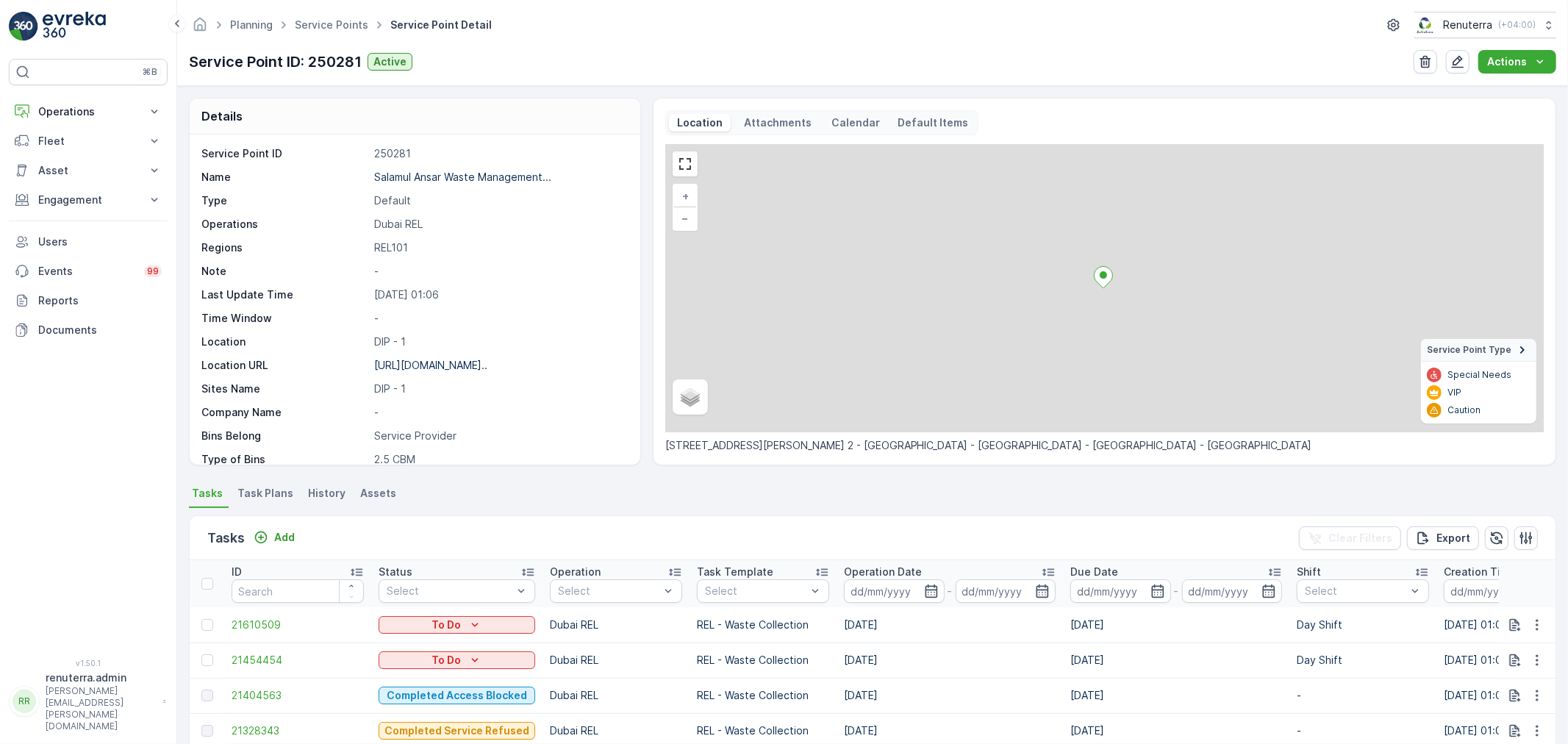
scroll to position [4, 0]
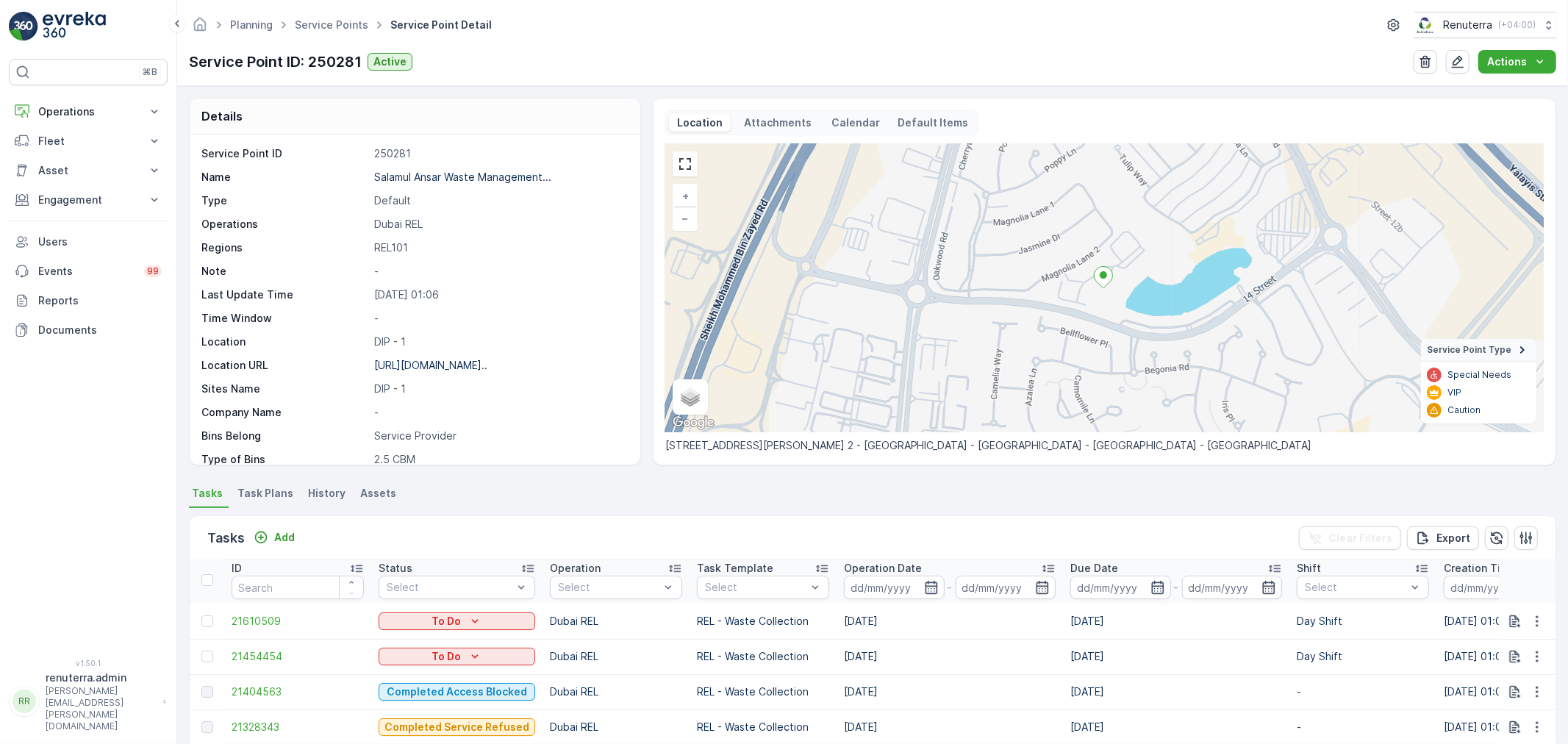
drag, startPoint x: 1535, startPoint y: 654, endPoint x: 1519, endPoint y: 672, distance: 24.1
click at [1534, 654] on icon "button" at bounding box center [1537, 656] width 14 height 14
click at [1497, 582] on span "Change Route" at bounding box center [1499, 585] width 72 height 14
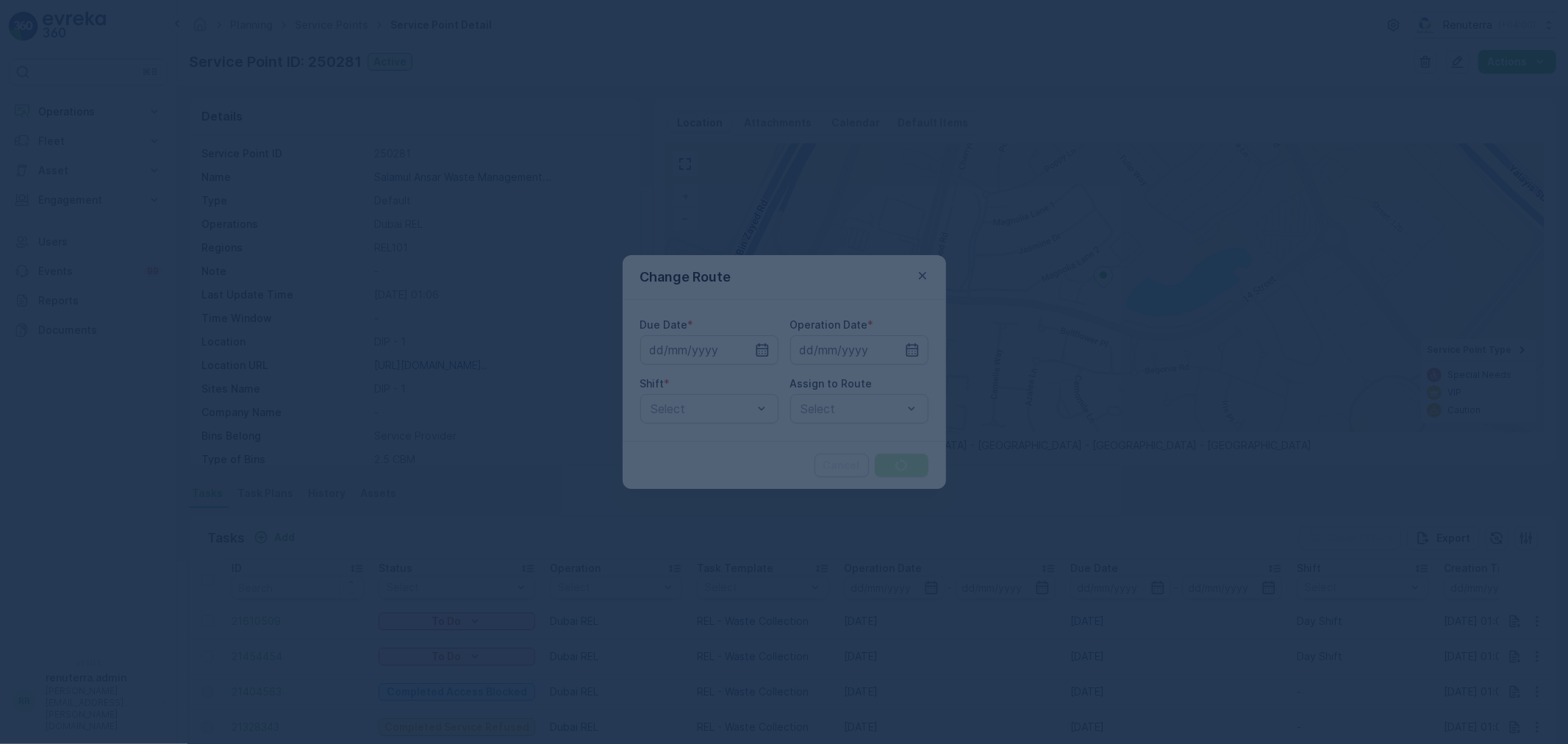
type input "14.09.2025"
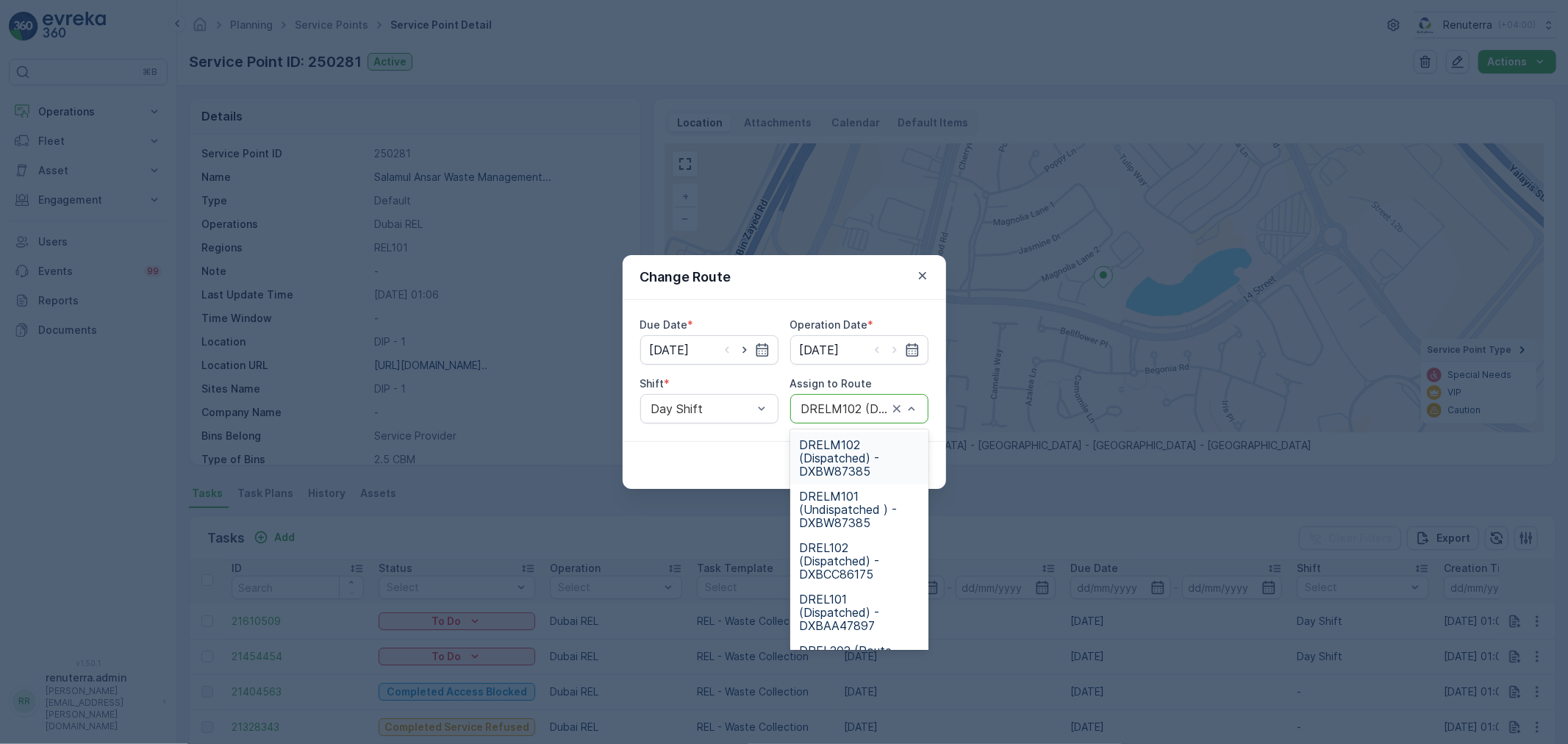
drag, startPoint x: 909, startPoint y: 406, endPoint x: 902, endPoint y: 403, distance: 7.6
type input "101"
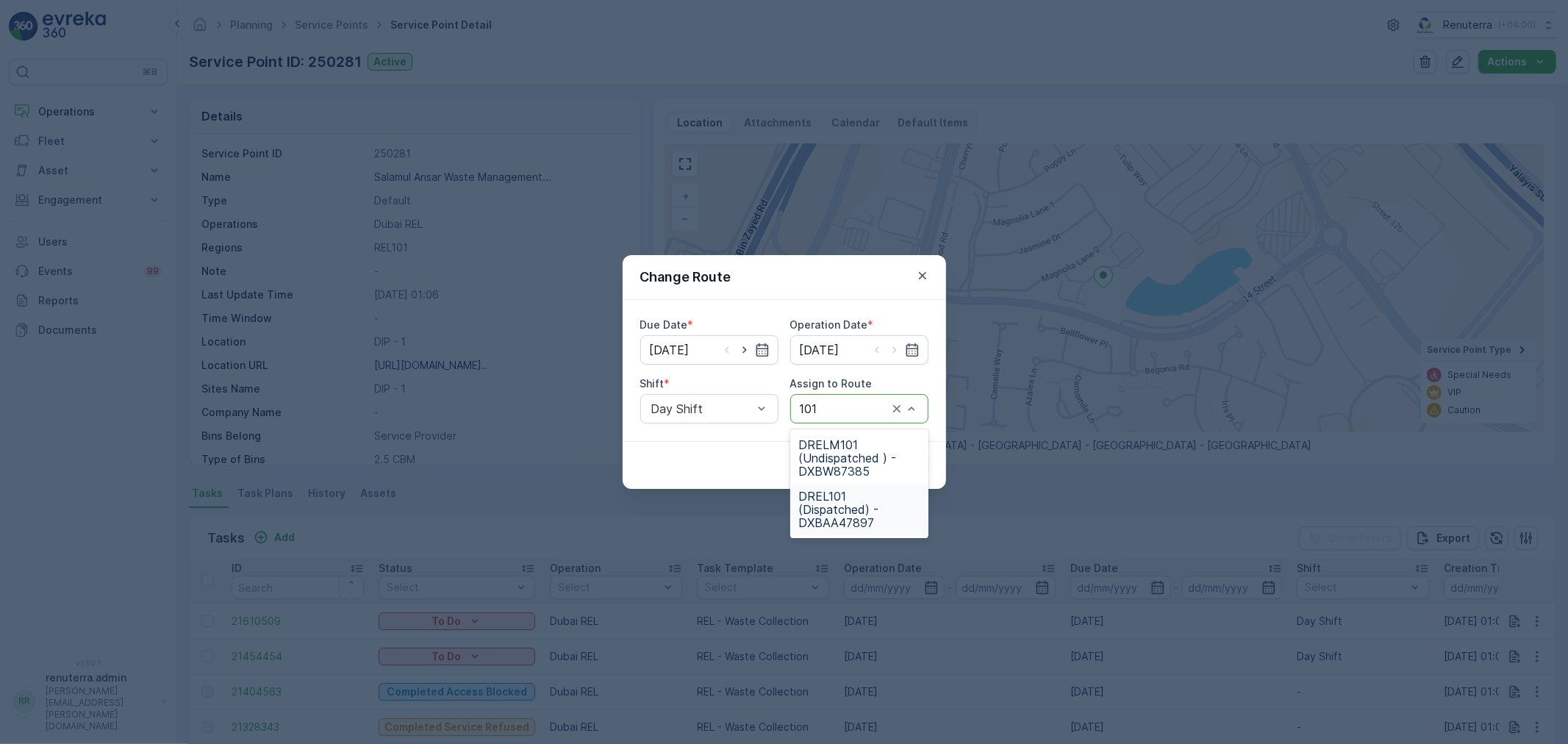
drag, startPoint x: 856, startPoint y: 502, endPoint x: 871, endPoint y: 486, distance: 21.9
click at [862, 494] on span "DREL101 (Dispatched) - DXBAA47897" at bounding box center [859, 509] width 121 height 39
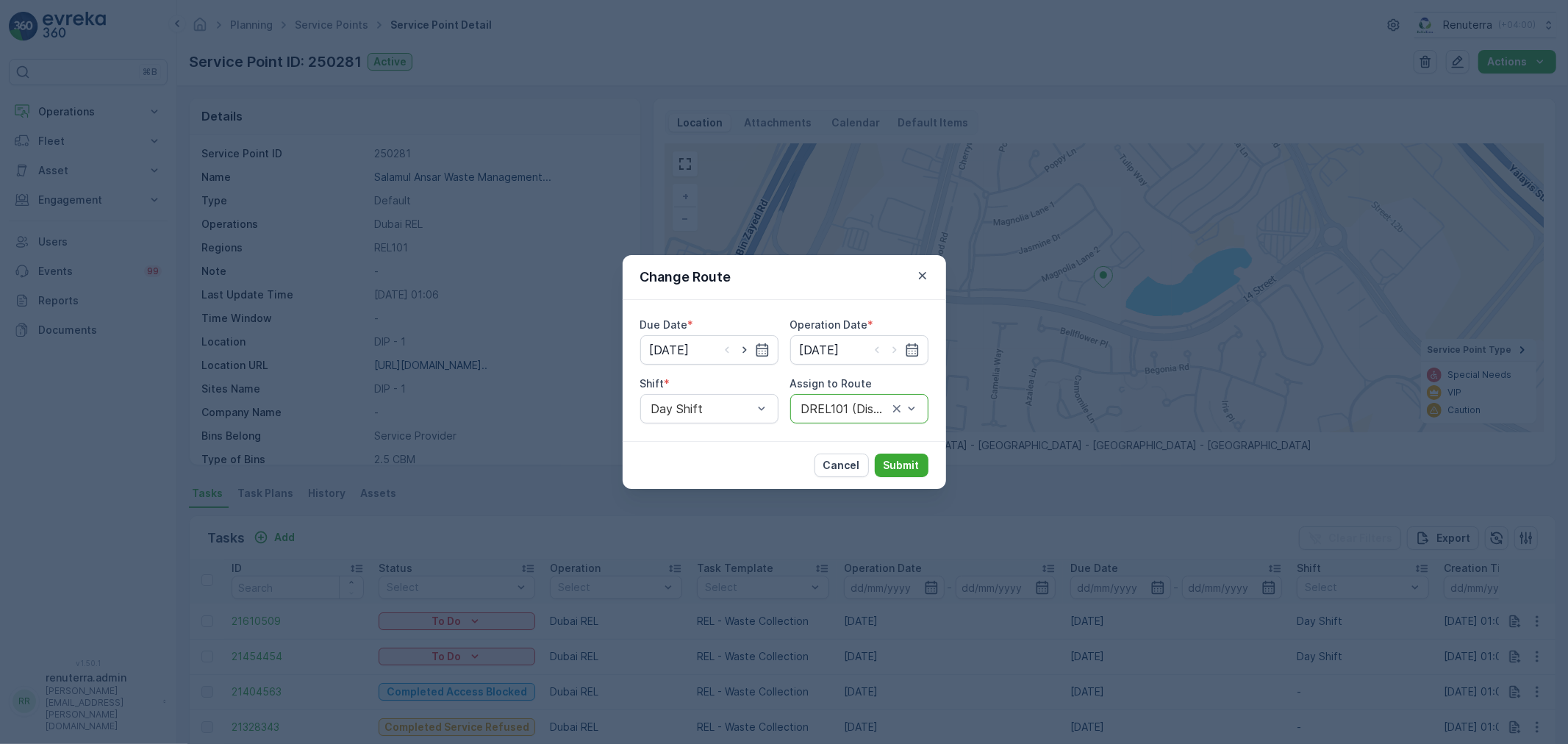
click at [898, 451] on div "Cancel Submit" at bounding box center [784, 465] width 324 height 48
click at [907, 460] on p "Submit" at bounding box center [901, 465] width 36 height 14
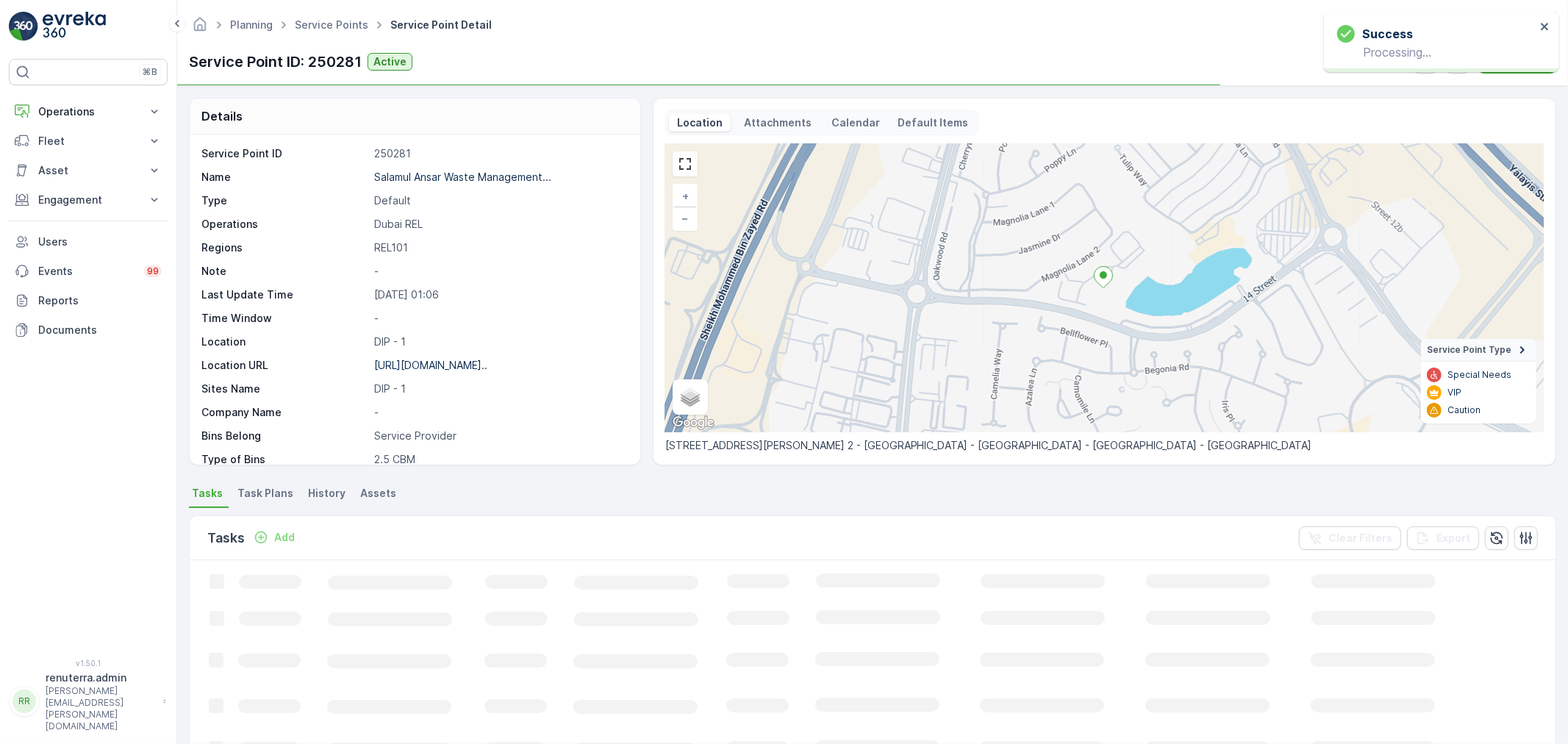
scroll to position [0, 0]
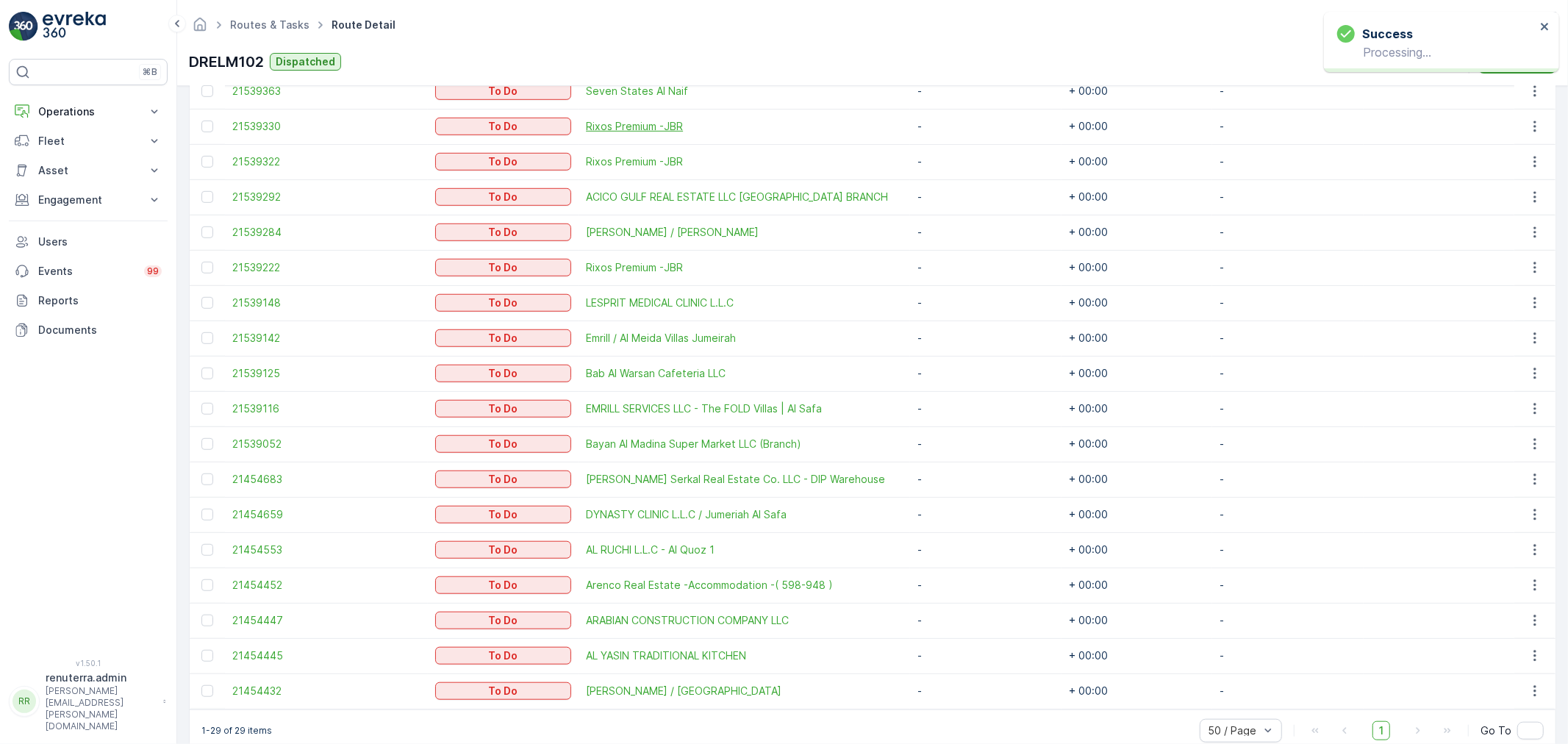
scroll to position [871, 0]
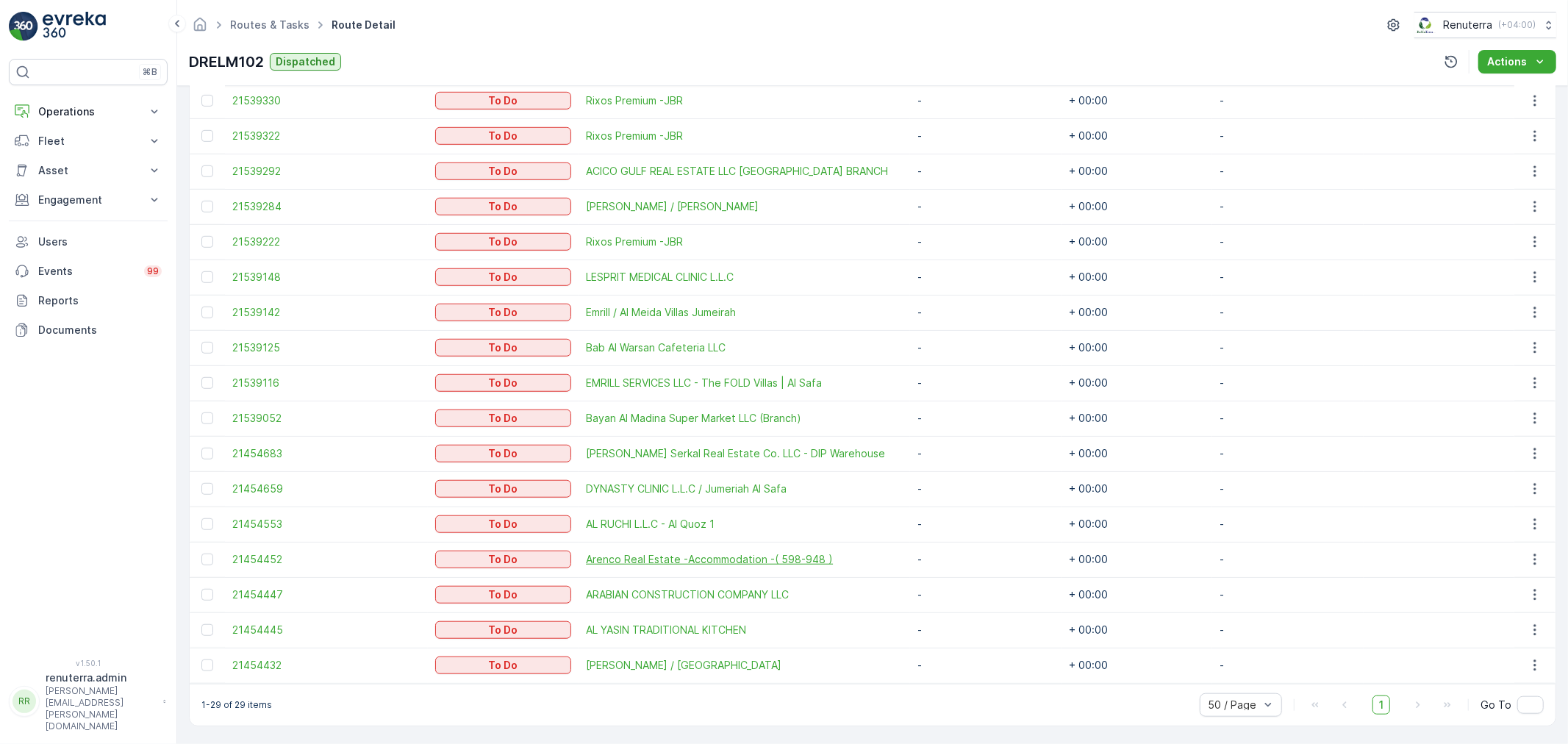
click at [663, 560] on span "Arenco Real Estate -Accommodation -( 598-948 )" at bounding box center [744, 560] width 316 height 14
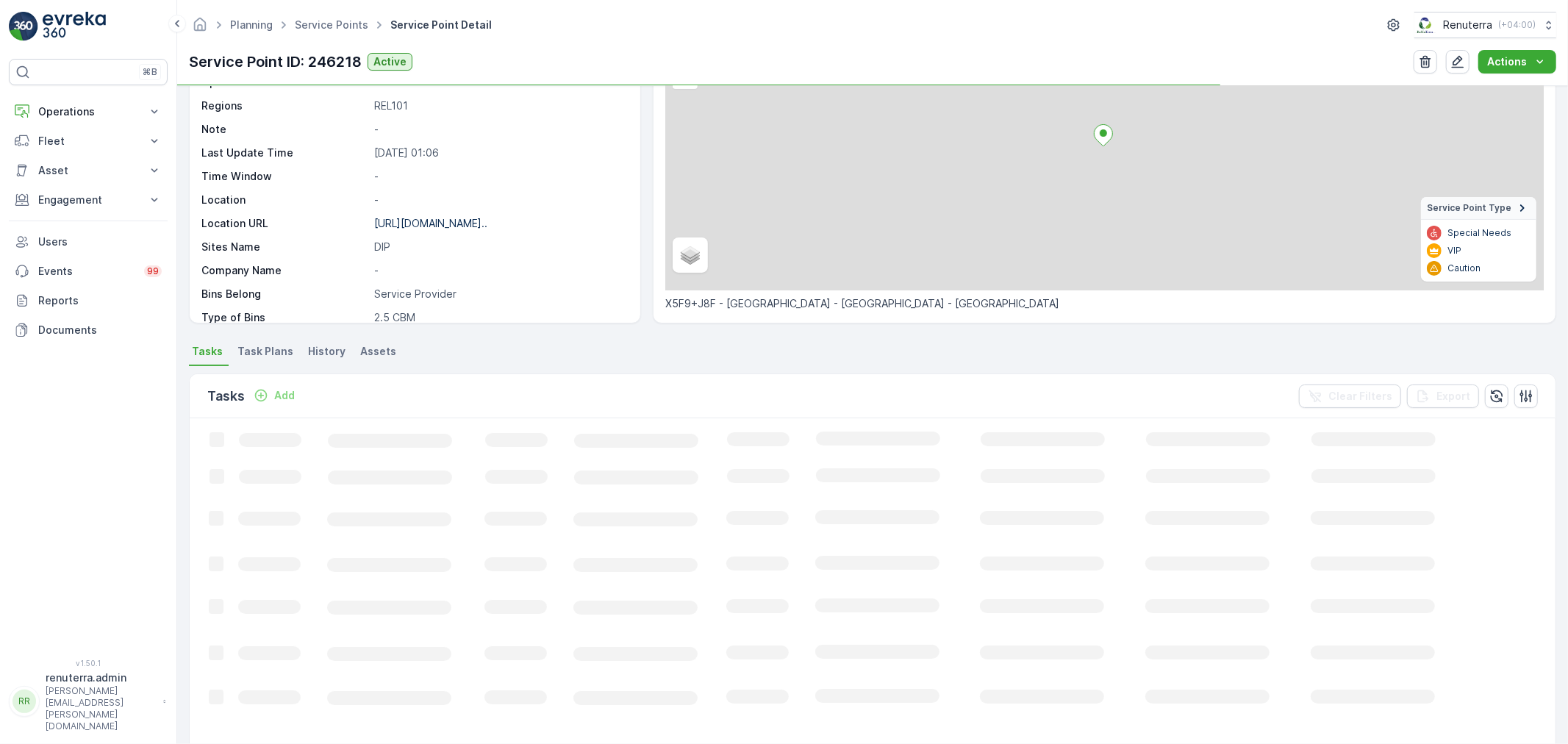
scroll to position [149, 0]
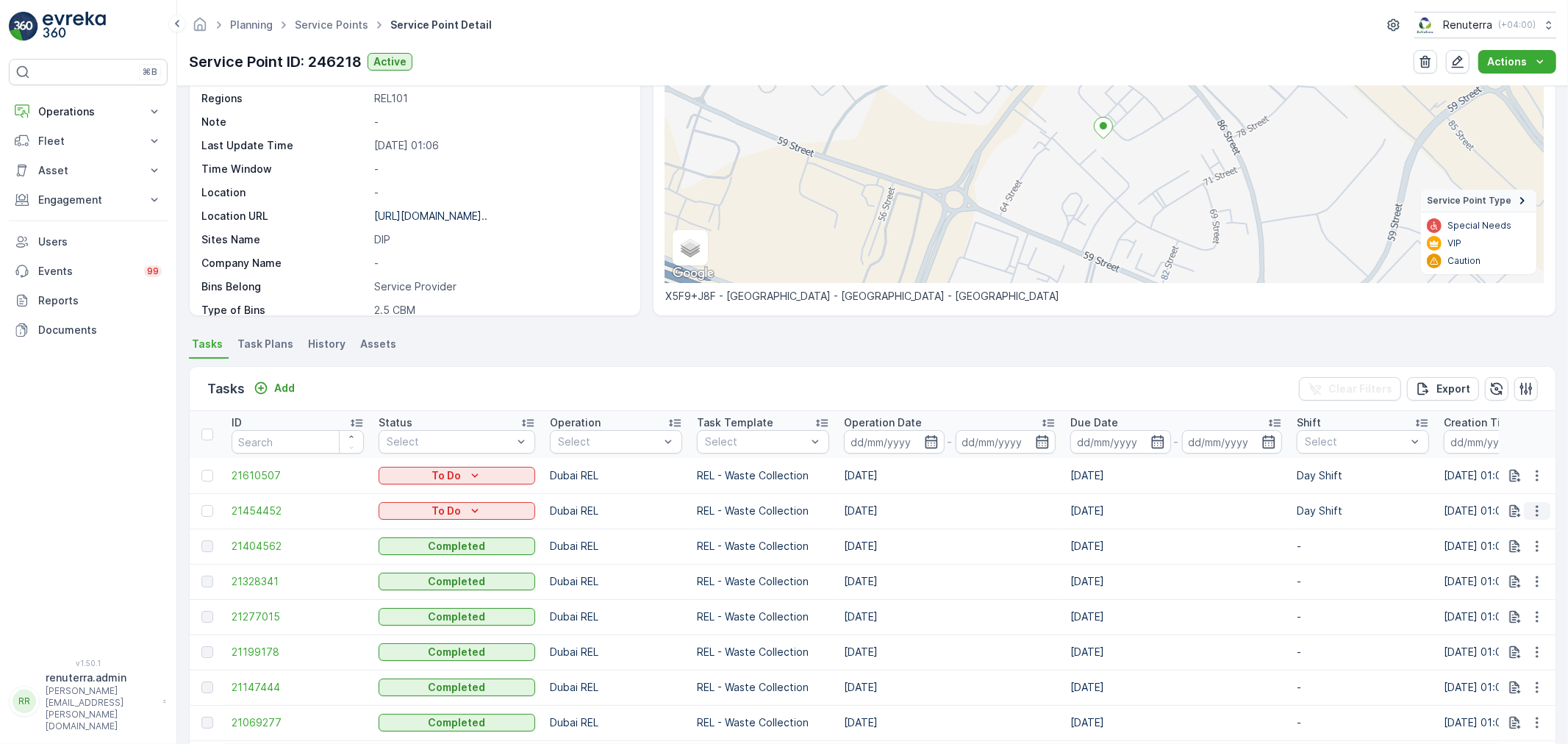
drag, startPoint x: 1533, startPoint y: 510, endPoint x: 1527, endPoint y: 518, distance: 10.0
click at [1533, 510] on icon "button" at bounding box center [1537, 510] width 14 height 14
click at [1488, 581] on div "Change Route" at bounding box center [1513, 573] width 111 height 21
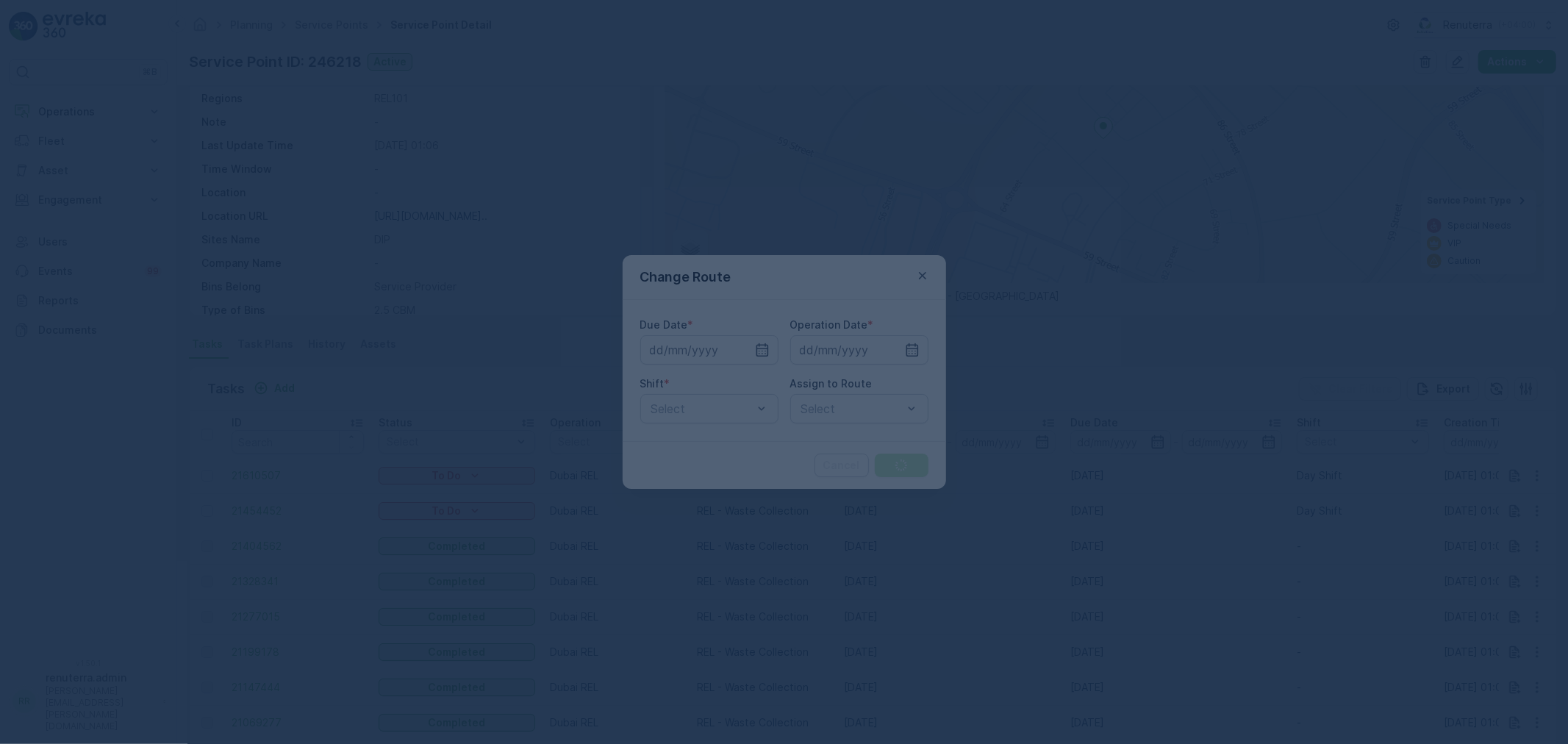
type input "[DATE]"
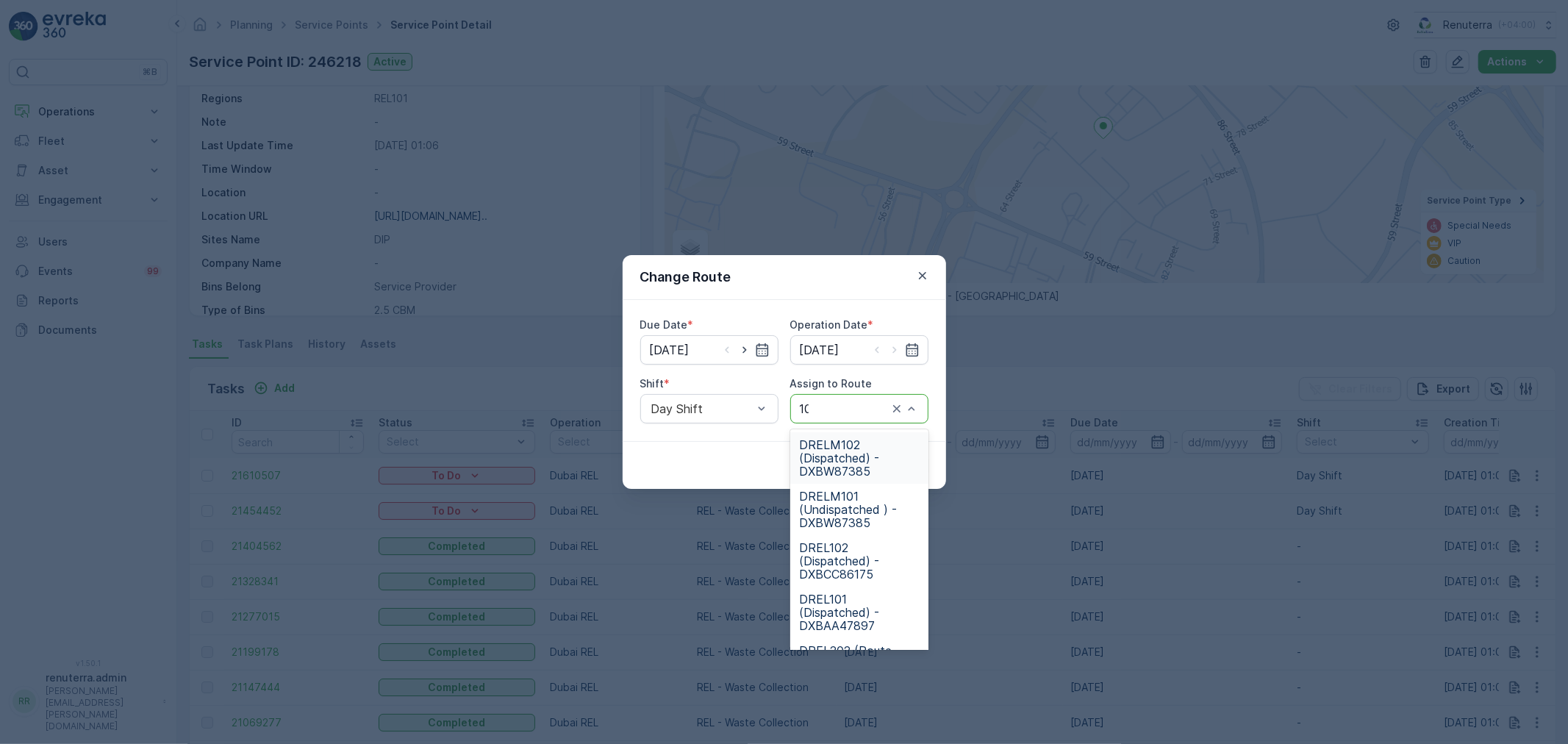
type input "101"
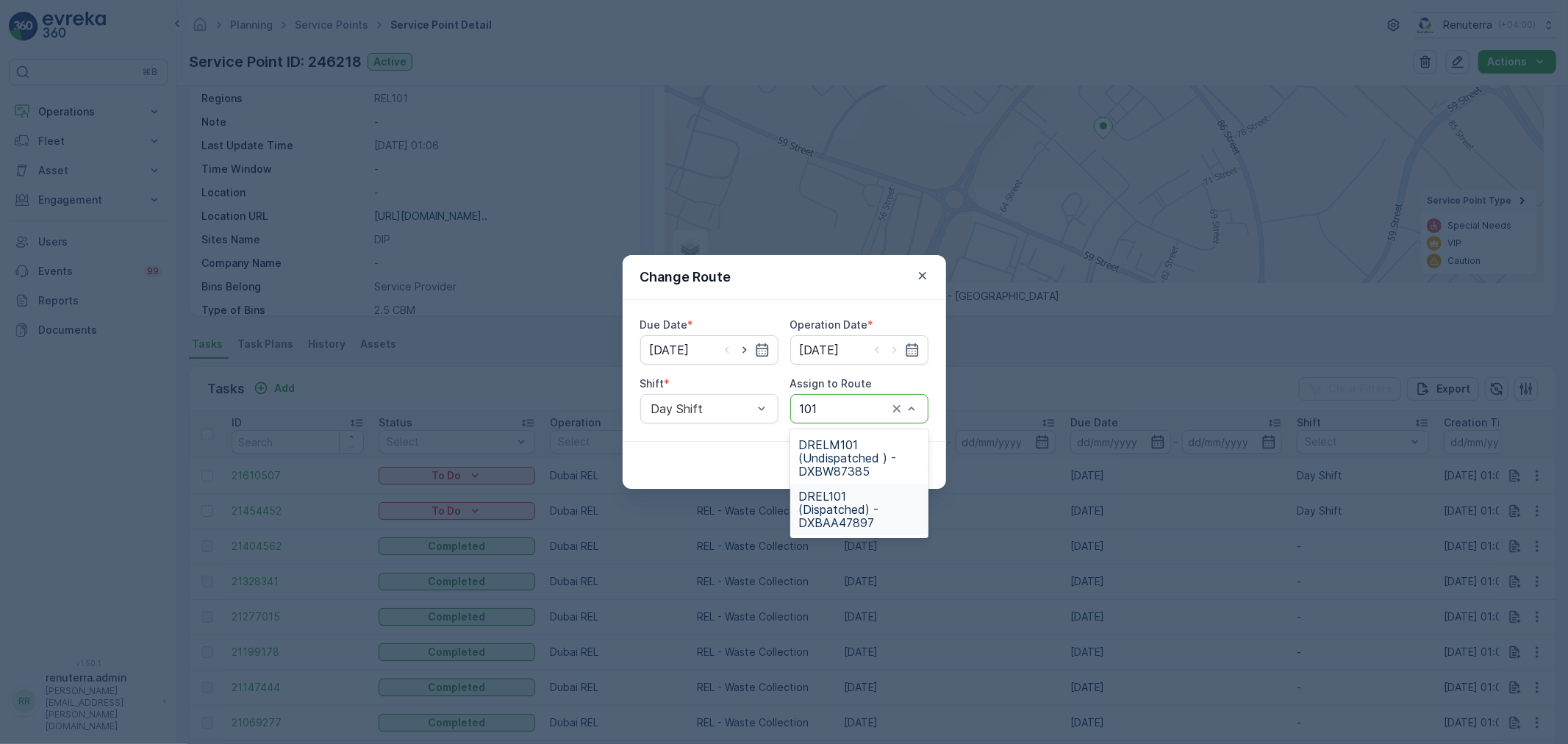
click at [850, 489] on div "DREL101 (Dispatched) - DXBAA47897" at bounding box center [859, 510] width 139 height 52
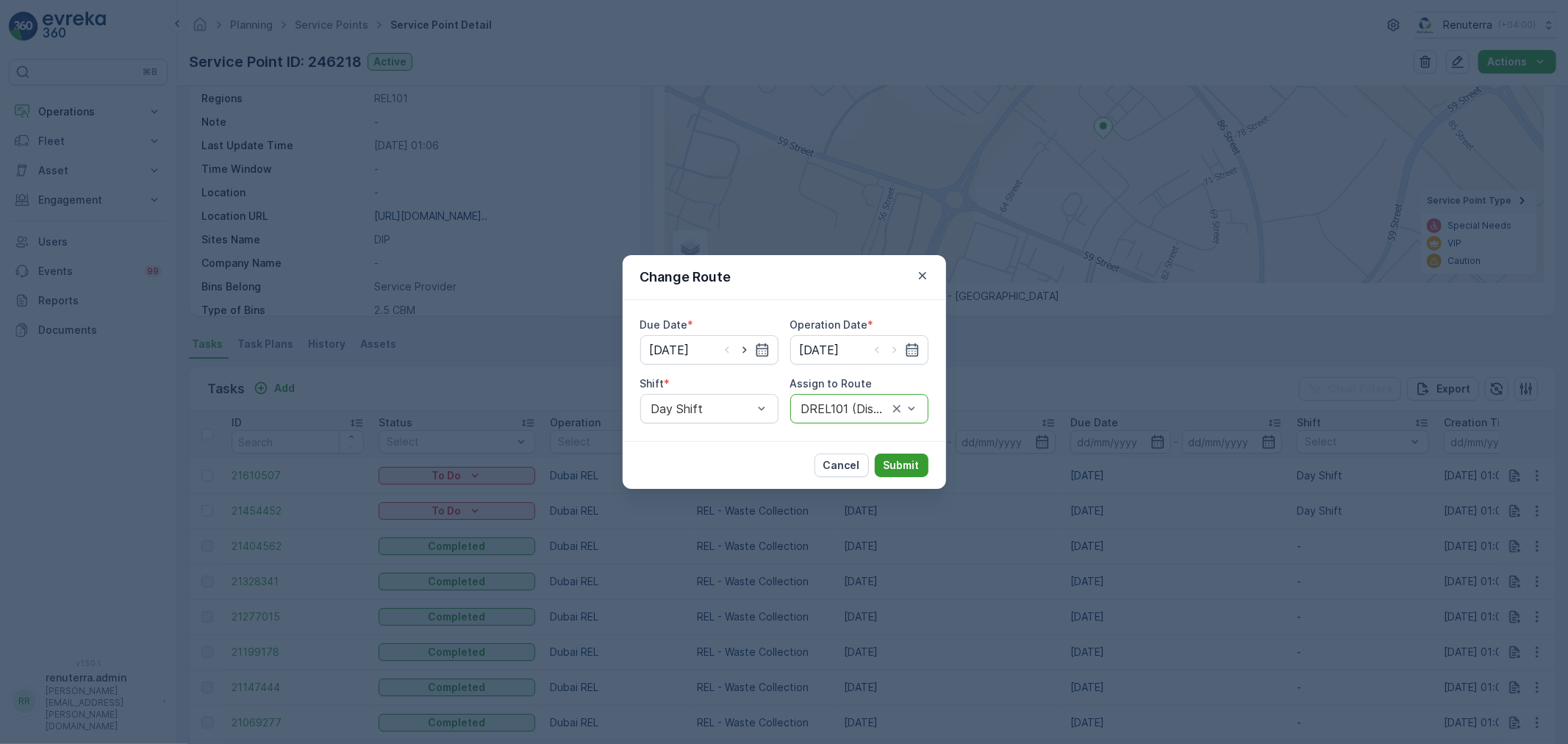
click at [904, 463] on p "Submit" at bounding box center [901, 465] width 36 height 14
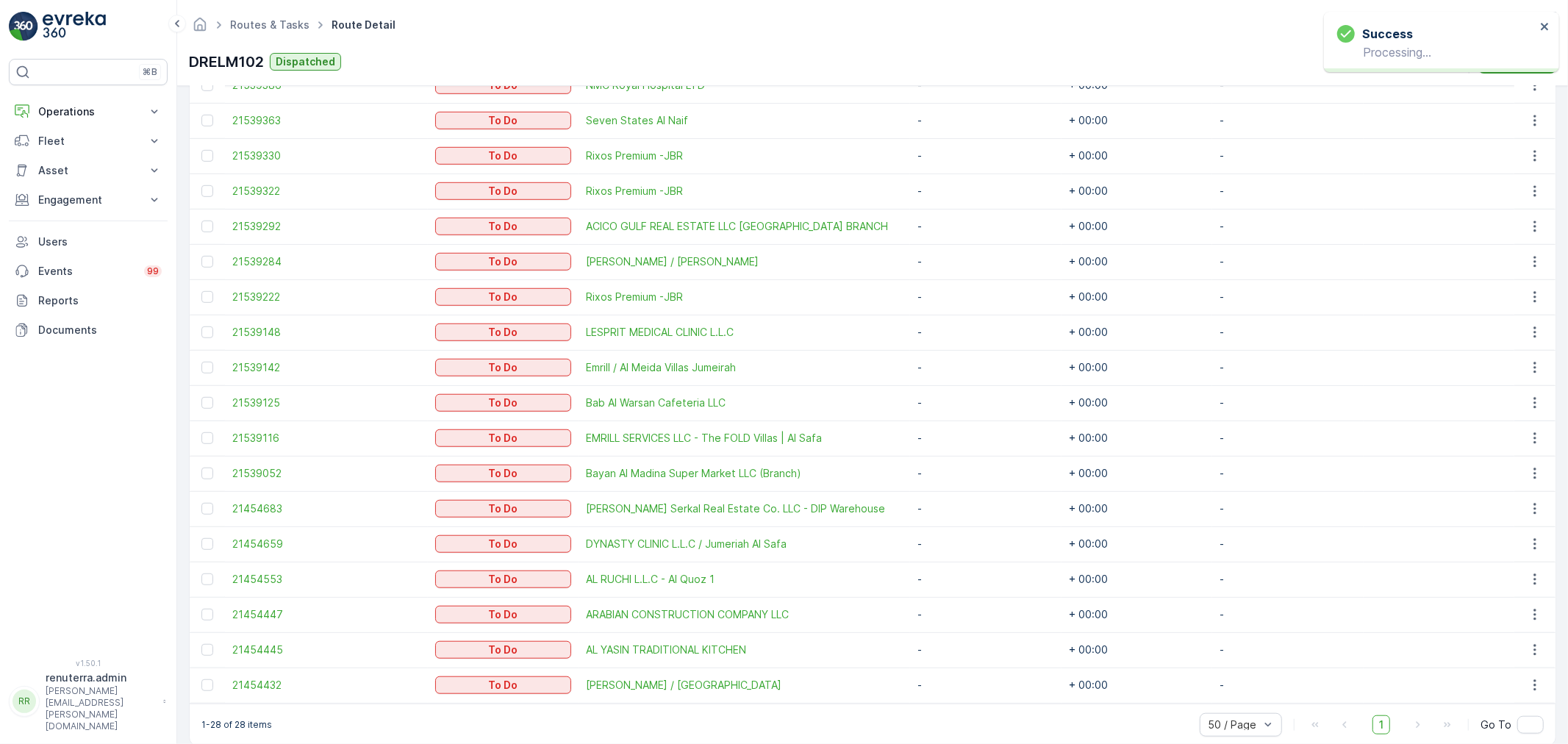
scroll to position [836, 0]
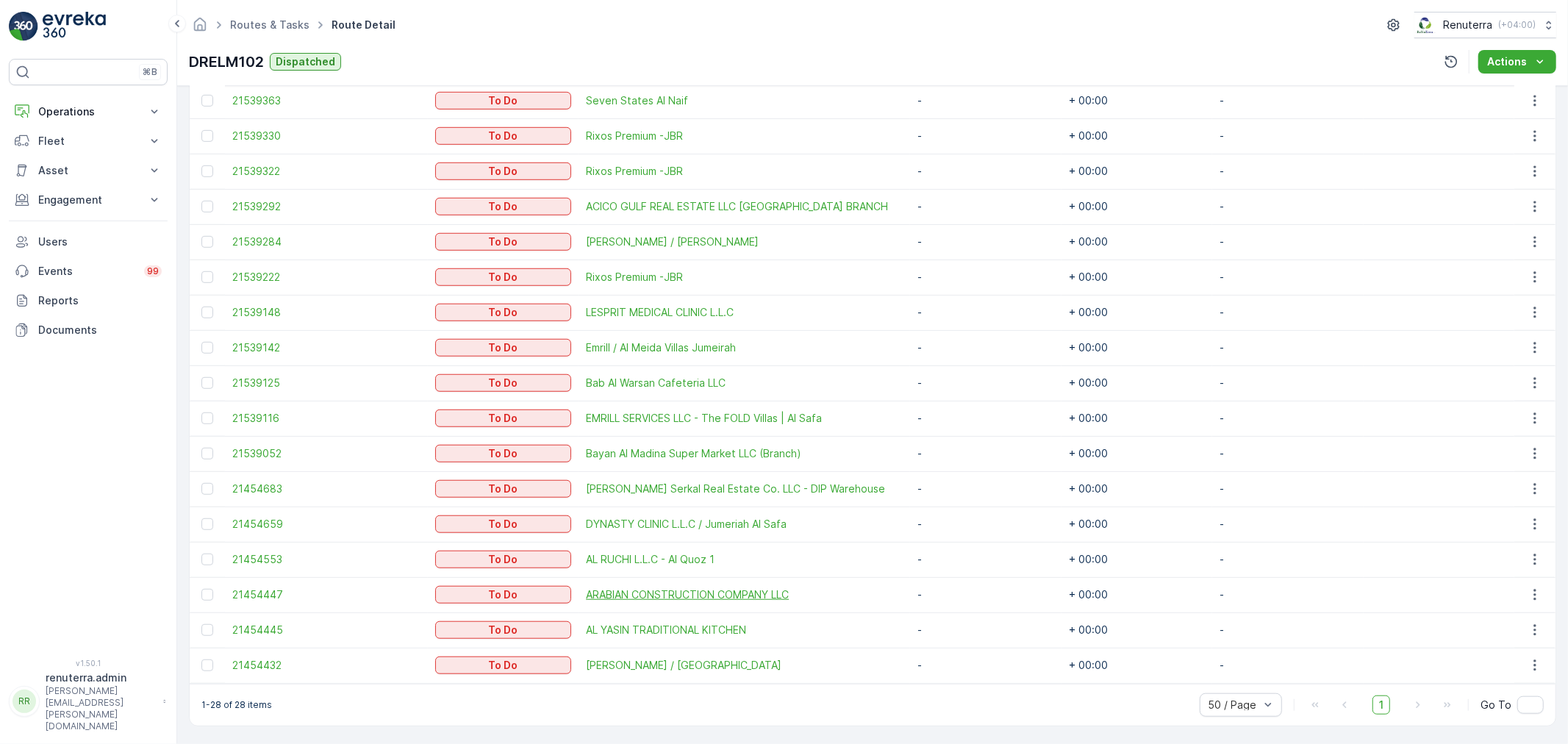
click at [664, 591] on span "ARABIAN CONSTRUCTION COMPANY LLC" at bounding box center [744, 594] width 316 height 14
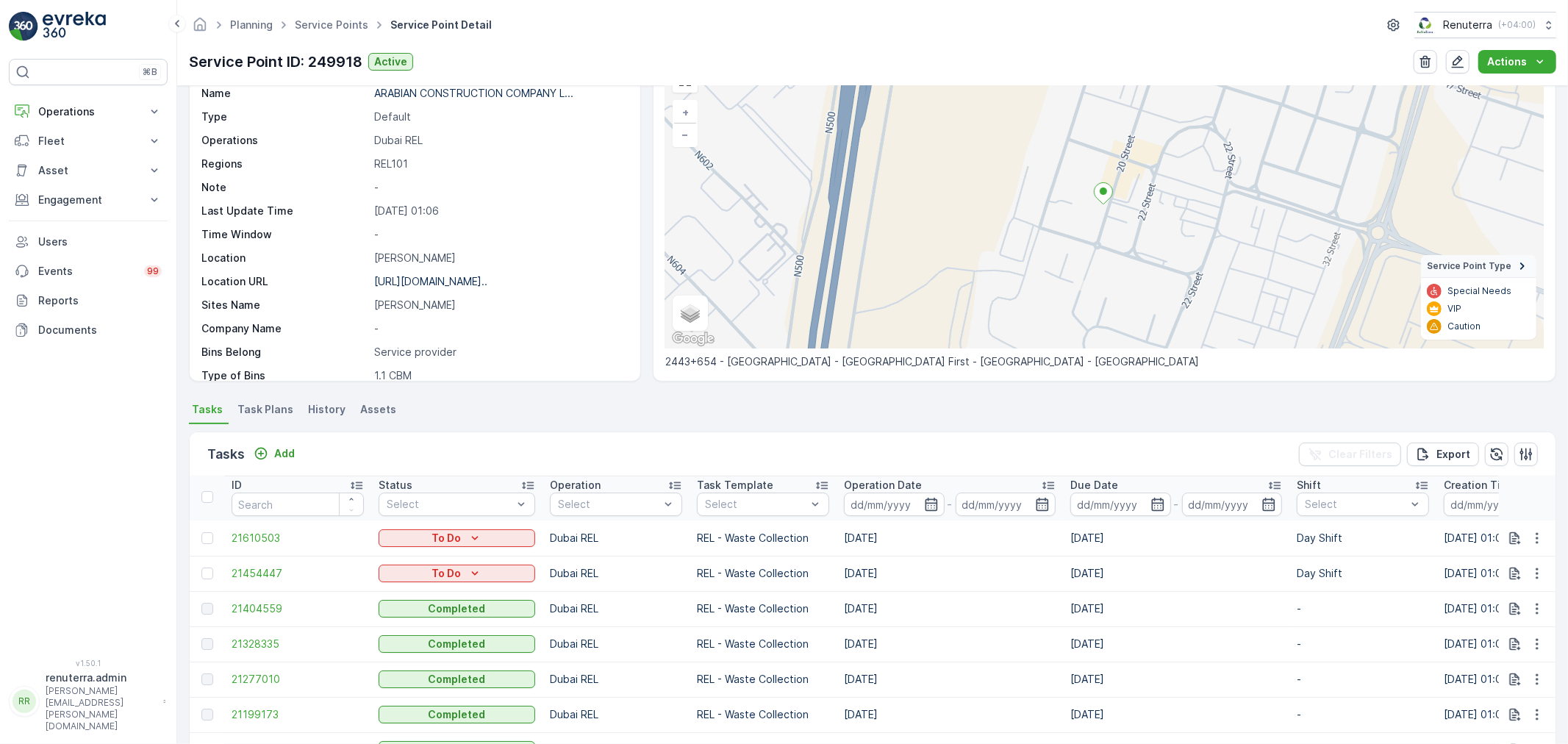
scroll to position [245, 0]
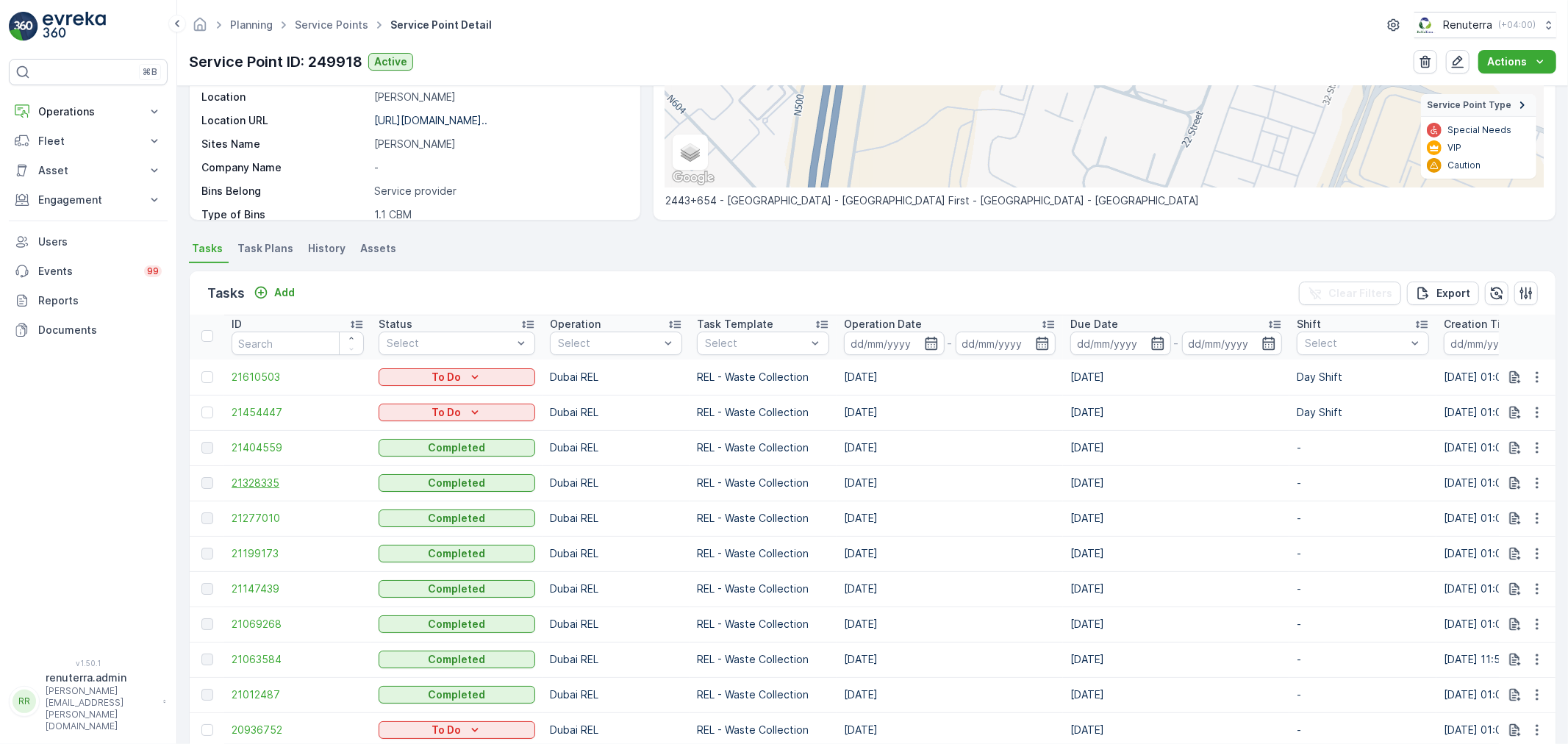
click at [261, 485] on span "21328335" at bounding box center [298, 483] width 132 height 14
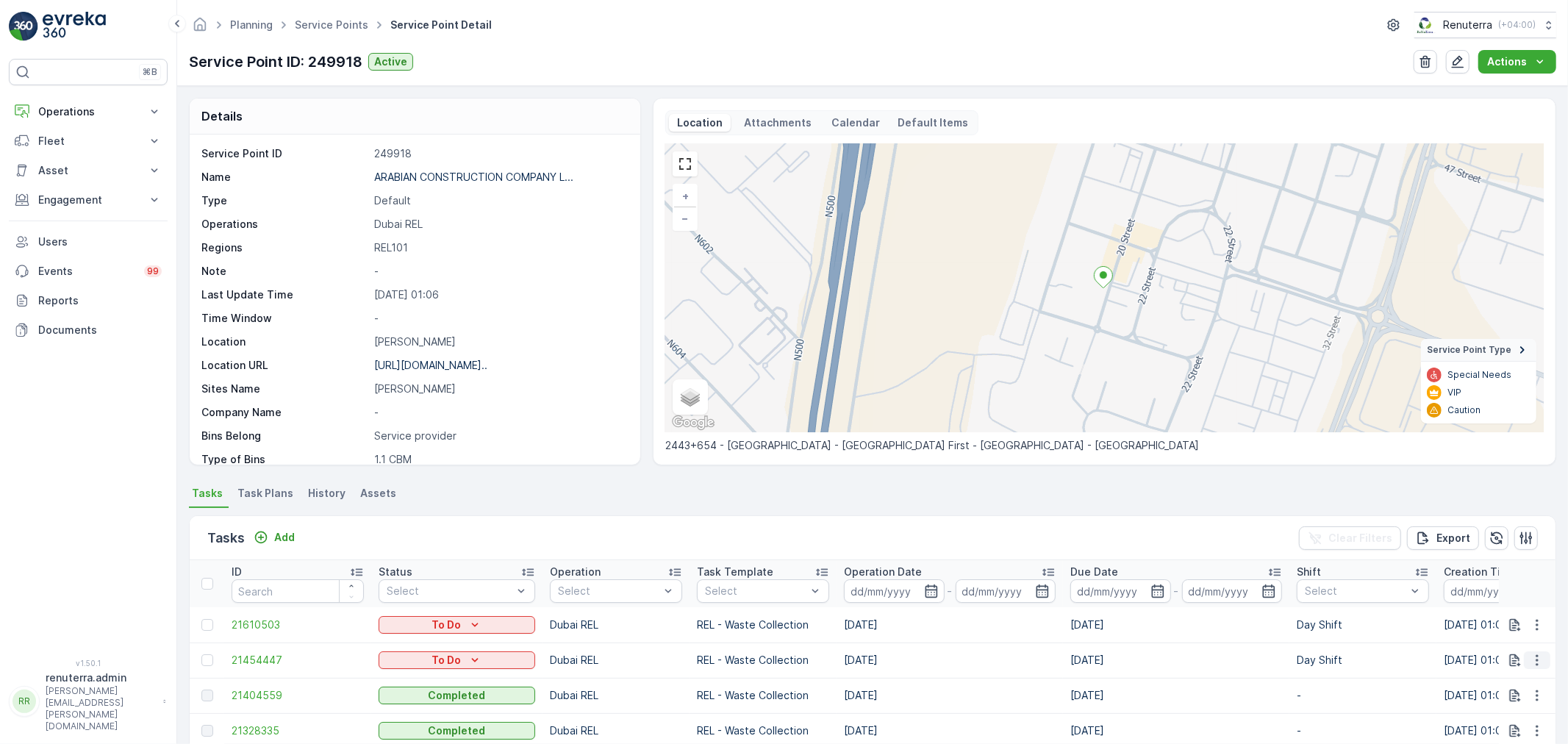
click at [1535, 655] on icon "button" at bounding box center [1537, 660] width 14 height 14
click at [1510, 597] on span "Change Route" at bounding box center [1499, 589] width 72 height 14
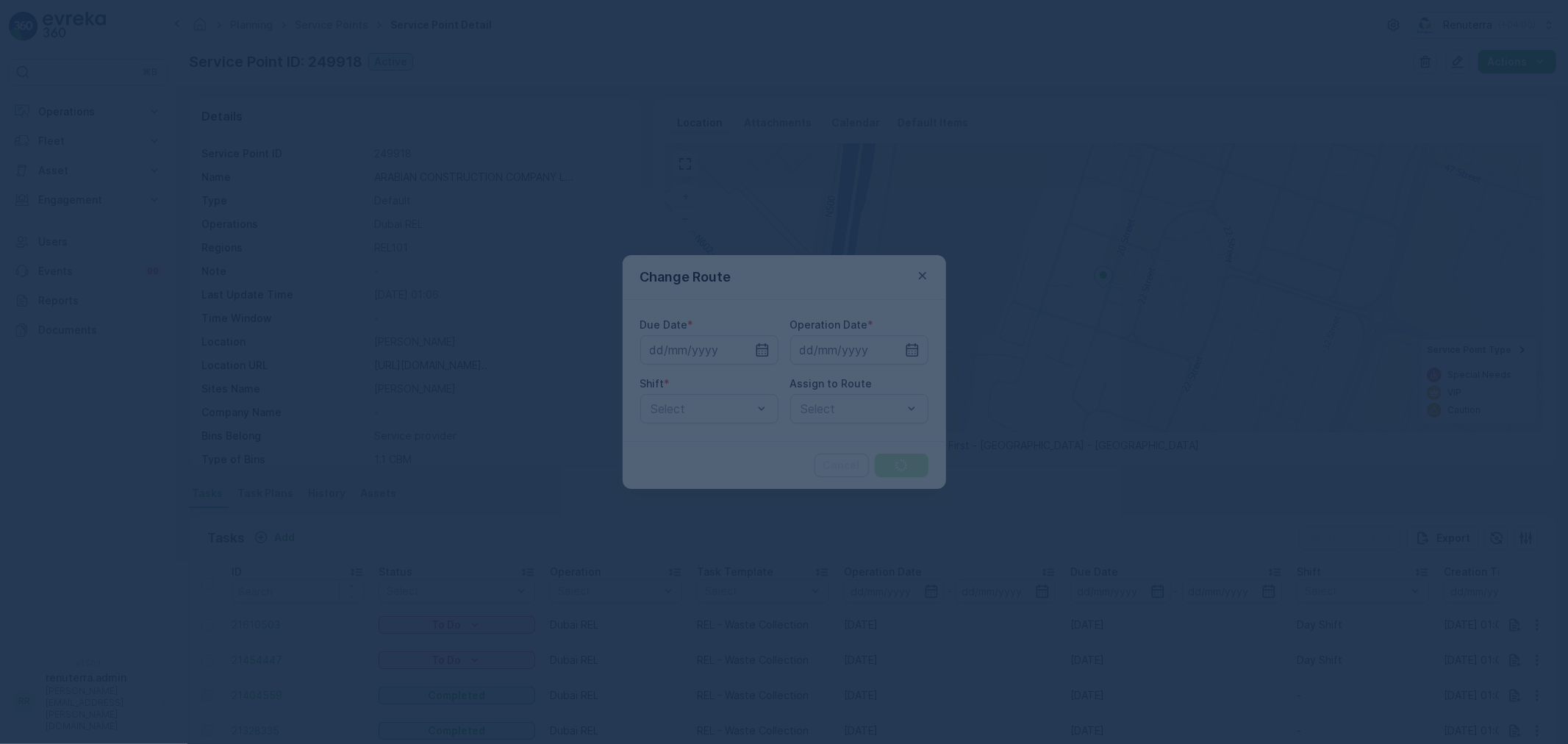
type input "[DATE]"
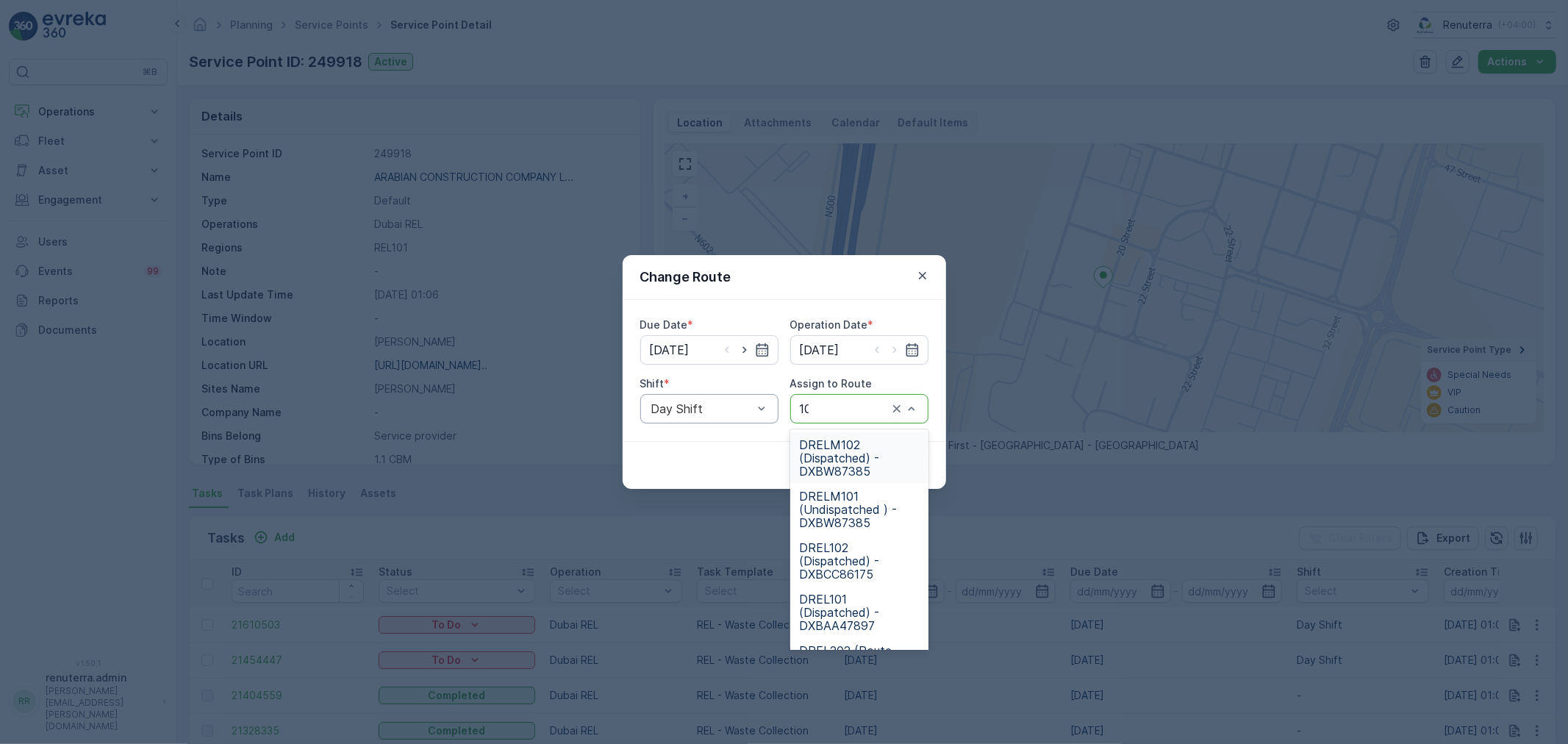
type input "101"
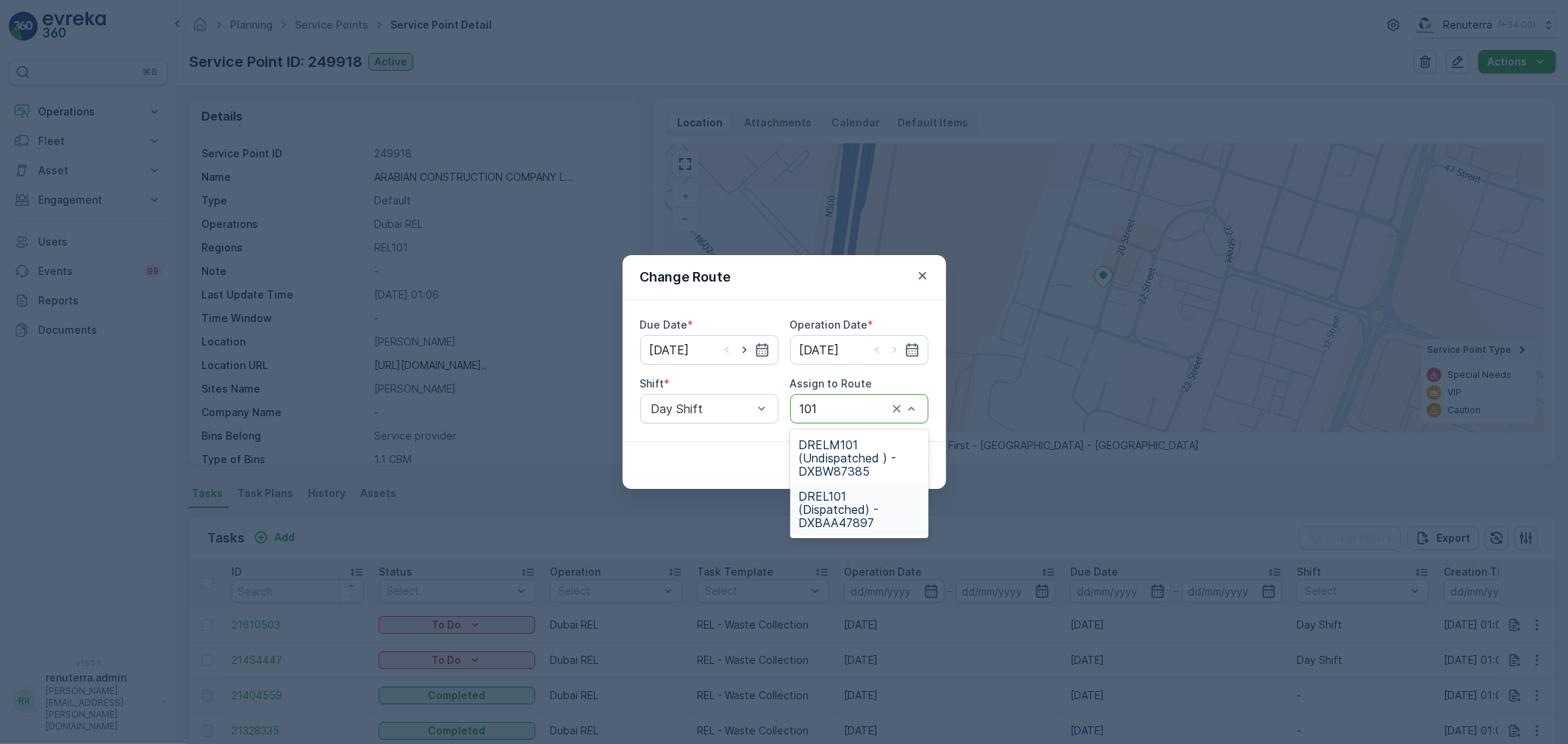
drag, startPoint x: 819, startPoint y: 503, endPoint x: 887, endPoint y: 485, distance: 70.3
click at [825, 503] on span "DREL101 (Dispatched) - DXBAA47897" at bounding box center [859, 509] width 121 height 39
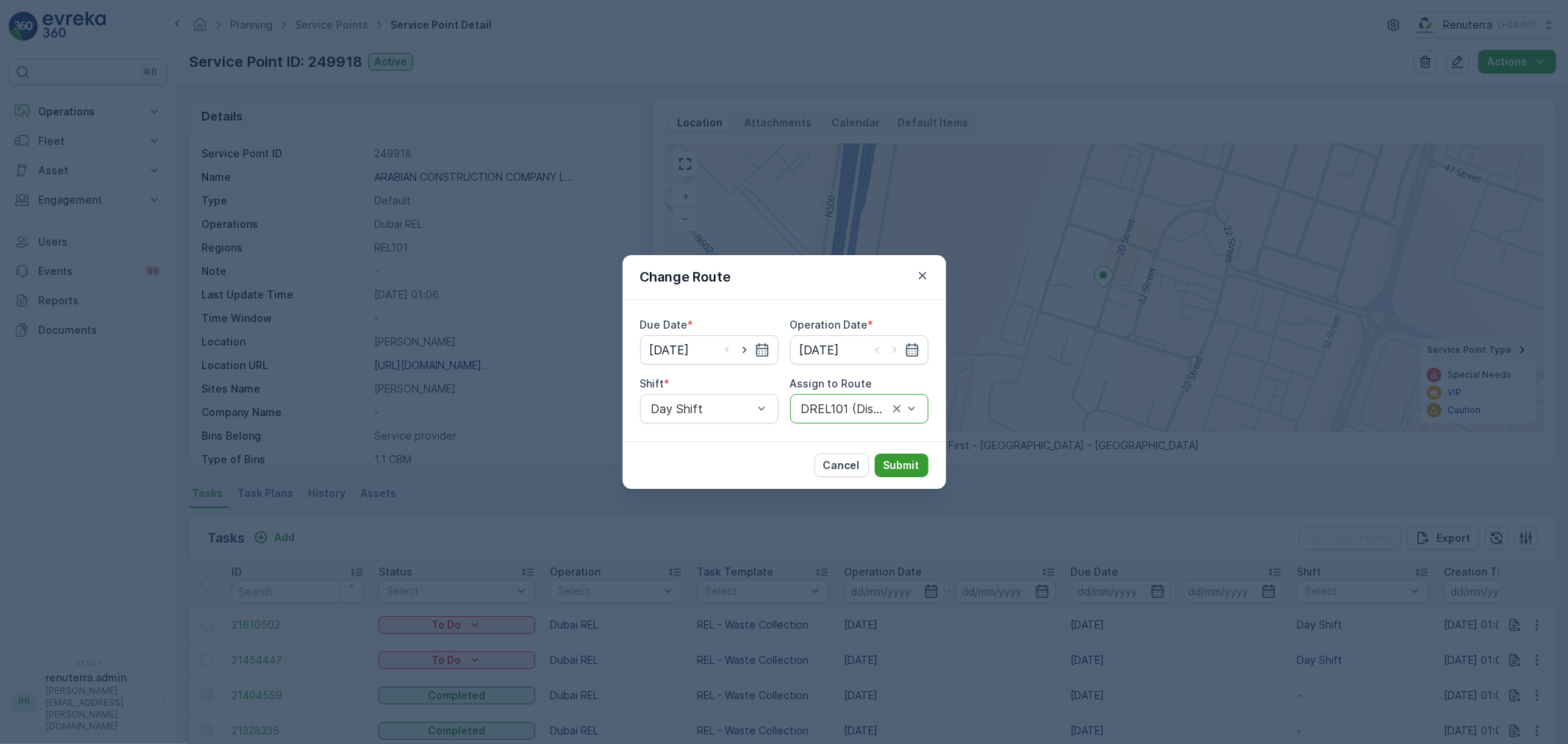
drag, startPoint x: 892, startPoint y: 479, endPoint x: 897, endPoint y: 473, distance: 7.8
click at [893, 478] on div "Cancel Submit" at bounding box center [784, 465] width 324 height 48
click at [901, 467] on p "Submit" at bounding box center [901, 465] width 36 height 14
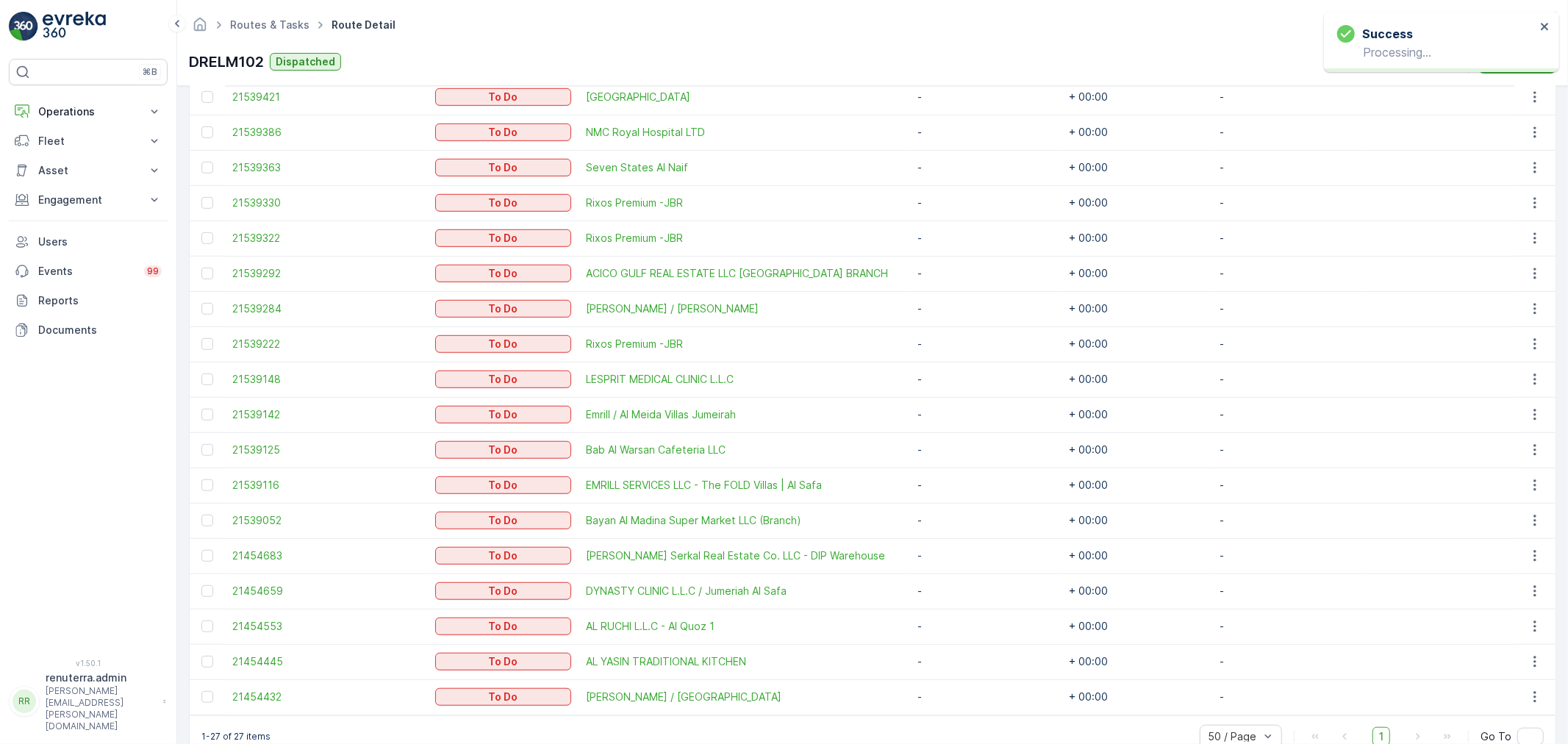
scroll to position [801, 0]
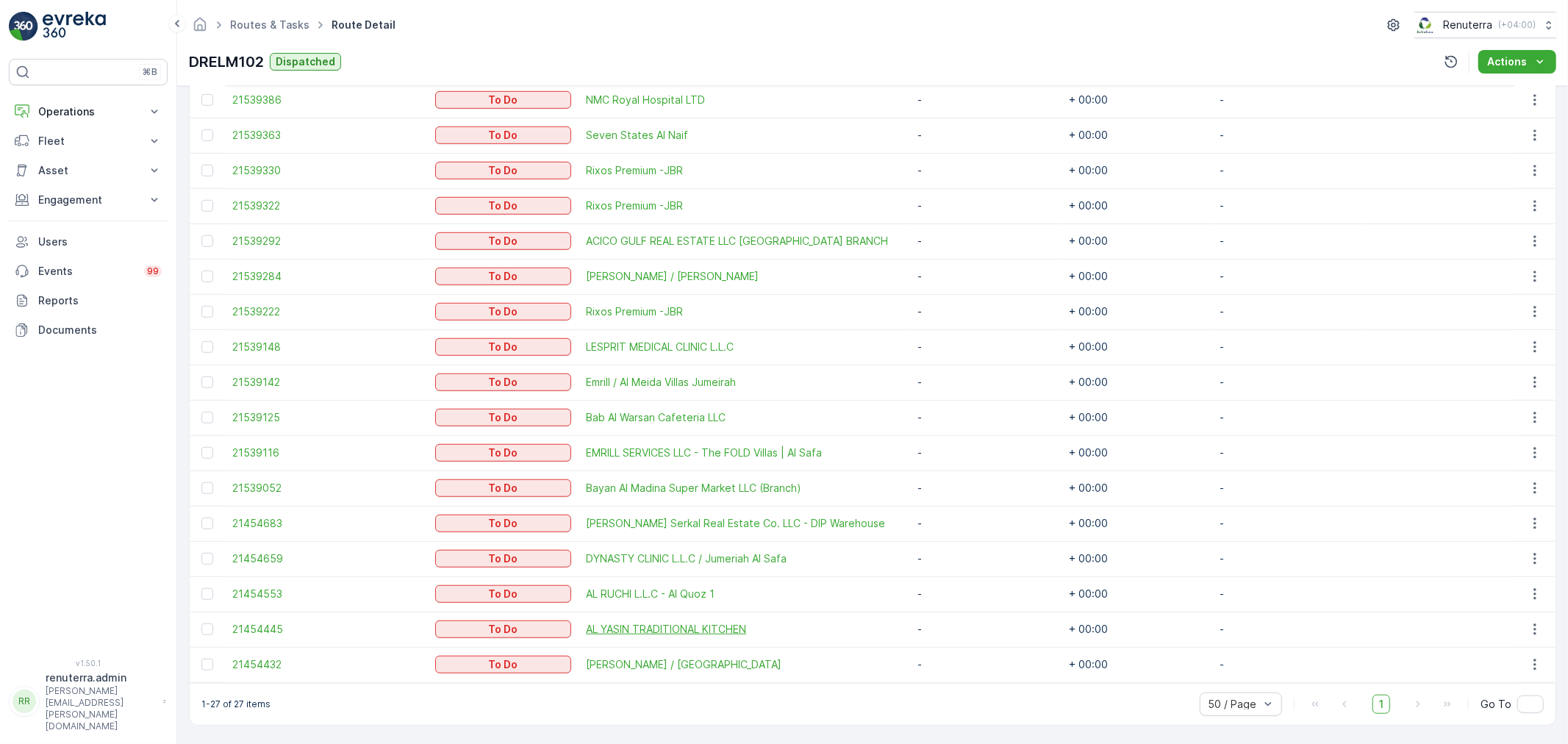
click at [650, 628] on span "AL YASIN TRADITIONAL KITCHEN" at bounding box center [744, 629] width 316 height 14
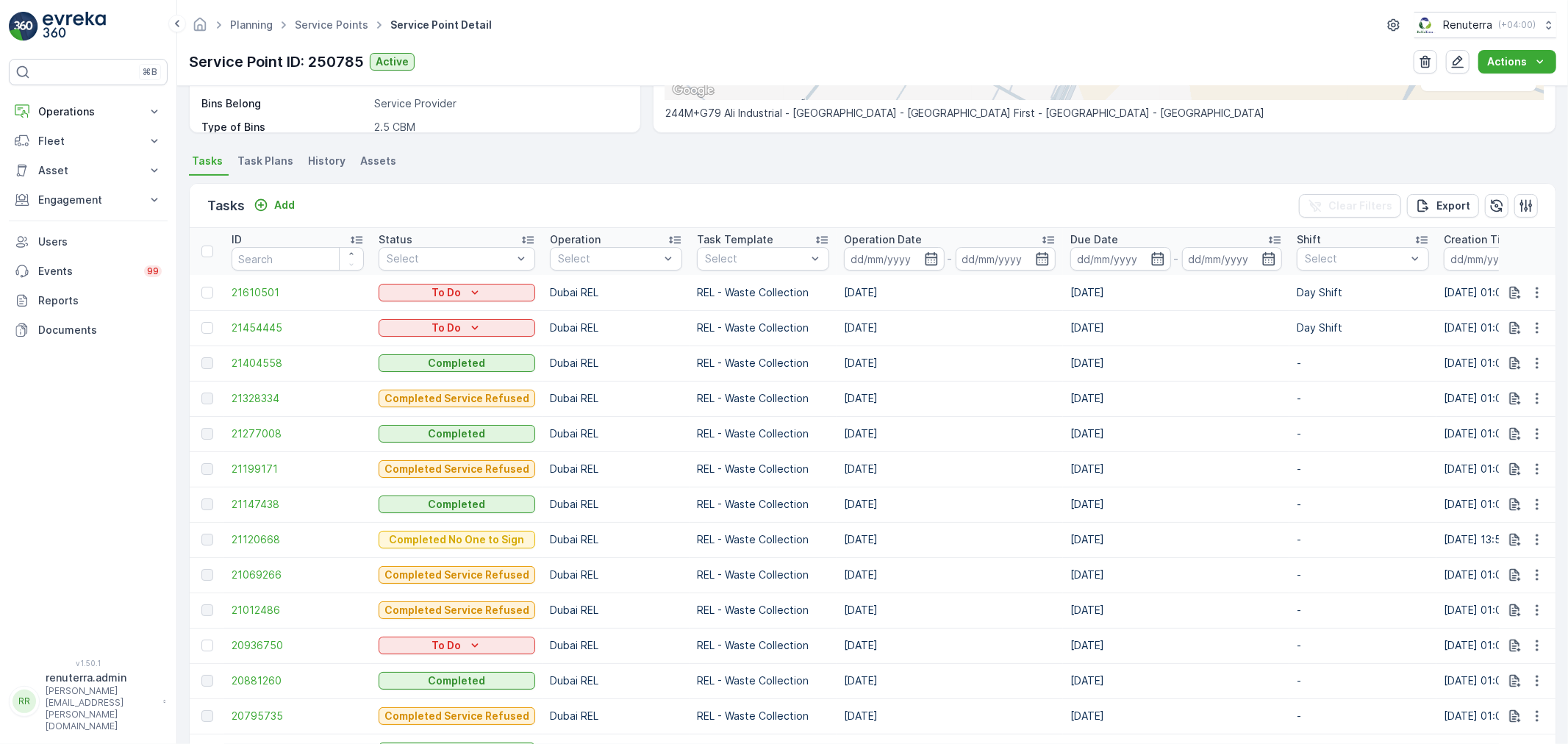
scroll to position [414, 0]
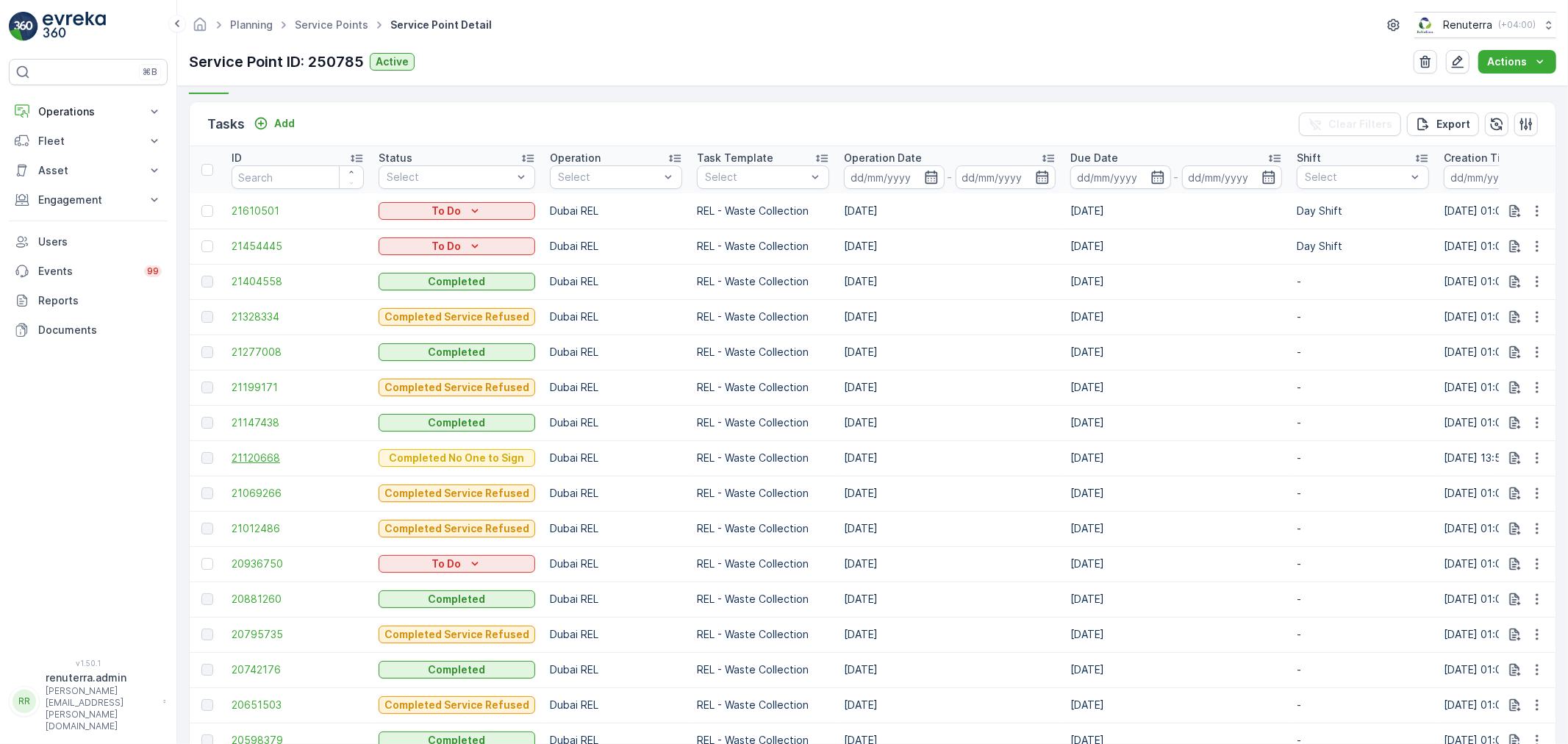
click at [267, 451] on span "21120668" at bounding box center [298, 458] width 132 height 14
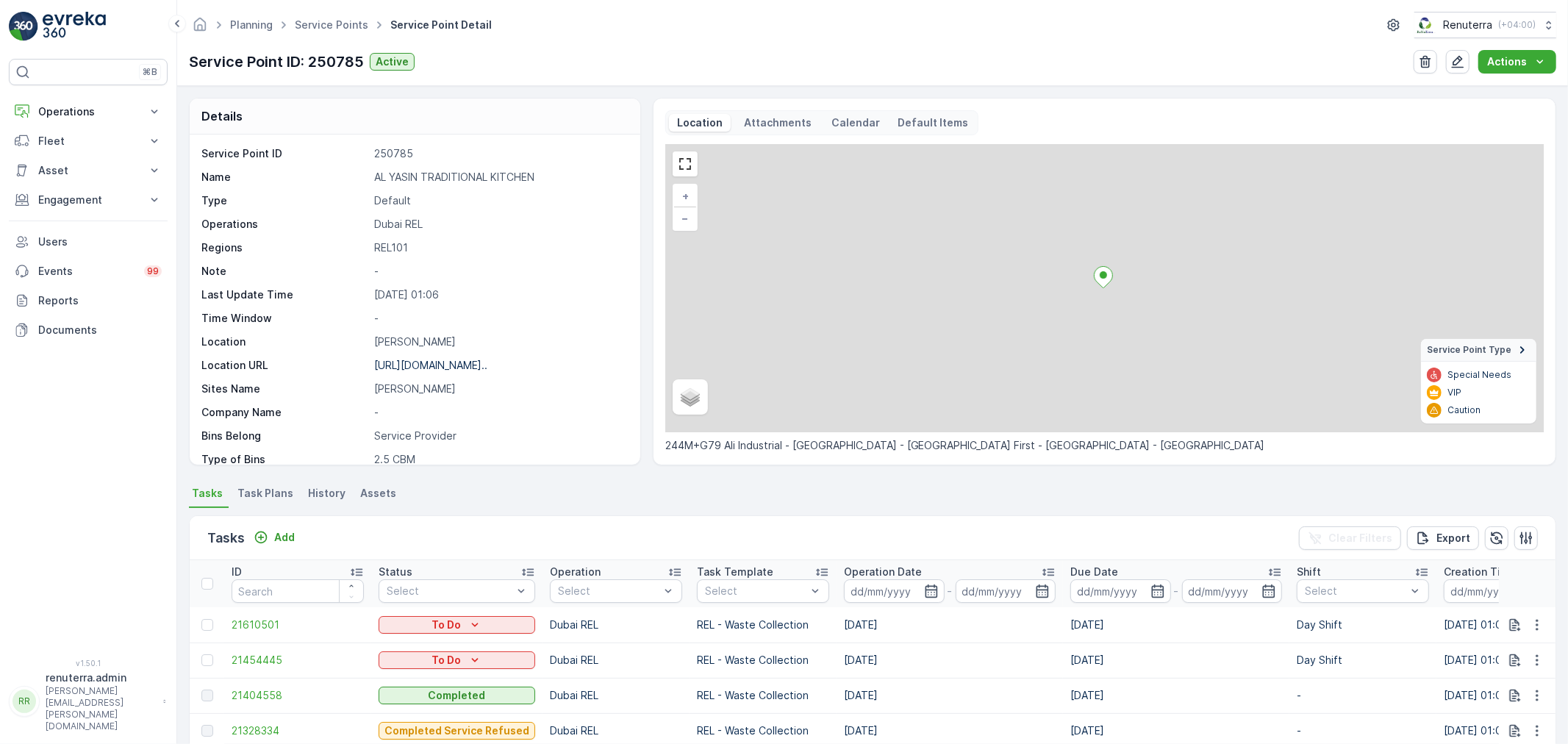
scroll to position [4, 0]
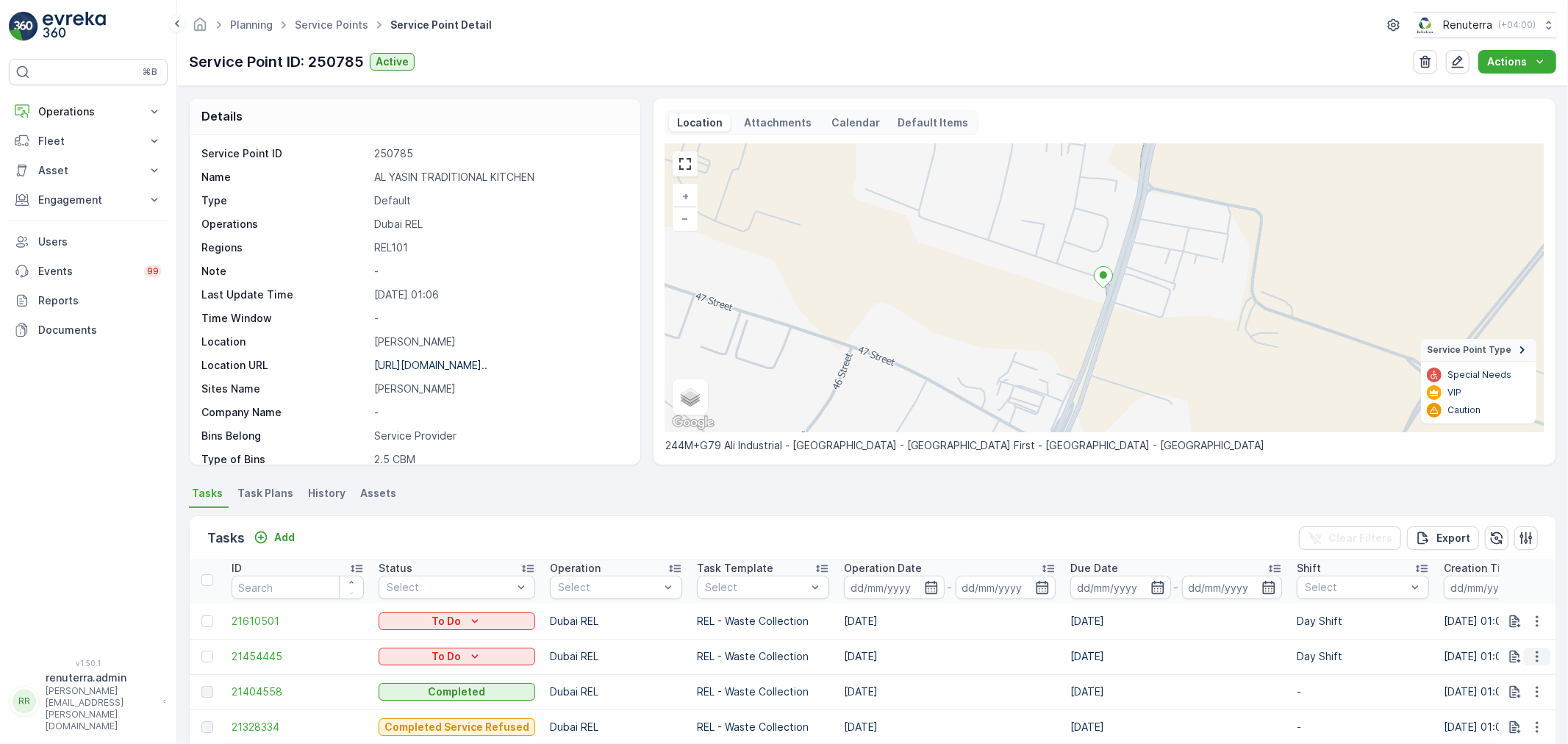
click at [1536, 655] on icon "button" at bounding box center [1537, 657] width 2 height 11
click at [1505, 582] on span "Change Route" at bounding box center [1499, 585] width 72 height 14
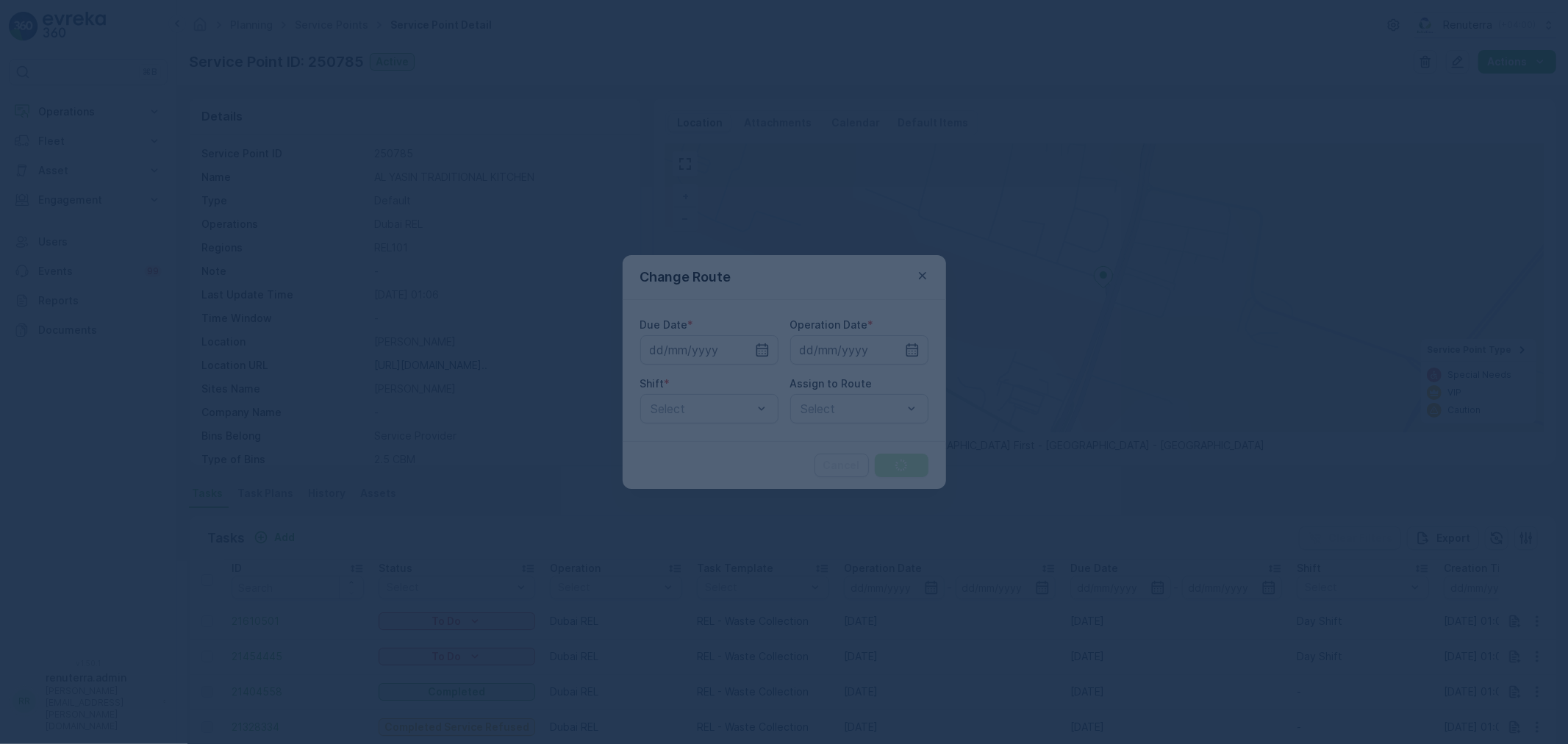
type input "14.09.2025"
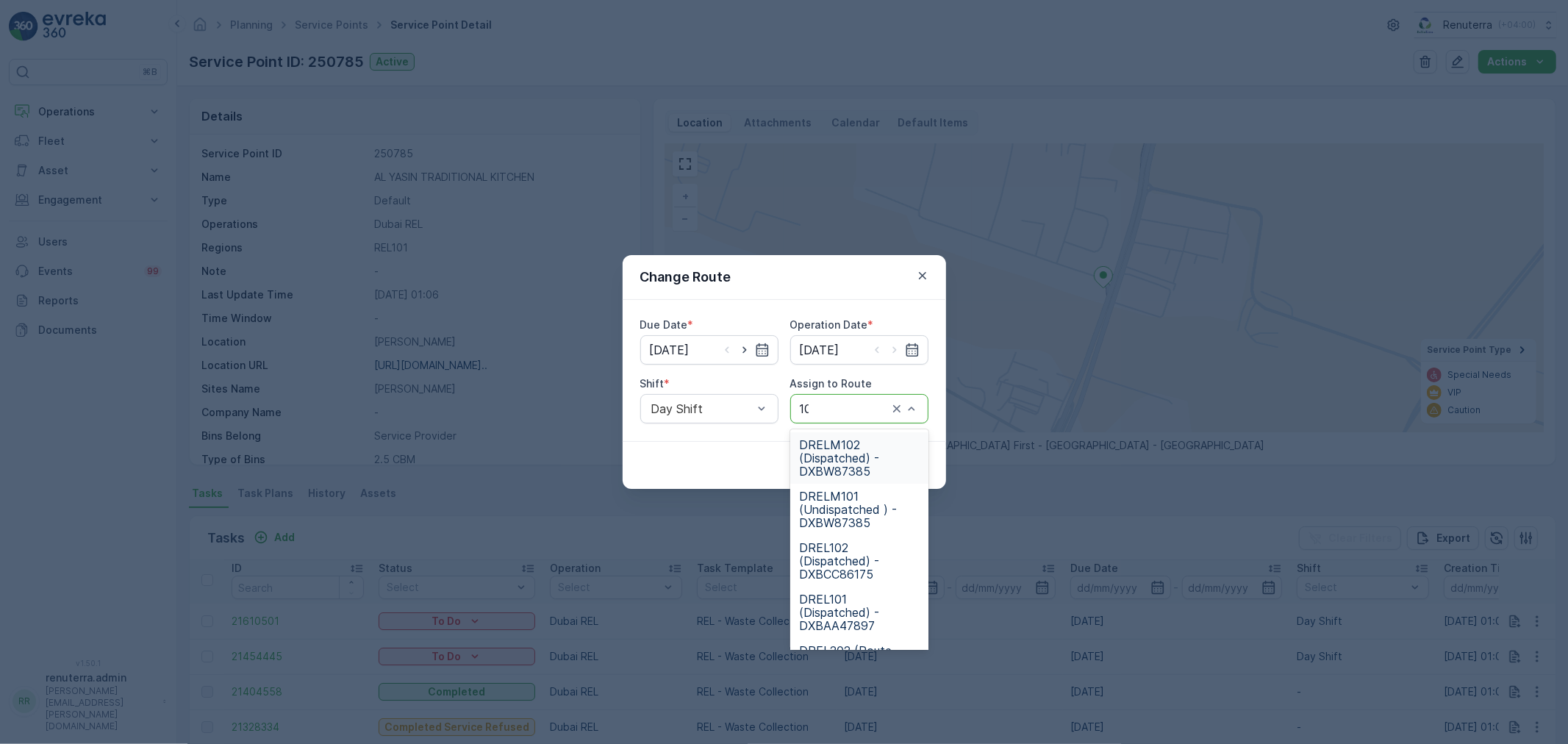
type input "101"
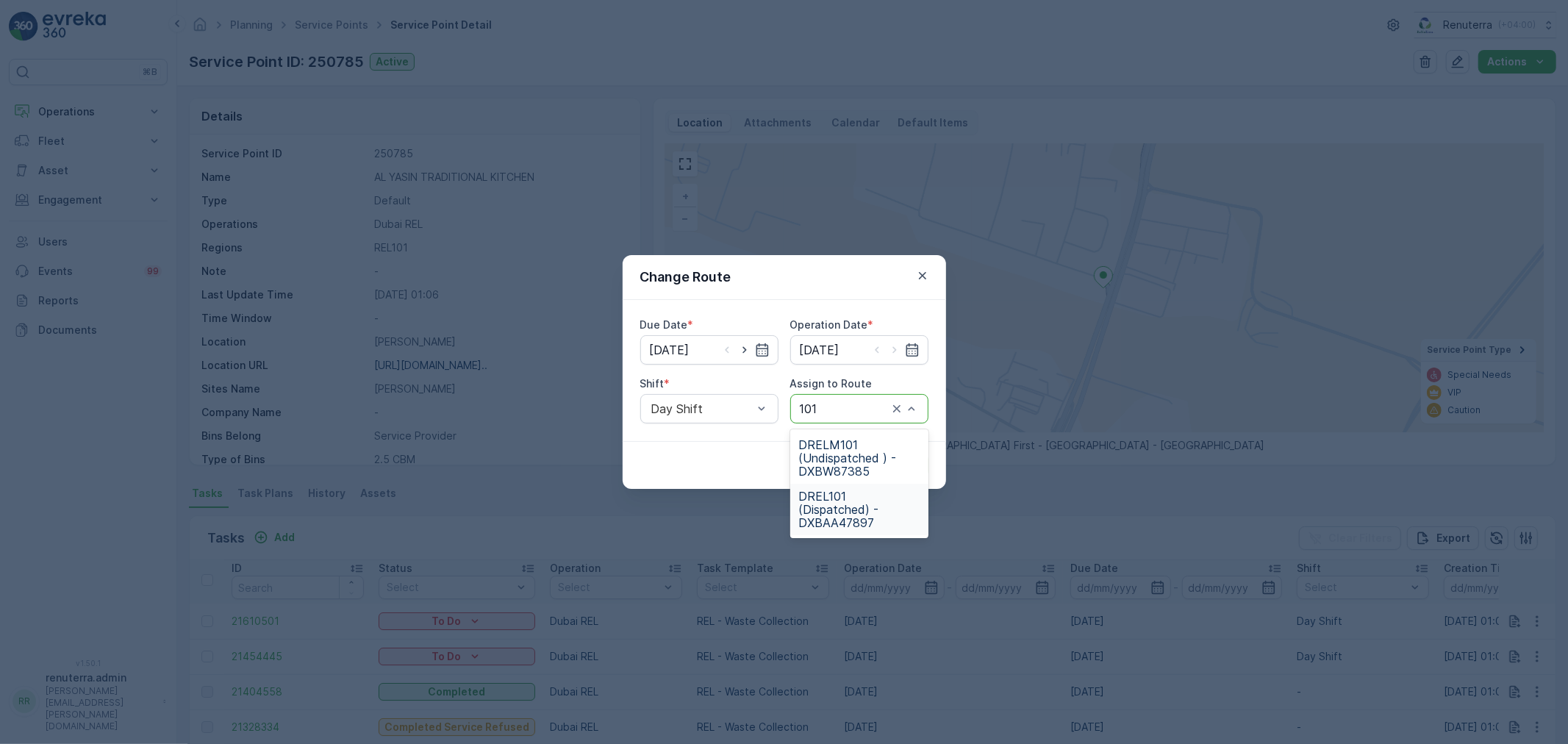
click at [839, 502] on span "DREL101 (Dispatched) - DXBAA47897" at bounding box center [859, 509] width 121 height 39
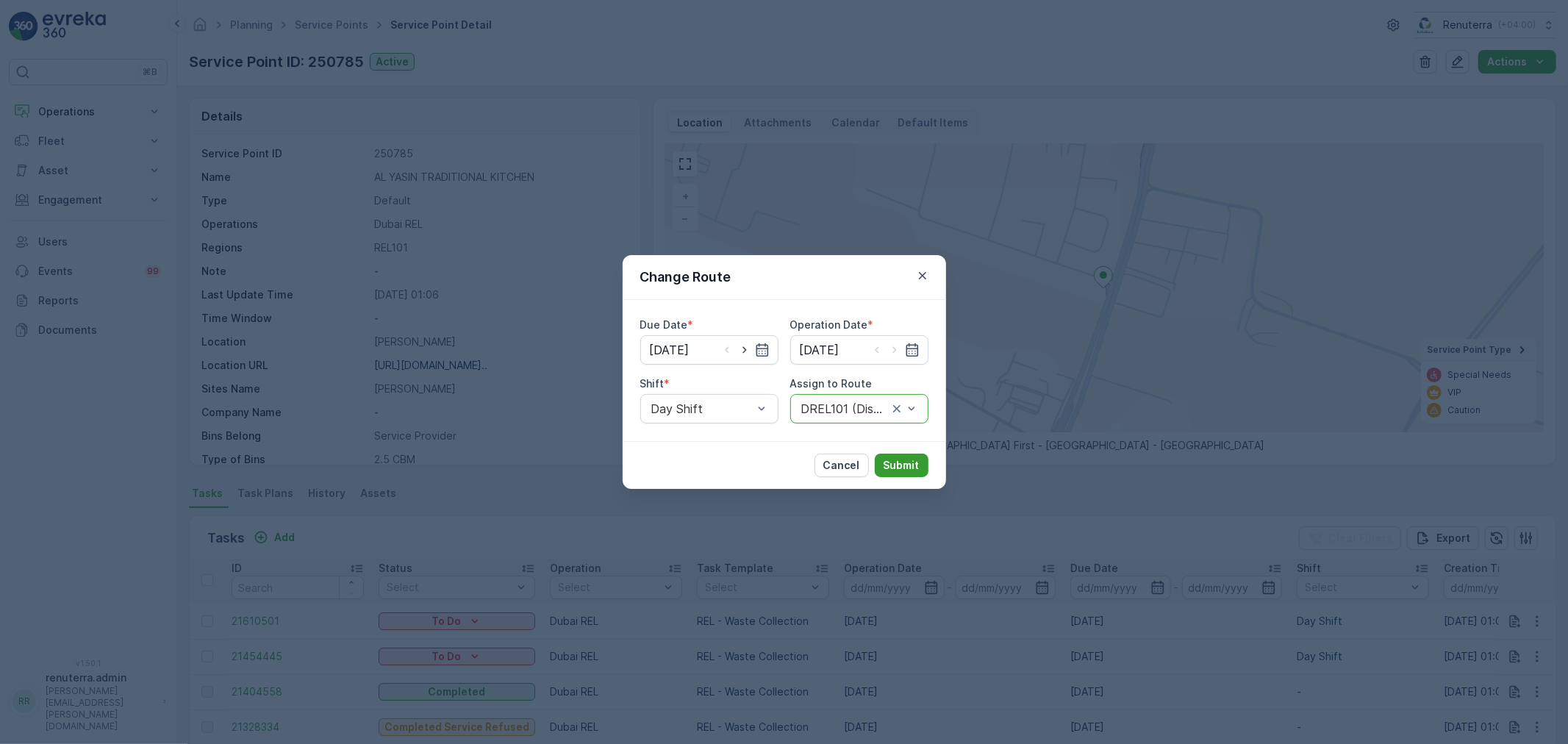
click at [891, 465] on p "Submit" at bounding box center [901, 465] width 36 height 14
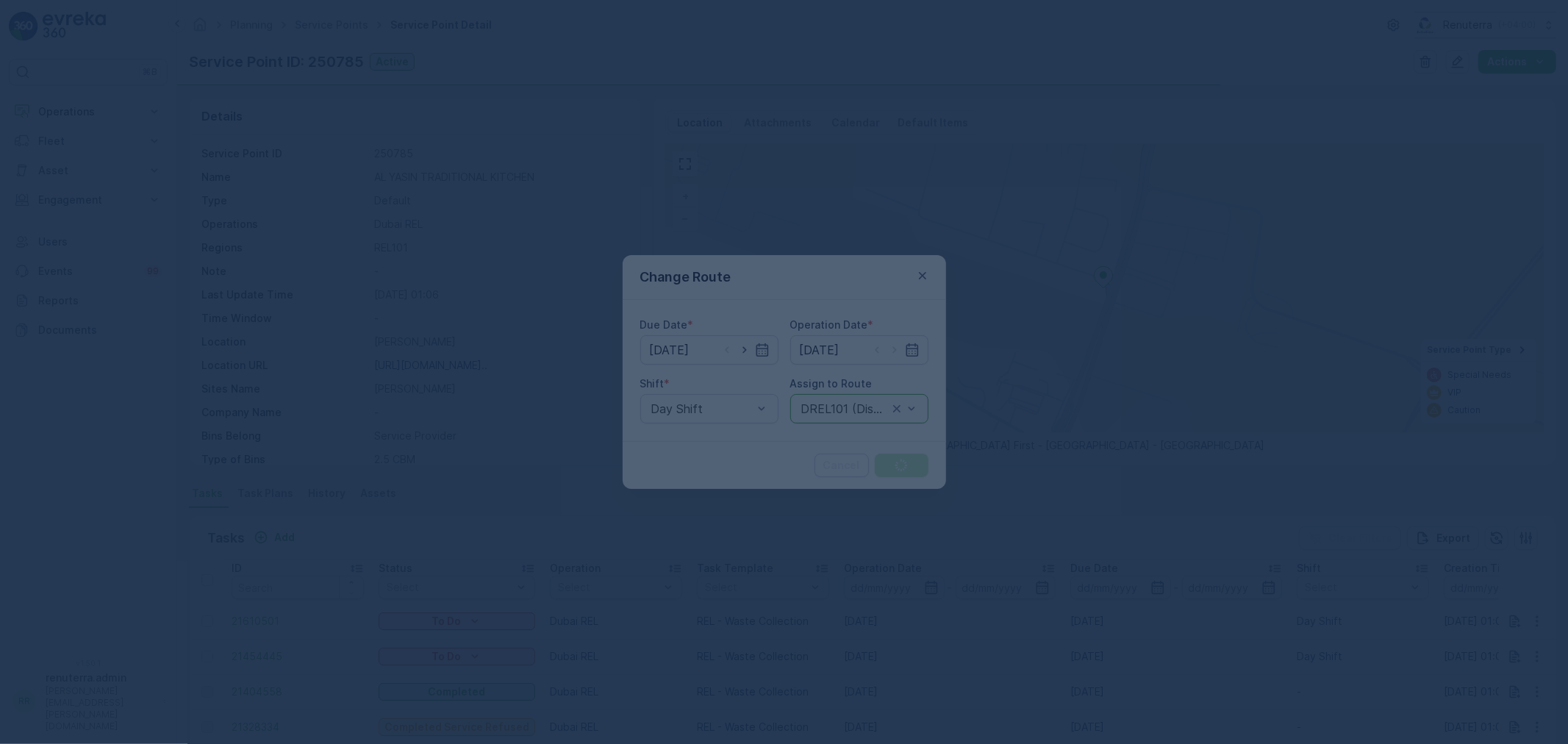
scroll to position [0, 0]
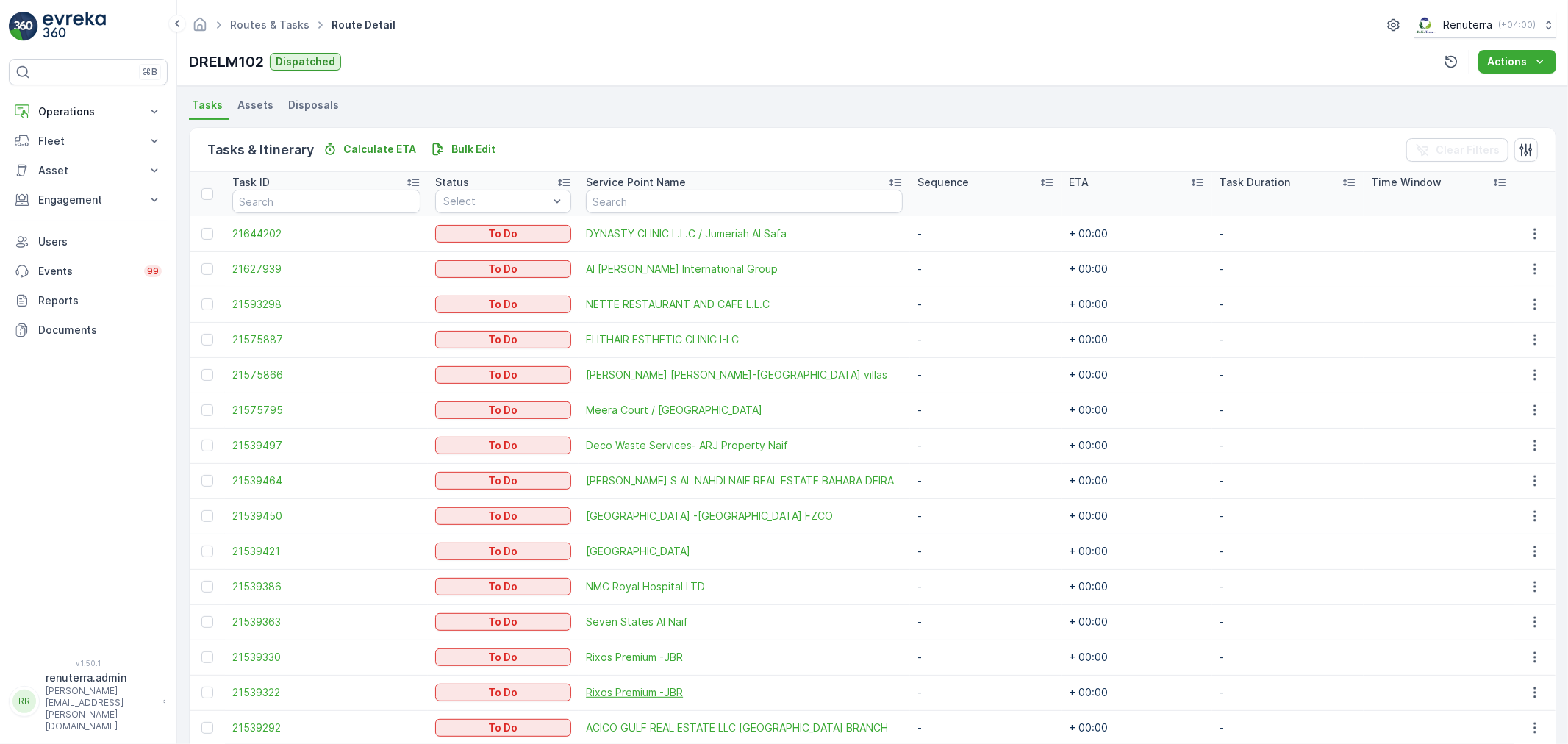
scroll to position [112, 0]
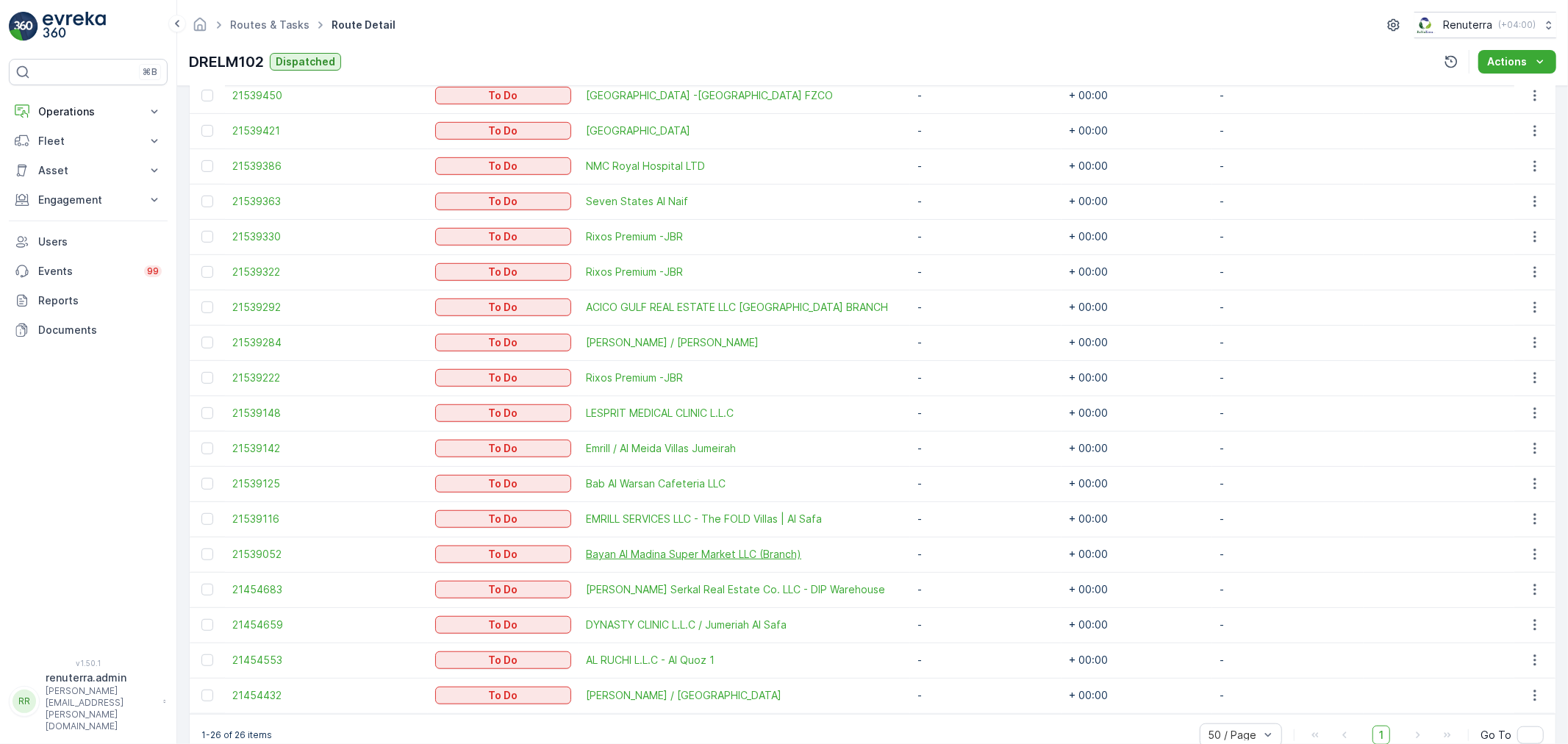
scroll to position [765, 0]
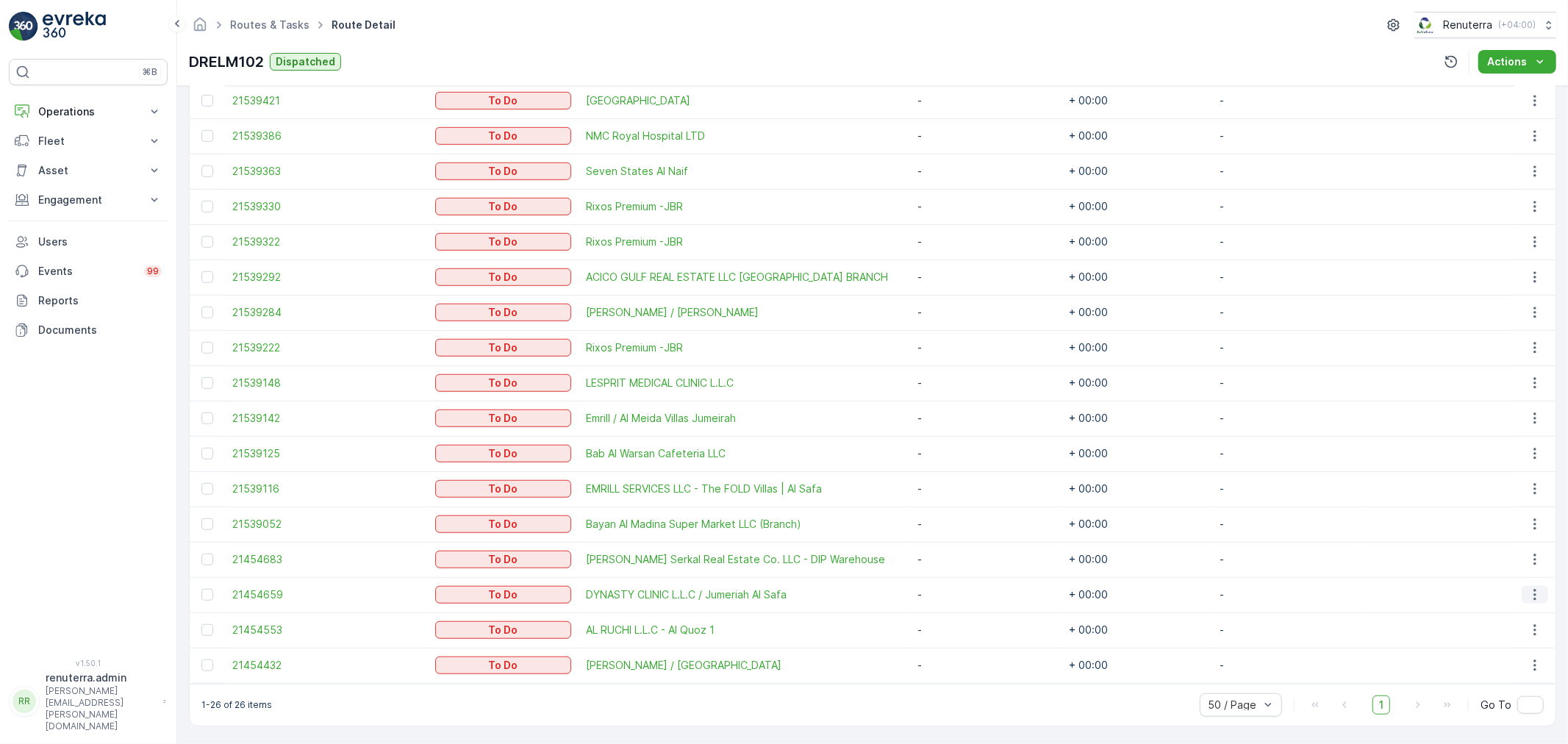
click at [1531, 587] on icon "button" at bounding box center [1535, 594] width 14 height 14
click at [1513, 673] on span "Remove from Route" at bounding box center [1512, 678] width 99 height 14
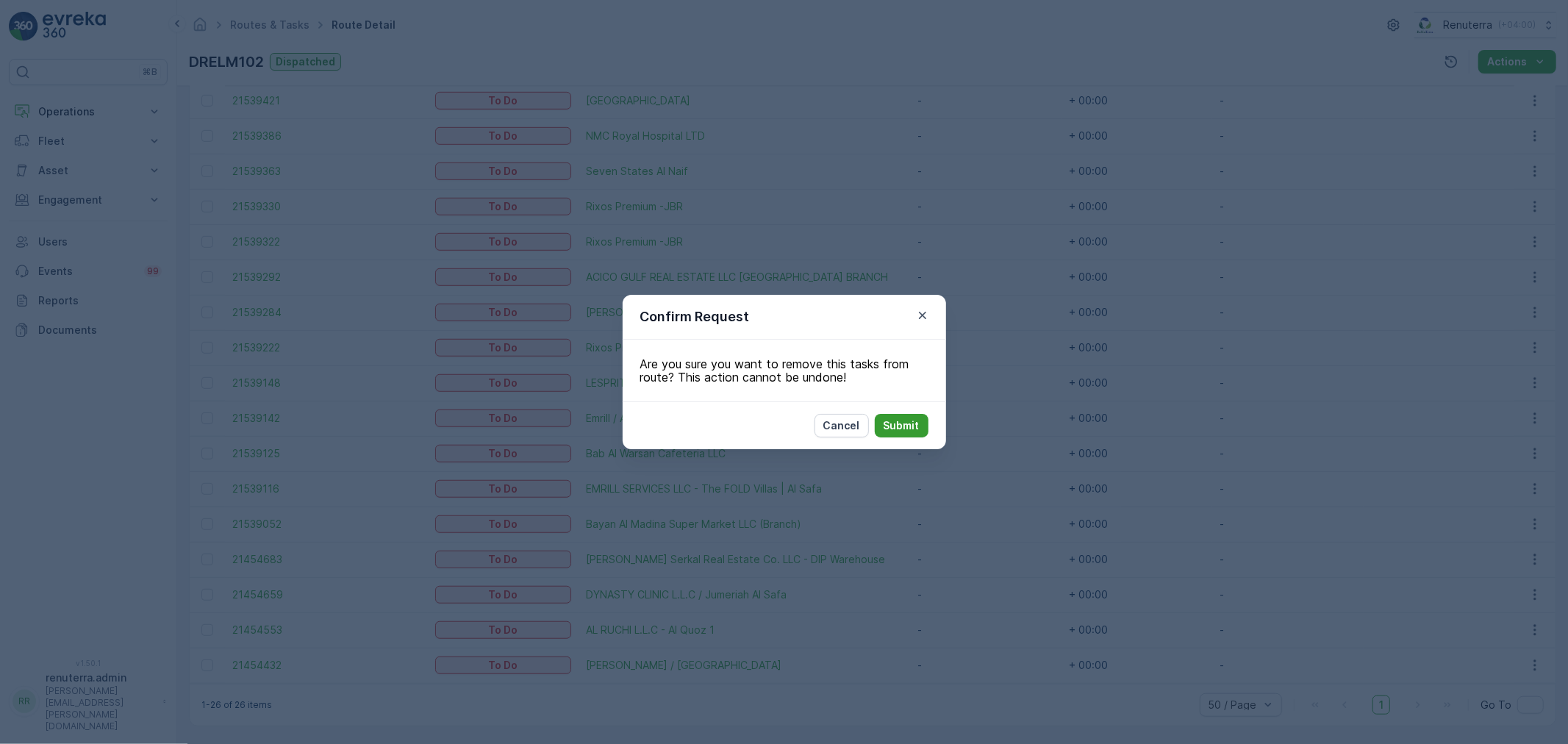
click at [900, 427] on p "Submit" at bounding box center [901, 425] width 36 height 14
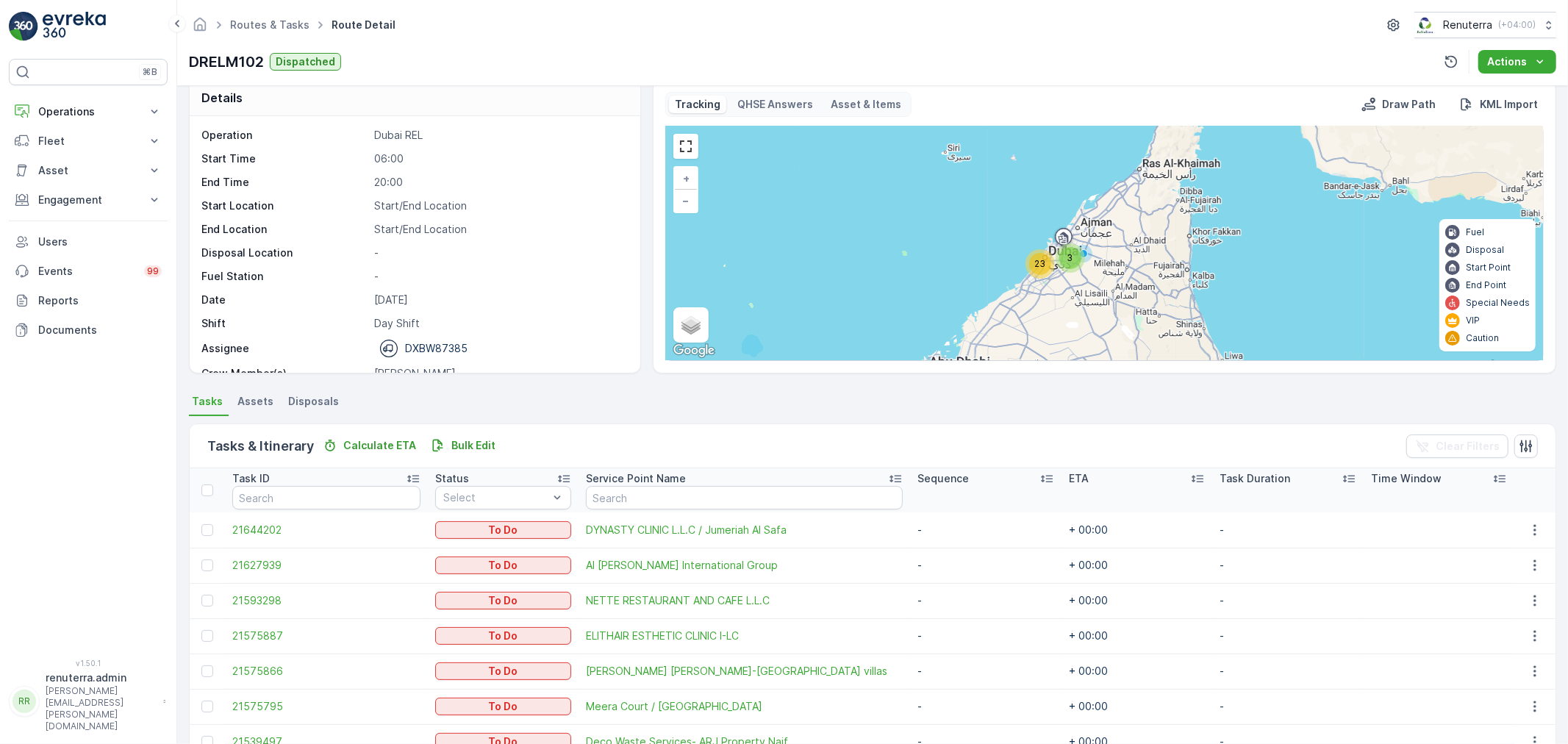
scroll to position [0, 0]
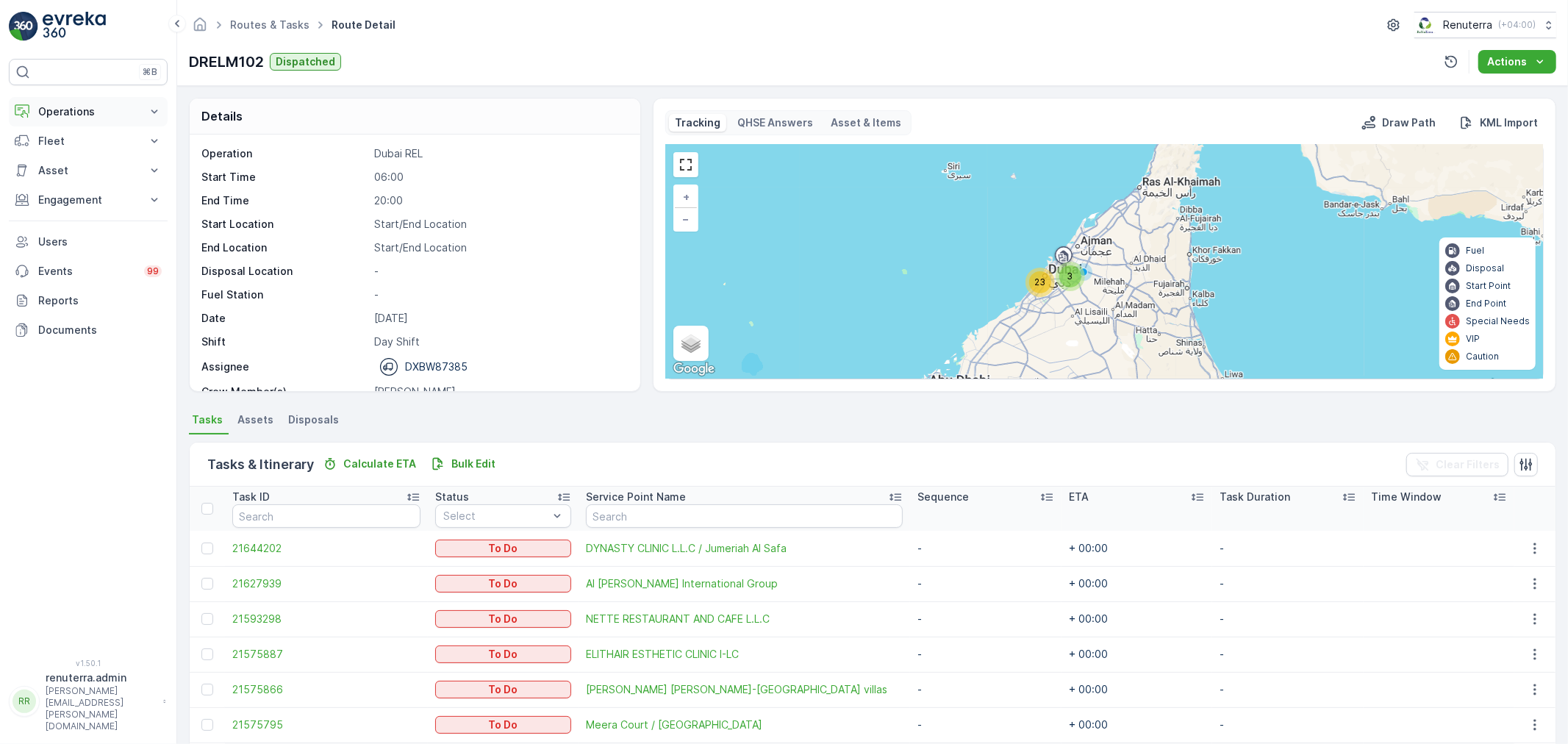
click at [93, 114] on p "Operations" at bounding box center [88, 112] width 100 height 14
click at [79, 167] on link "Routes & Tasks" at bounding box center [99, 178] width 136 height 21
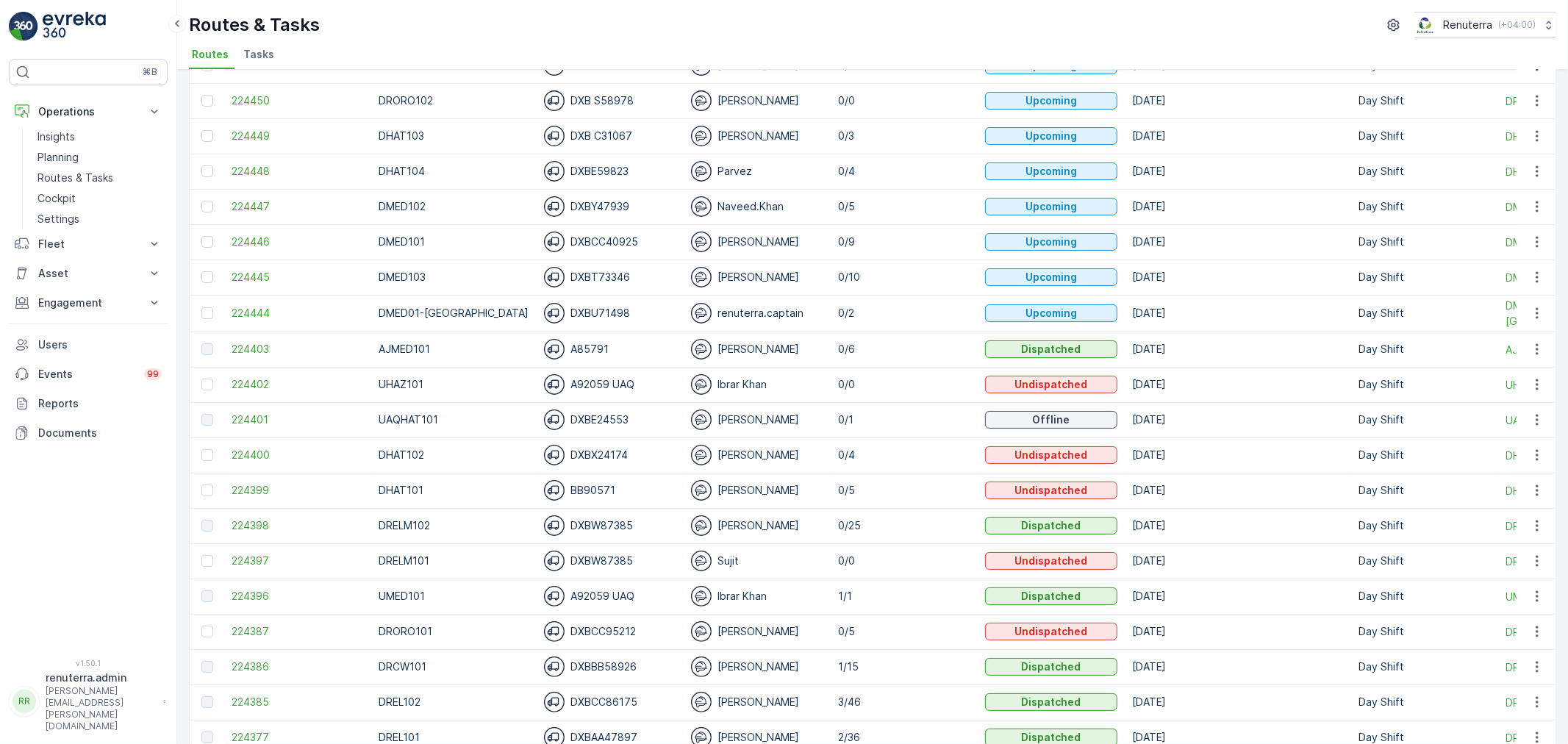
scroll to position [163, 0]
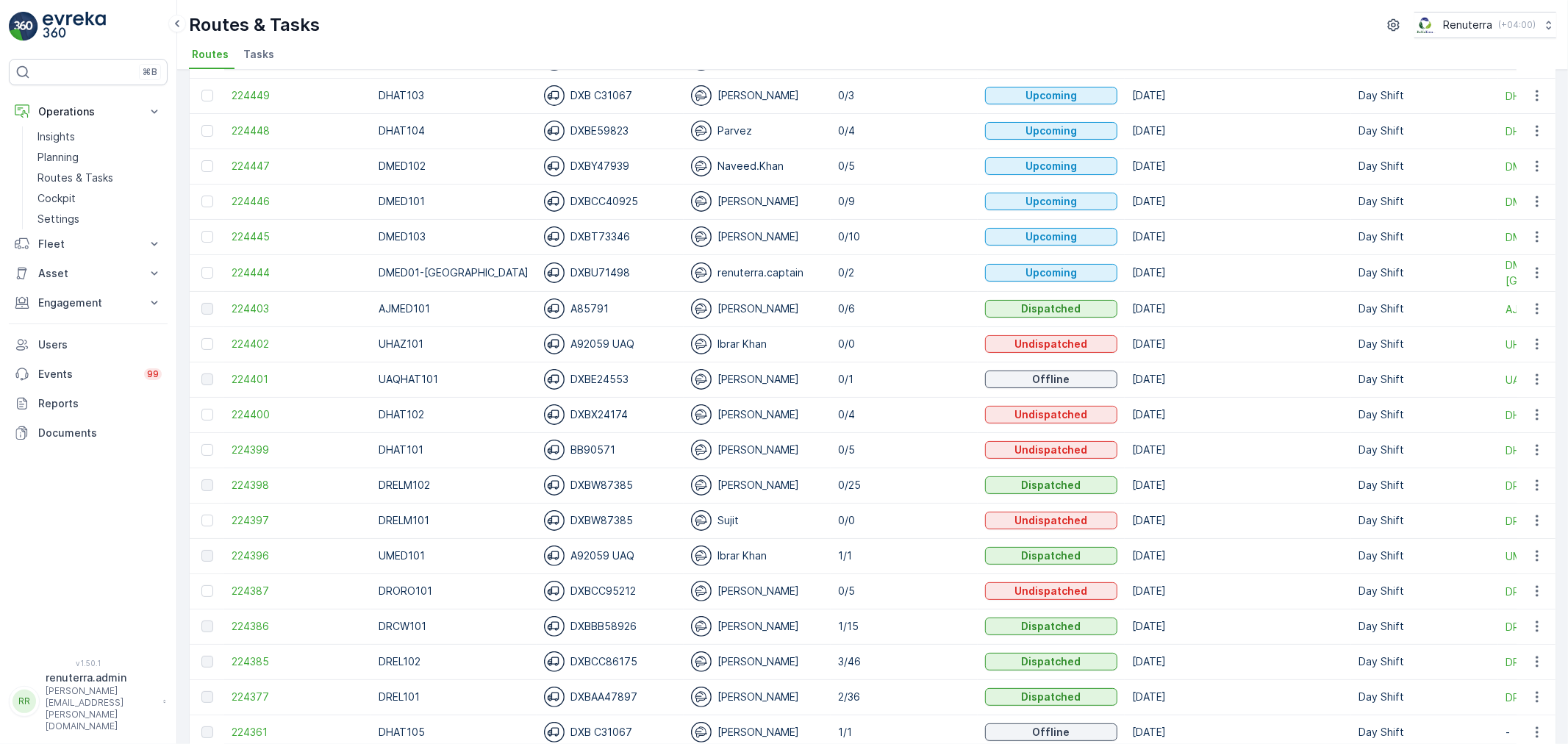
click at [261, 704] on td "224377" at bounding box center [297, 696] width 147 height 35
click at [262, 692] on span "224377" at bounding box center [298, 696] width 132 height 14
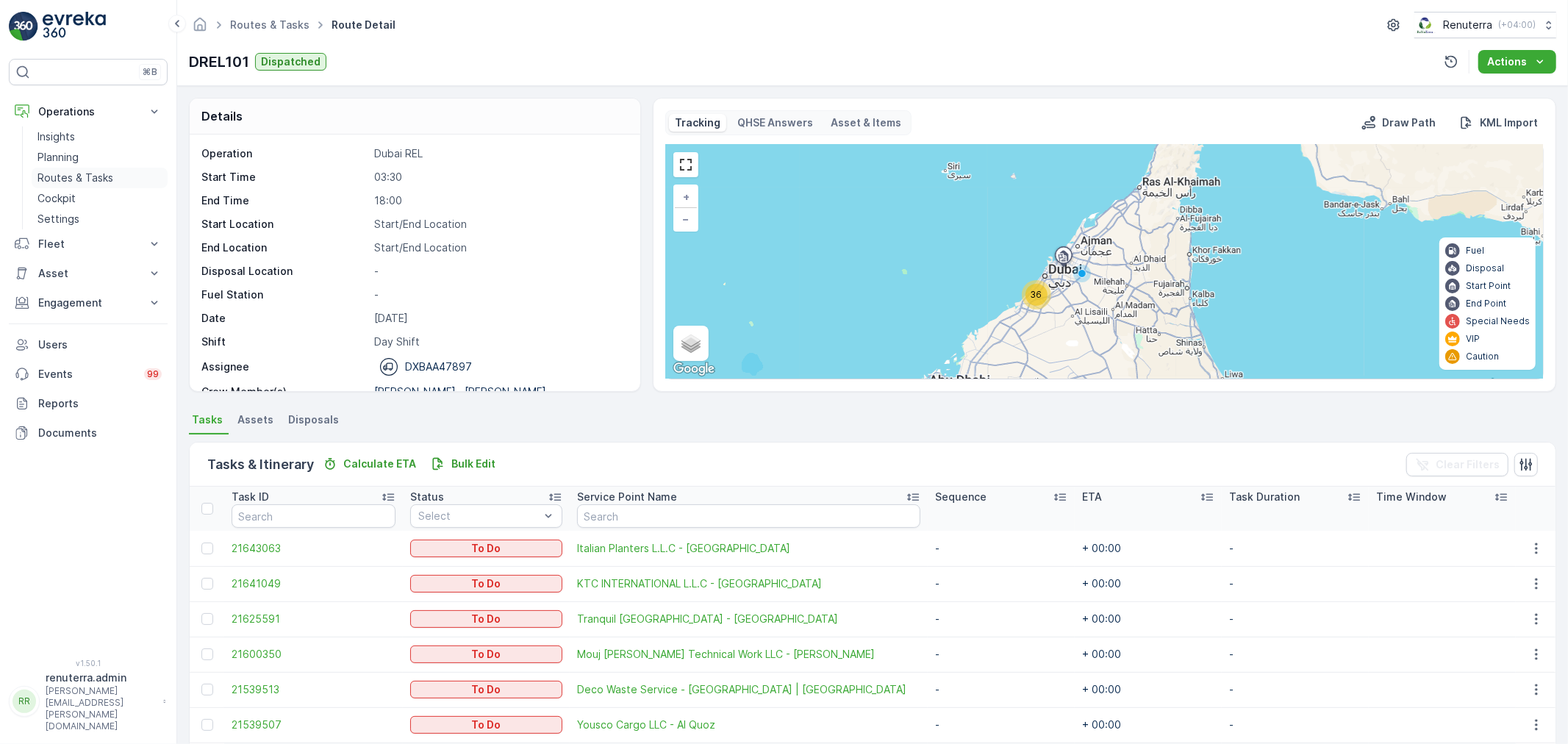
click at [98, 175] on p "Routes & Tasks" at bounding box center [76, 178] width 76 height 14
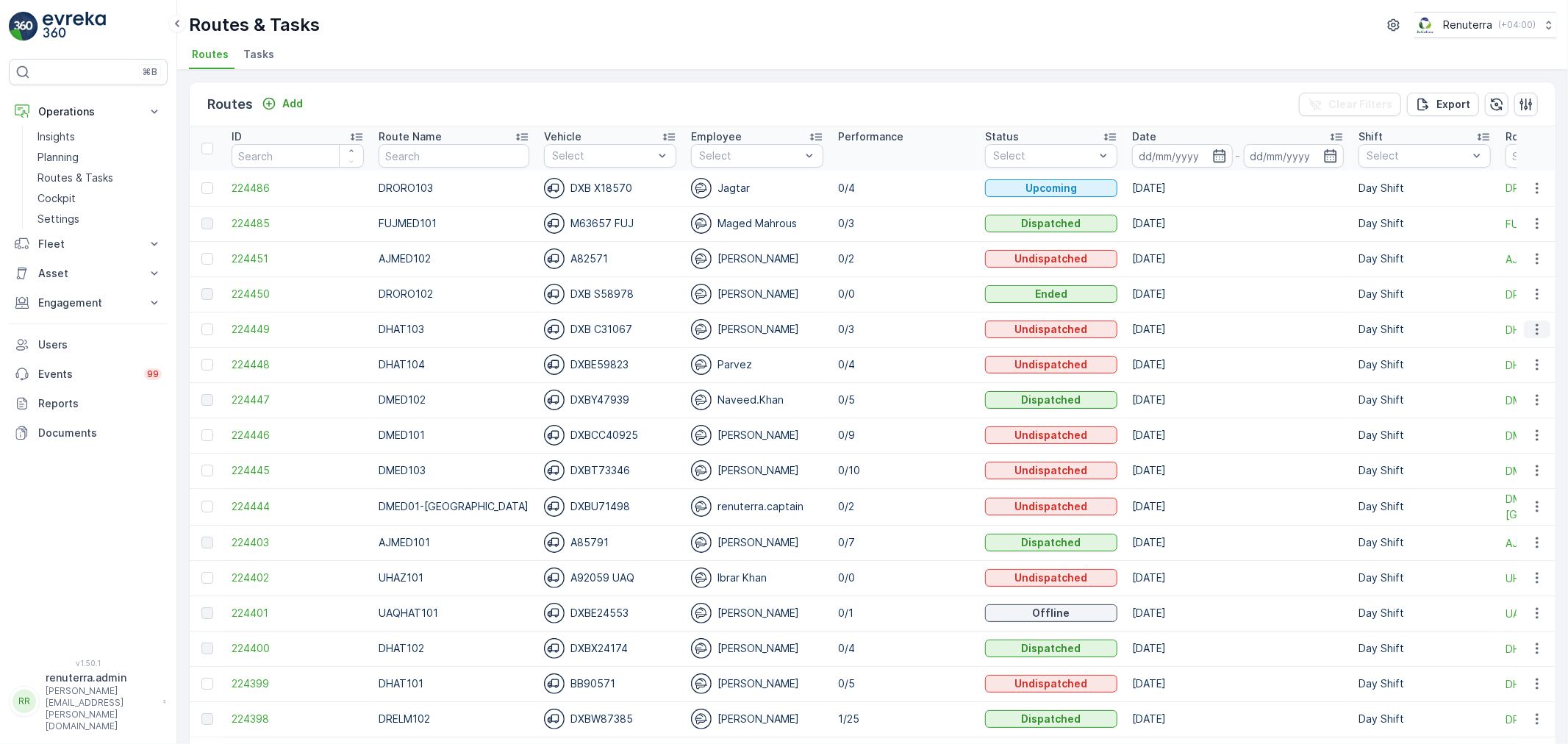
click at [1530, 326] on icon "button" at bounding box center [1537, 329] width 14 height 14
click at [1505, 365] on span "View Route Tracking" at bounding box center [1511, 371] width 101 height 14
click at [1531, 322] on icon "button" at bounding box center [1537, 329] width 14 height 14
click at [1502, 408] on span "Change Assignee" at bounding box center [1503, 412] width 86 height 14
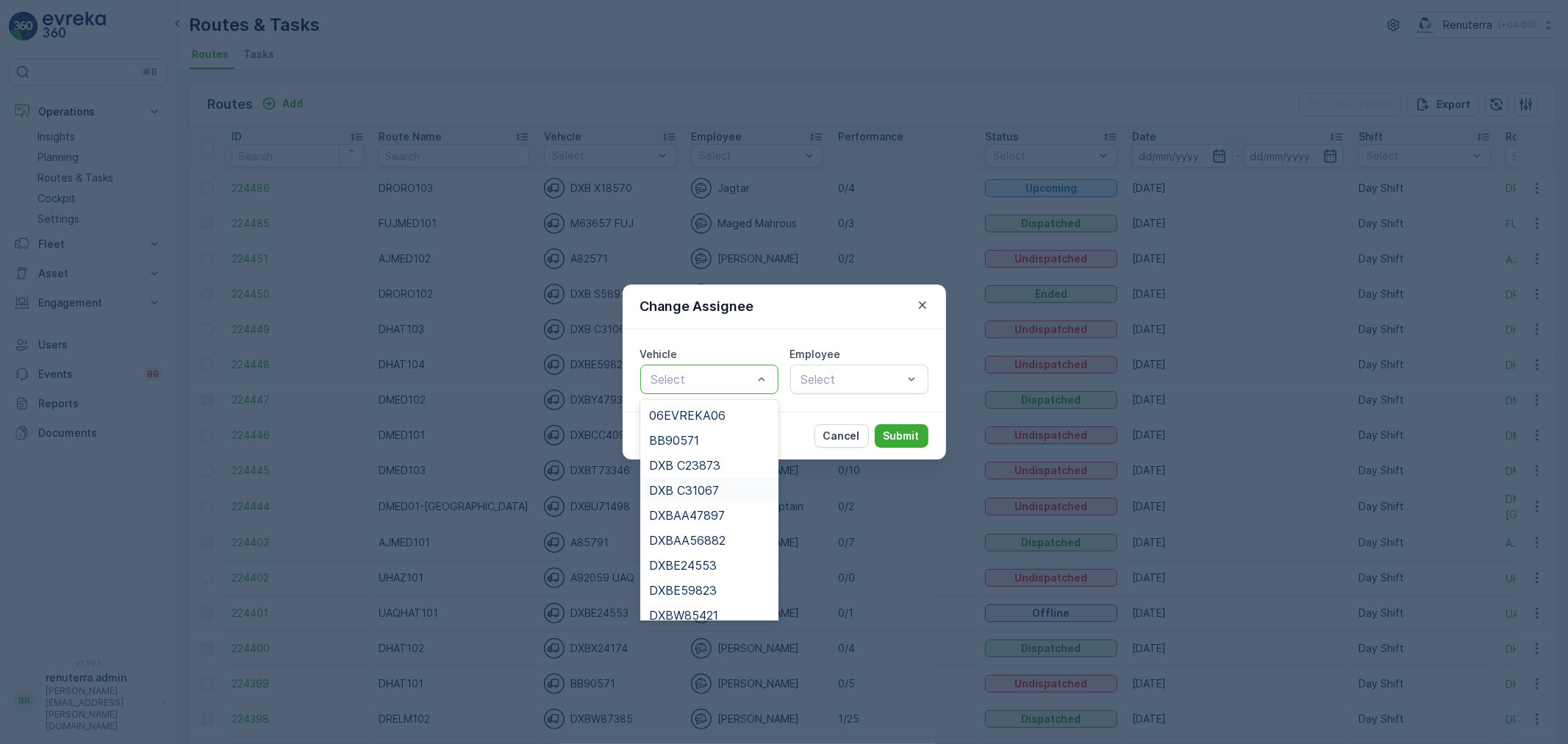
click at [701, 486] on span "DXB C31067" at bounding box center [684, 490] width 70 height 13
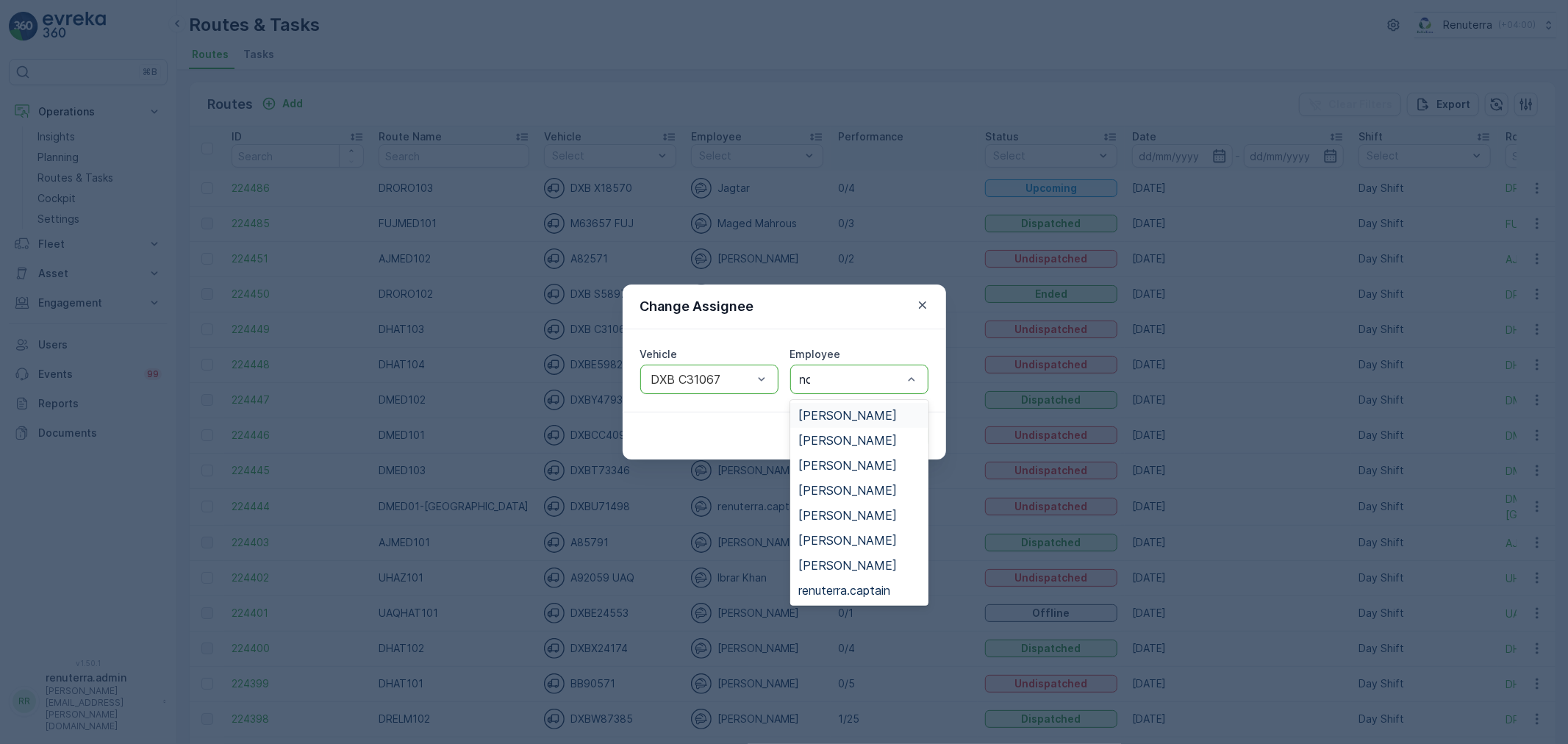
type input "noo"
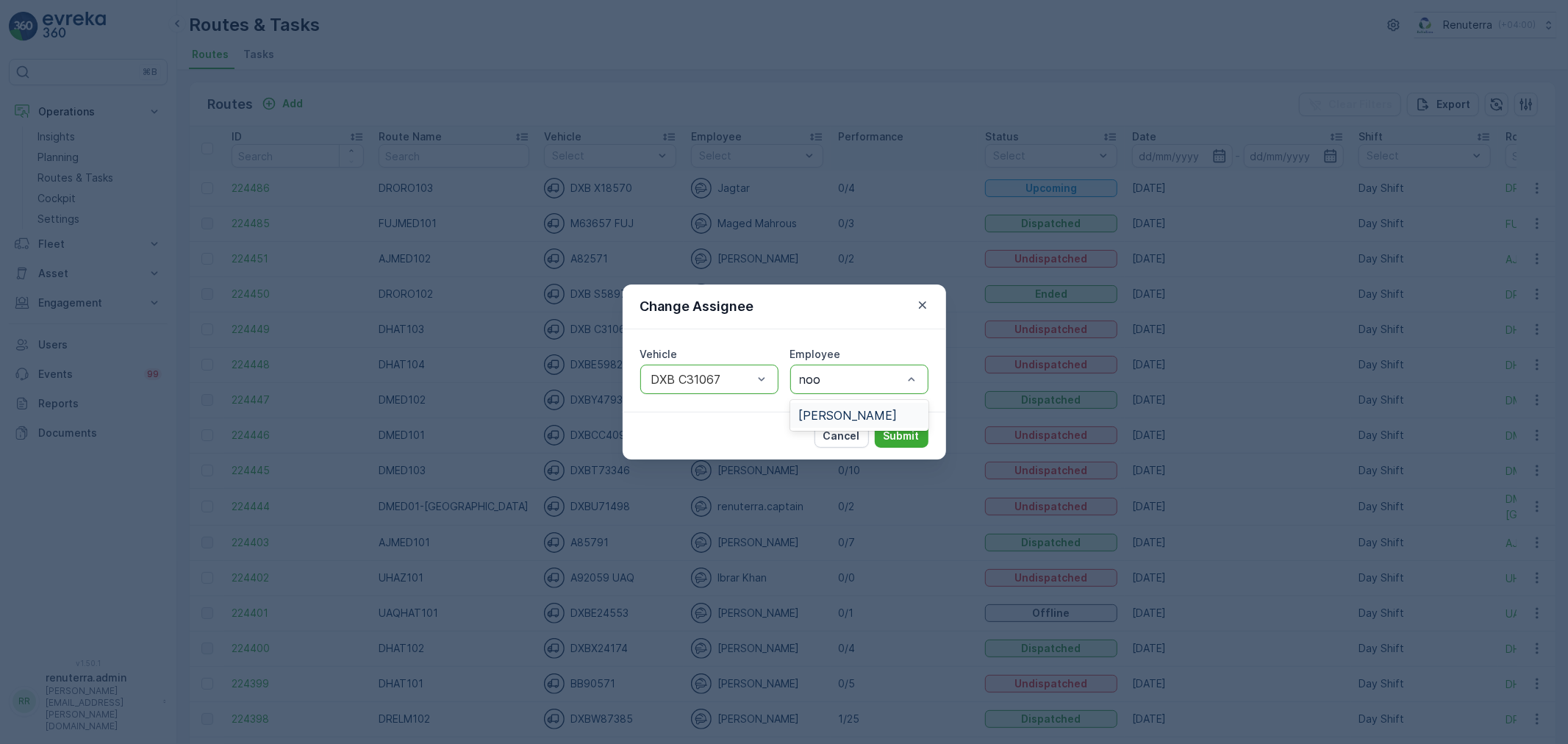
click at [875, 409] on div "[PERSON_NAME]" at bounding box center [859, 415] width 139 height 25
click at [892, 428] on p "Submit" at bounding box center [901, 436] width 36 height 14
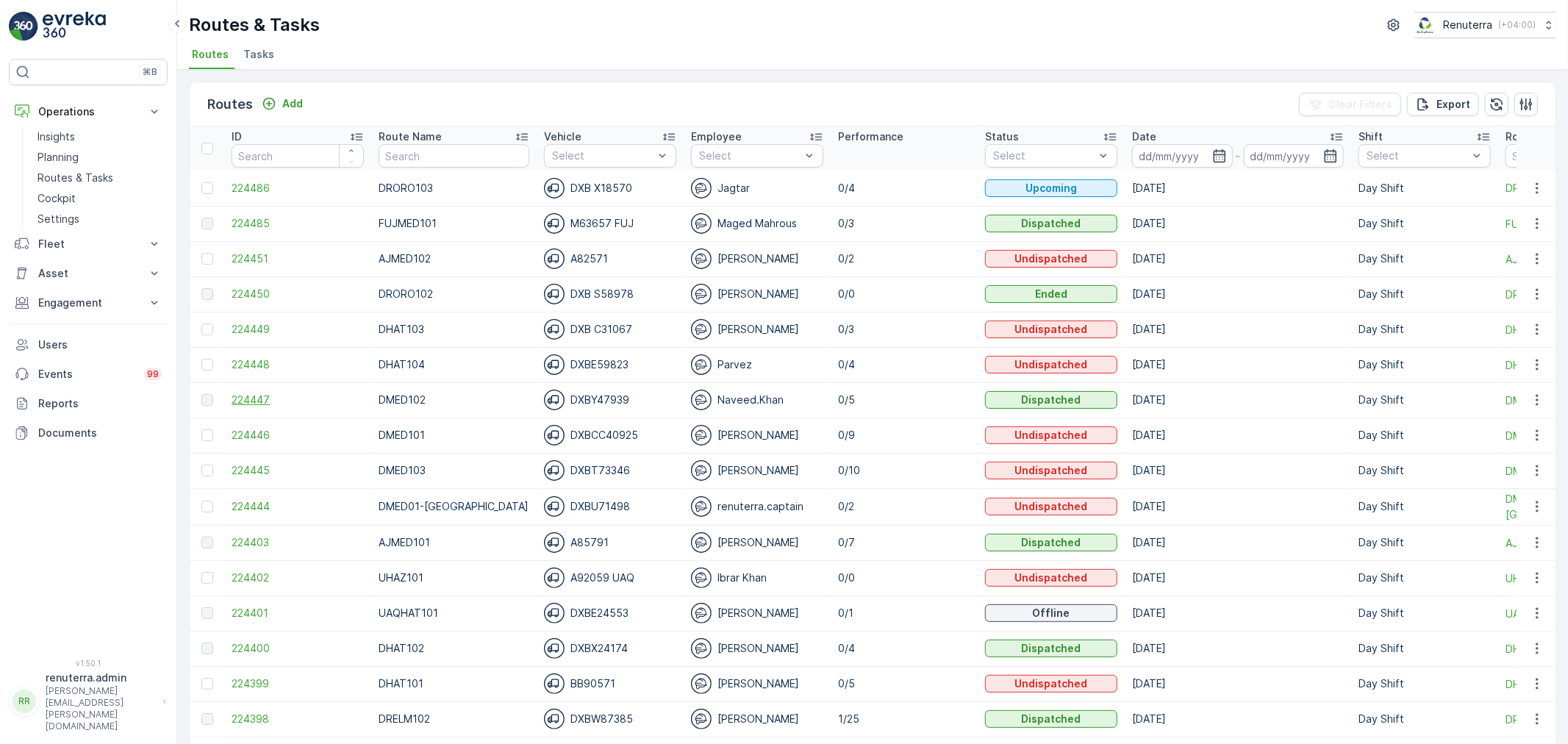
click at [259, 392] on span "224447" at bounding box center [298, 399] width 132 height 14
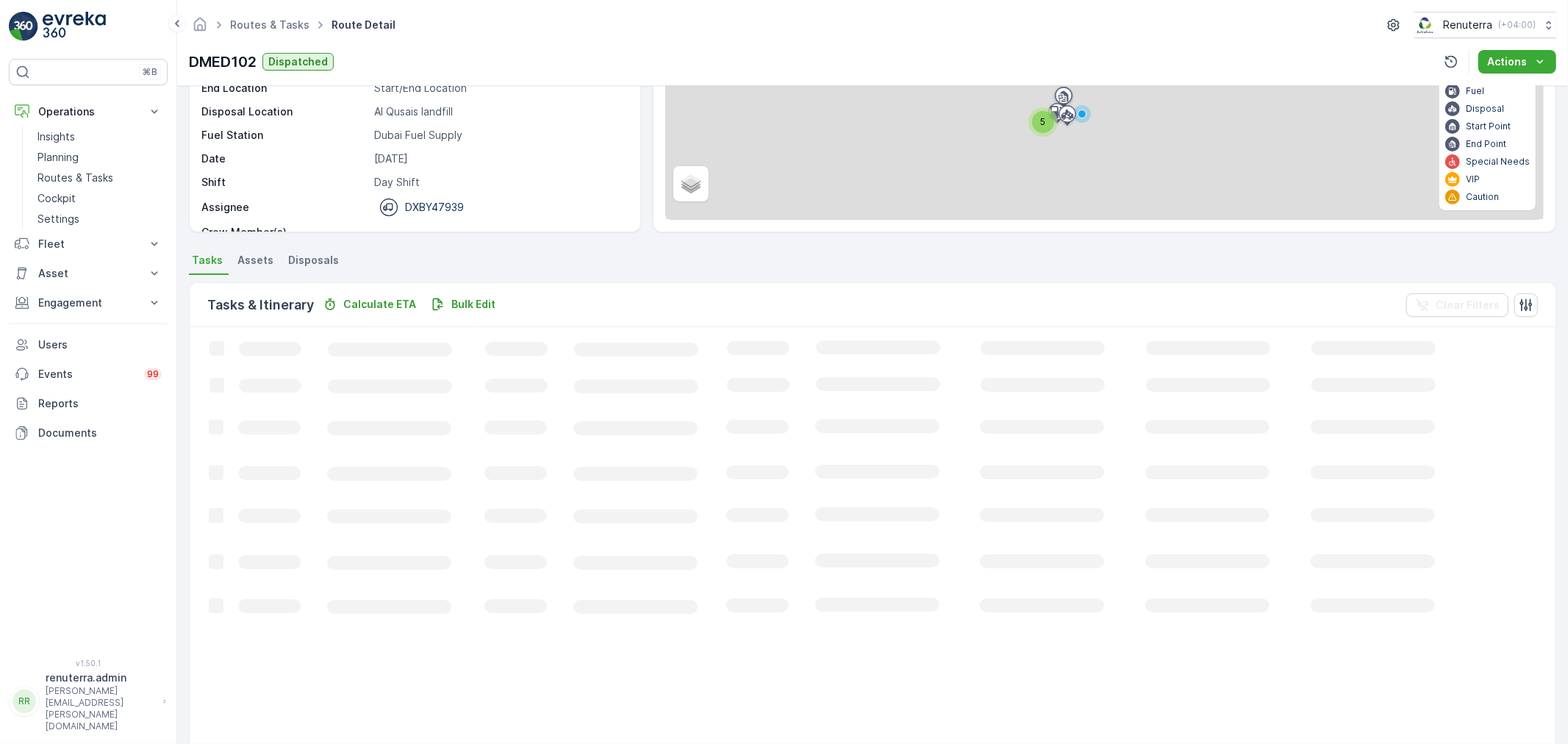
scroll to position [25, 0]
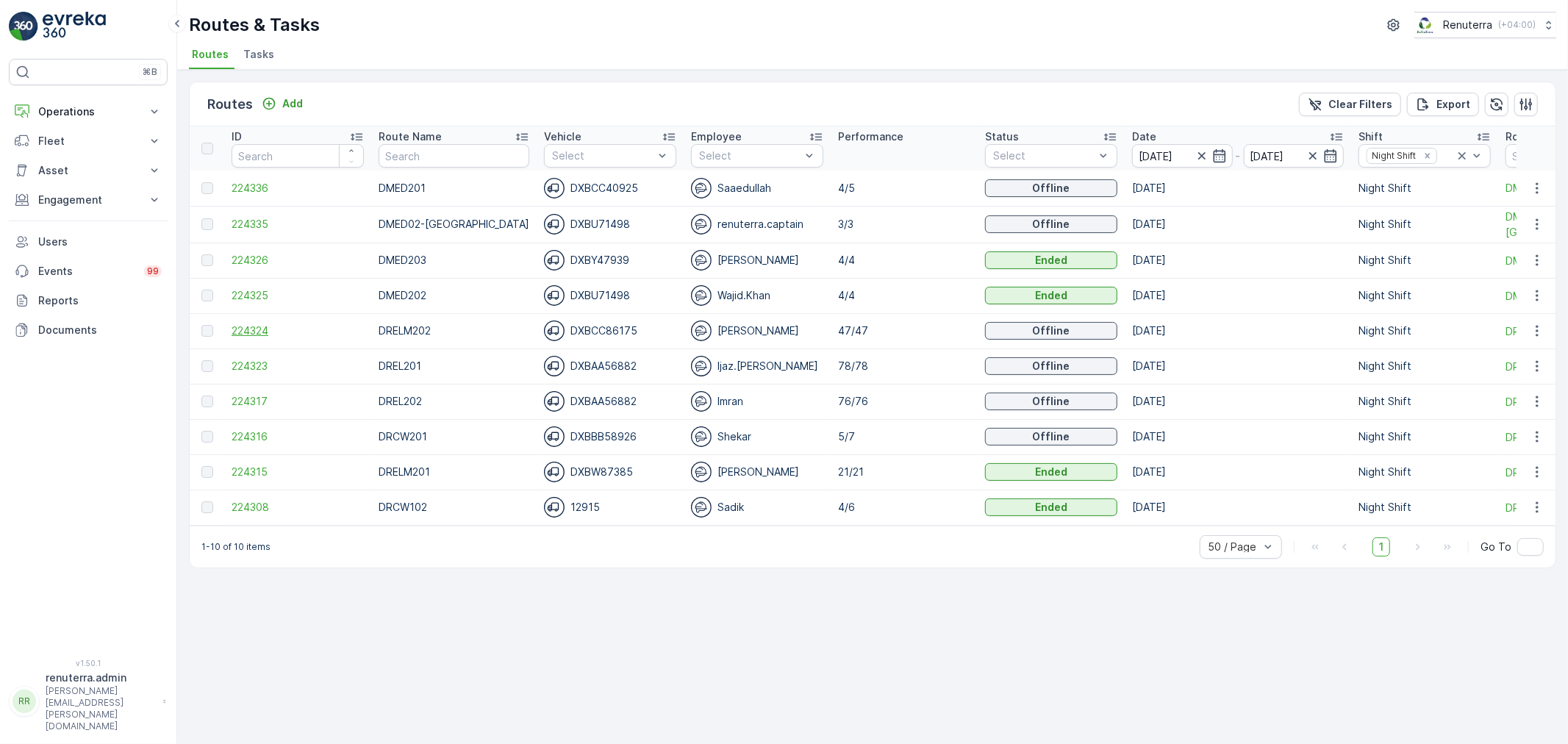
click at [273, 333] on span "224324" at bounding box center [298, 331] width 132 height 14
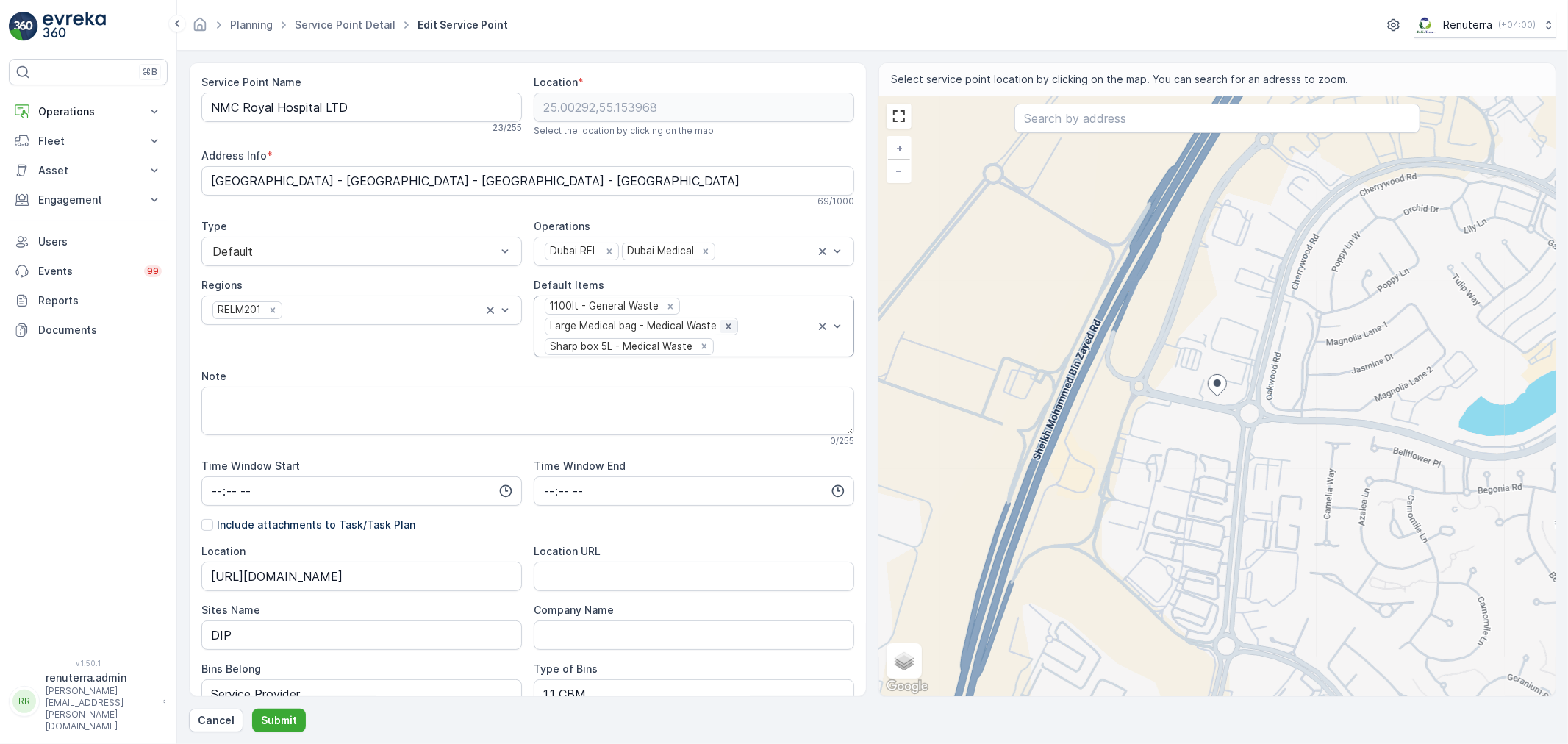
click at [723, 324] on icon "Remove Large Medical bag - Medical Waste" at bounding box center [728, 326] width 10 height 10
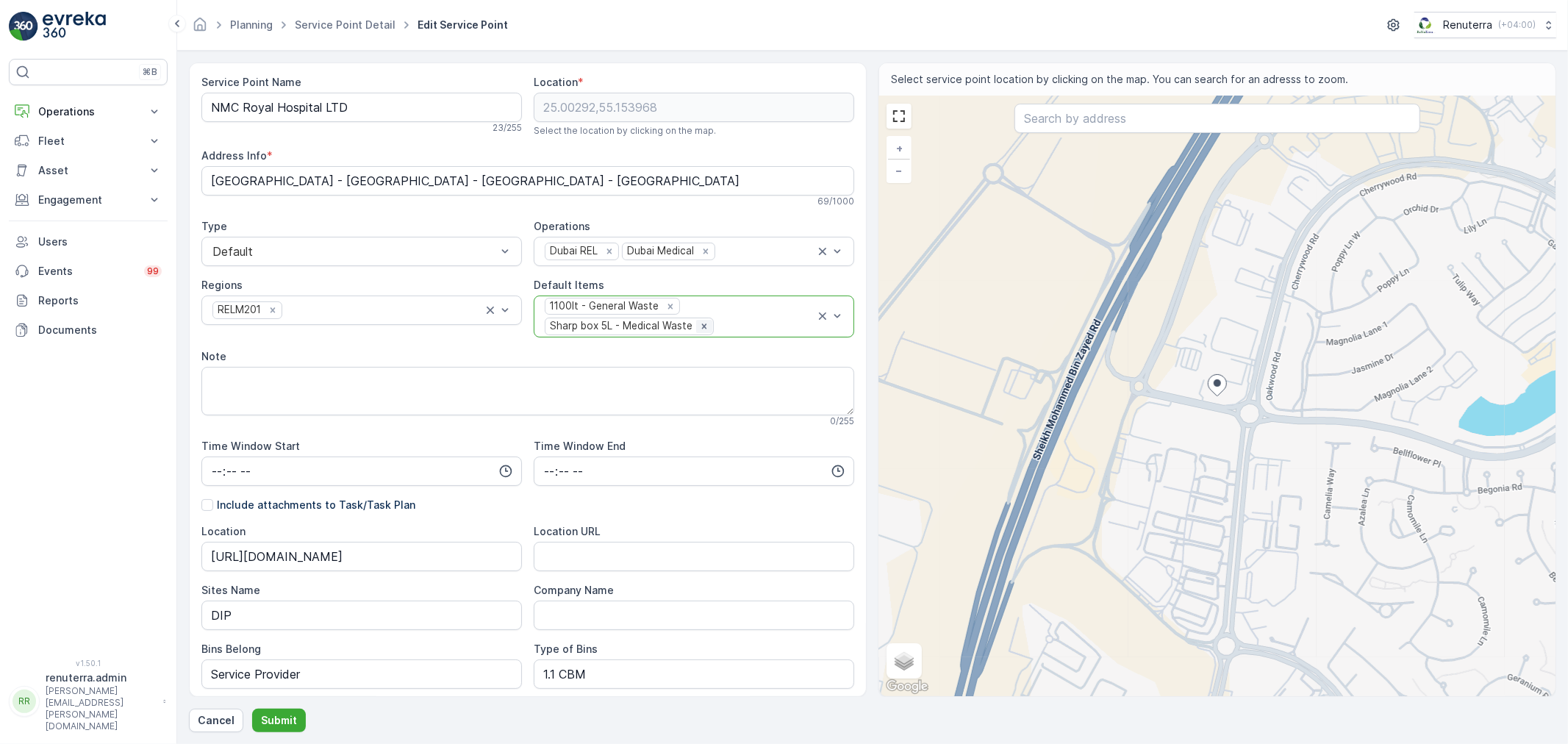
click at [696, 324] on div "Remove Sharp box 5L - Medical Waste" at bounding box center [704, 326] width 16 height 13
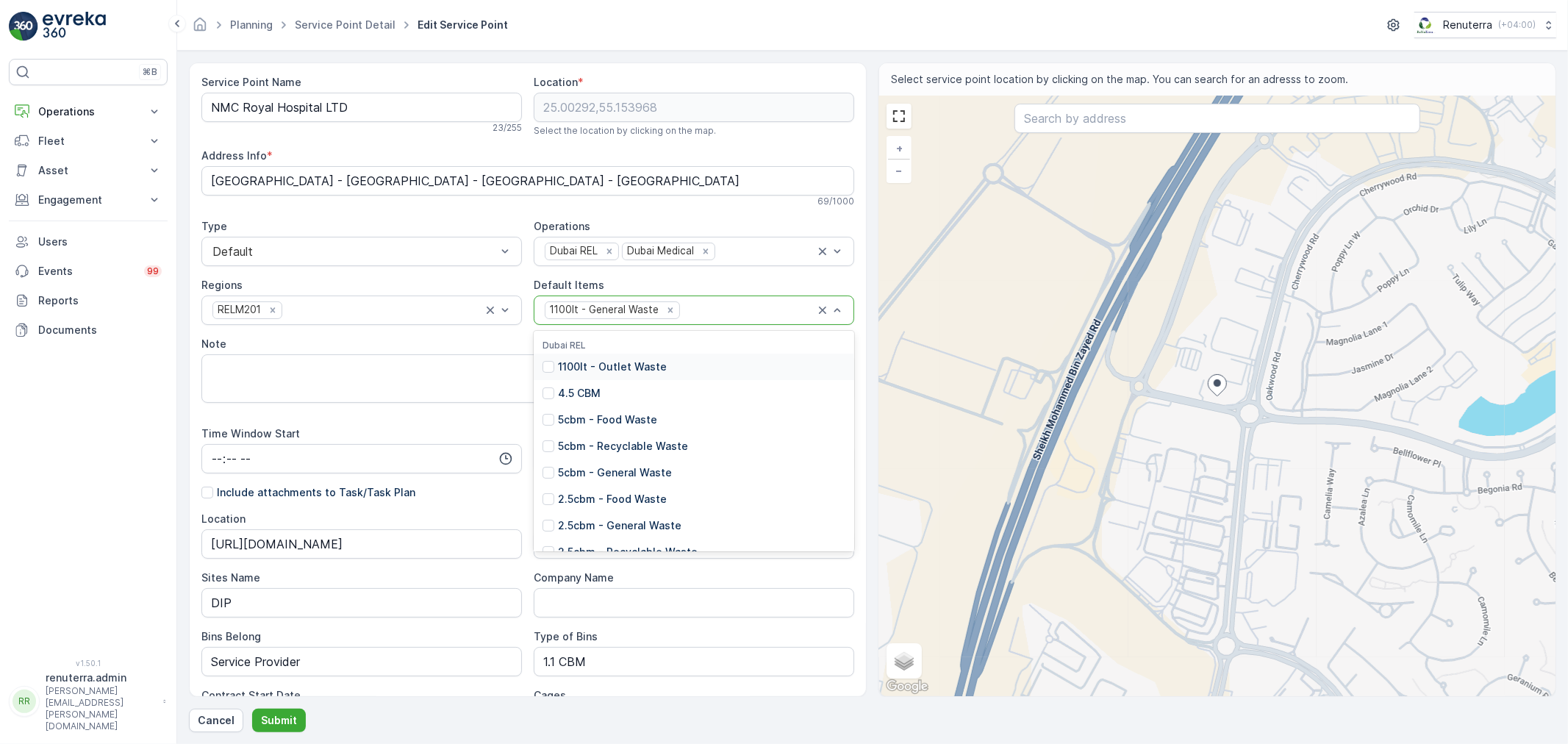
click at [702, 308] on div at bounding box center [748, 310] width 134 height 13
click at [628, 496] on p "Medical Waste Collection" at bounding box center [623, 503] width 130 height 14
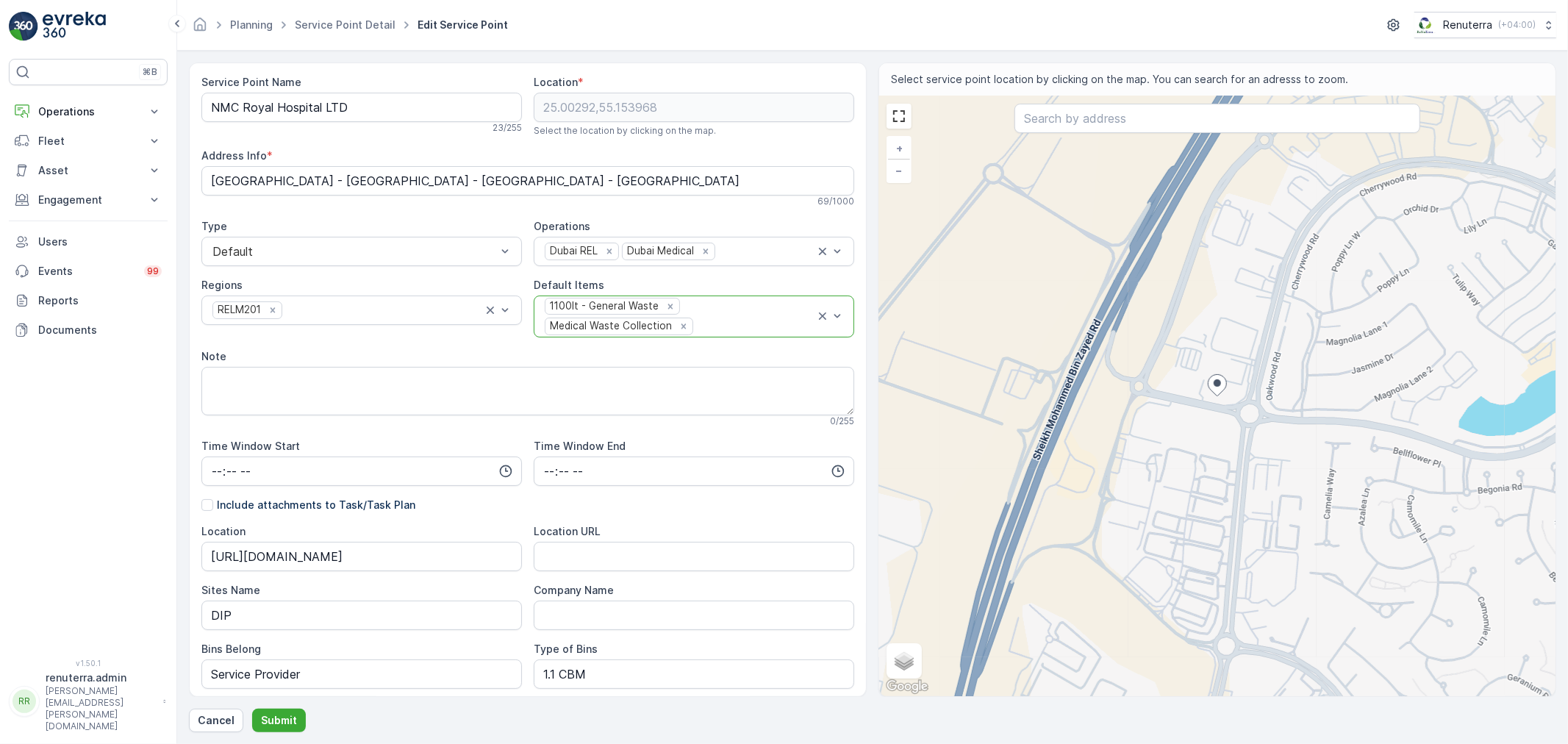
click at [273, 701] on div "Service Point Name NMC Royal Hospital LTD 23 / 255 Location * 25.00292,55.15396…" at bounding box center [873, 398] width 1367 height 670
click at [277, 709] on button "Submit" at bounding box center [279, 720] width 54 height 23
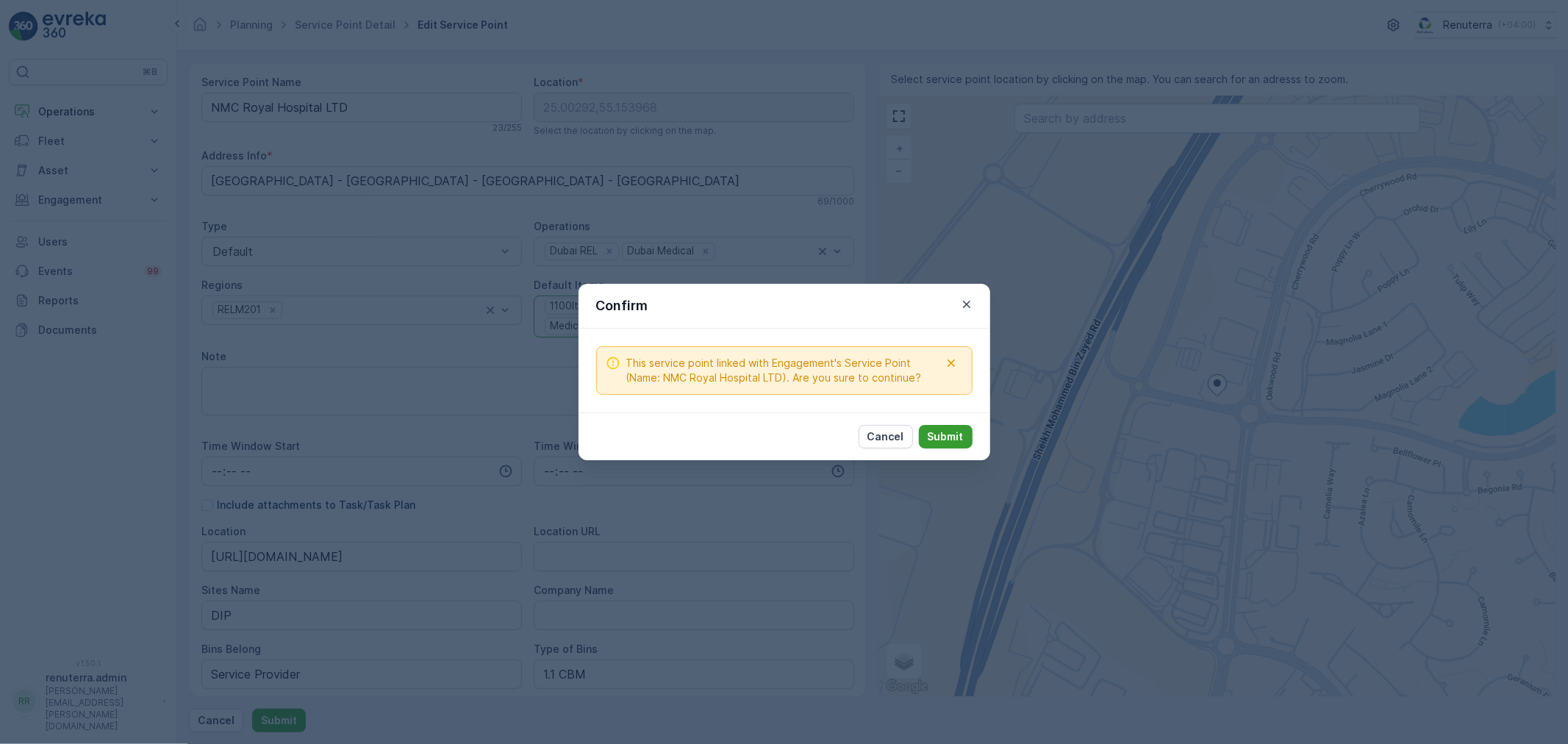
click at [961, 432] on p "Submit" at bounding box center [945, 436] width 36 height 14
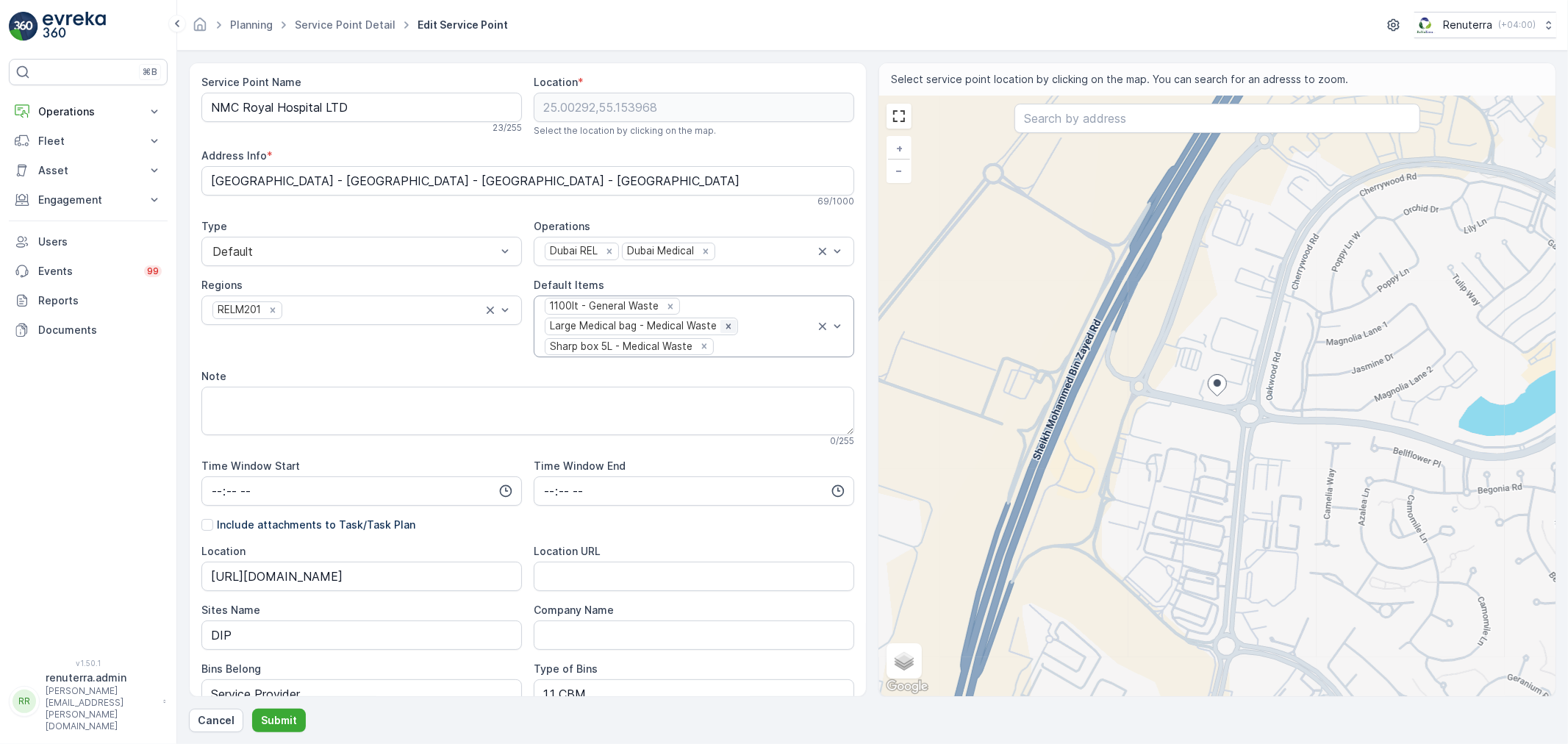
click at [728, 326] on icon "Remove Large Medical bag - Medical Waste" at bounding box center [728, 326] width 10 height 10
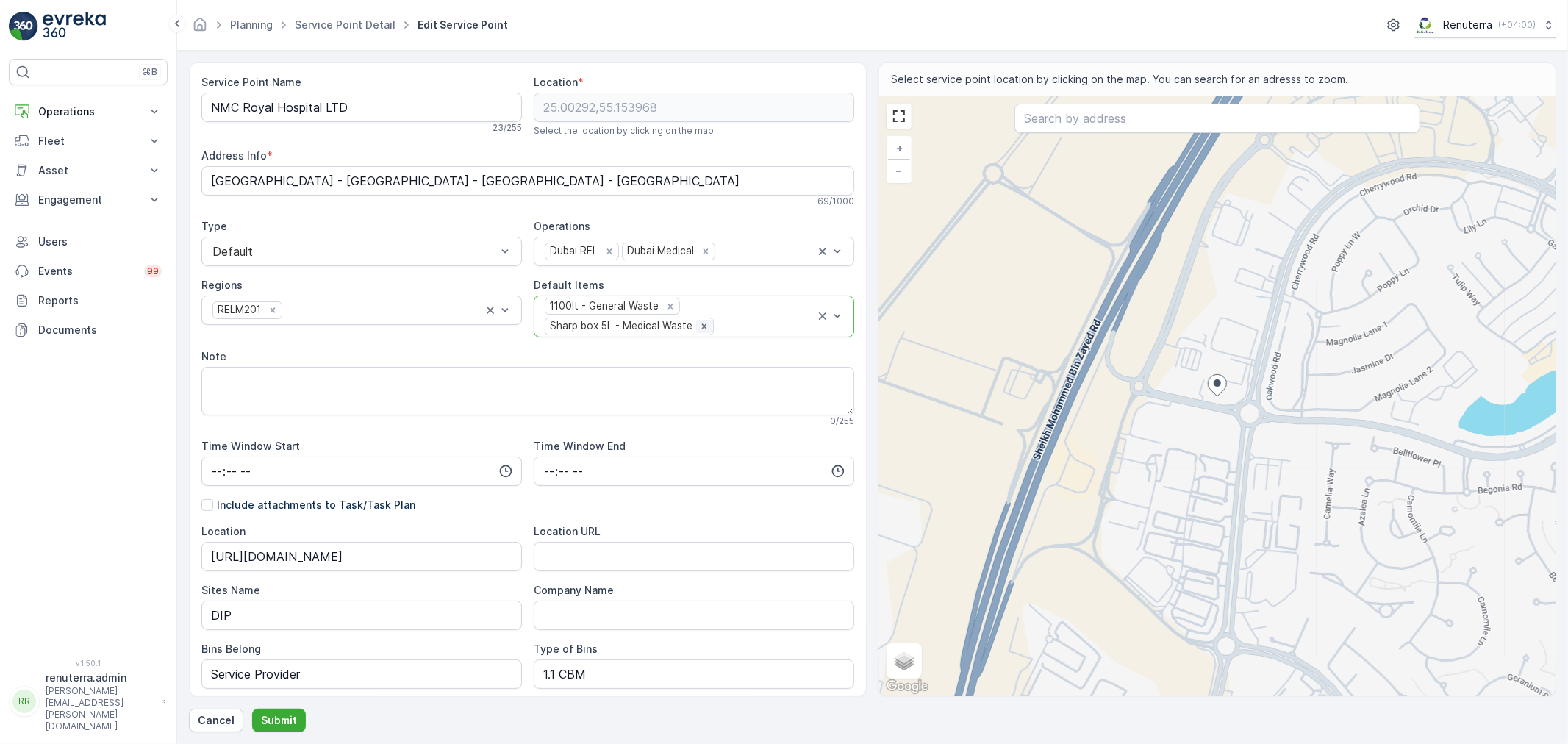
click at [704, 329] on icon "Remove Sharp box 5L - Medical Waste" at bounding box center [704, 326] width 10 height 10
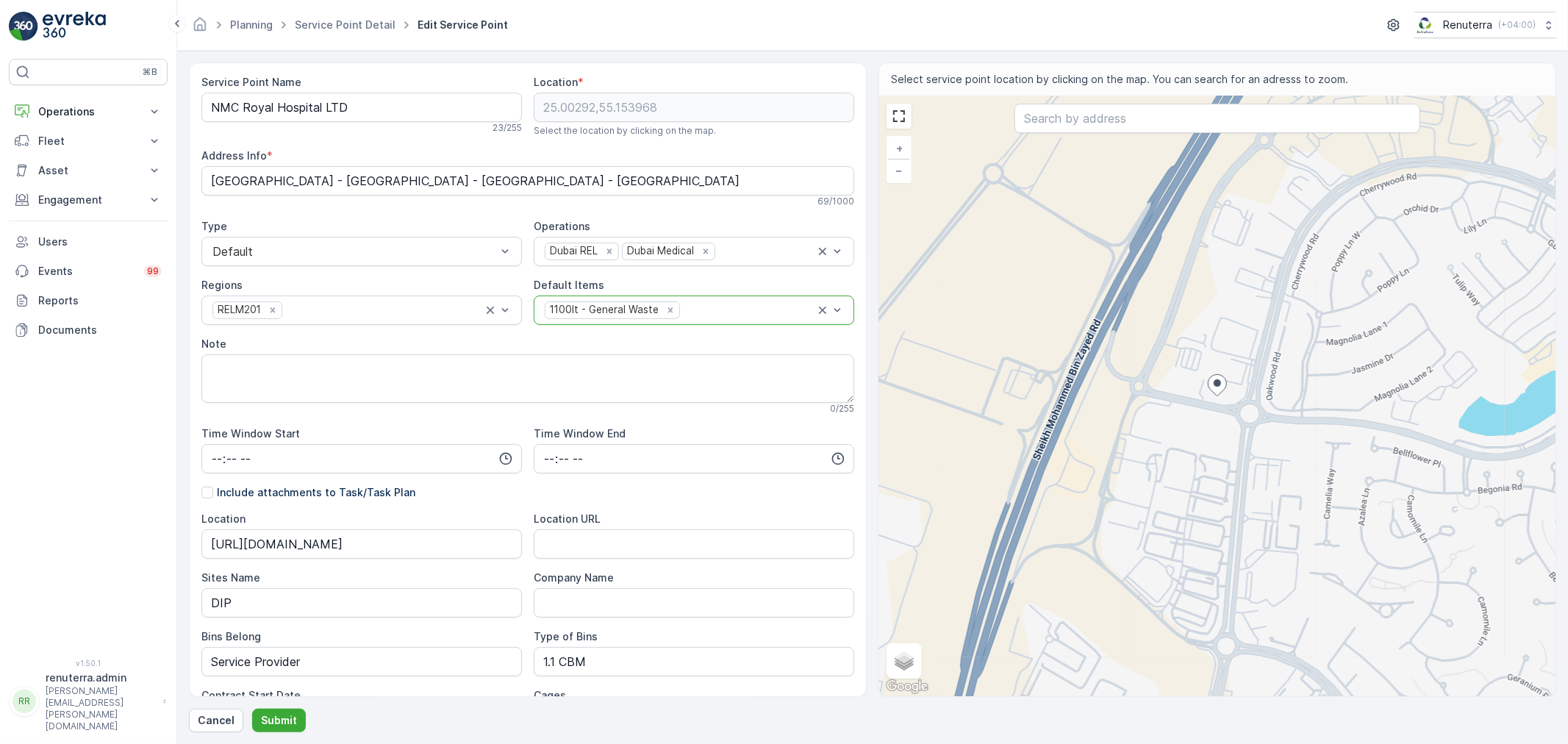
click at [722, 313] on div at bounding box center [748, 310] width 134 height 13
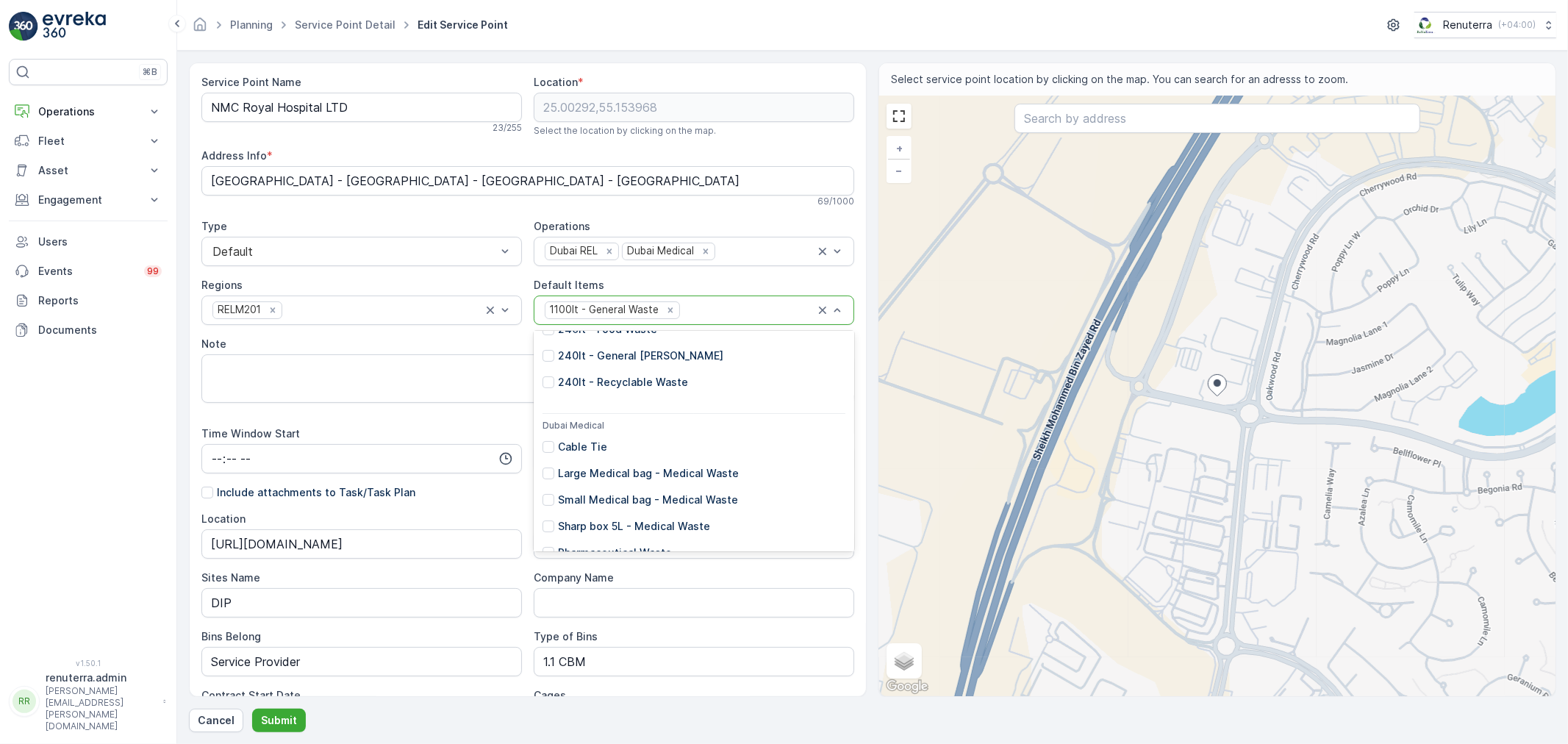
scroll to position [484, 0]
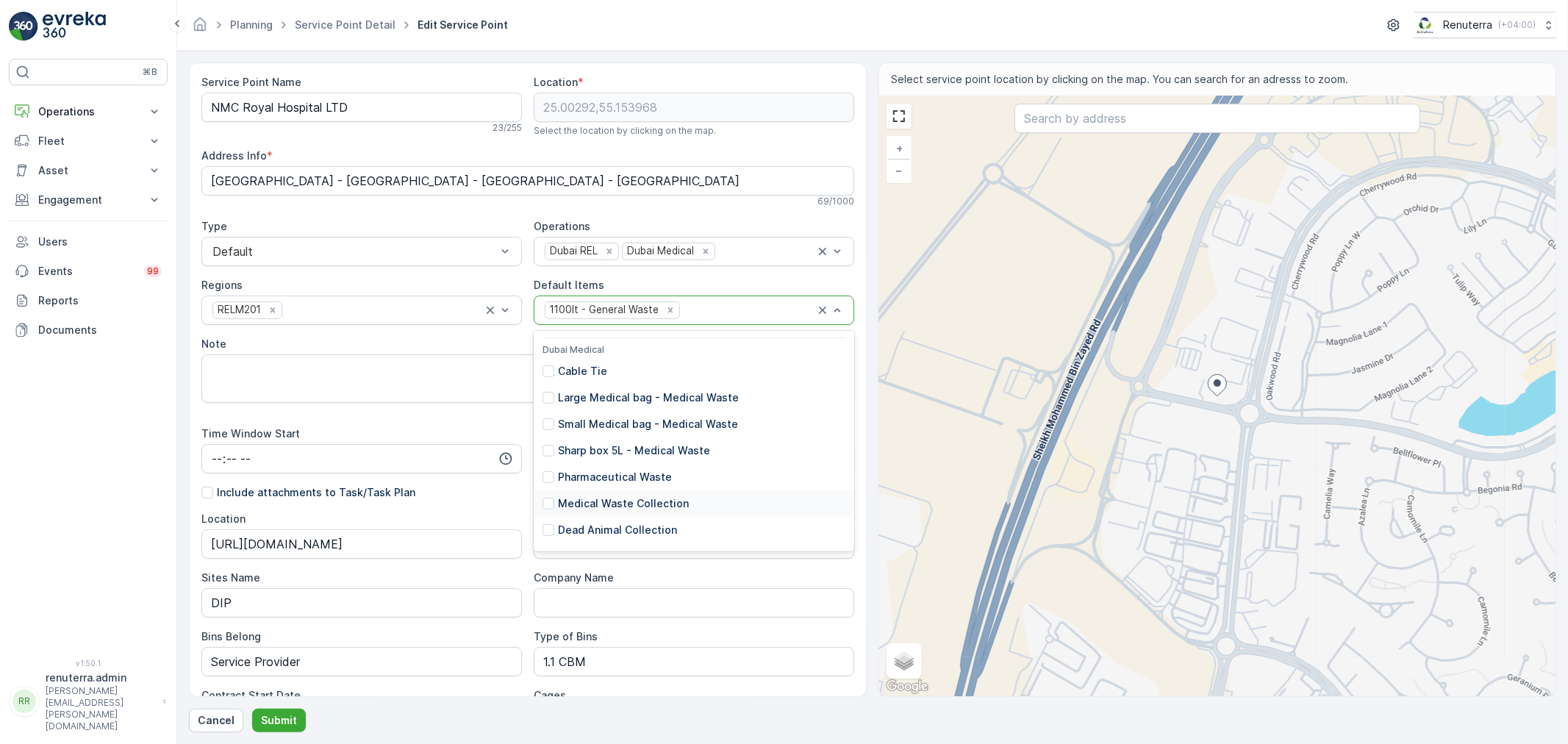
click at [662, 498] on p "Medical Waste Collection" at bounding box center [623, 503] width 130 height 14
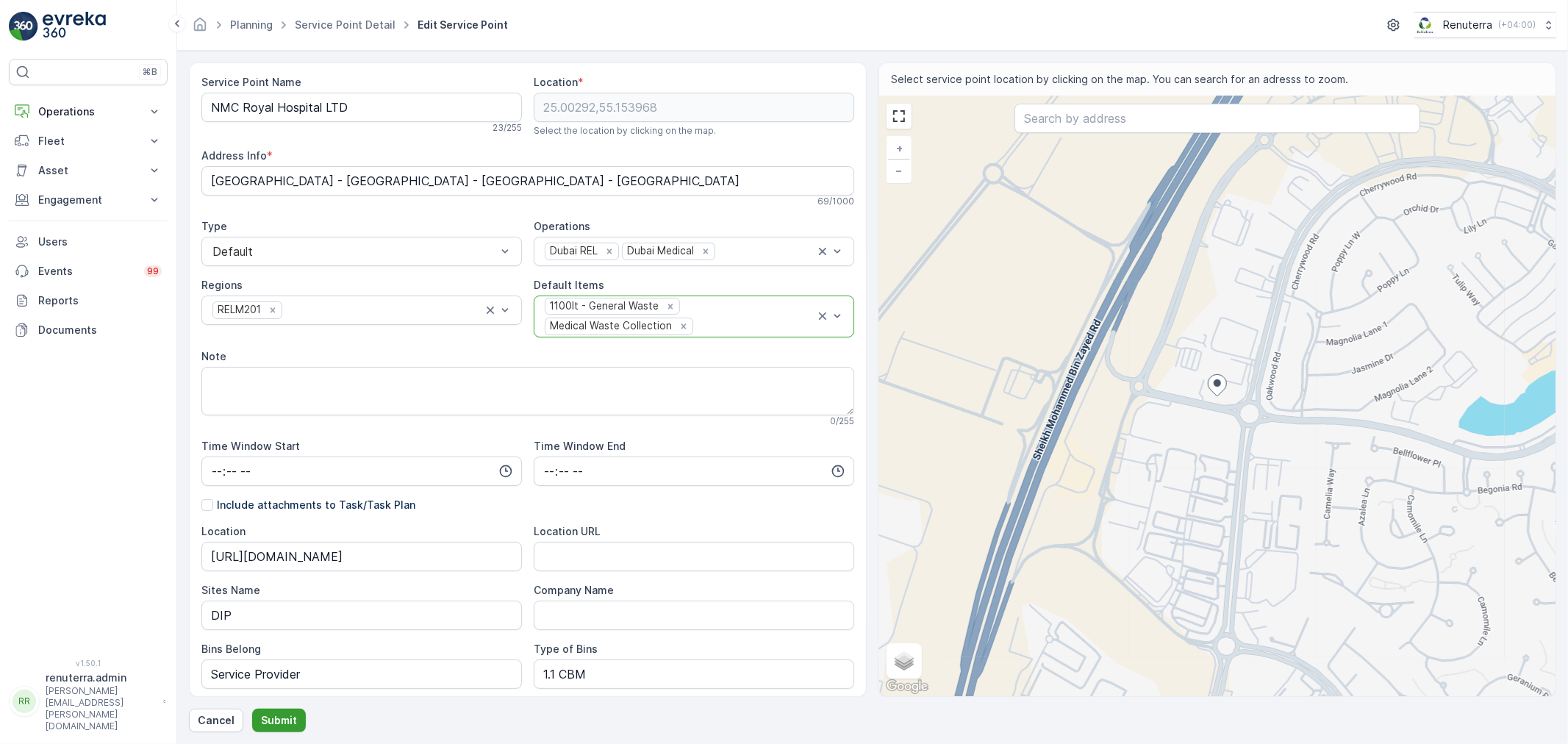
click at [287, 712] on button "Submit" at bounding box center [279, 720] width 54 height 23
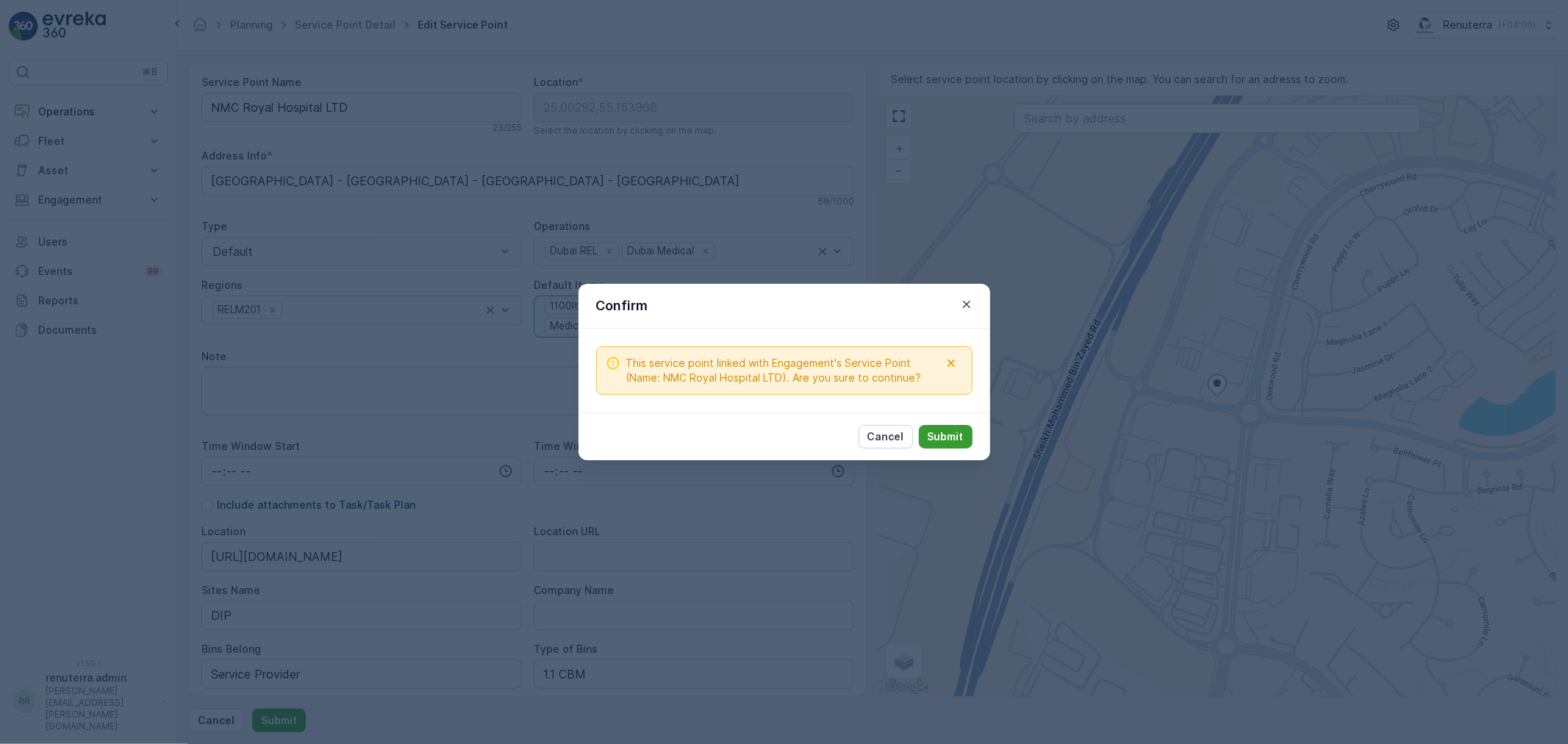
click at [952, 429] on button "Submit" at bounding box center [945, 436] width 54 height 23
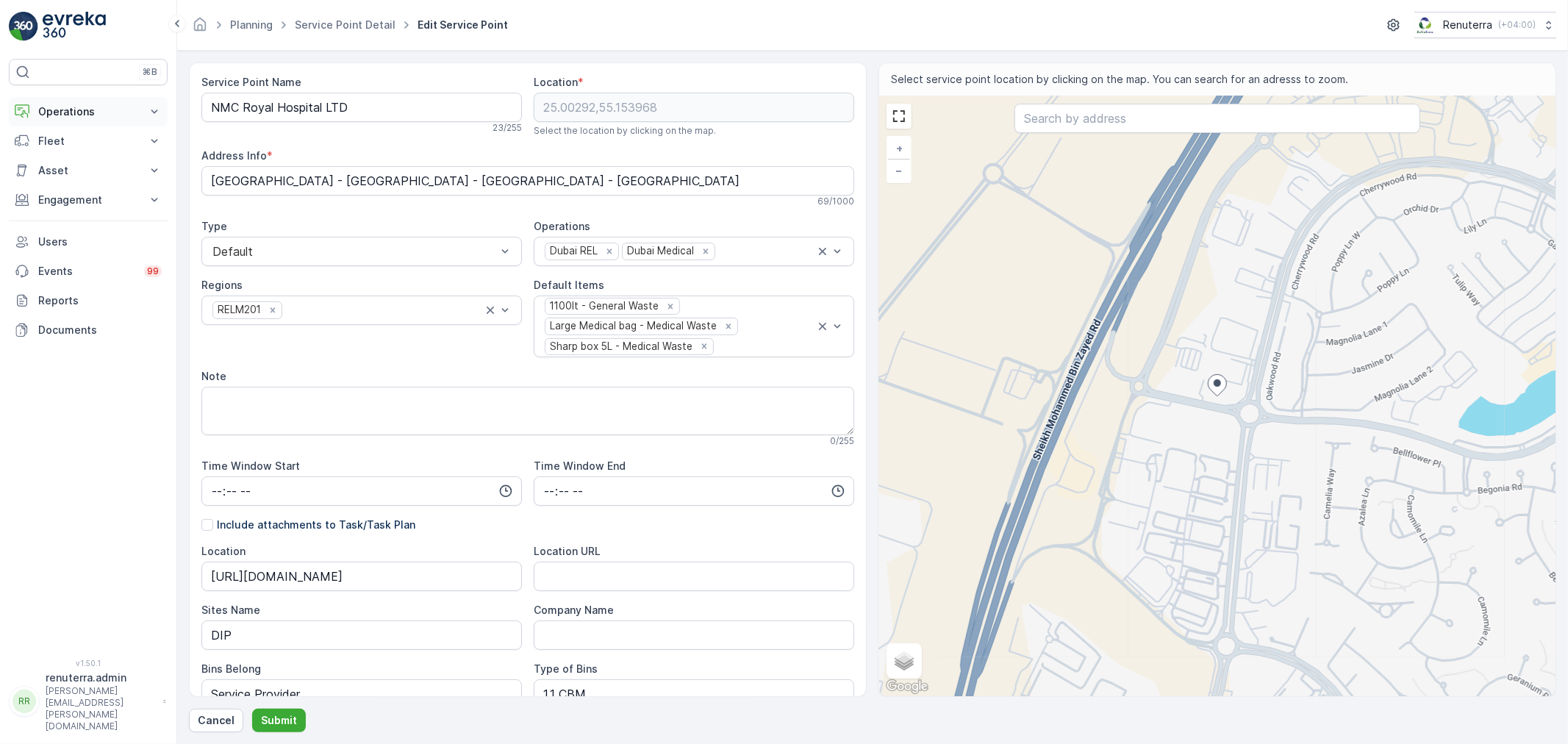
click at [92, 110] on p "Operations" at bounding box center [88, 112] width 100 height 14
click at [66, 156] on p "Planning" at bounding box center [58, 157] width 41 height 14
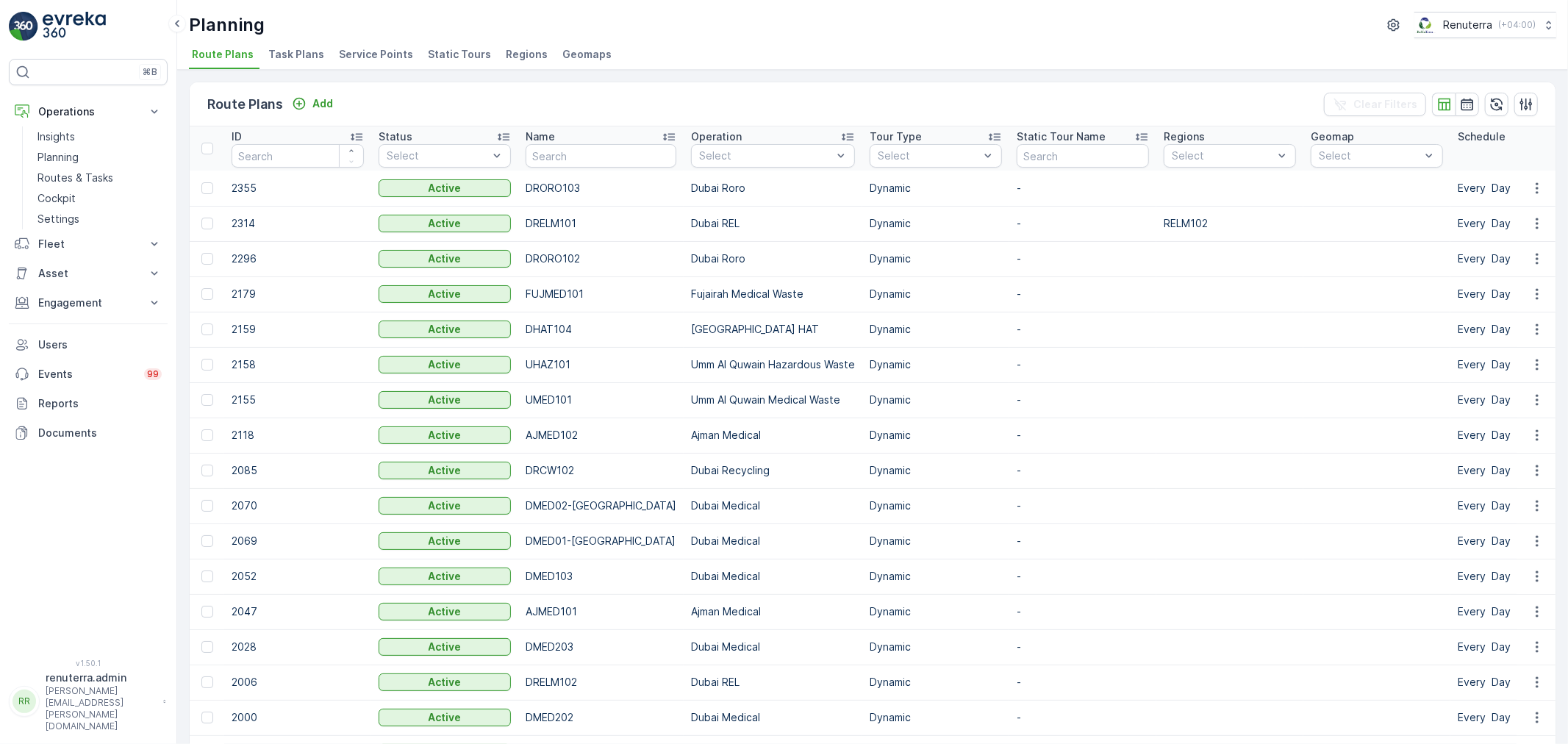
click at [371, 54] on span "Service Points" at bounding box center [376, 54] width 74 height 14
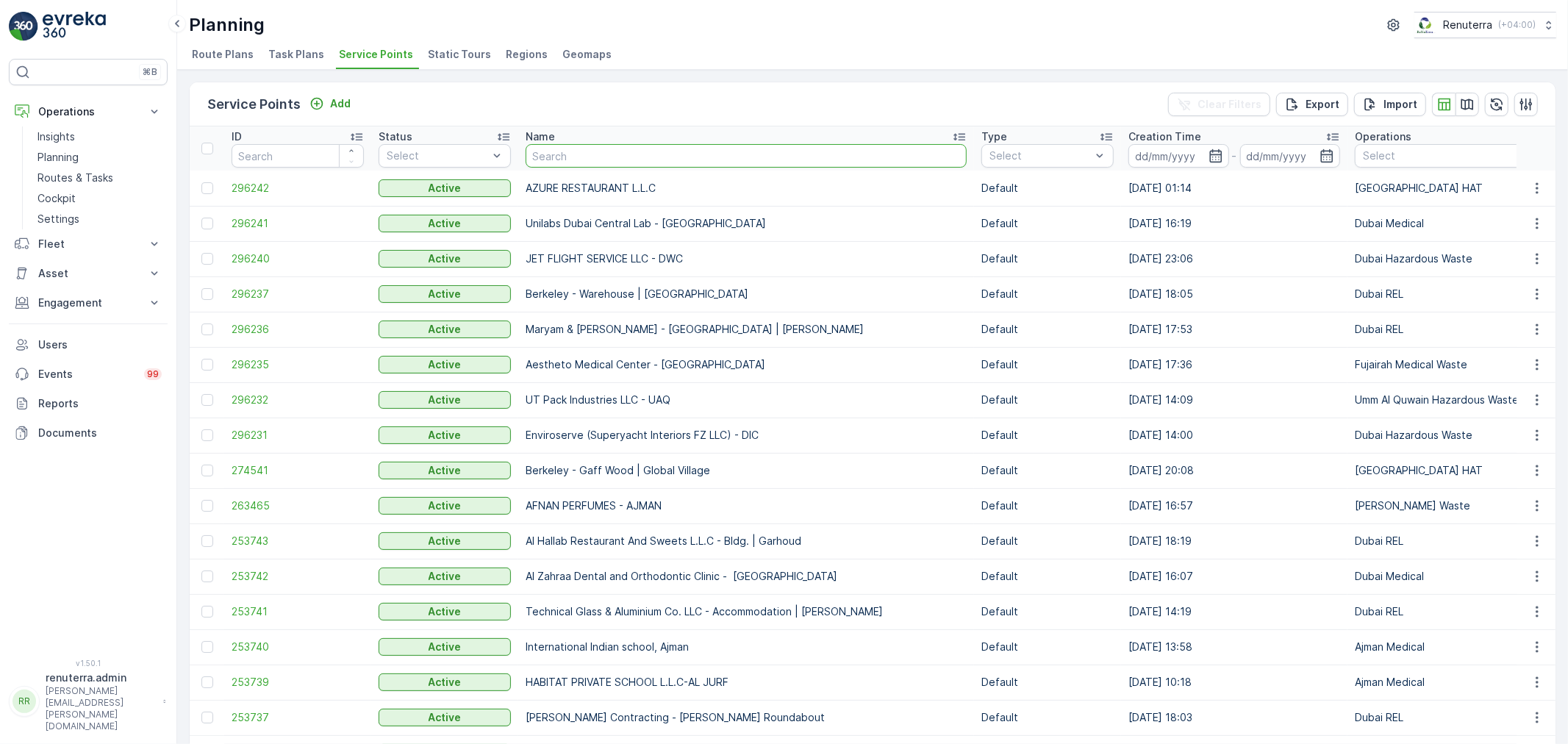
type input "Al Hemaya General Clinic LL"
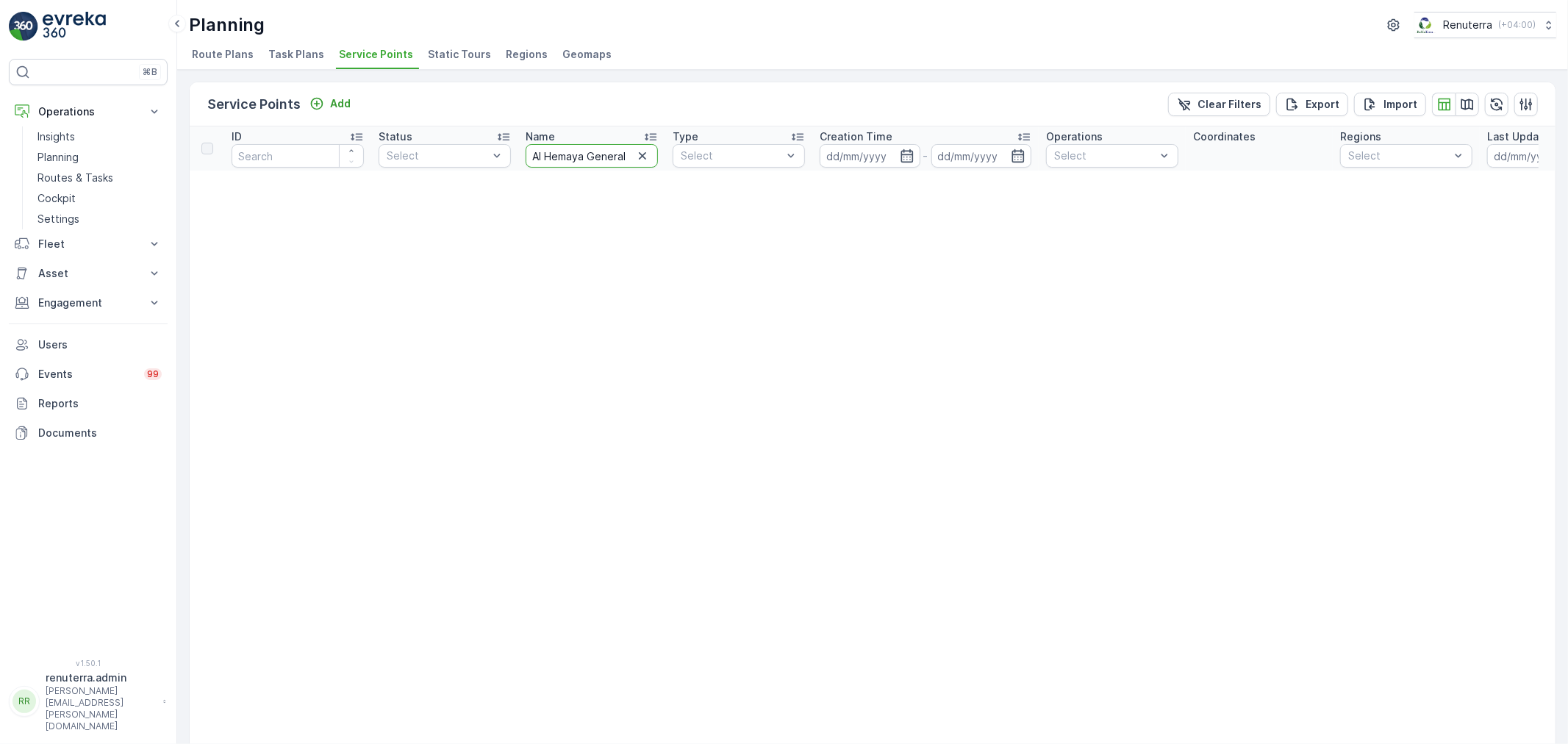
click at [619, 158] on input "Al Hemaya General Clinic LL" at bounding box center [592, 155] width 132 height 23
type input "Al Hemaya General Clini"
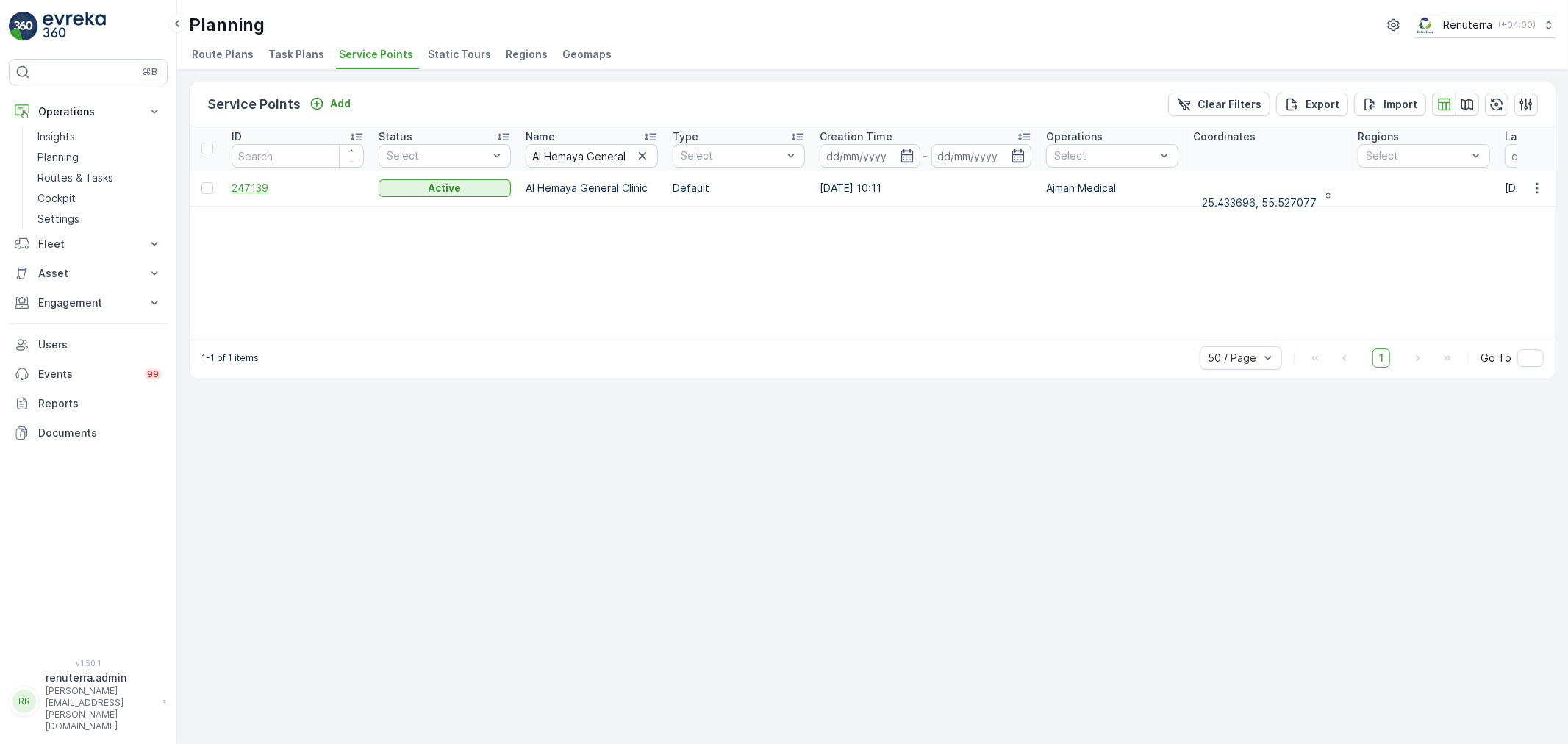
click at [248, 190] on span "247139" at bounding box center [298, 188] width 132 height 14
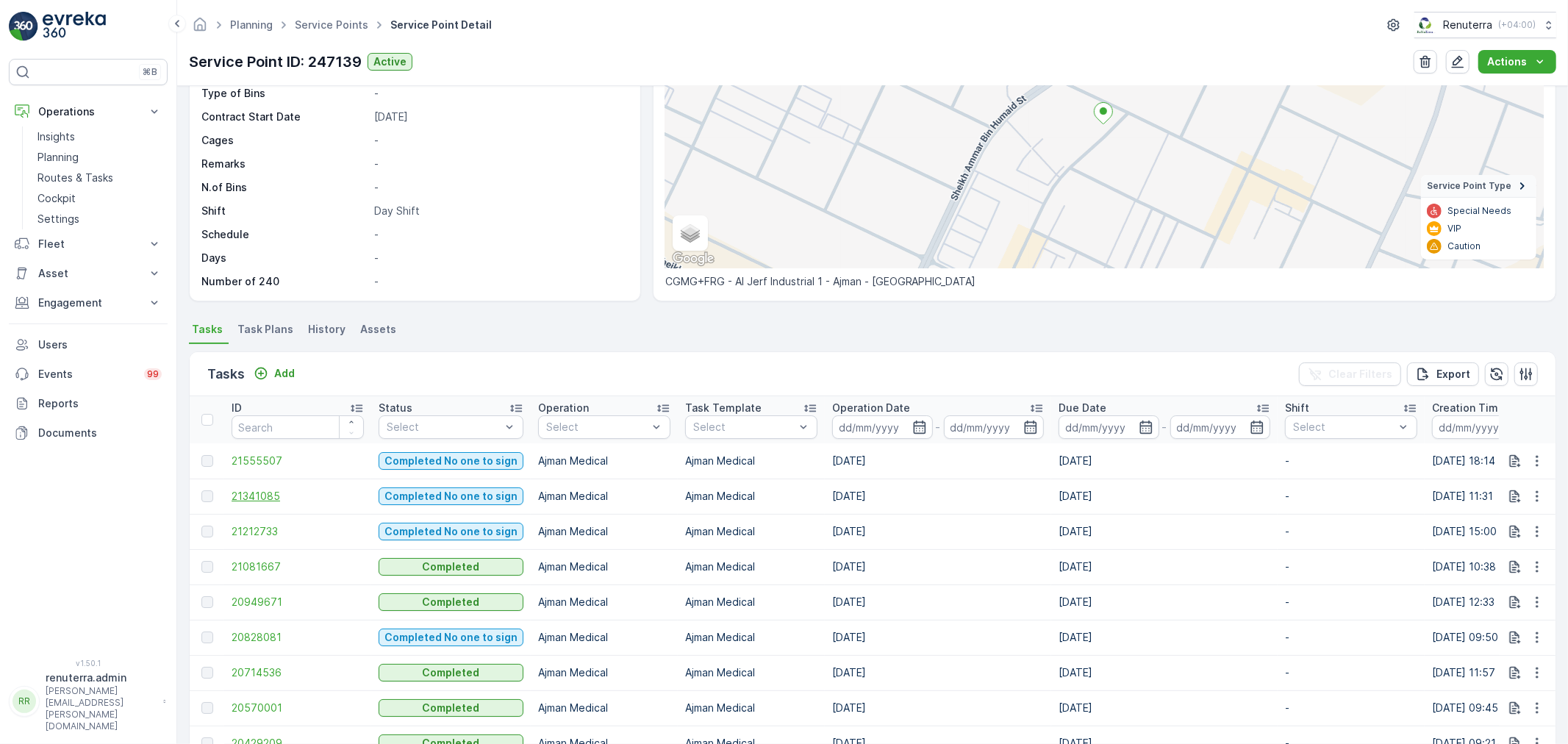
scroll to position [163, 0]
click at [259, 460] on span "21555507" at bounding box center [298, 461] width 132 height 14
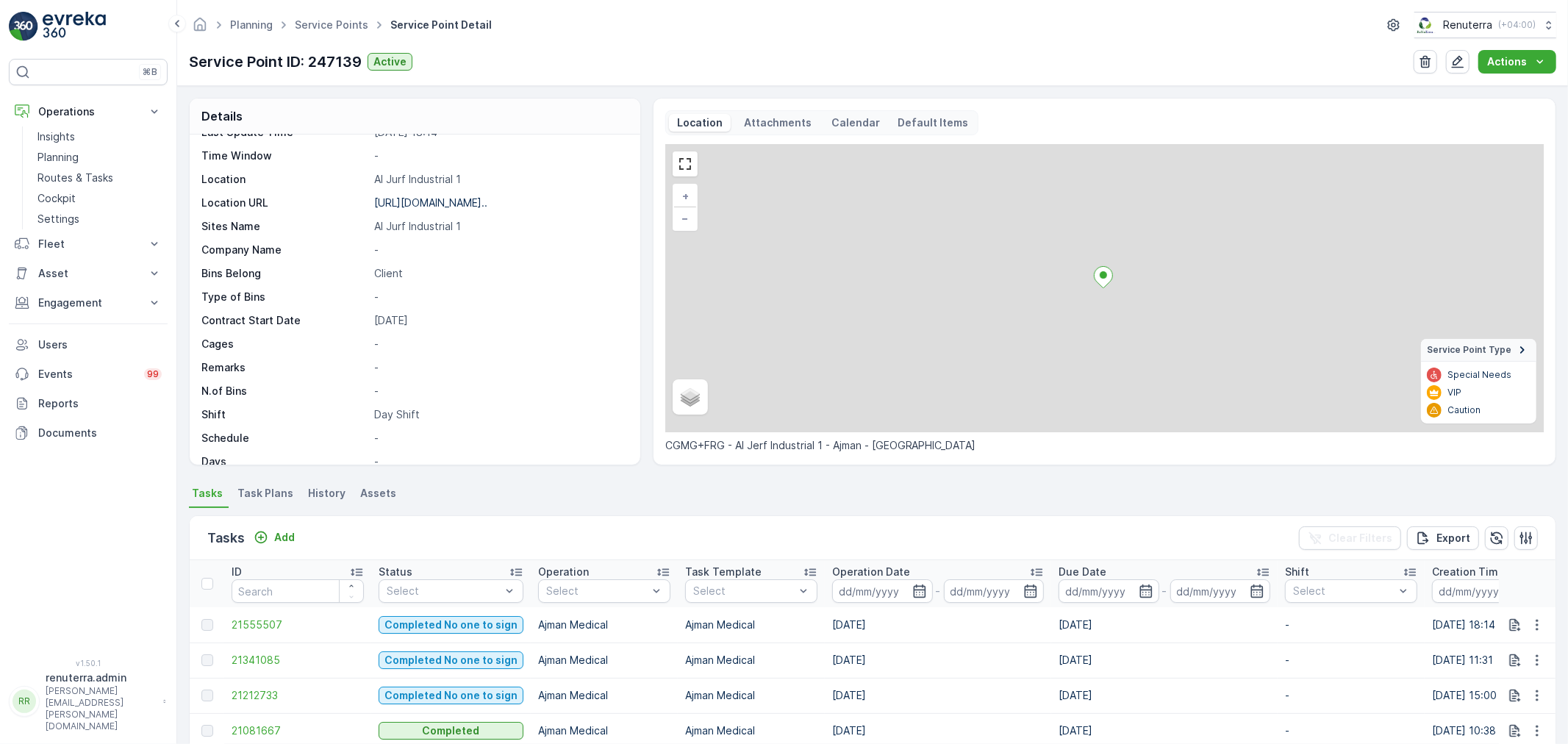
scroll to position [163, 0]
click at [275, 528] on button "Add" at bounding box center [275, 537] width 53 height 18
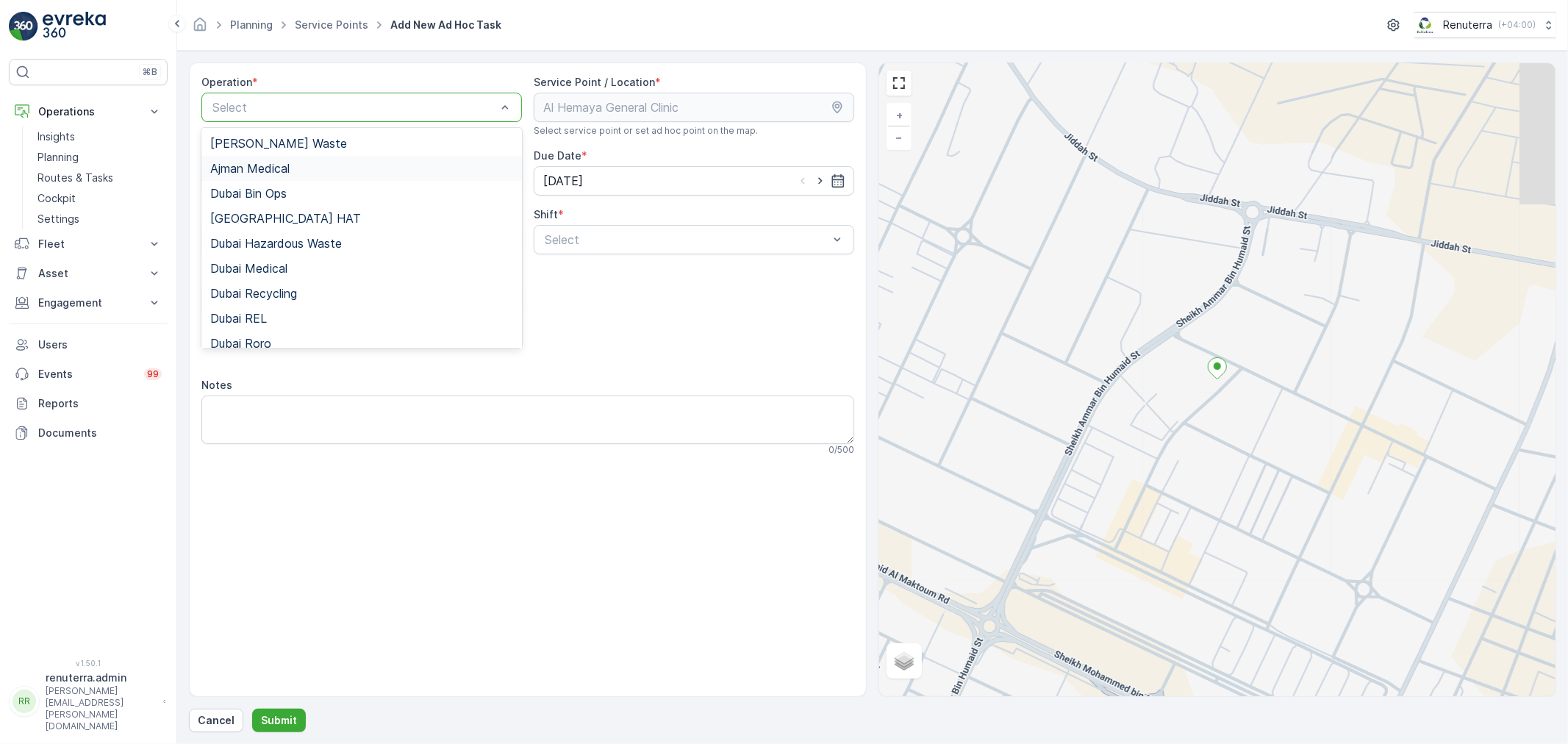
click at [315, 165] on div "Ajman Medical" at bounding box center [362, 168] width 303 height 13
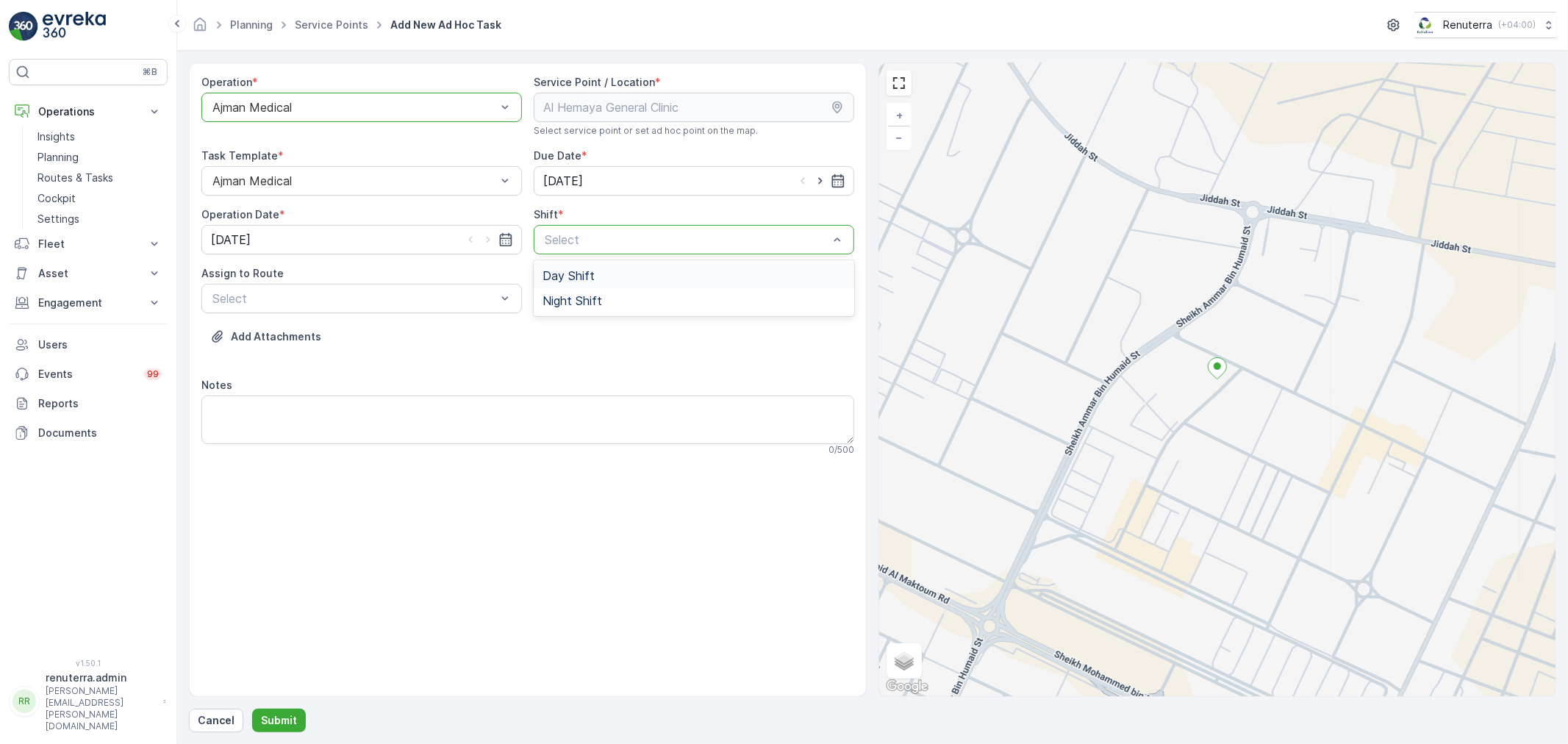
drag, startPoint x: 581, startPoint y: 238, endPoint x: 590, endPoint y: 233, distance: 10.3
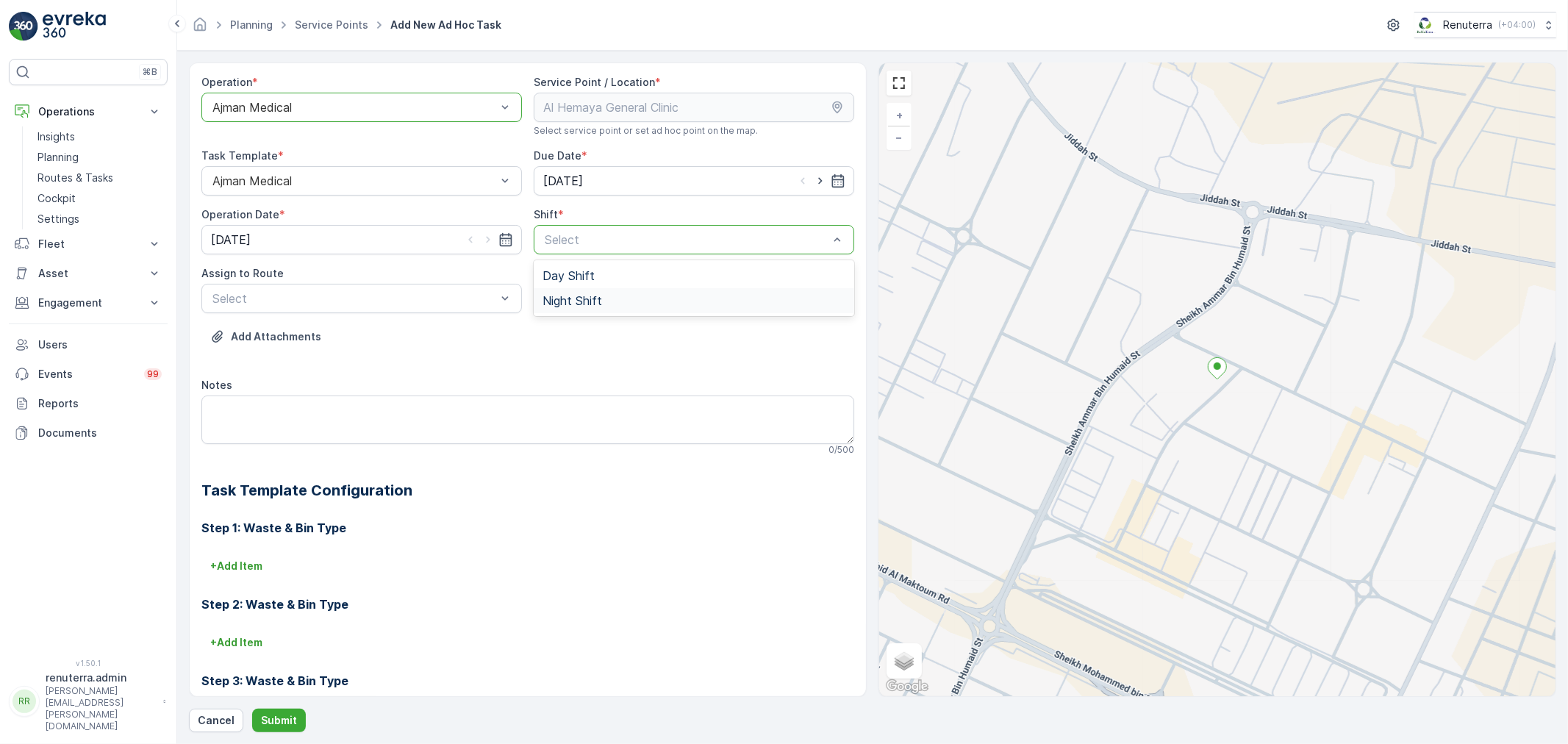
click at [588, 290] on div "Night Shift" at bounding box center [694, 300] width 321 height 25
drag, startPoint x: 585, startPoint y: 244, endPoint x: 582, endPoint y: 285, distance: 41.1
click at [585, 243] on div at bounding box center [687, 239] width 287 height 13
click at [582, 287] on div "Day Shift" at bounding box center [694, 275] width 321 height 25
click at [324, 367] on div "AJMED101 (Dispatched) - A85791" at bounding box center [362, 359] width 321 height 25
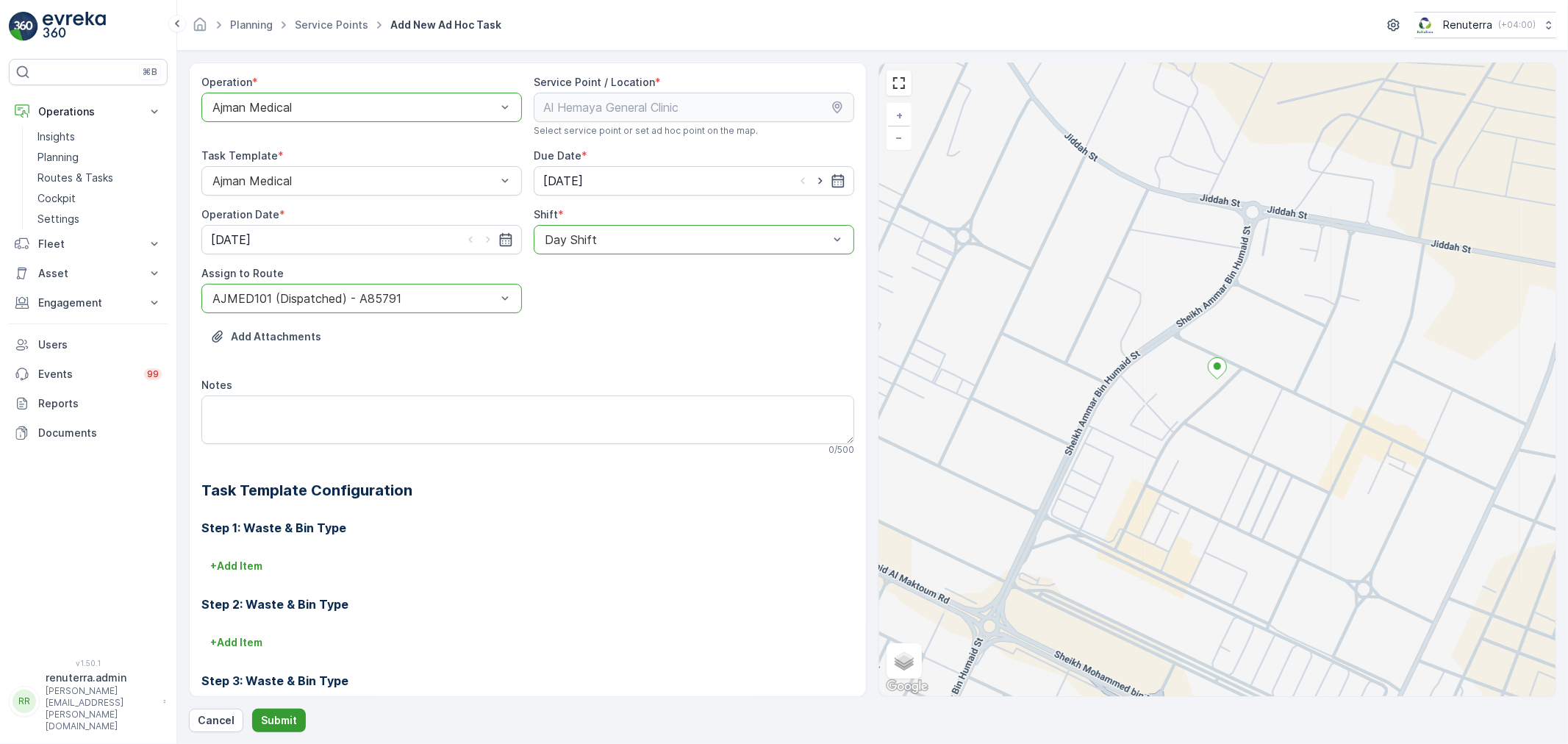
click at [274, 713] on p "Submit" at bounding box center [279, 720] width 36 height 14
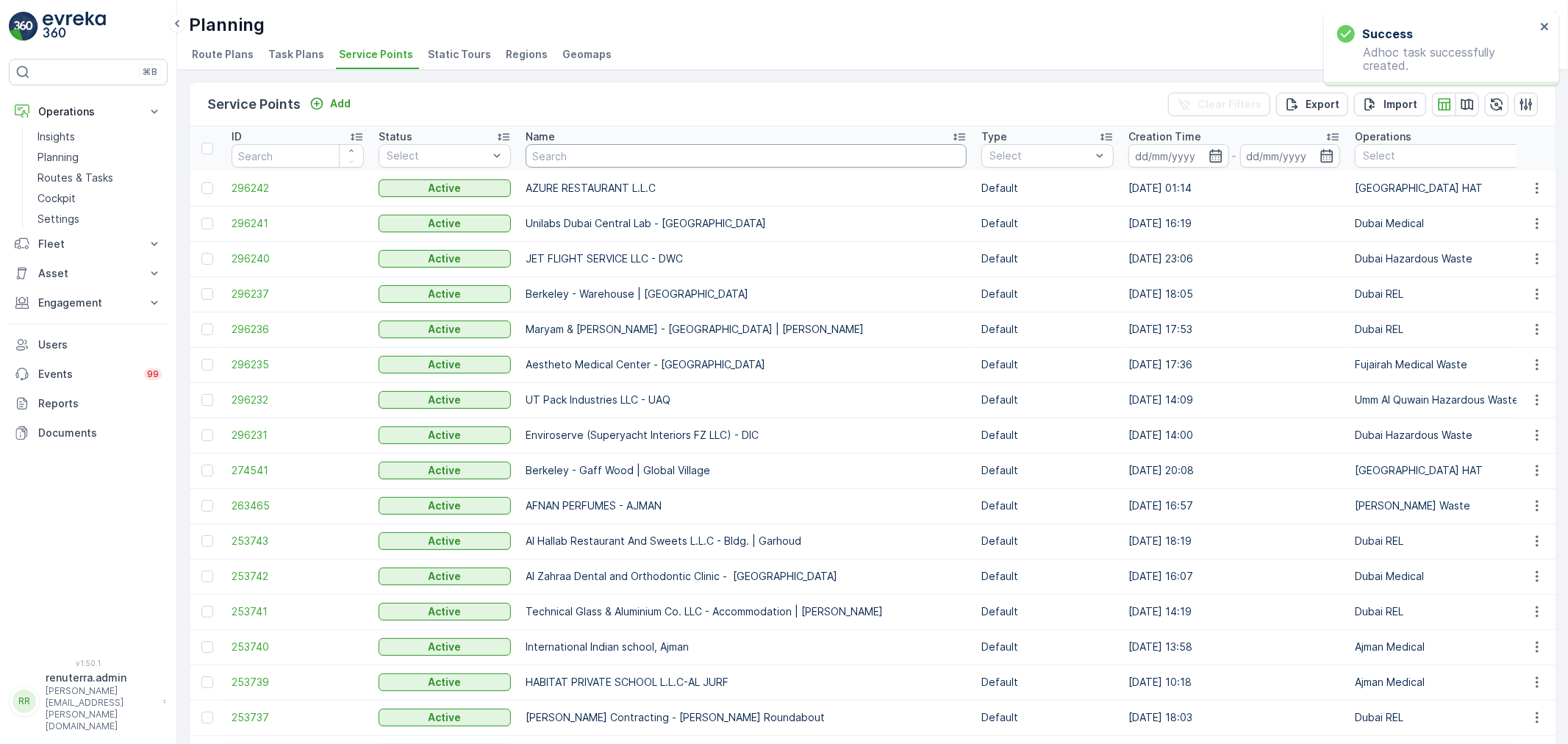
click at [563, 149] on input "text" at bounding box center [747, 155] width 441 height 23
paste input "Al Hemaya General Clinic LL"
type input "Al Hemaya General Clinic LL"
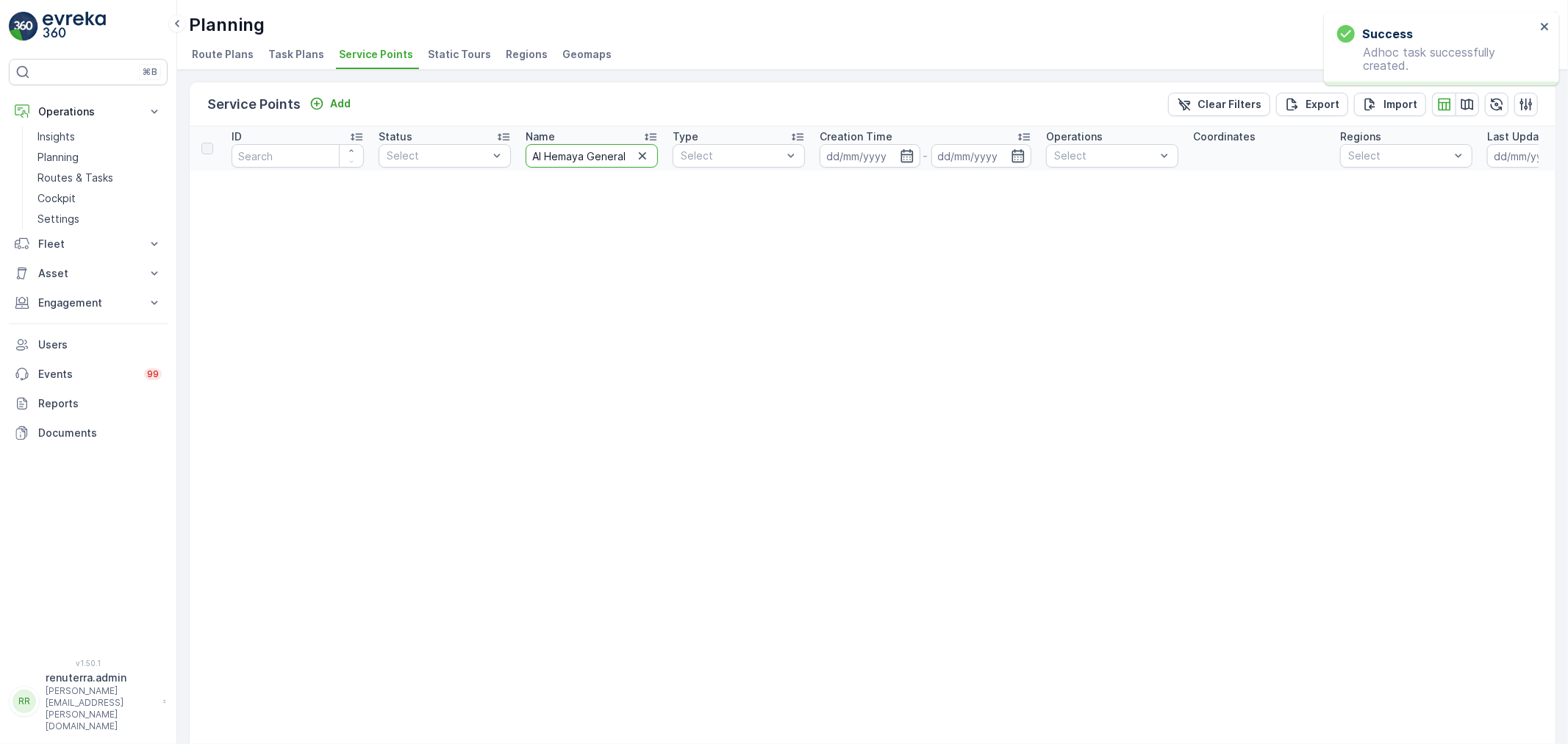
click at [576, 163] on input "Al Hemaya General Clinic LL" at bounding box center [592, 155] width 132 height 23
type input "Al Hemaya General Clinic"
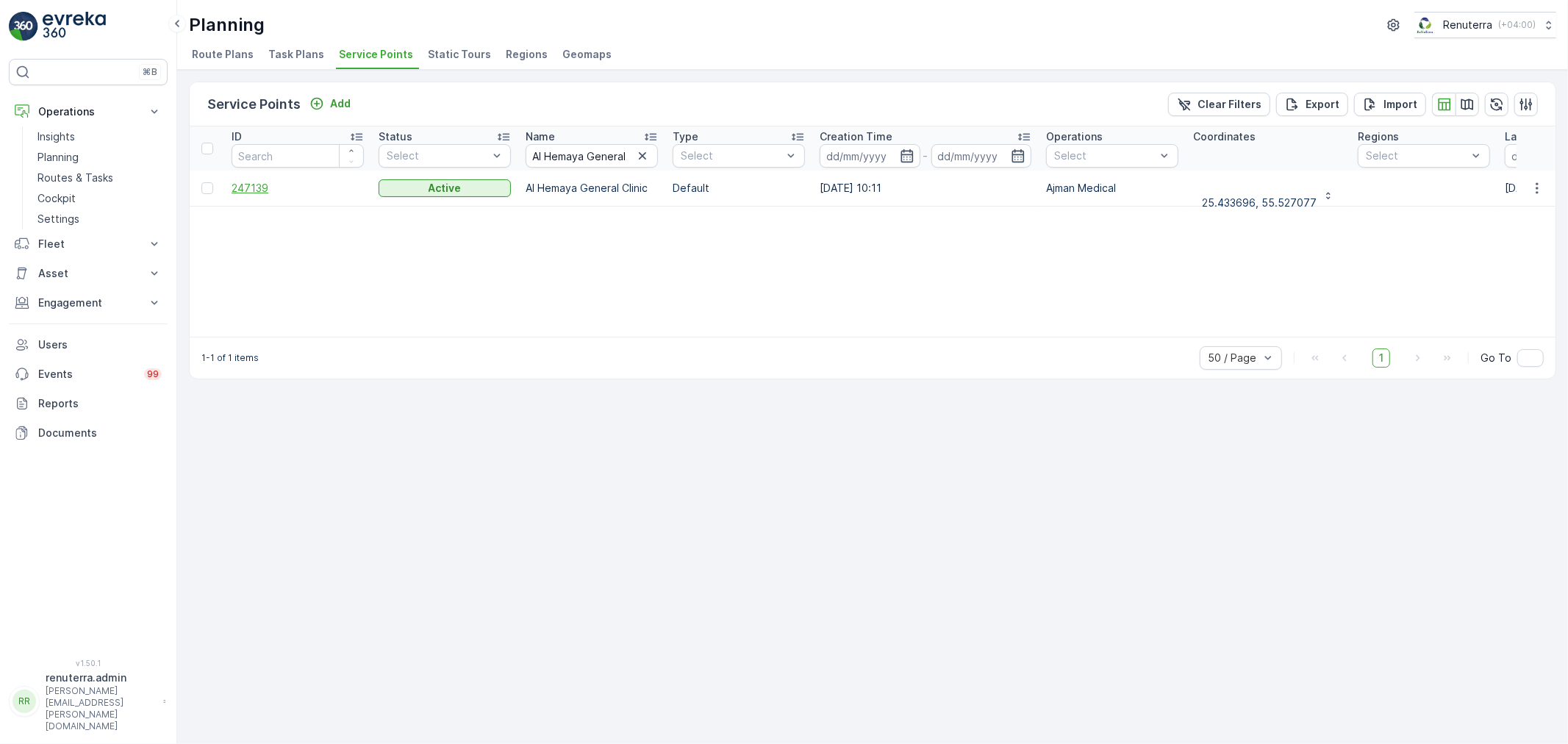
click at [239, 186] on span "247139" at bounding box center [298, 188] width 132 height 14
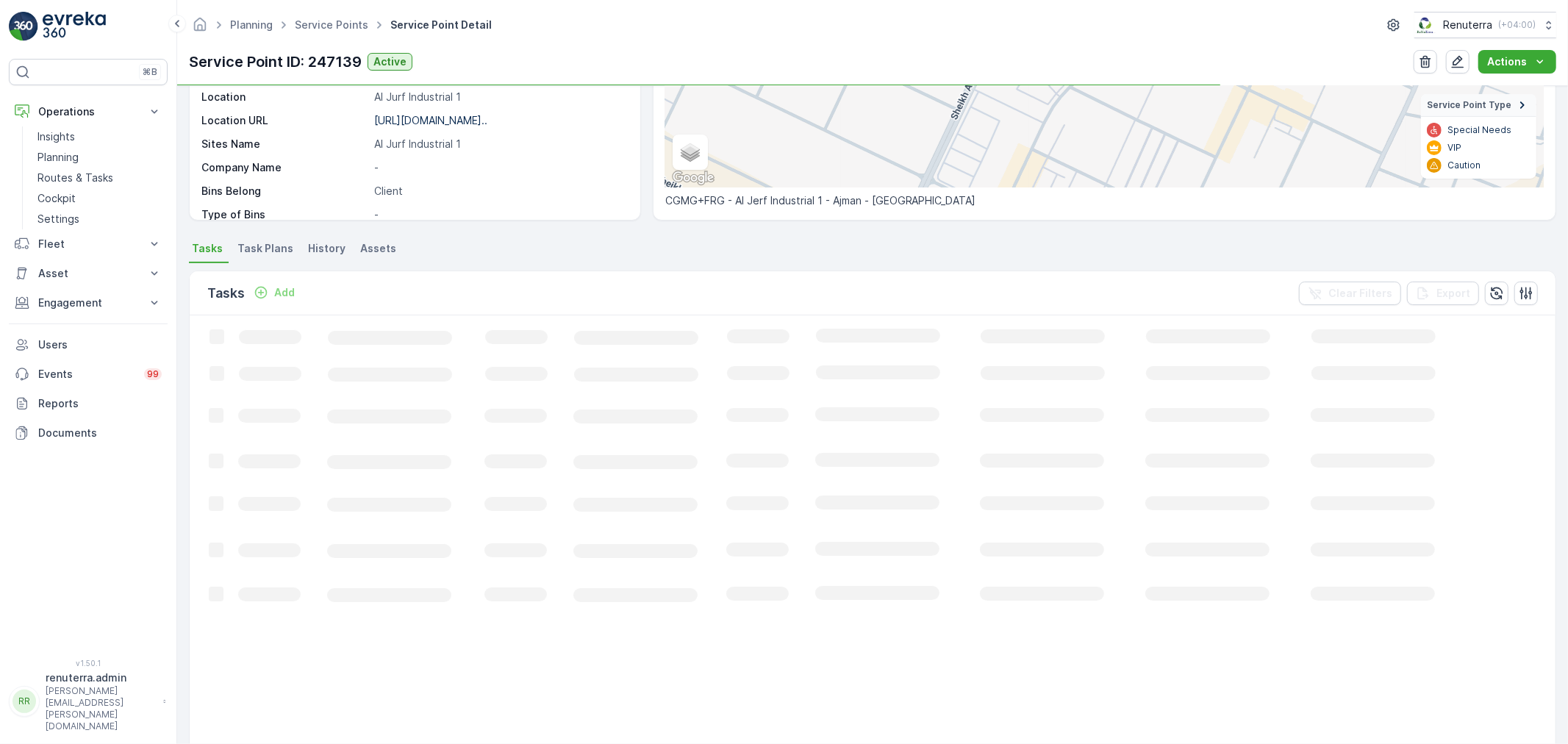
scroll to position [245, 0]
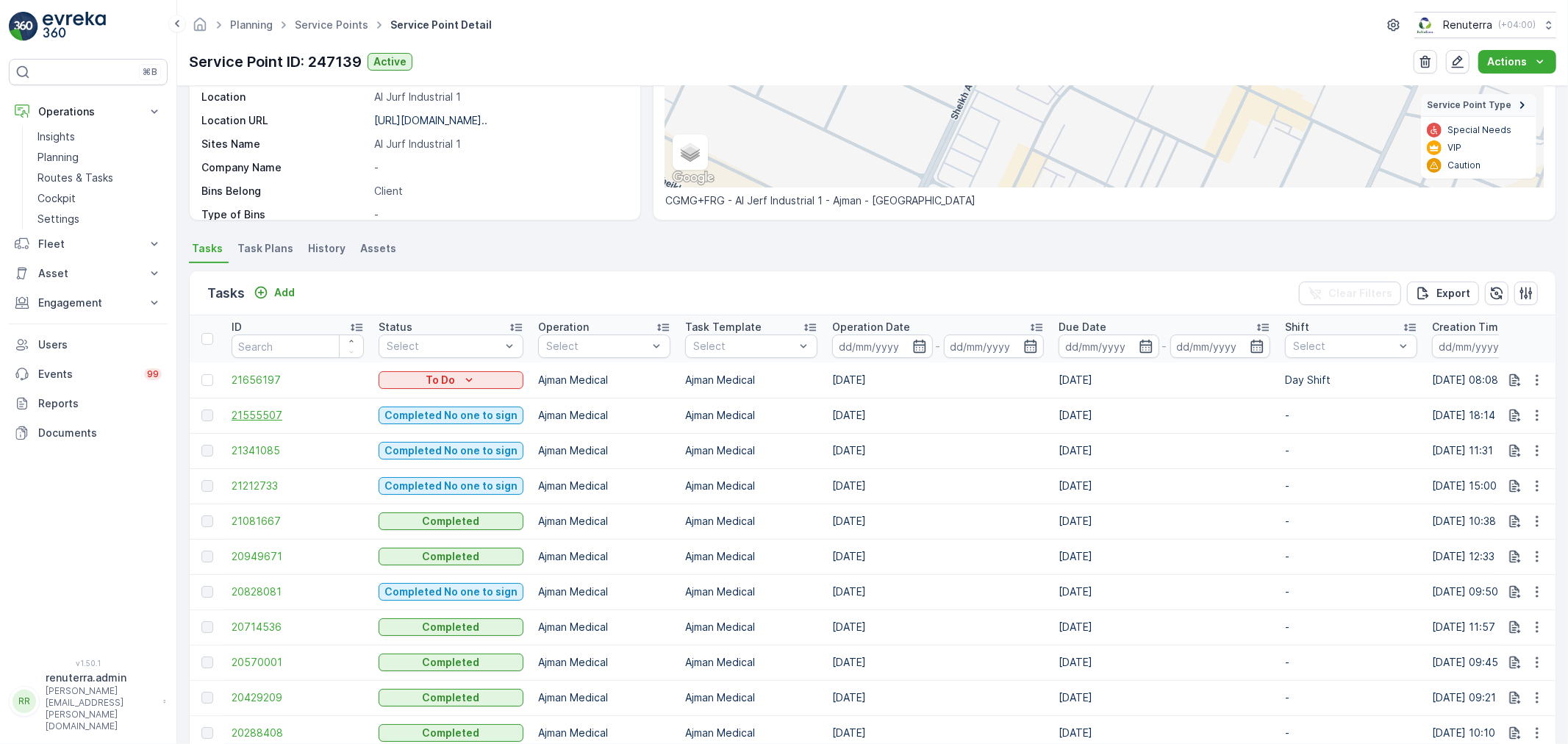
click at [256, 419] on span "21555507" at bounding box center [298, 415] width 132 height 14
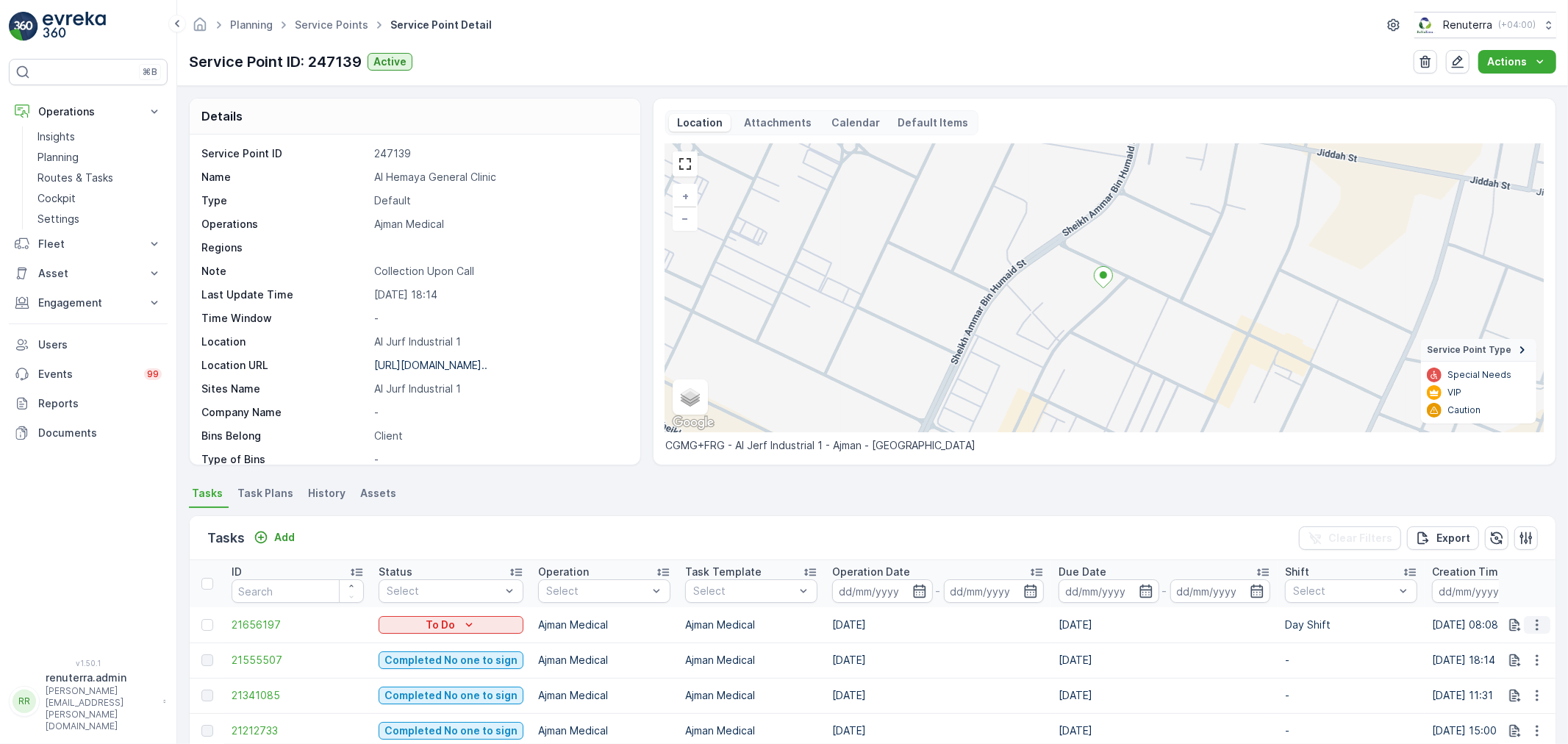
click at [1530, 619] on icon "button" at bounding box center [1537, 625] width 14 height 14
click at [1498, 548] on span "Change Route" at bounding box center [1499, 554] width 72 height 14
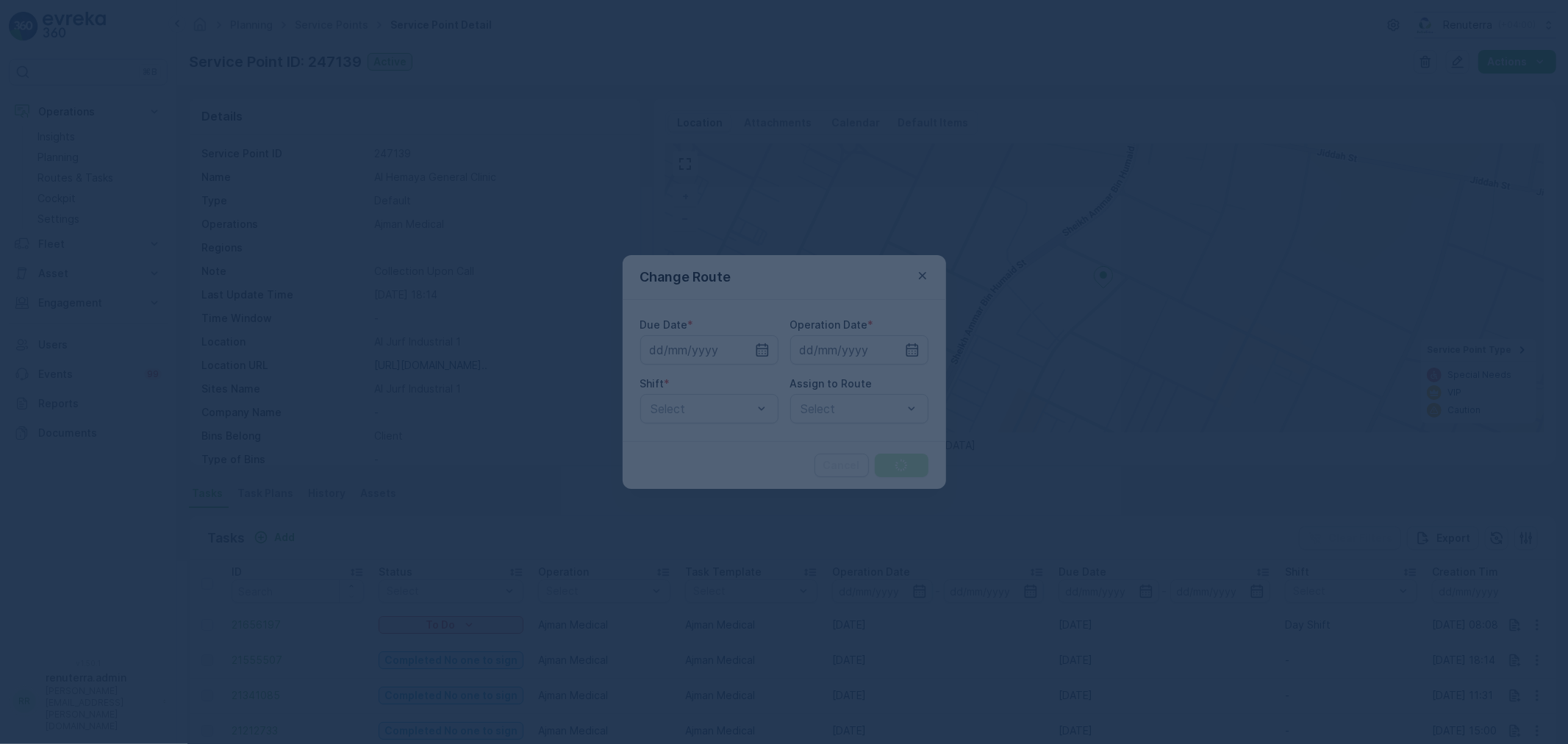
type input "14.09.2025"
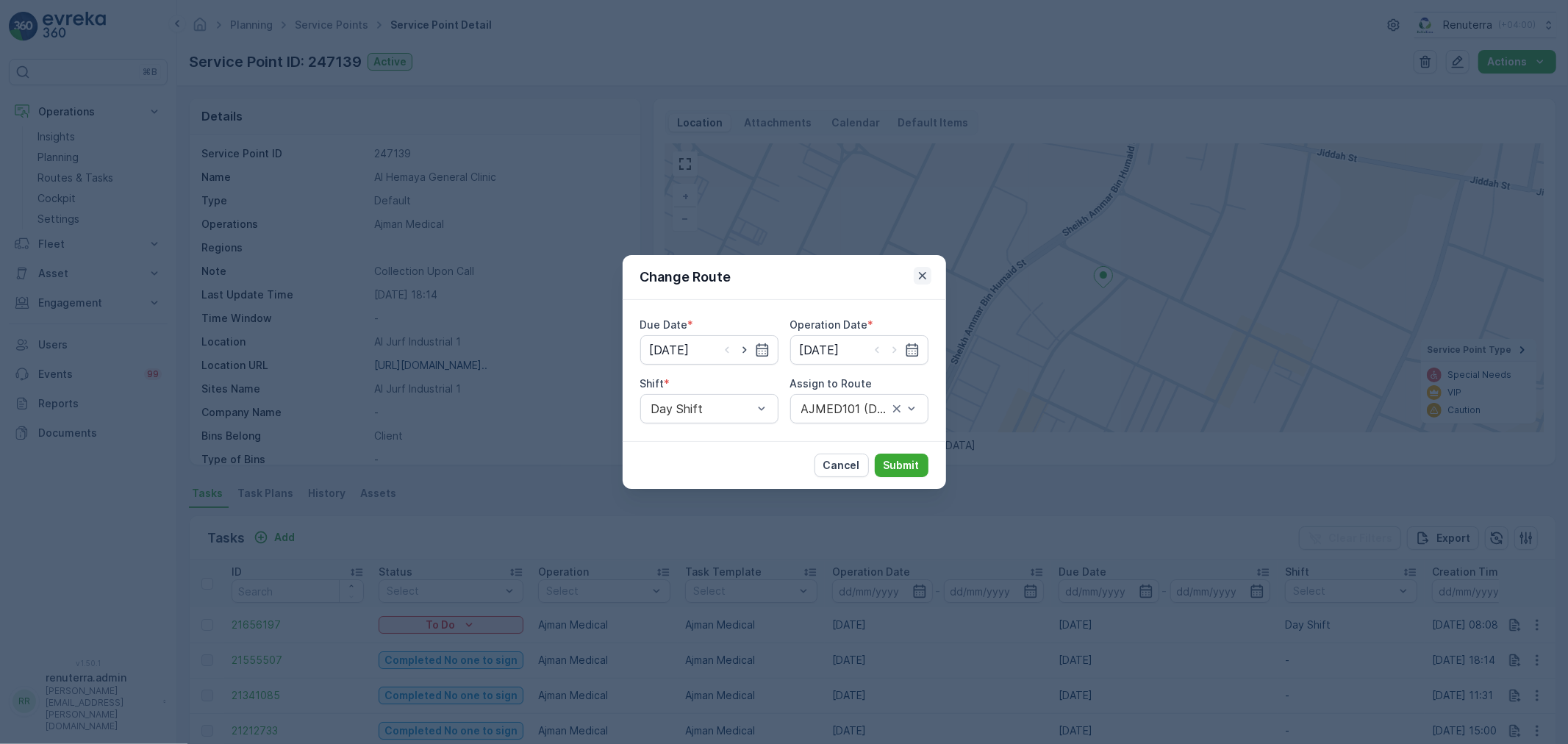
click at [920, 279] on icon "button" at bounding box center [922, 275] width 14 height 14
